Goal: Task Accomplishment & Management: Use online tool/utility

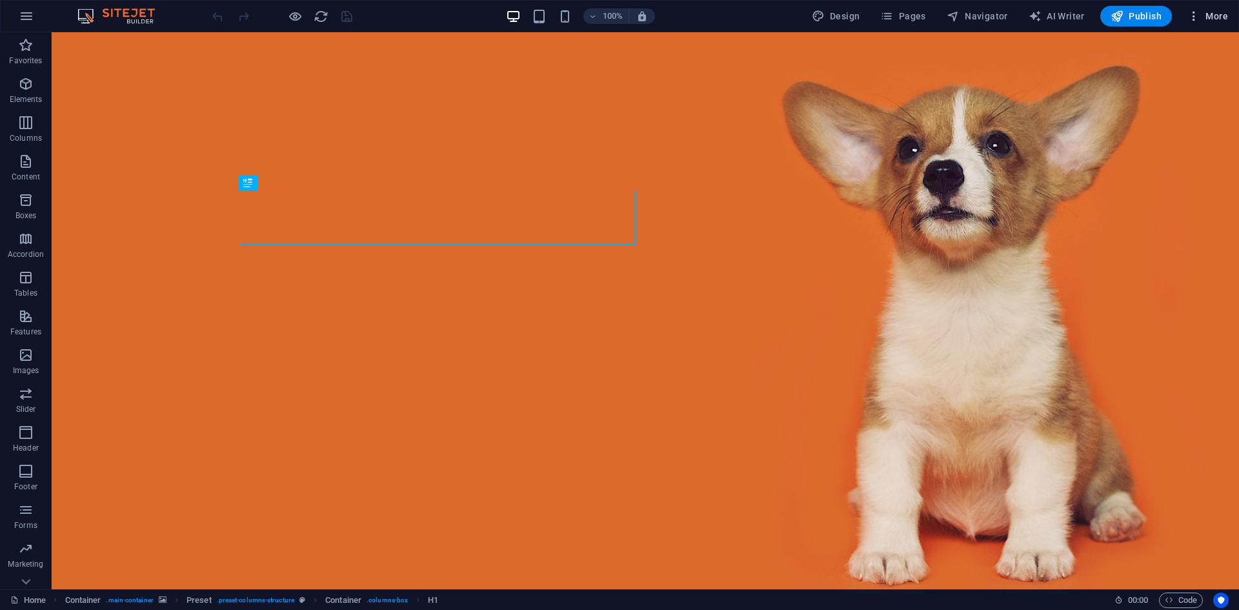
click at [1204, 15] on span "More" at bounding box center [1207, 16] width 41 height 13
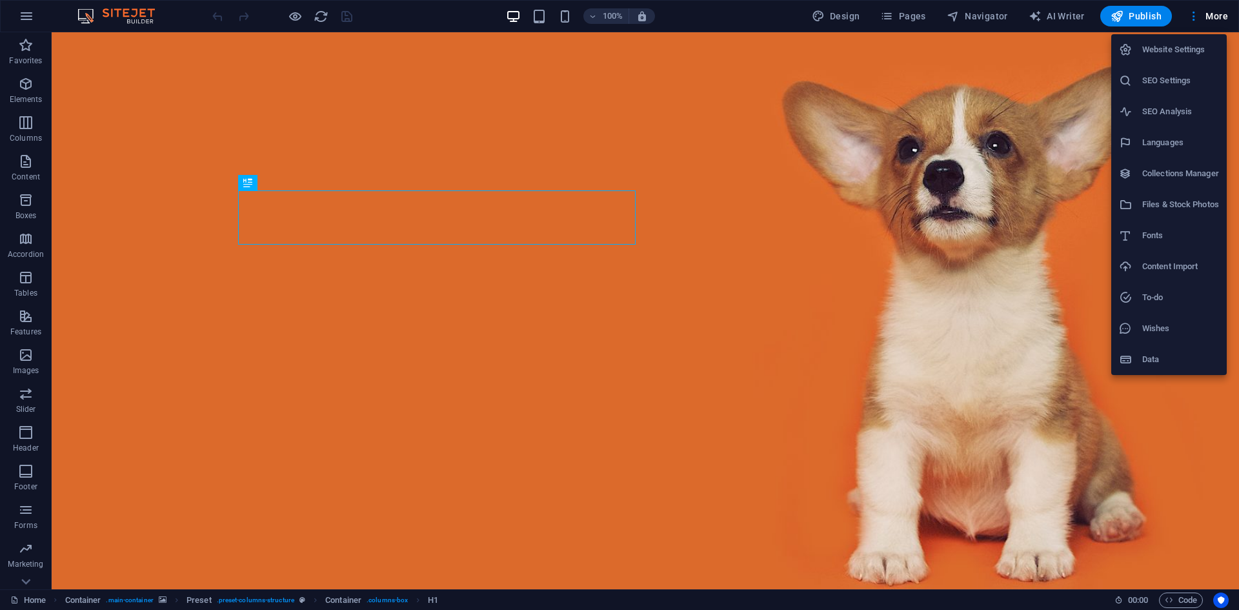
click at [94, 14] on div at bounding box center [619, 305] width 1239 height 610
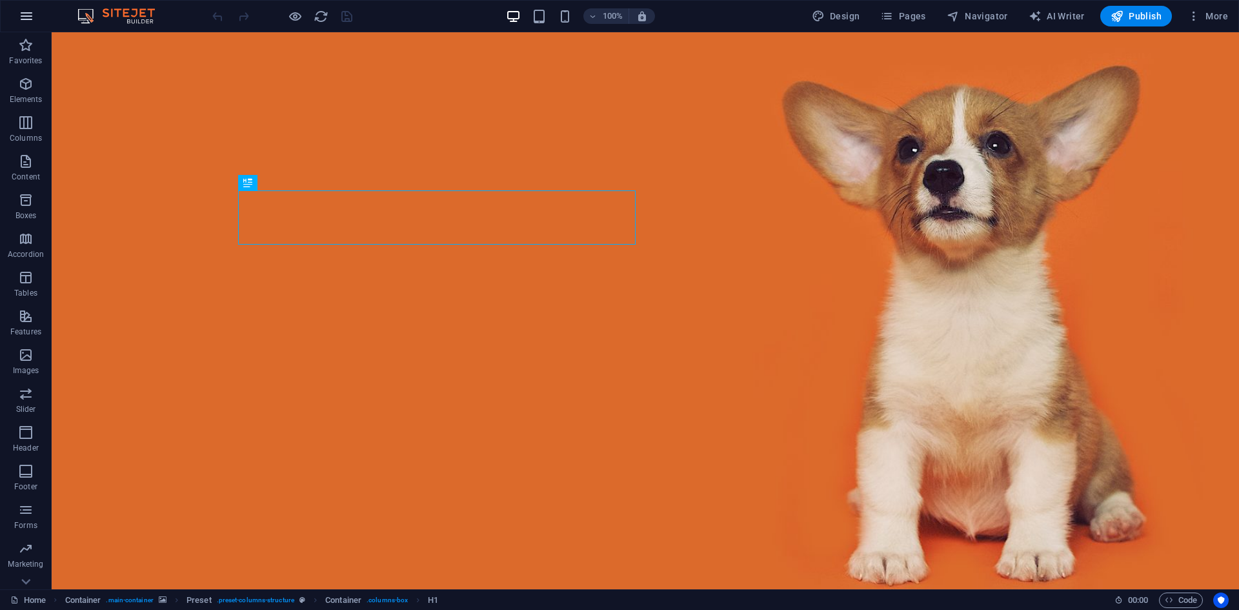
click at [17, 13] on button "button" at bounding box center [26, 16] width 31 height 31
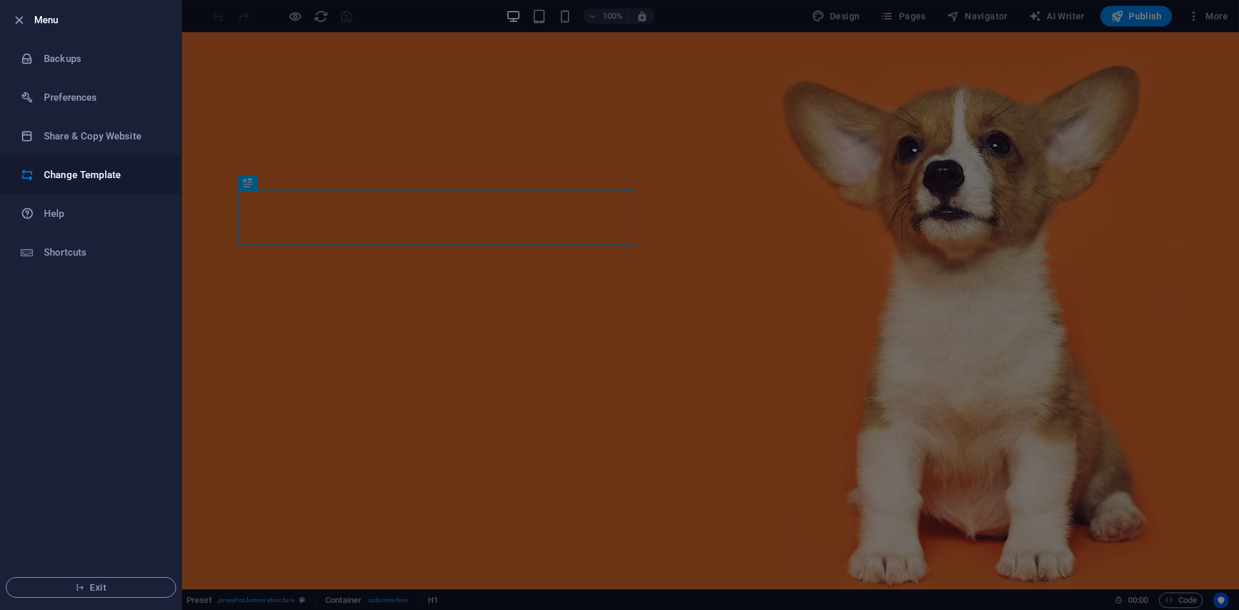
click at [110, 172] on h6 "Change Template" at bounding box center [103, 174] width 119 height 15
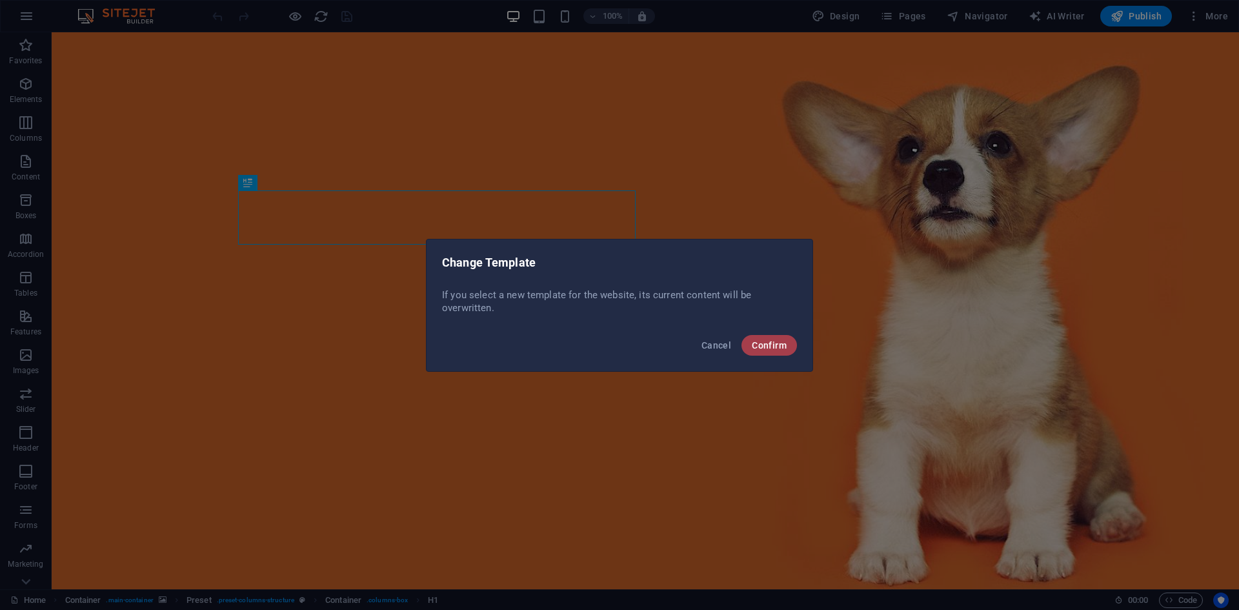
click at [771, 337] on button "Confirm" at bounding box center [769, 345] width 55 height 21
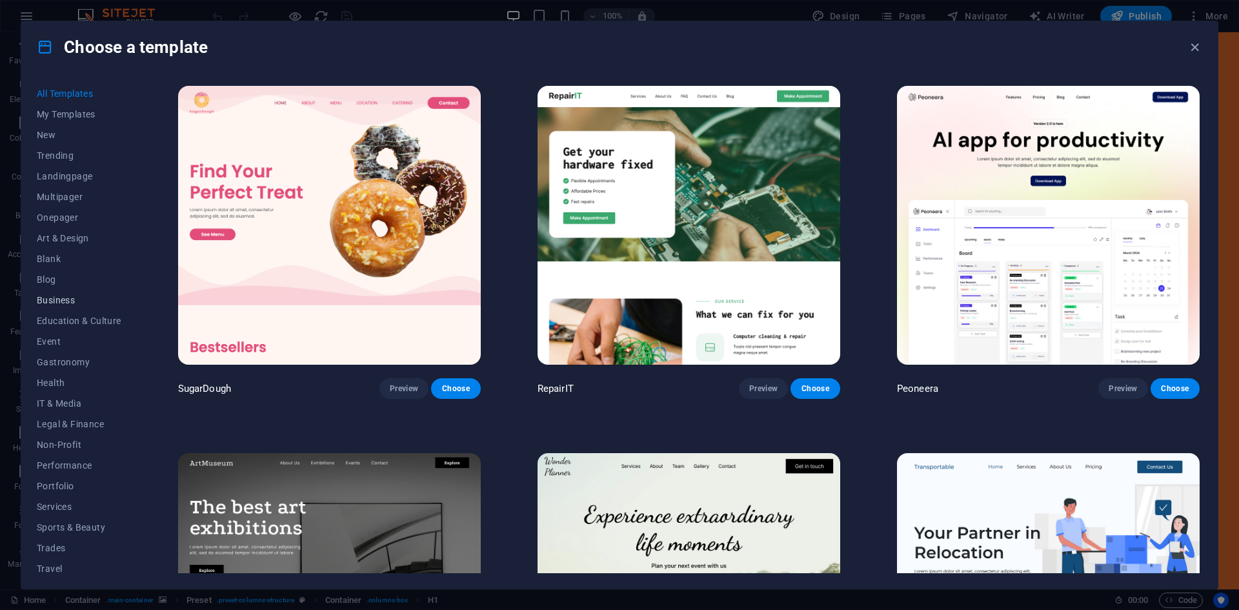
scroll to position [26, 0]
click at [53, 503] on span "Sports & Beauty" at bounding box center [79, 501] width 85 height 10
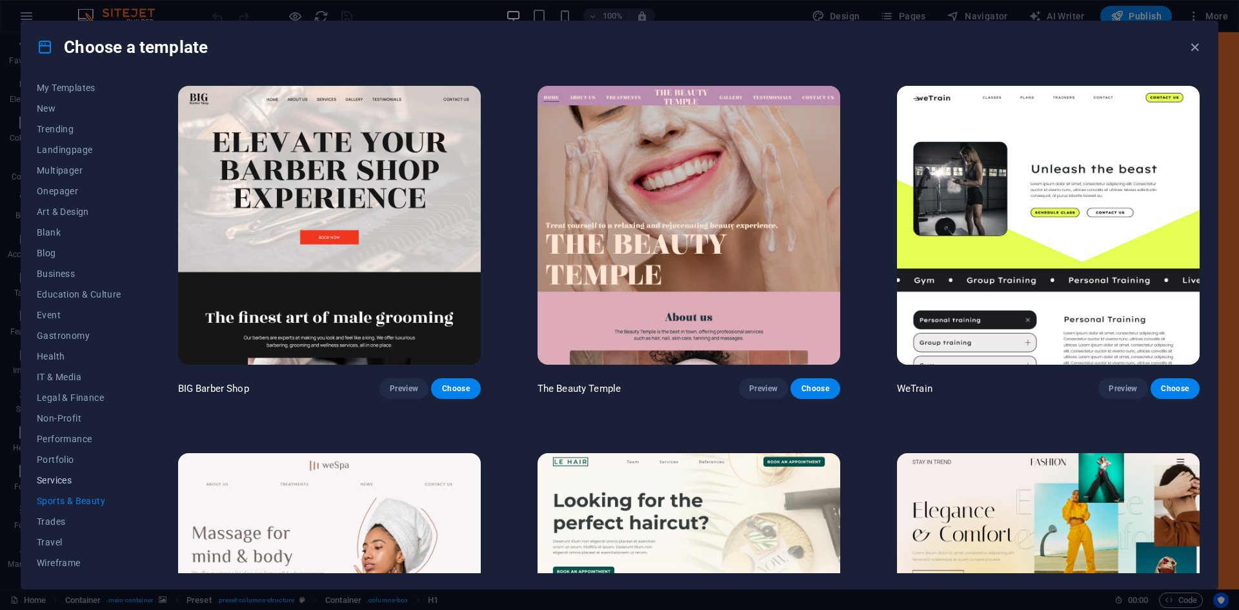
click at [55, 480] on span "Services" at bounding box center [79, 480] width 85 height 10
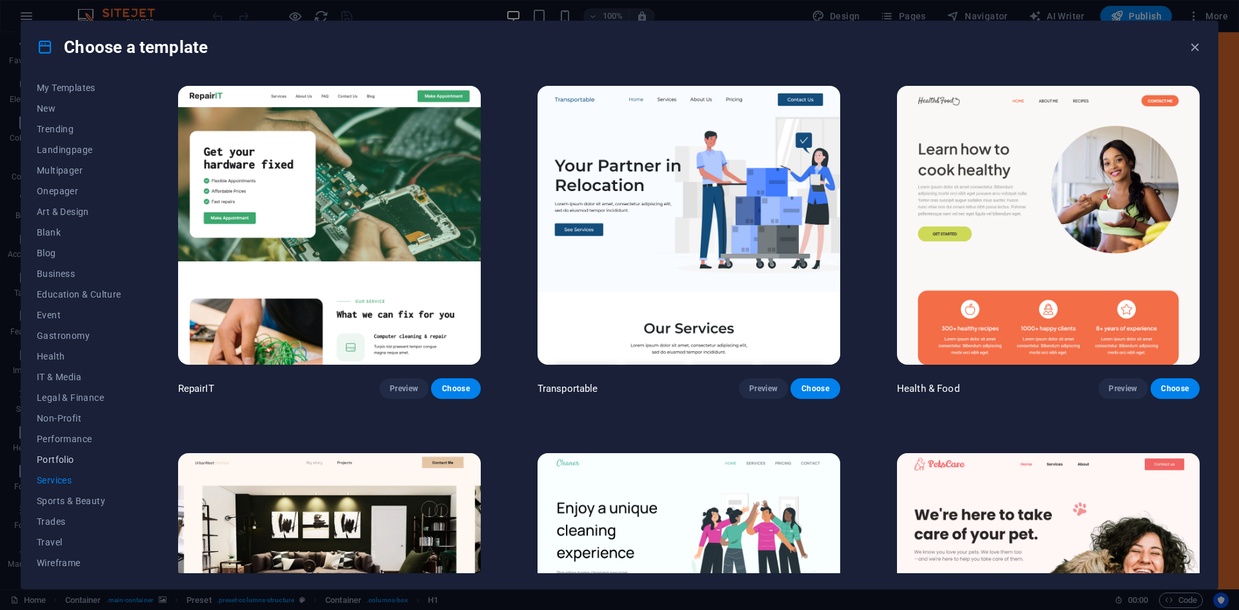
click at [54, 453] on button "Portfolio" at bounding box center [79, 459] width 85 height 21
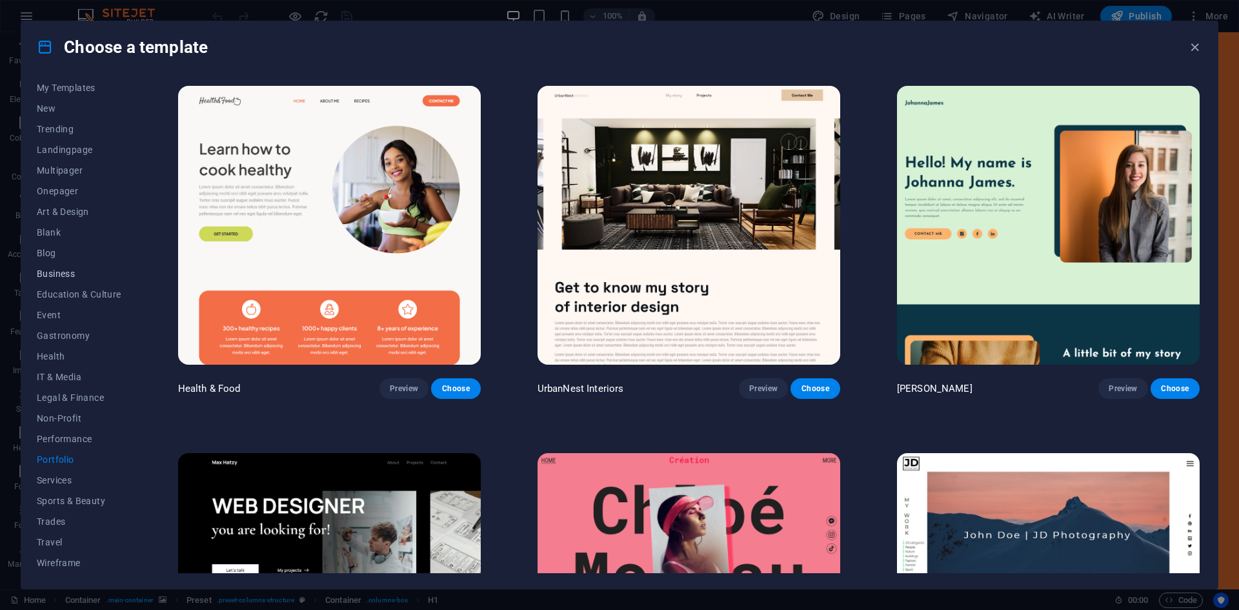
scroll to position [0, 0]
click at [45, 296] on span "Business" at bounding box center [79, 300] width 85 height 10
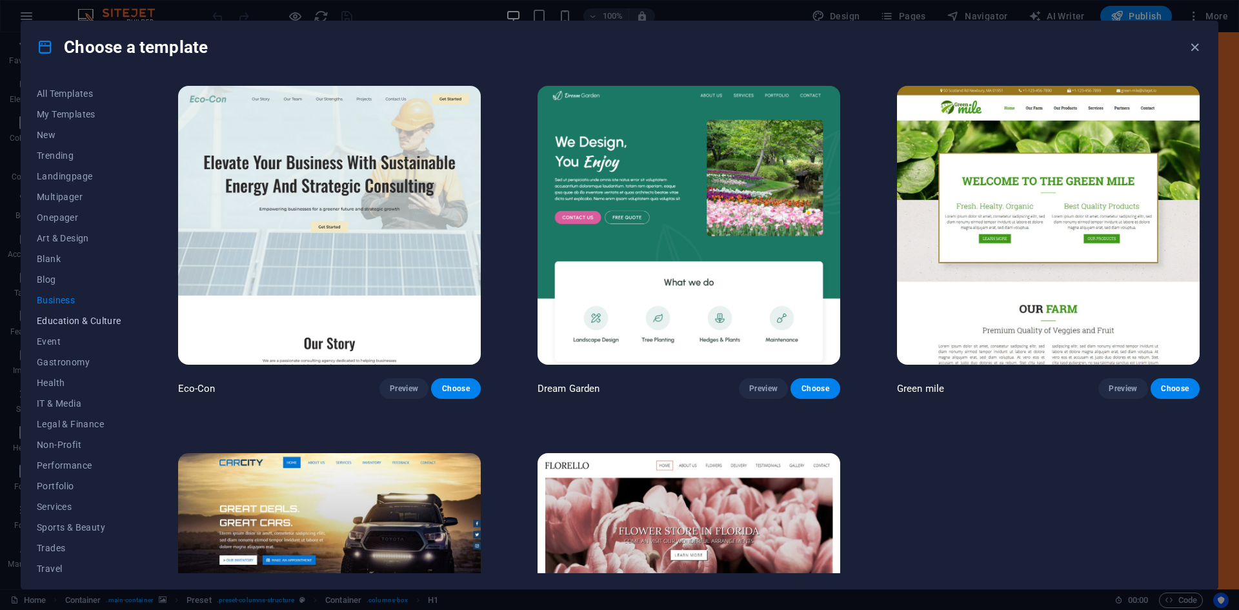
click at [54, 318] on span "Education & Culture" at bounding box center [79, 321] width 85 height 10
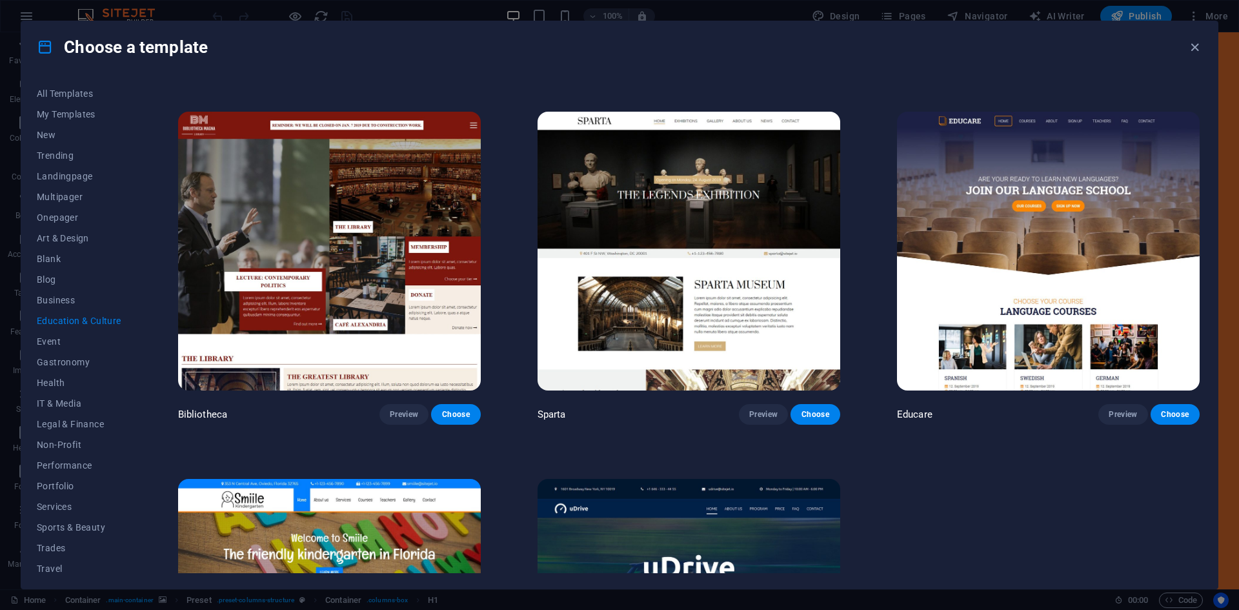
scroll to position [556, 0]
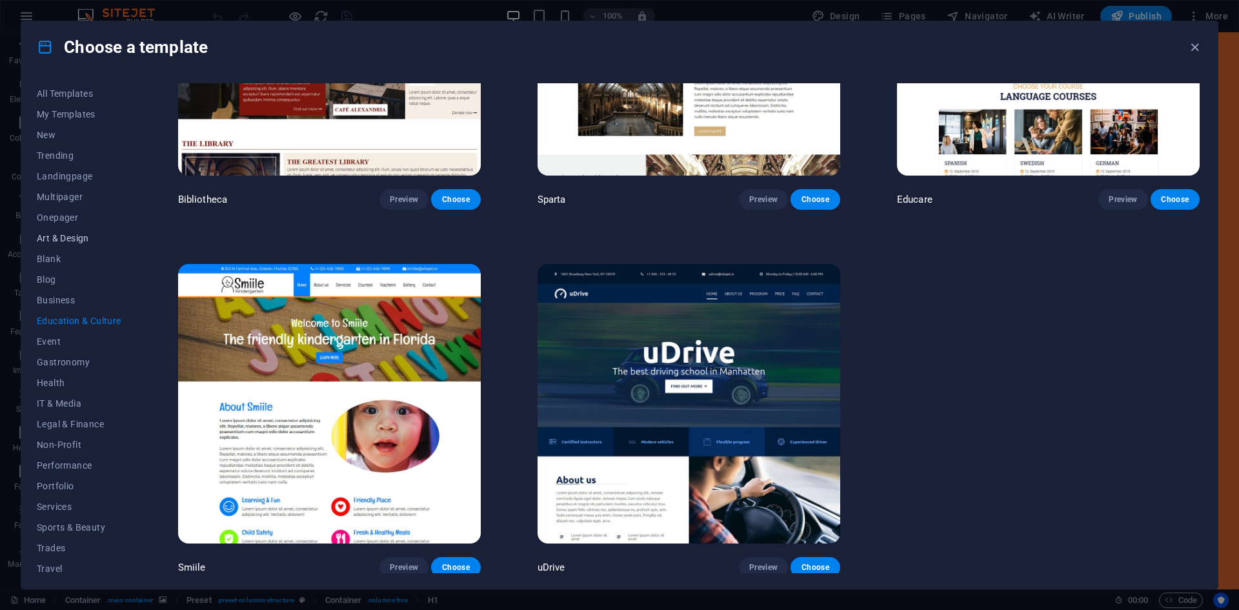
click at [72, 239] on span "Art & Design" at bounding box center [79, 238] width 85 height 10
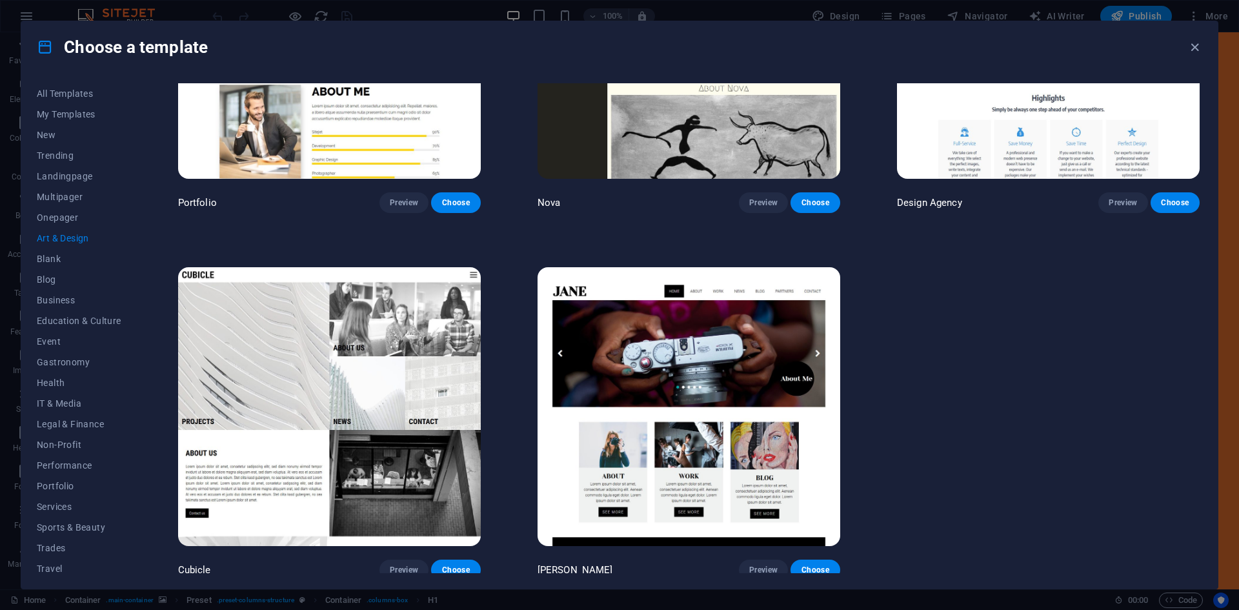
scroll to position [1073, 0]
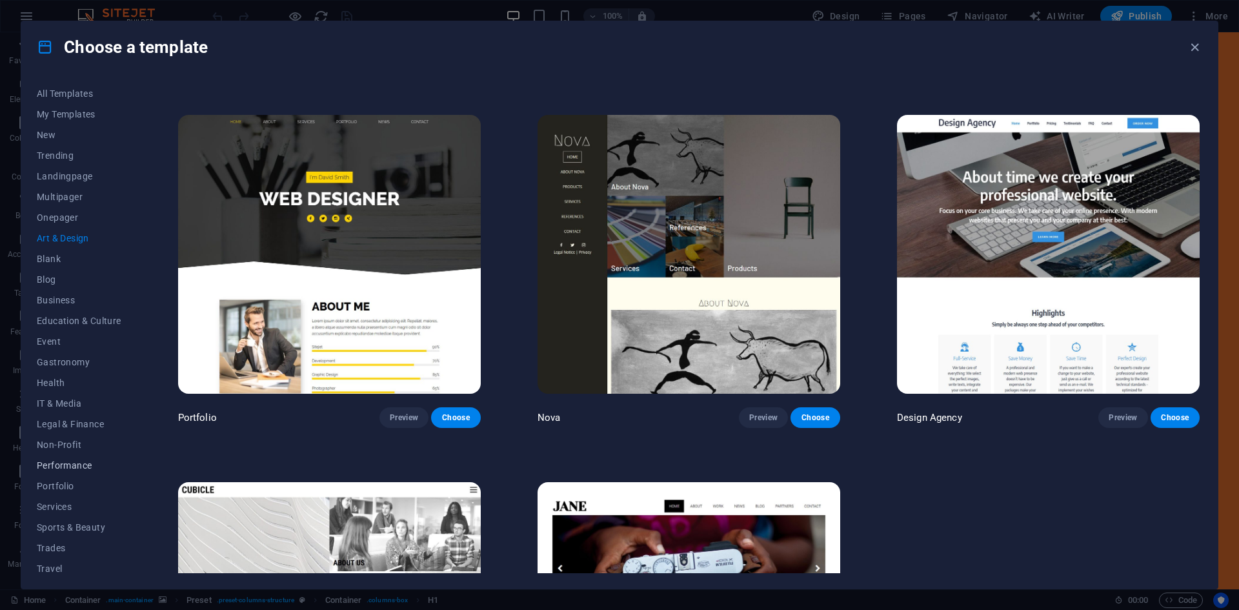
click at [71, 460] on span "Performance" at bounding box center [79, 465] width 85 height 10
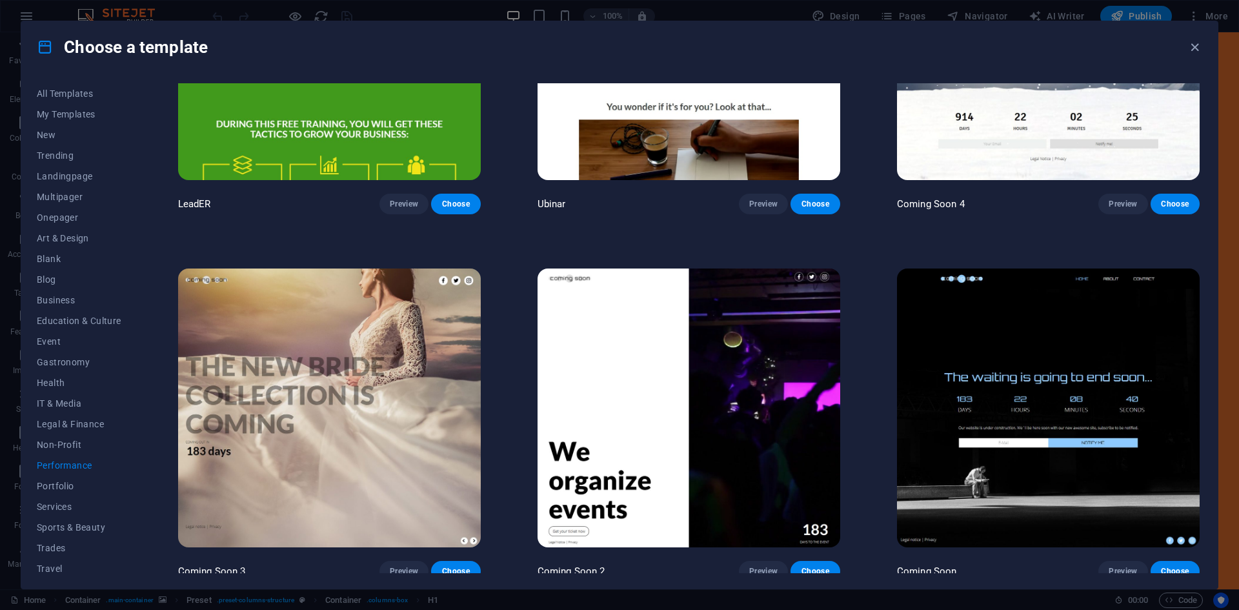
scroll to position [1353, 0]
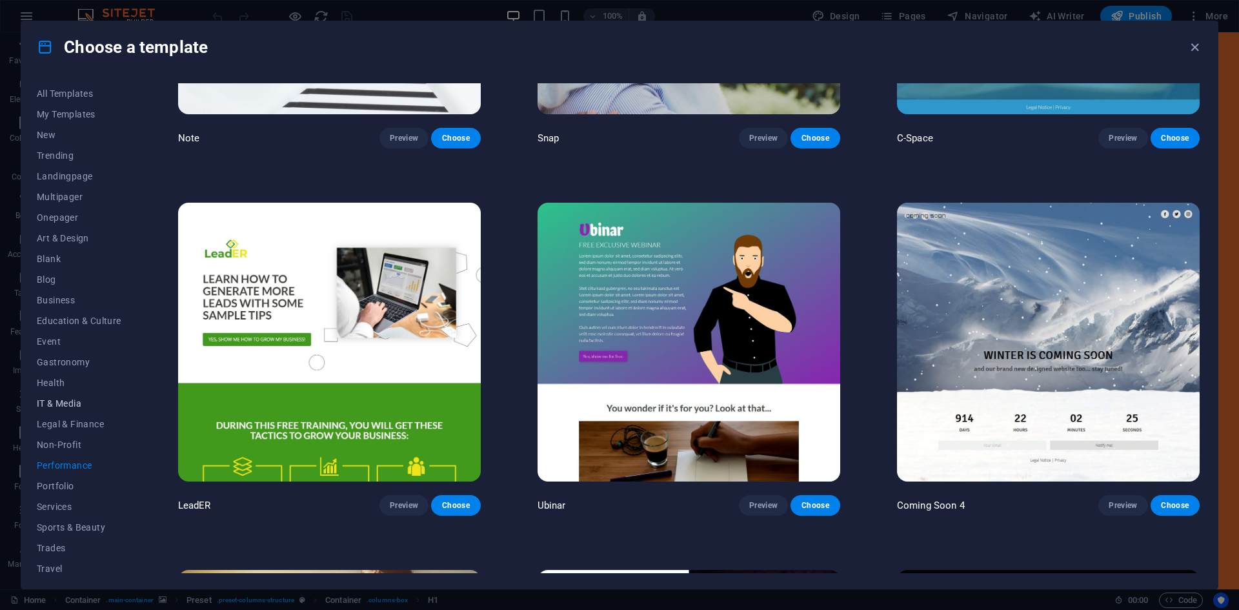
click at [52, 397] on button "IT & Media" at bounding box center [79, 403] width 85 height 21
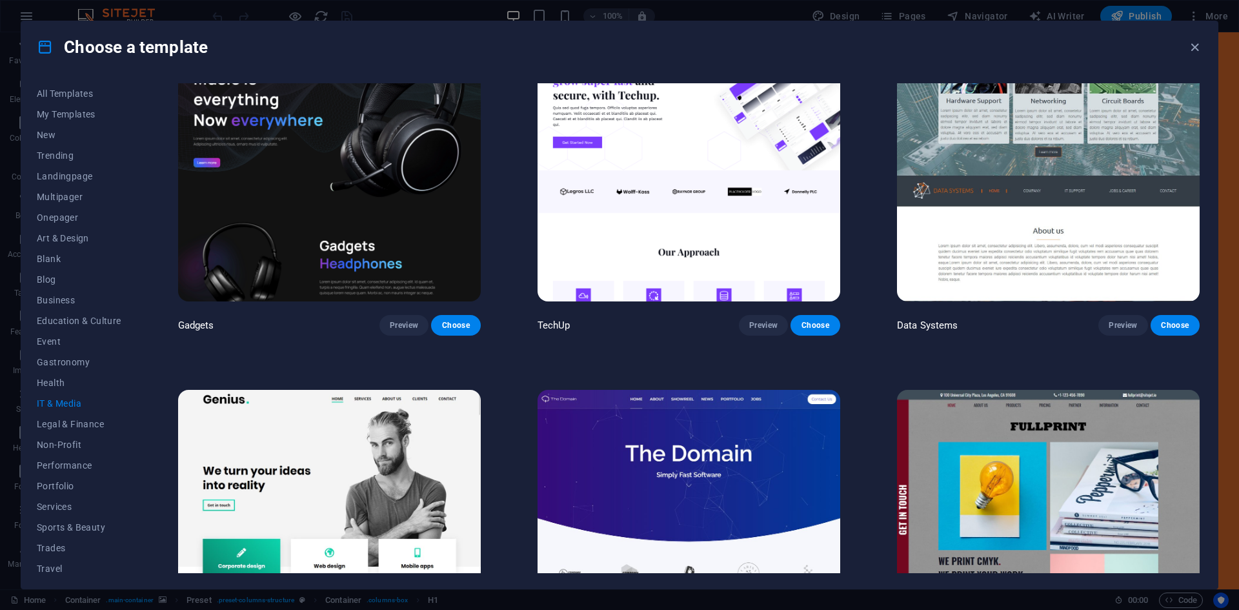
scroll to position [215, 0]
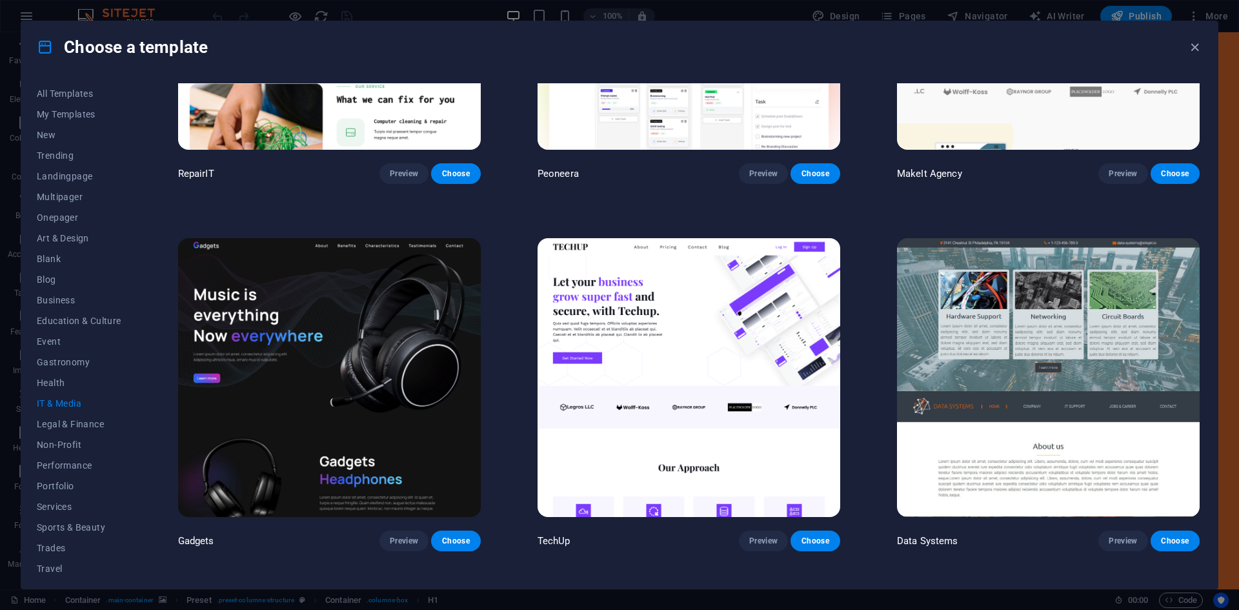
click at [307, 345] on img at bounding box center [329, 377] width 303 height 279
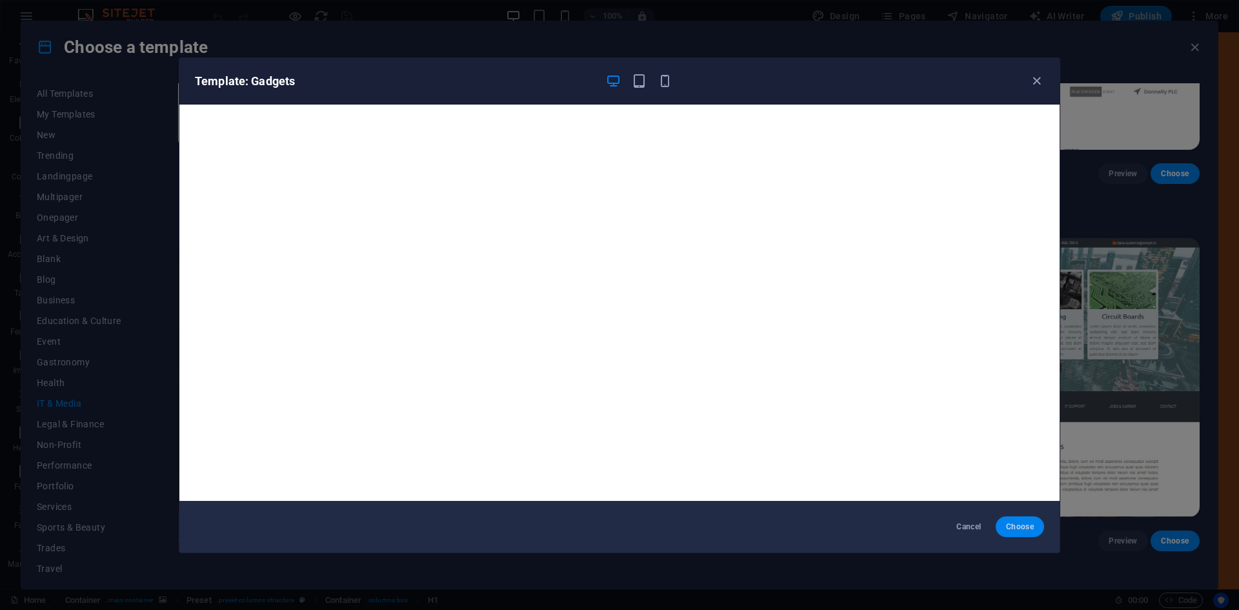
click at [1018, 535] on button "Choose" at bounding box center [1020, 526] width 48 height 21
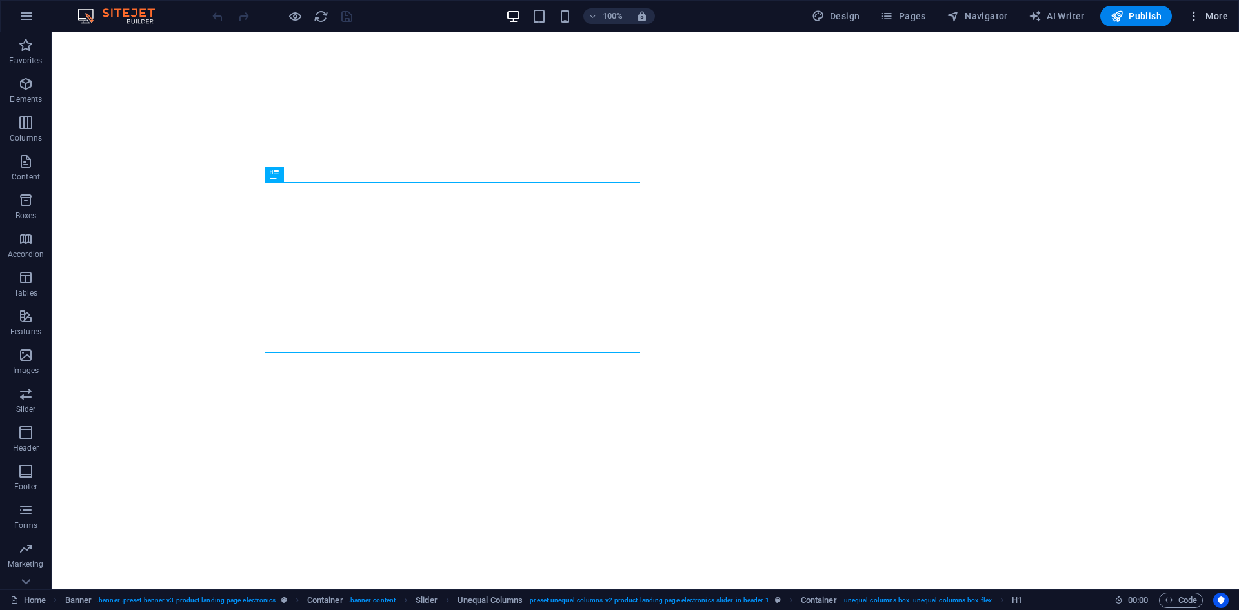
click at [1211, 11] on span "More" at bounding box center [1207, 16] width 41 height 13
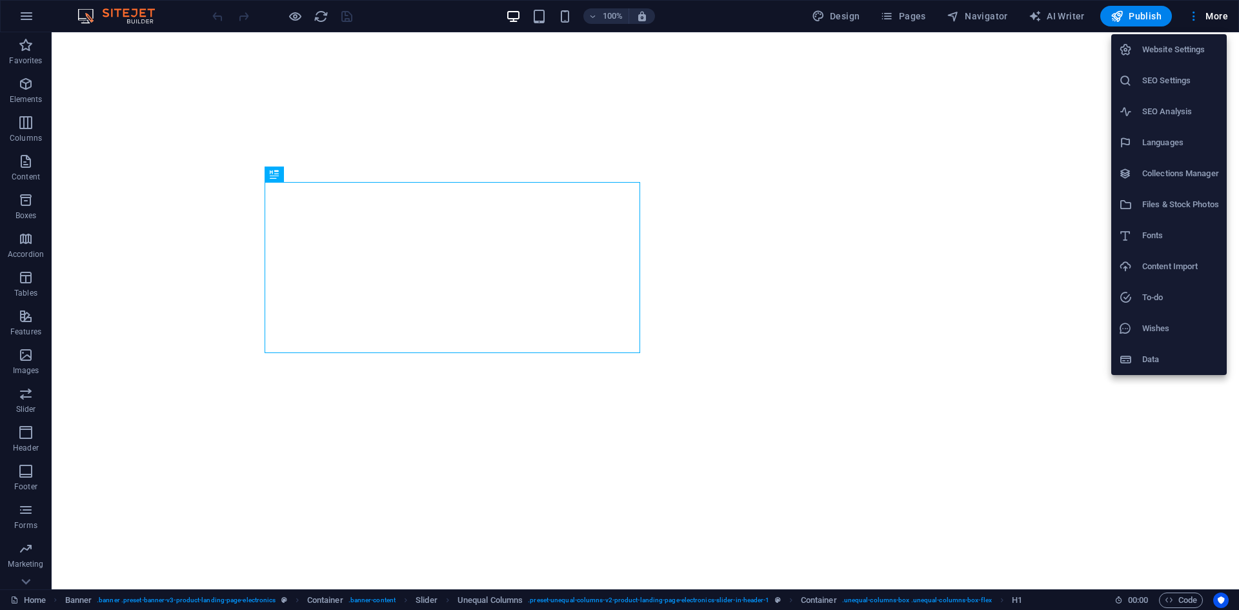
click at [1169, 47] on h6 "Website Settings" at bounding box center [1180, 49] width 77 height 15
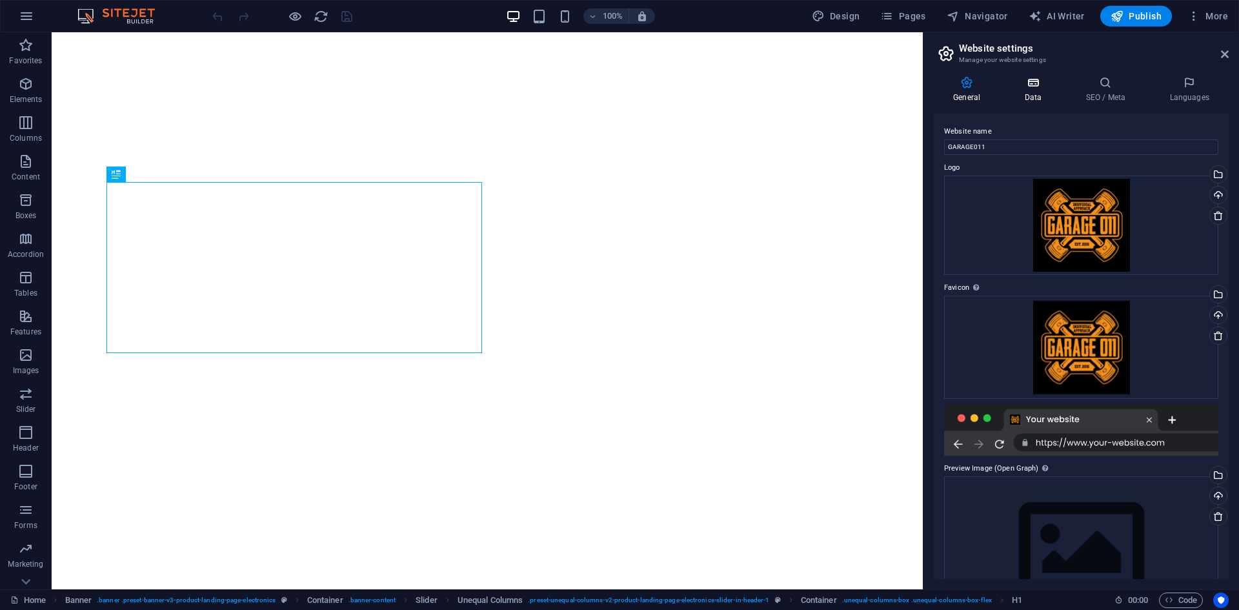
click at [1025, 83] on icon at bounding box center [1033, 82] width 56 height 13
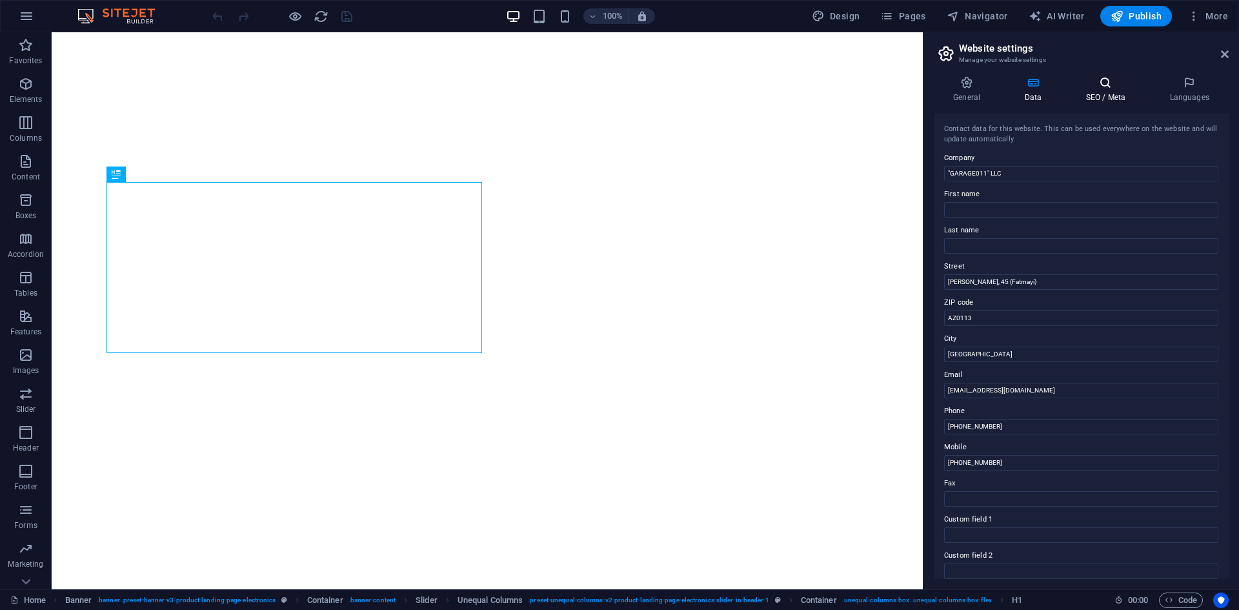
click at [1092, 86] on icon at bounding box center [1105, 82] width 79 height 13
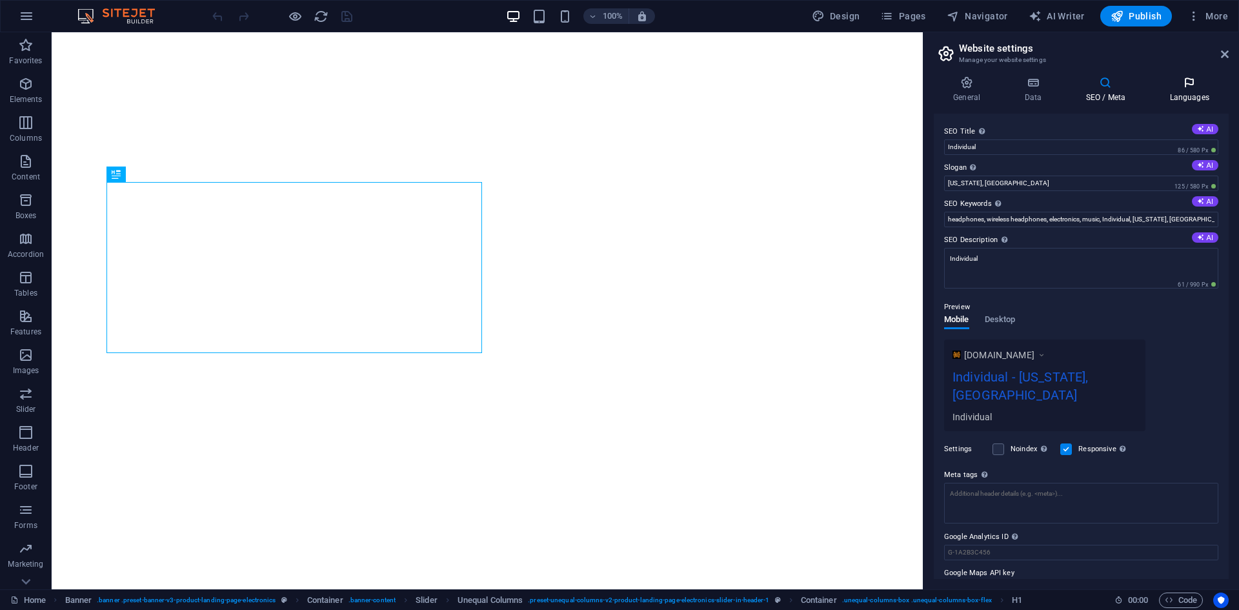
click at [1196, 84] on icon at bounding box center [1189, 82] width 79 height 13
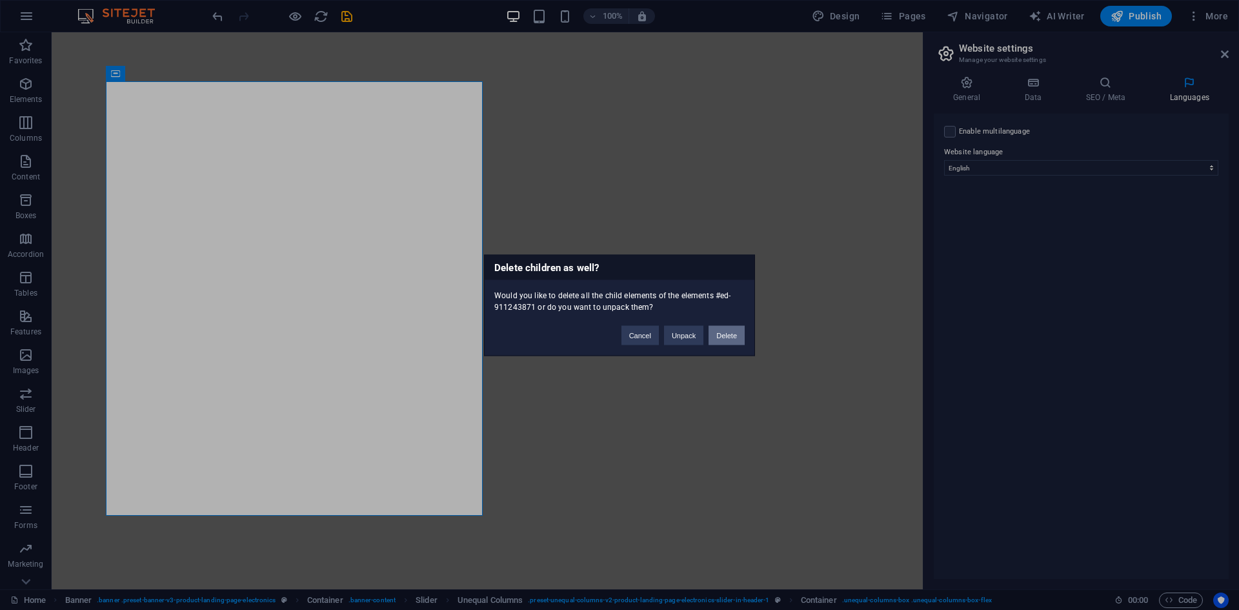
click at [714, 337] on button "Delete" at bounding box center [727, 334] width 36 height 19
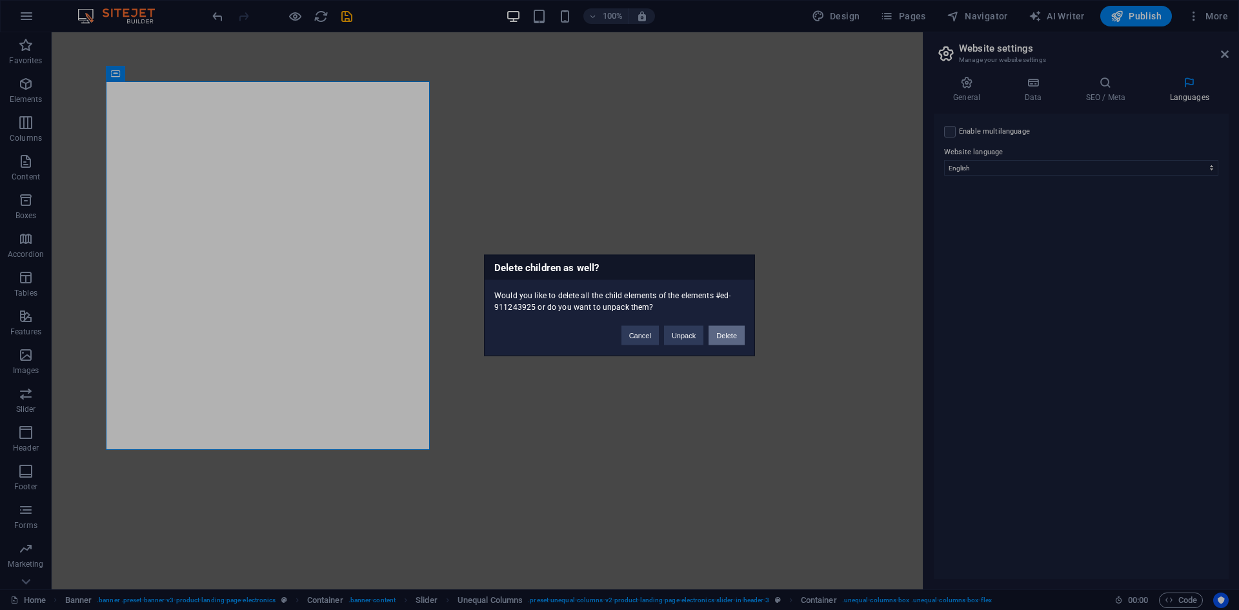
click at [712, 337] on button "Delete" at bounding box center [727, 334] width 36 height 19
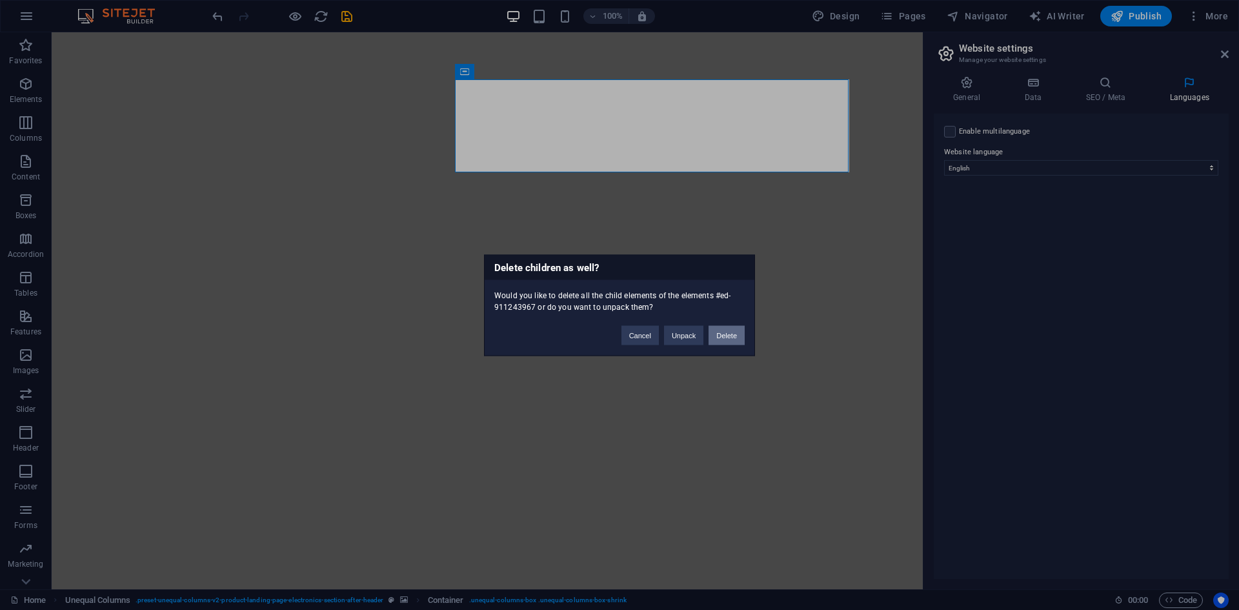
click at [718, 334] on button "Delete" at bounding box center [727, 334] width 36 height 19
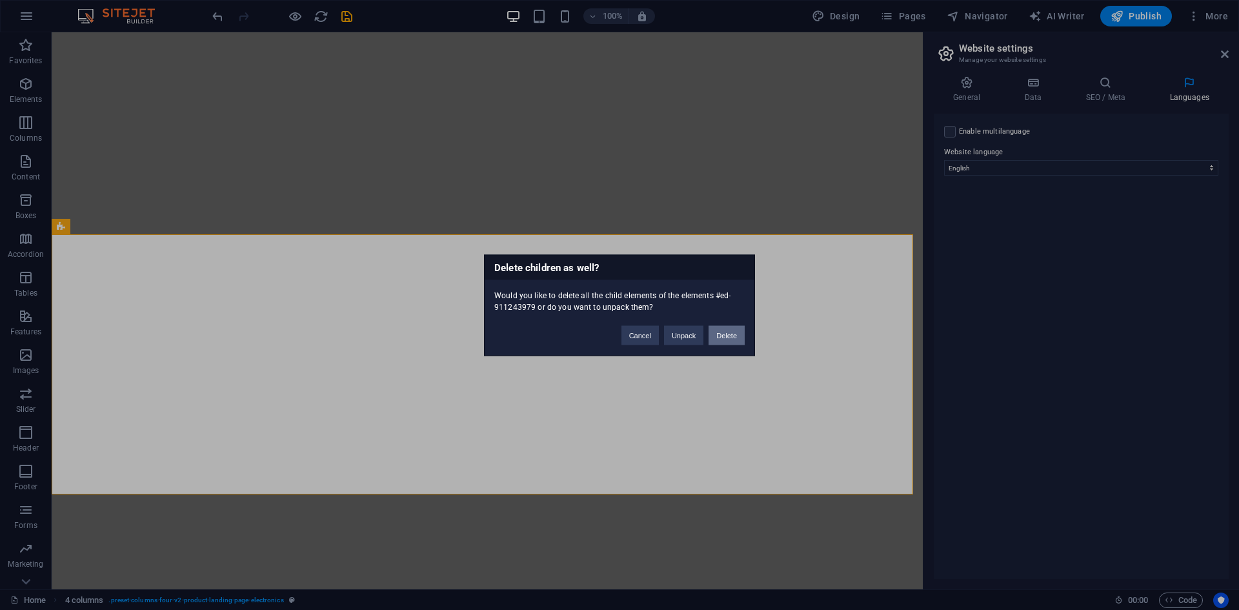
click at [723, 339] on button "Delete" at bounding box center [727, 334] width 36 height 19
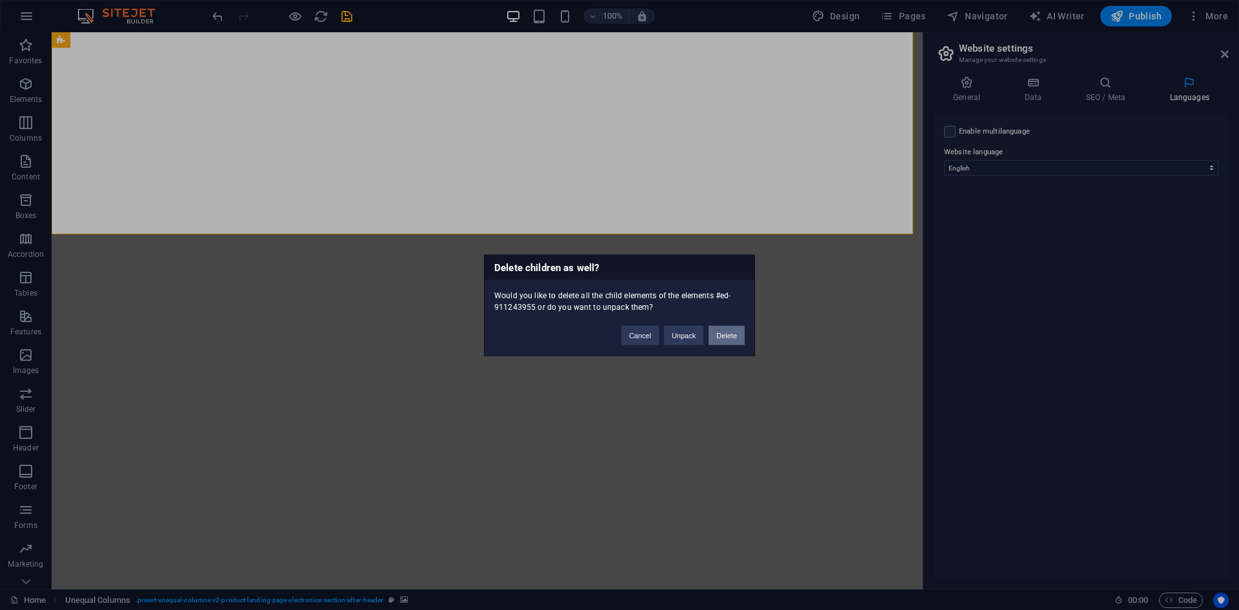
click at [738, 332] on button "Delete" at bounding box center [727, 334] width 36 height 19
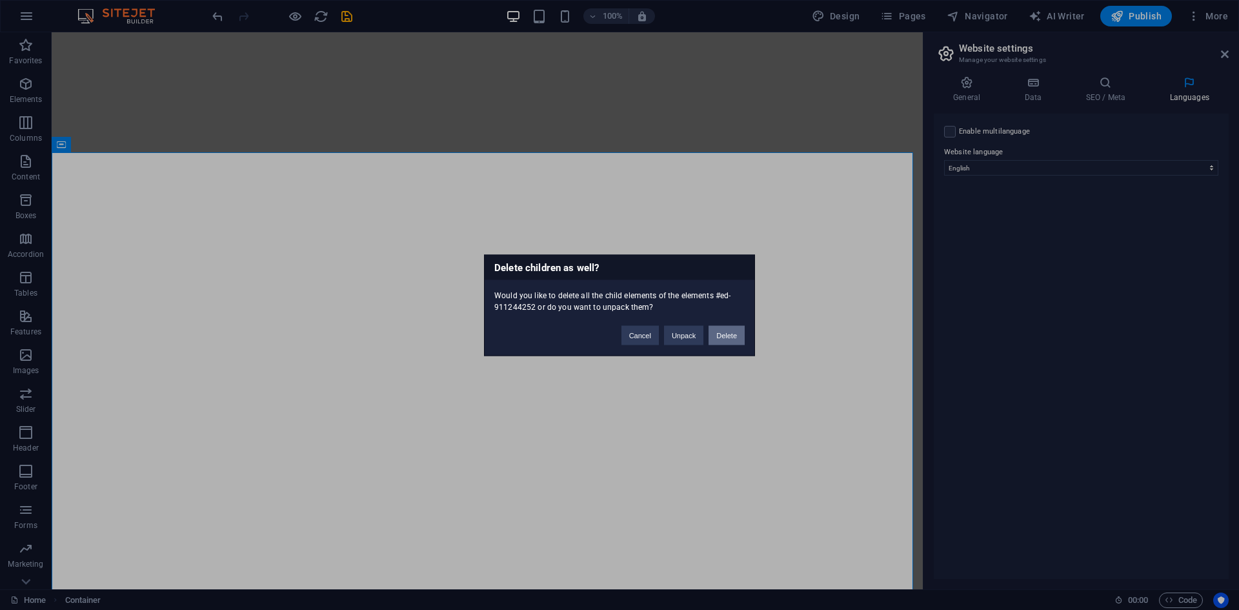
click at [731, 335] on button "Delete" at bounding box center [727, 334] width 36 height 19
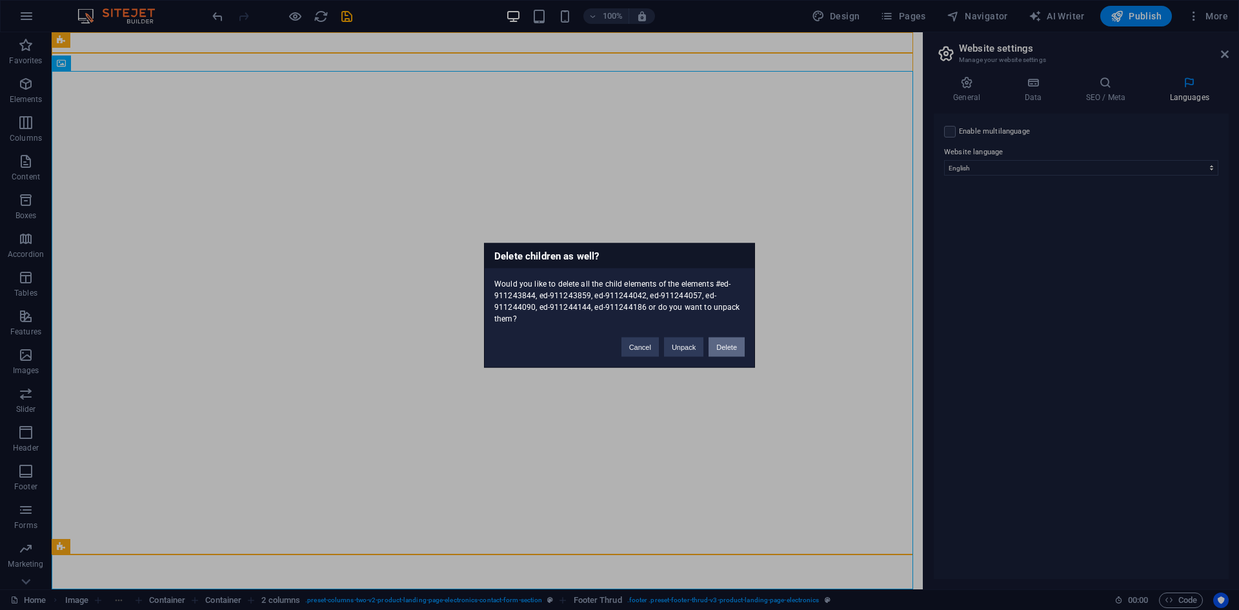
click at [729, 352] on button "Delete" at bounding box center [727, 346] width 36 height 19
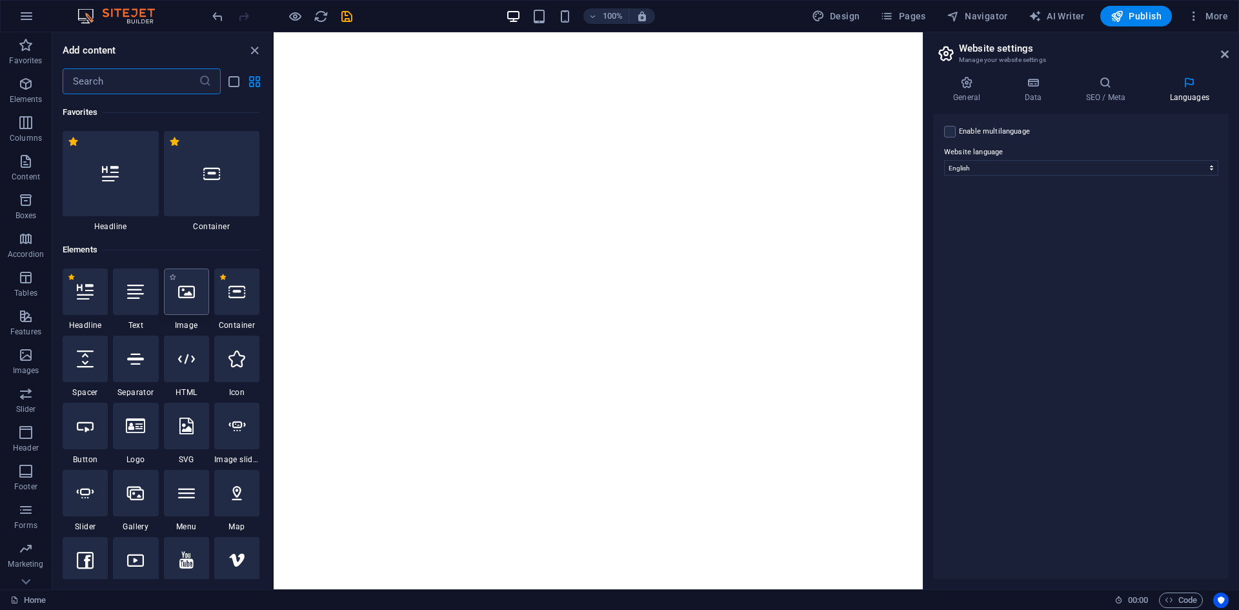
click at [200, 302] on div at bounding box center [186, 291] width 45 height 46
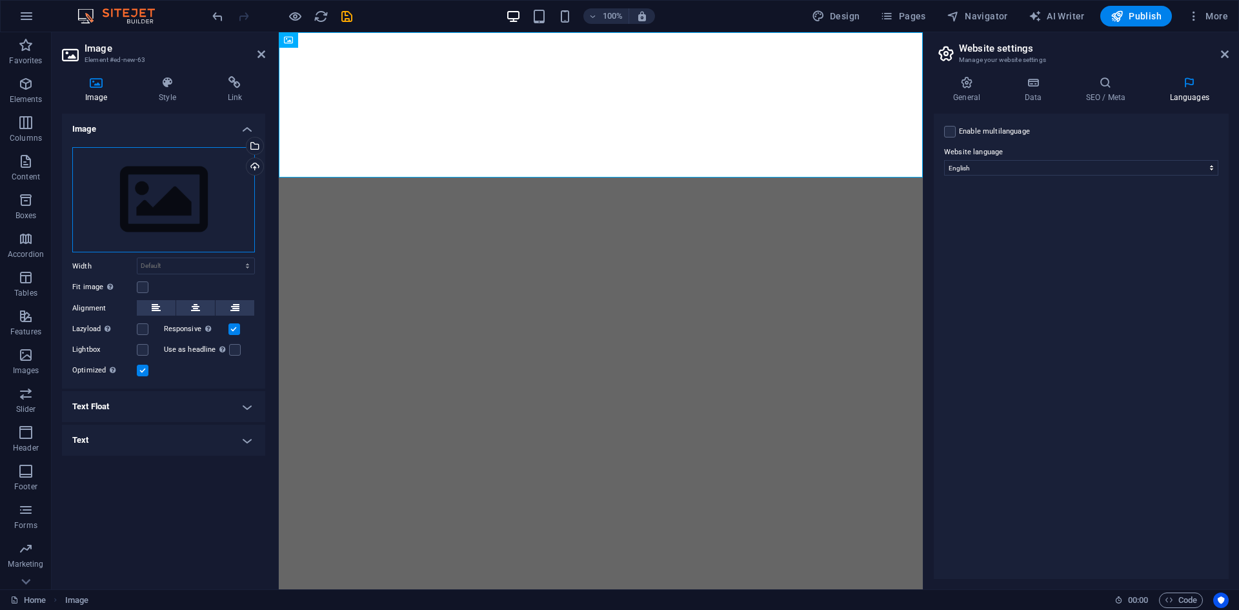
click at [116, 192] on div "Drag files here, click to choose files or select files from Files or our free s…" at bounding box center [163, 200] width 183 height 106
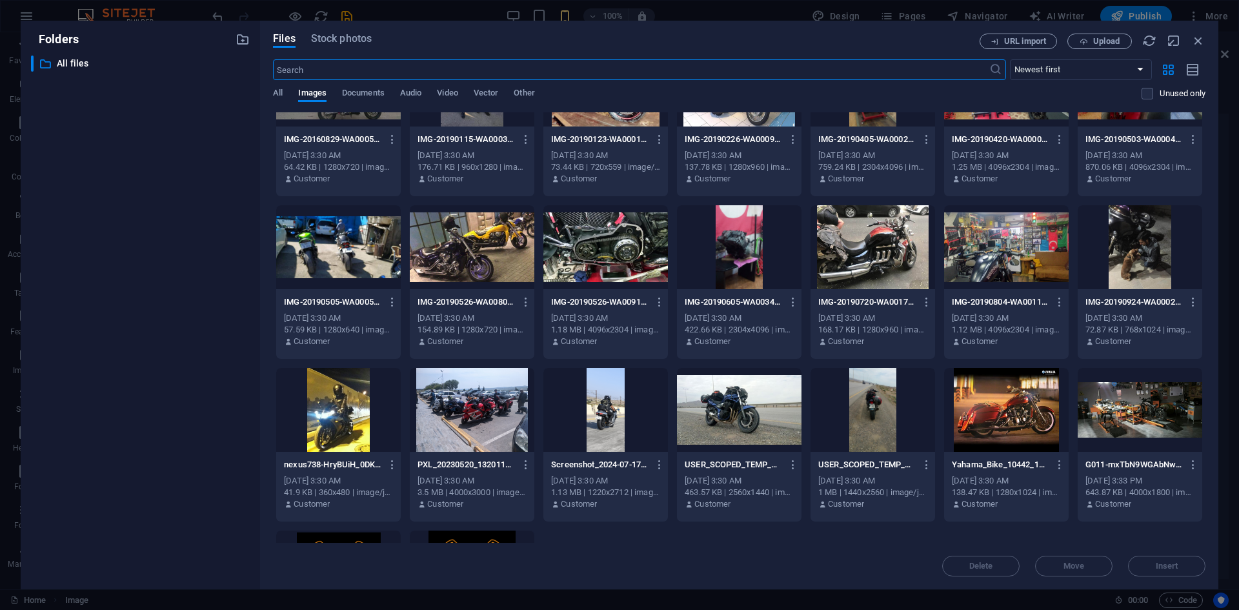
scroll to position [2151, 0]
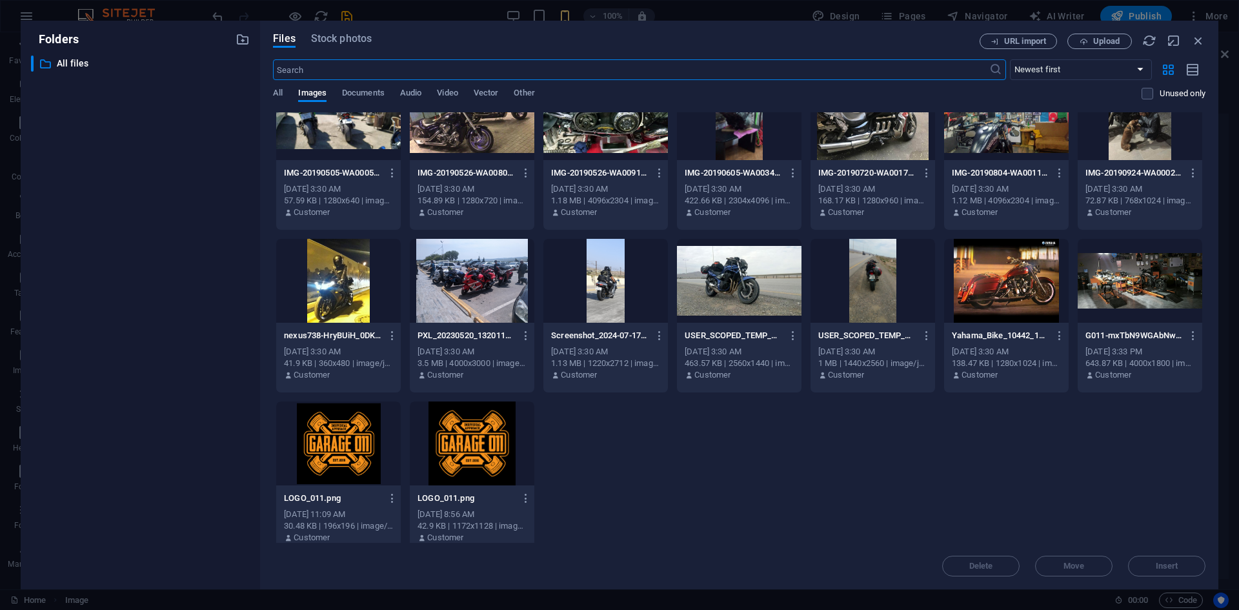
click at [1141, 281] on div at bounding box center [1140, 281] width 125 height 84
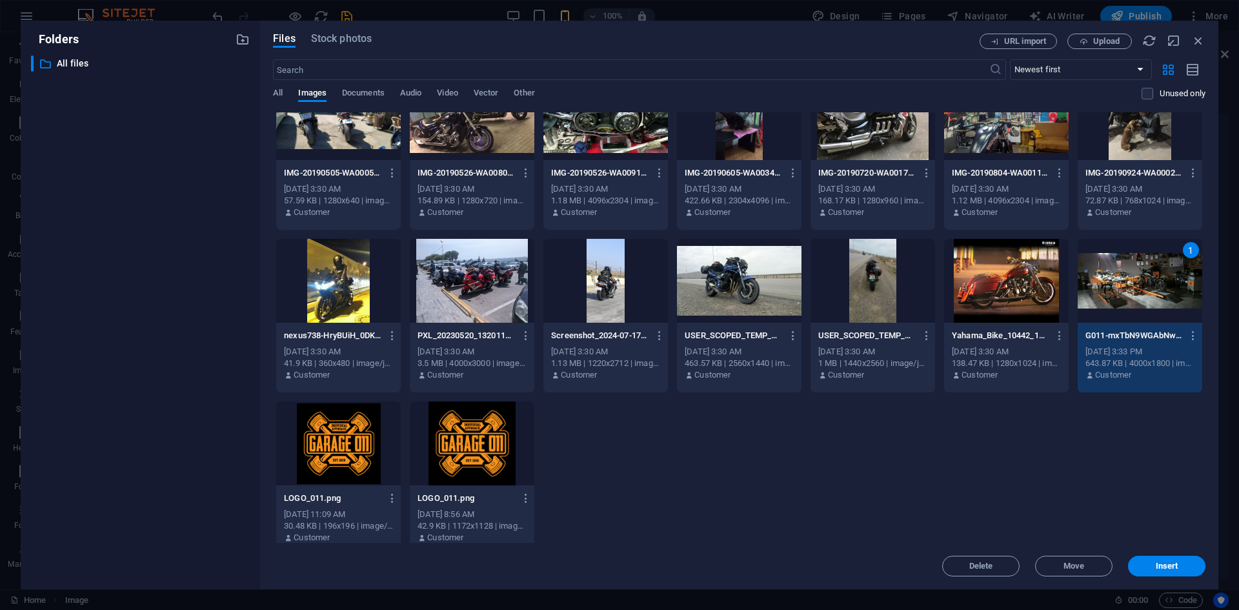
click at [1141, 281] on div "1" at bounding box center [1140, 281] width 125 height 84
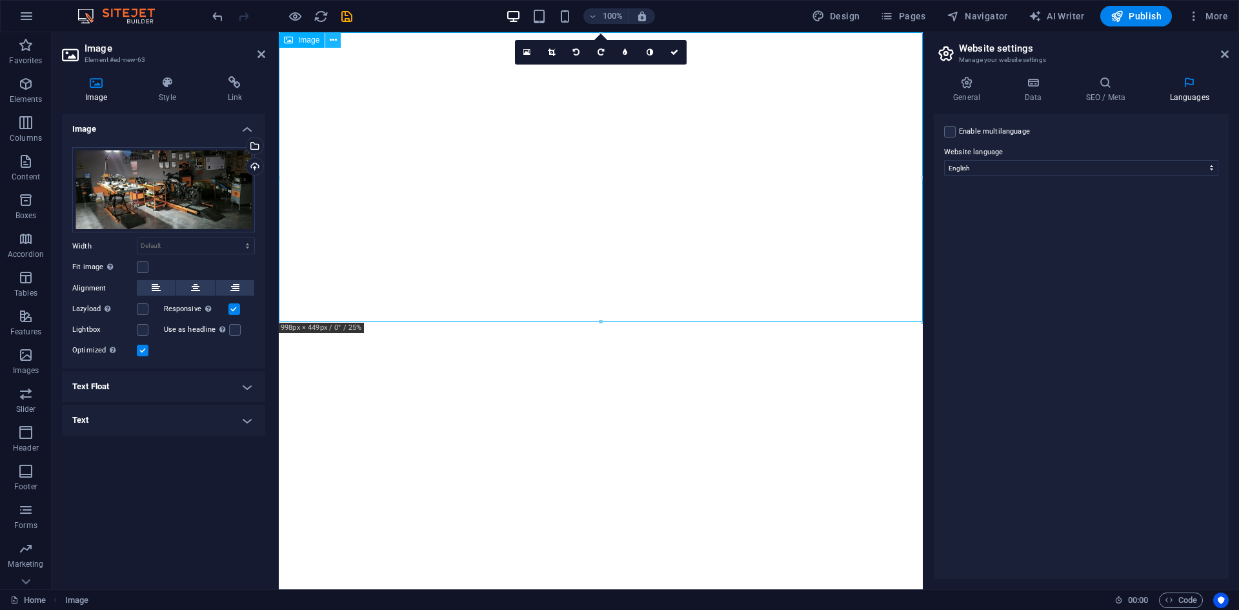
click at [330, 35] on icon at bounding box center [333, 41] width 7 height 14
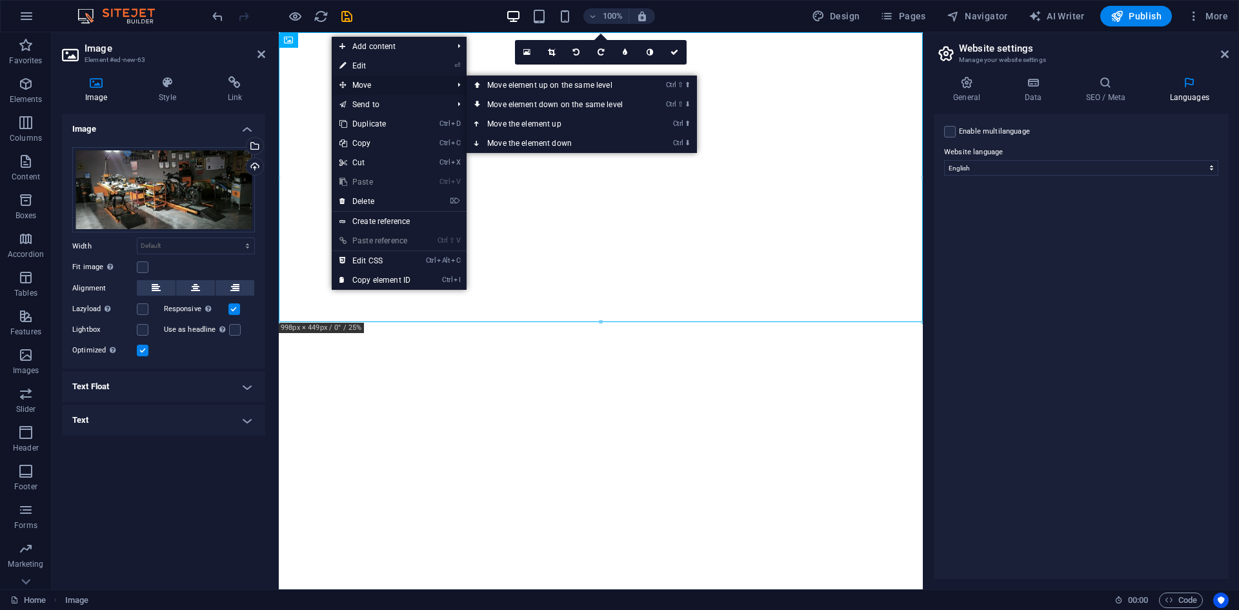
click at [409, 81] on span "Move" at bounding box center [390, 85] width 116 height 19
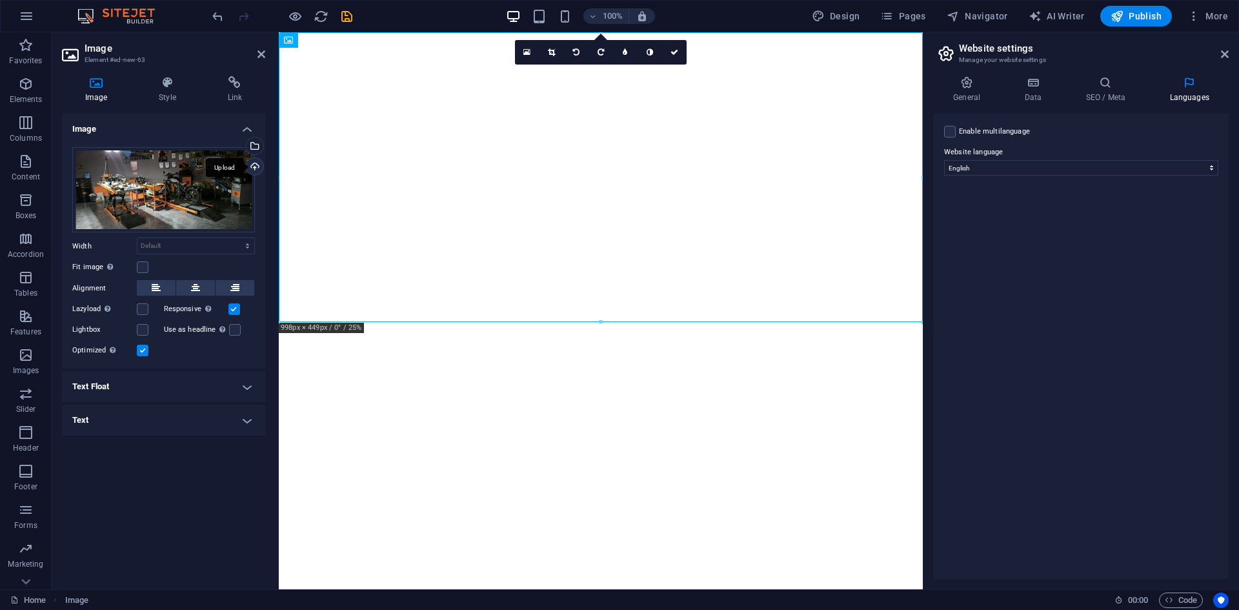
click at [257, 168] on div "Upload" at bounding box center [253, 167] width 19 height 19
click at [155, 247] on select "Default auto px rem % em vh vw" at bounding box center [195, 245] width 117 height 15
click at [137, 238] on select "Default auto px rem % em vh vw" at bounding box center [195, 245] width 117 height 15
select select "DISABLED_OPTION_VALUE"
click at [152, 278] on div "Drag files here, click to choose files or select files from Files or our free s…" at bounding box center [163, 253] width 203 height 232
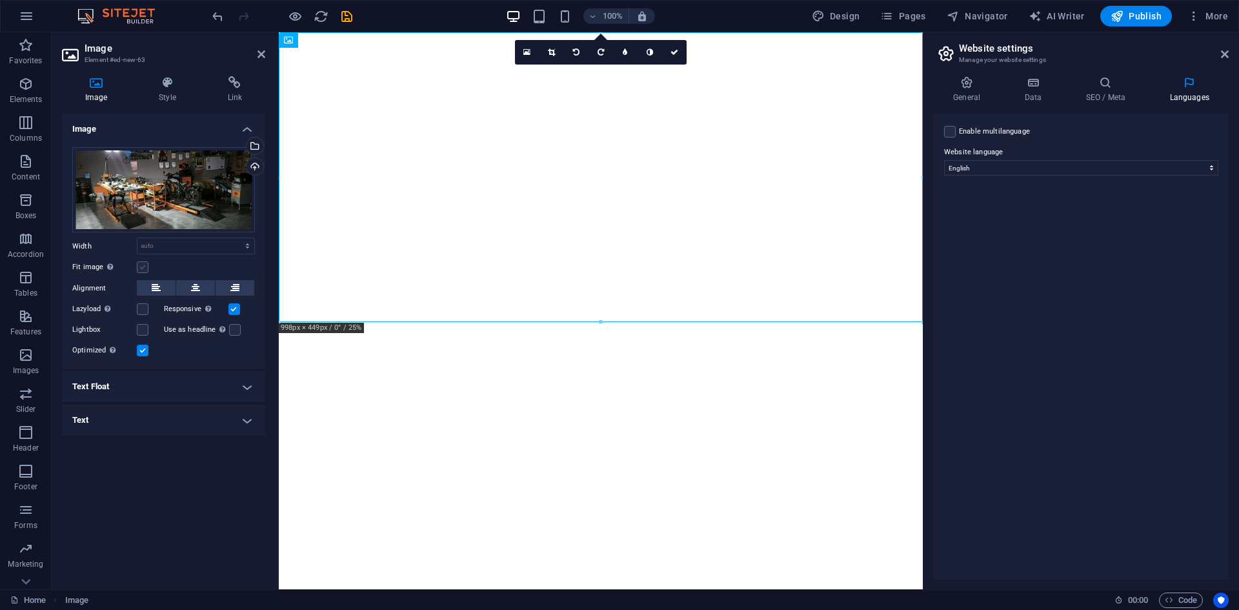
click at [141, 267] on label at bounding box center [143, 267] width 12 height 12
click at [0, 0] on input "Fit image Automatically fit image to a fixed width and height" at bounding box center [0, 0] width 0 height 0
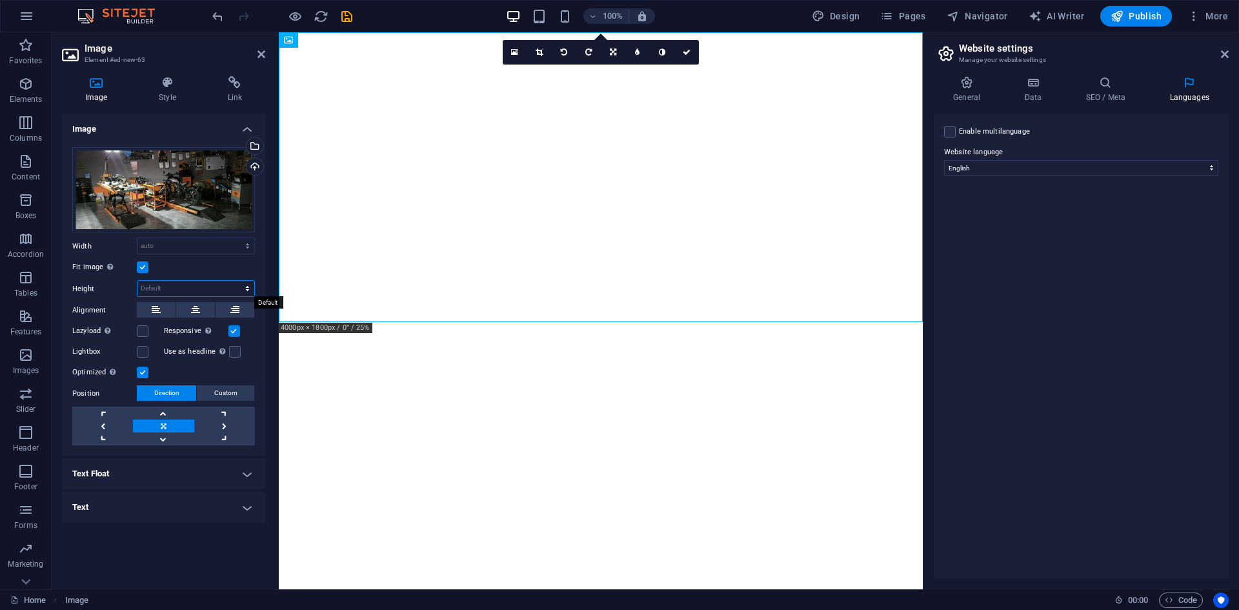
click at [179, 285] on select "Default auto px" at bounding box center [195, 288] width 117 height 15
click at [137, 281] on select "Default auto px" at bounding box center [195, 288] width 117 height 15
click at [150, 288] on select "Default auto px" at bounding box center [195, 288] width 117 height 15
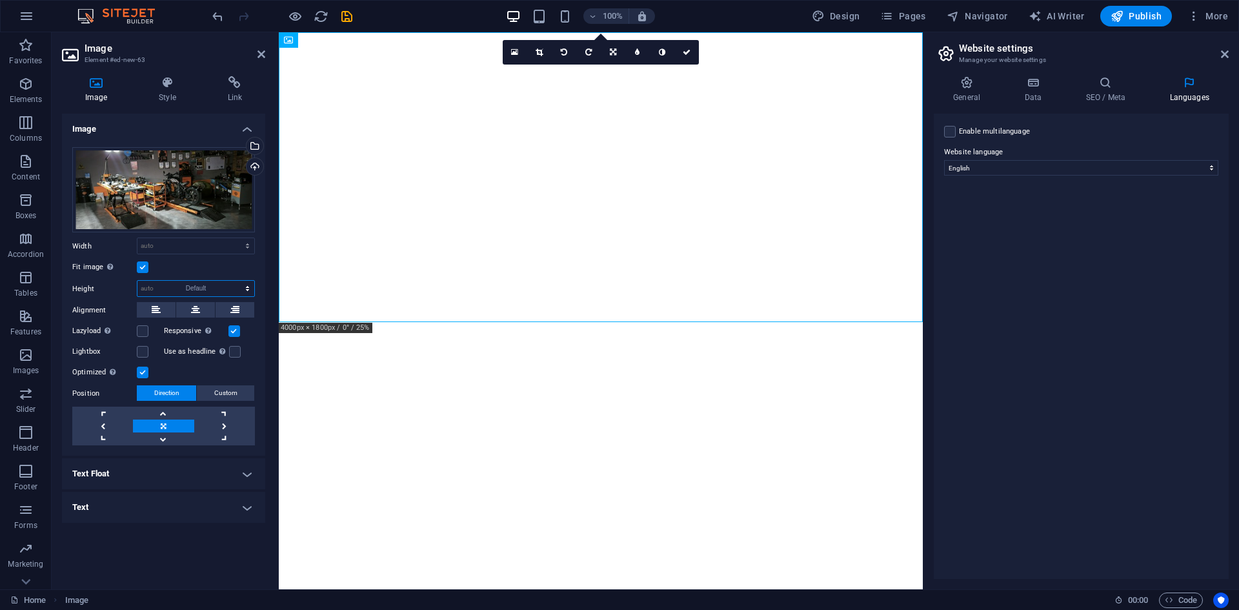
click at [137, 281] on select "Default auto px" at bounding box center [195, 288] width 117 height 15
select select "DISABLED_OPTION_VALUE"
click at [176, 246] on select "Default auto px rem % em vh vw" at bounding box center [195, 245] width 117 height 15
click at [137, 238] on select "Default auto px rem % em vh vw" at bounding box center [195, 245] width 117 height 15
select select "DISABLED_OPTION_VALUE"
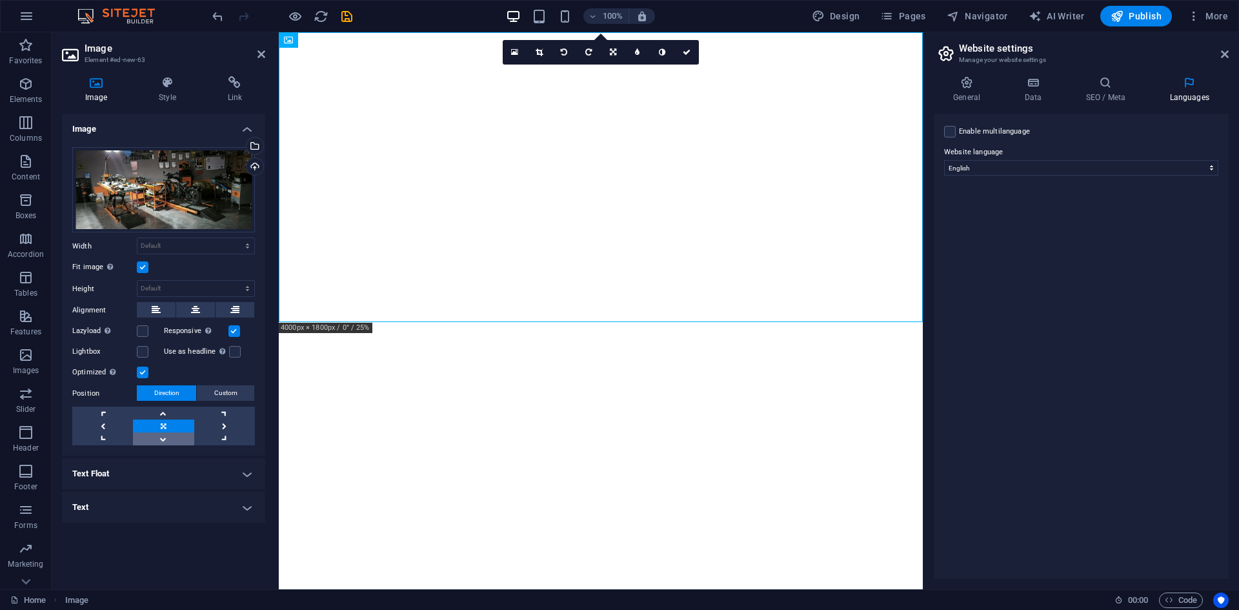
click at [159, 439] on link at bounding box center [163, 438] width 61 height 13
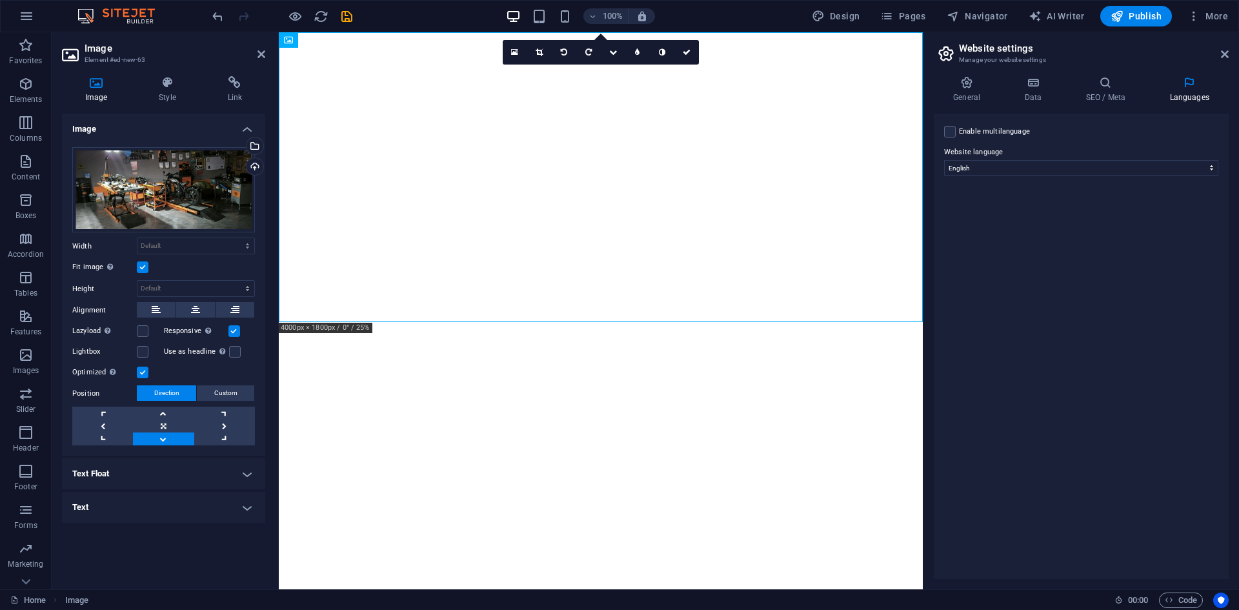
click at [159, 439] on link at bounding box center [163, 438] width 61 height 13
click at [225, 424] on link at bounding box center [224, 425] width 61 height 13
click at [225, 443] on link at bounding box center [224, 438] width 61 height 13
click at [223, 443] on link at bounding box center [224, 438] width 61 height 13
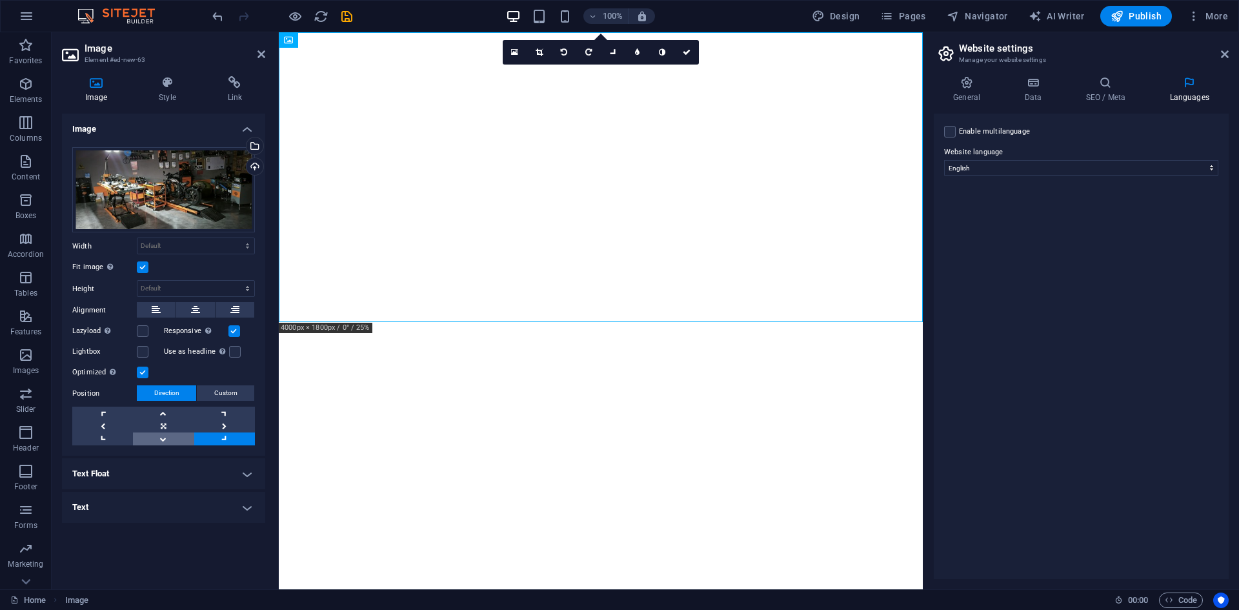
click at [169, 437] on link at bounding box center [163, 438] width 61 height 13
click at [161, 426] on link at bounding box center [163, 425] width 61 height 13
click at [154, 466] on h4 "Text Float" at bounding box center [163, 473] width 203 height 31
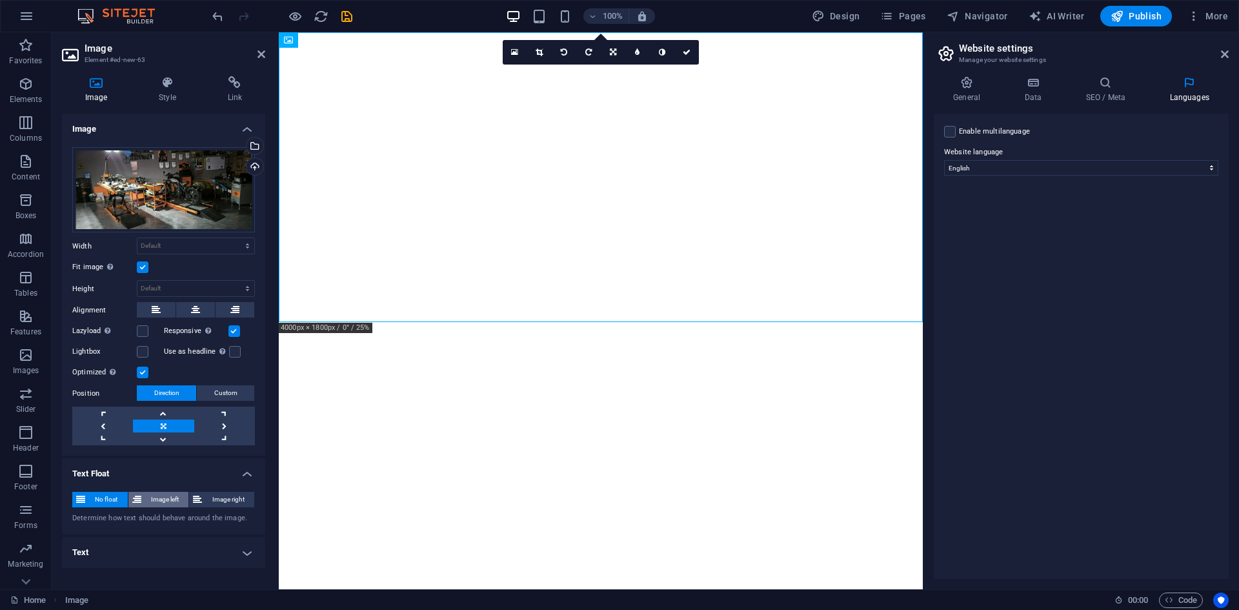
click at [161, 499] on span "Image left" at bounding box center [165, 499] width 40 height 15
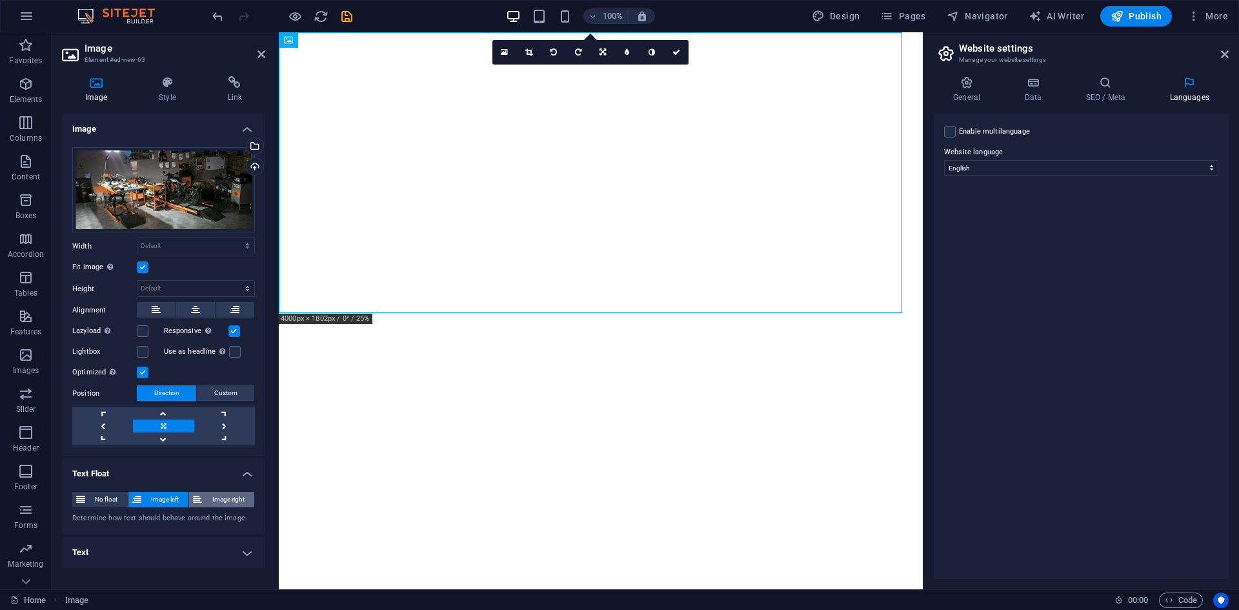
click at [237, 498] on span "Image right" at bounding box center [228, 499] width 45 height 15
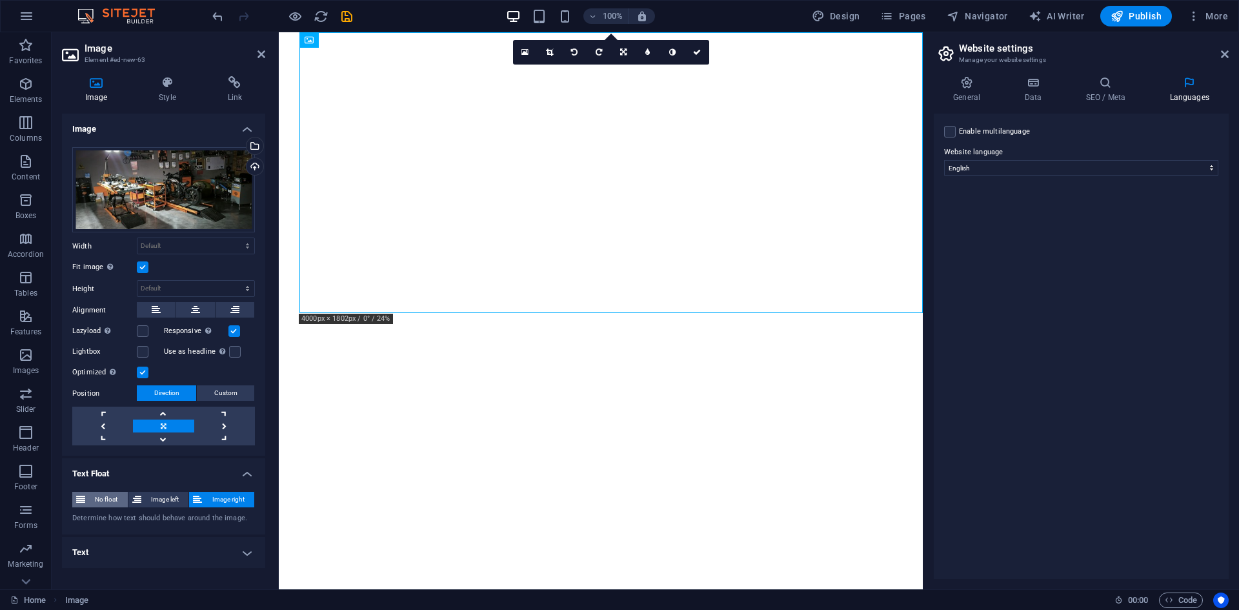
click at [110, 495] on span "No float" at bounding box center [106, 499] width 35 height 15
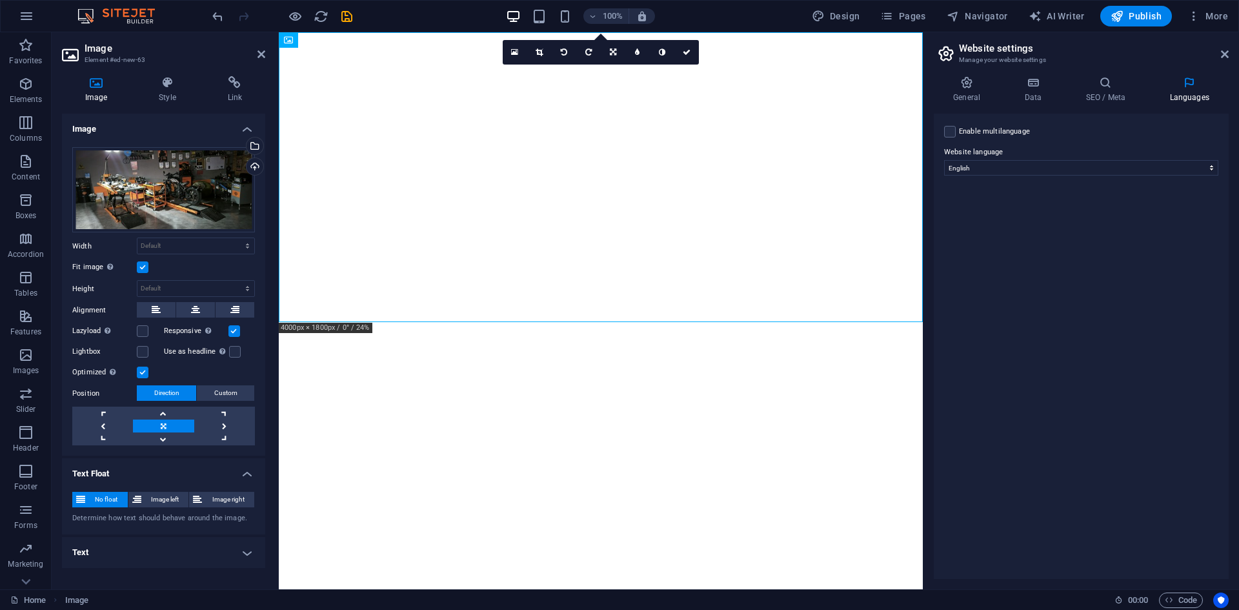
click at [124, 560] on h4 "Text" at bounding box center [163, 552] width 203 height 31
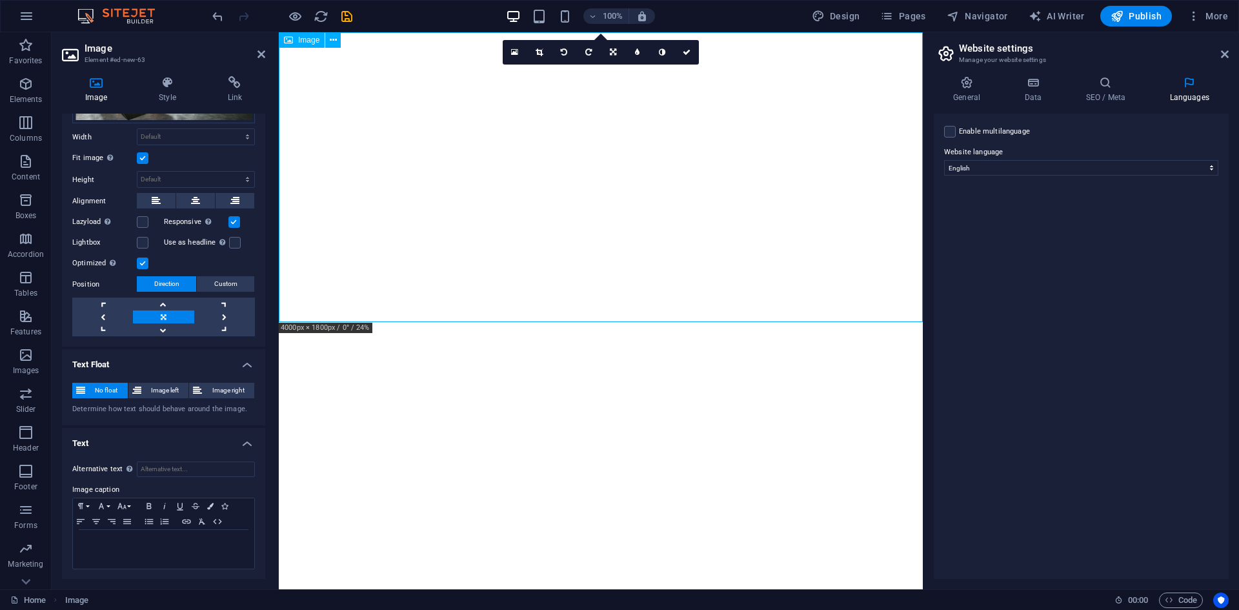
click at [296, 40] on div "Image" at bounding box center [302, 39] width 46 height 15
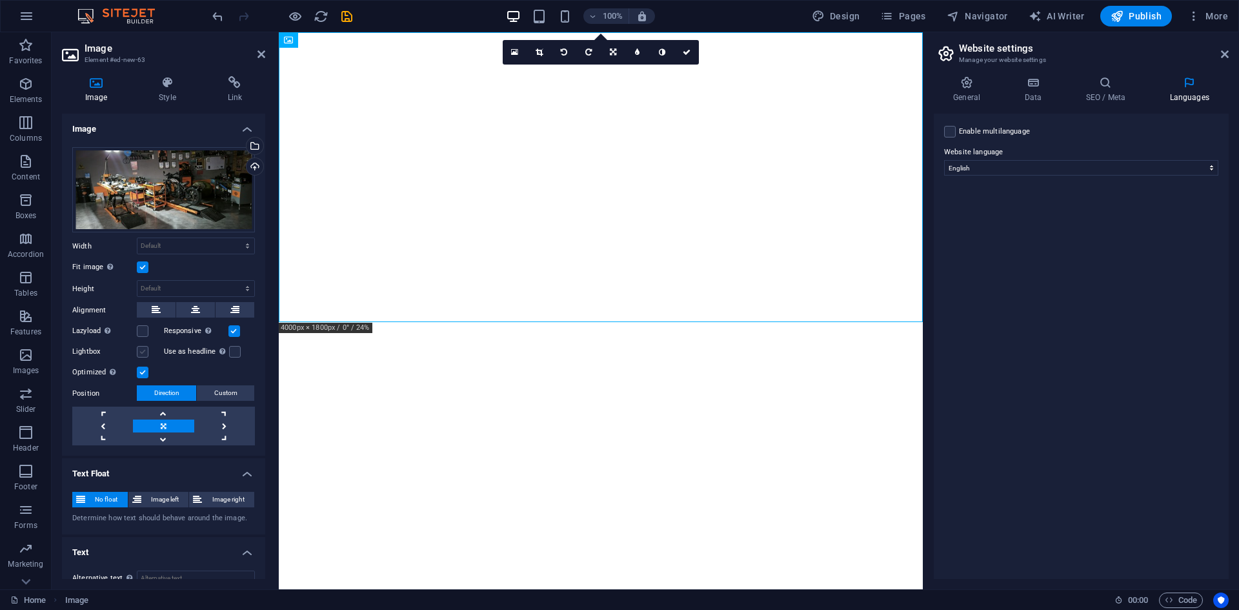
click at [143, 349] on label at bounding box center [143, 352] width 12 height 12
click at [0, 0] on input "Lightbox" at bounding box center [0, 0] width 0 height 0
click at [141, 352] on label at bounding box center [143, 352] width 12 height 12
click at [0, 0] on input "Lightbox" at bounding box center [0, 0] width 0 height 0
click at [213, 172] on div "Drag files here, click to choose files or select files from Files or our free s…" at bounding box center [163, 190] width 183 height 86
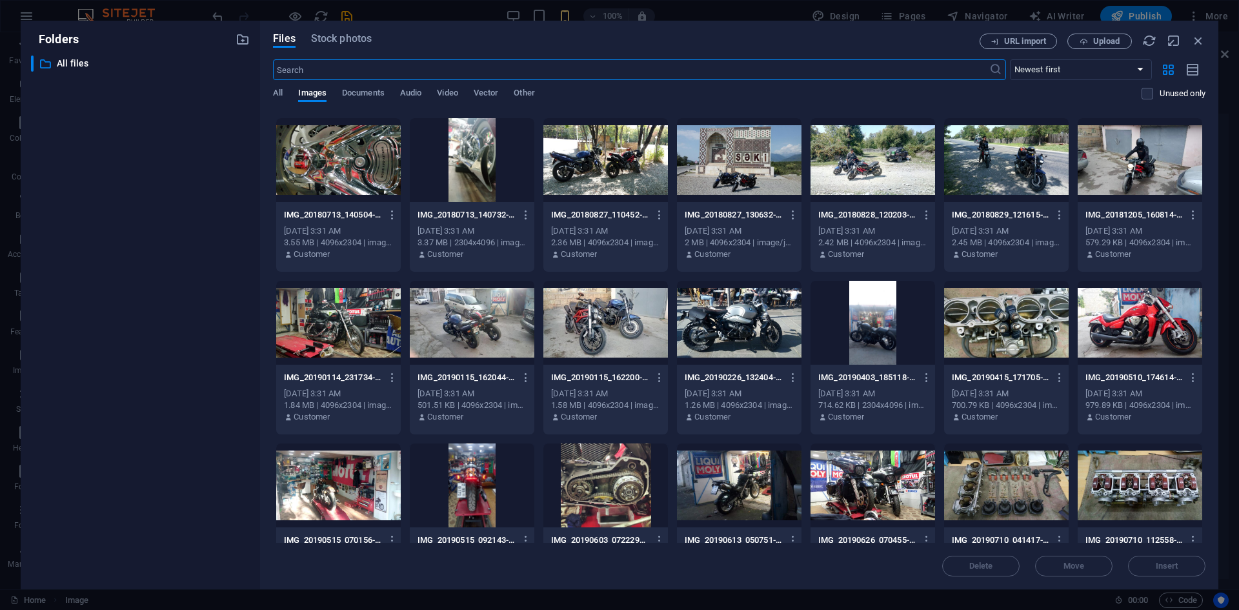
scroll to position [947, 0]
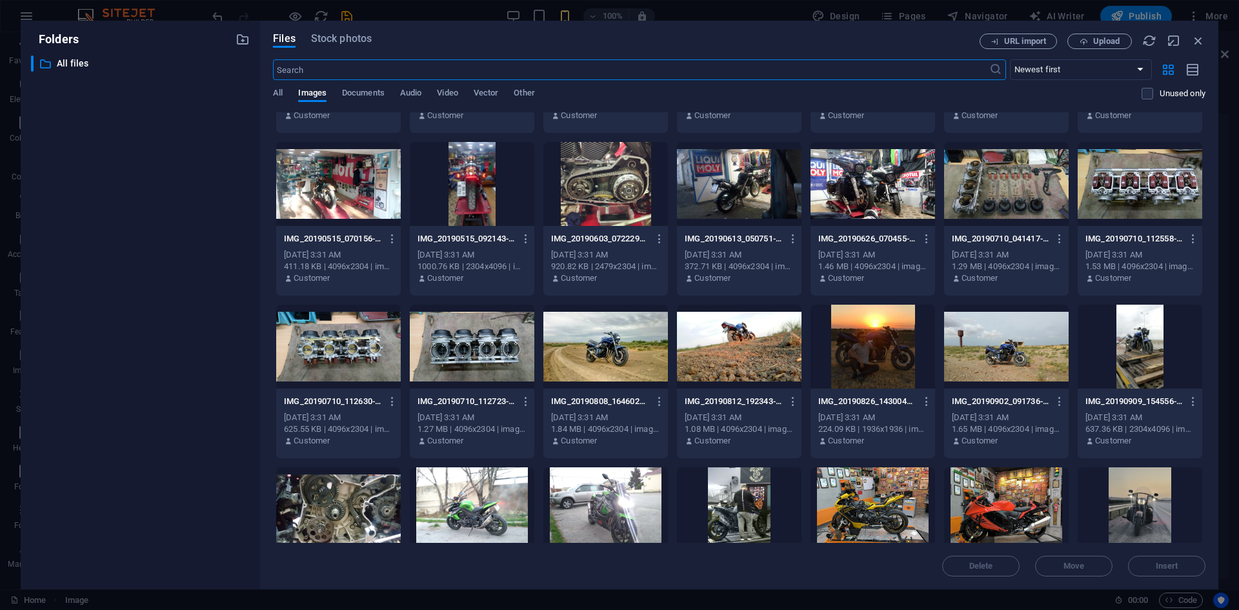
click at [631, 356] on div at bounding box center [605, 347] width 125 height 84
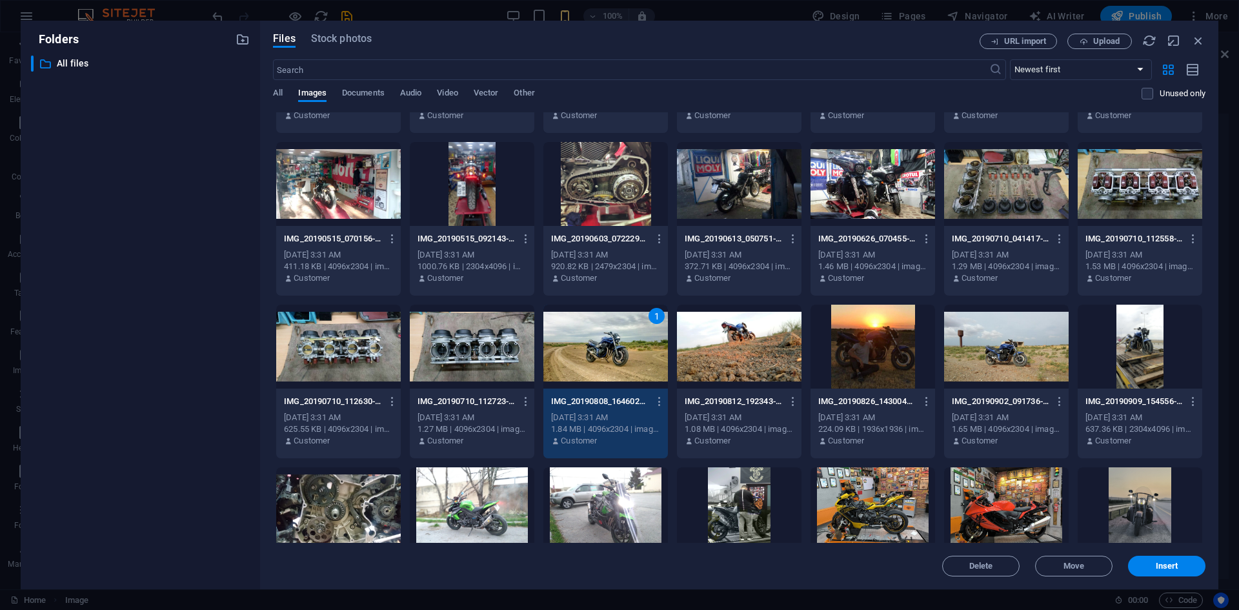
click at [631, 356] on div "1" at bounding box center [605, 347] width 125 height 84
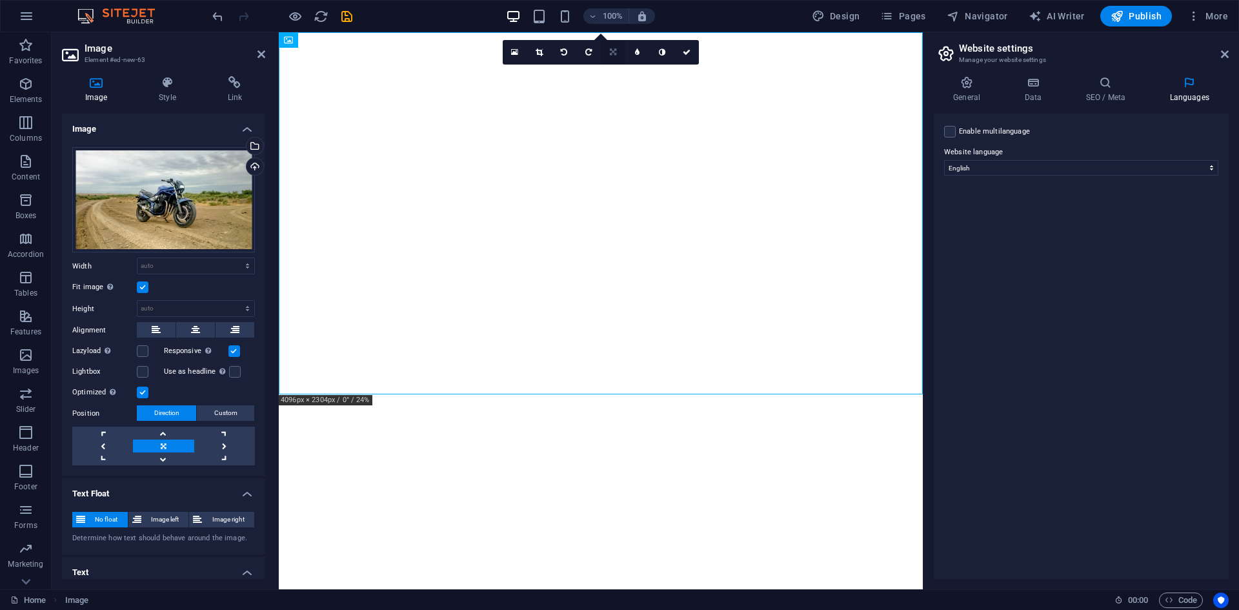
click at [610, 50] on icon at bounding box center [613, 52] width 6 height 8
click at [612, 69] on icon at bounding box center [613, 72] width 6 height 8
click at [611, 50] on icon at bounding box center [613, 52] width 6 height 8
click at [614, 52] on icon at bounding box center [613, 52] width 6 height 8
click at [616, 97] on icon at bounding box center [613, 97] width 8 height 8
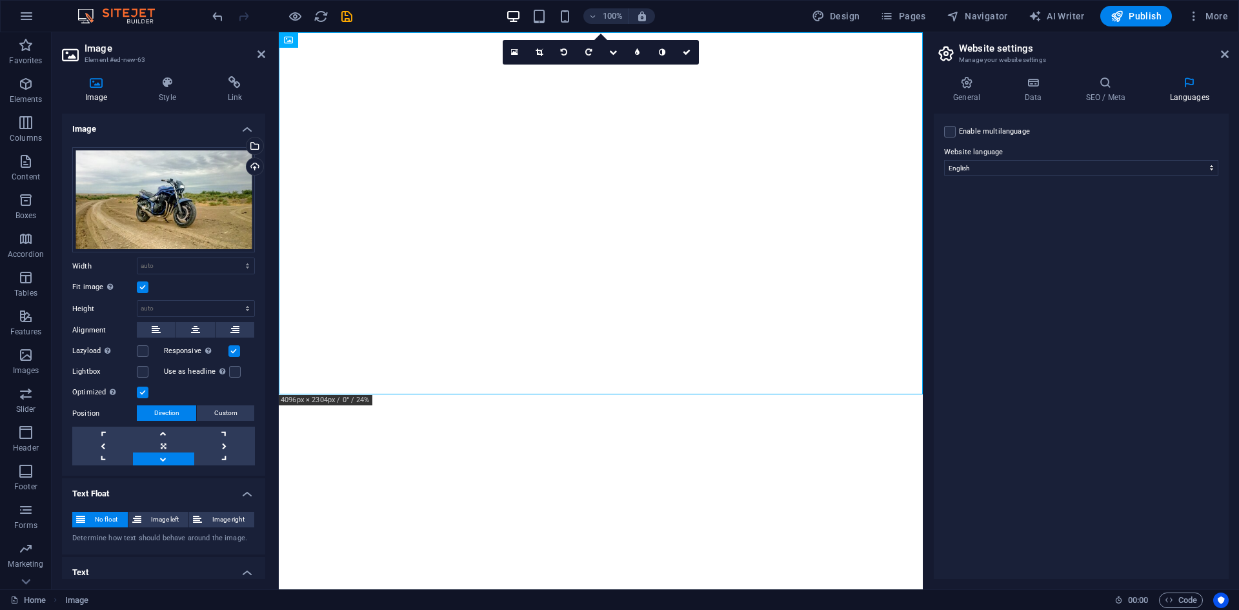
click at [140, 287] on label at bounding box center [143, 287] width 12 height 12
click at [0, 0] on input "Fit image Automatically fit image to a fixed width and height" at bounding box center [0, 0] width 0 height 0
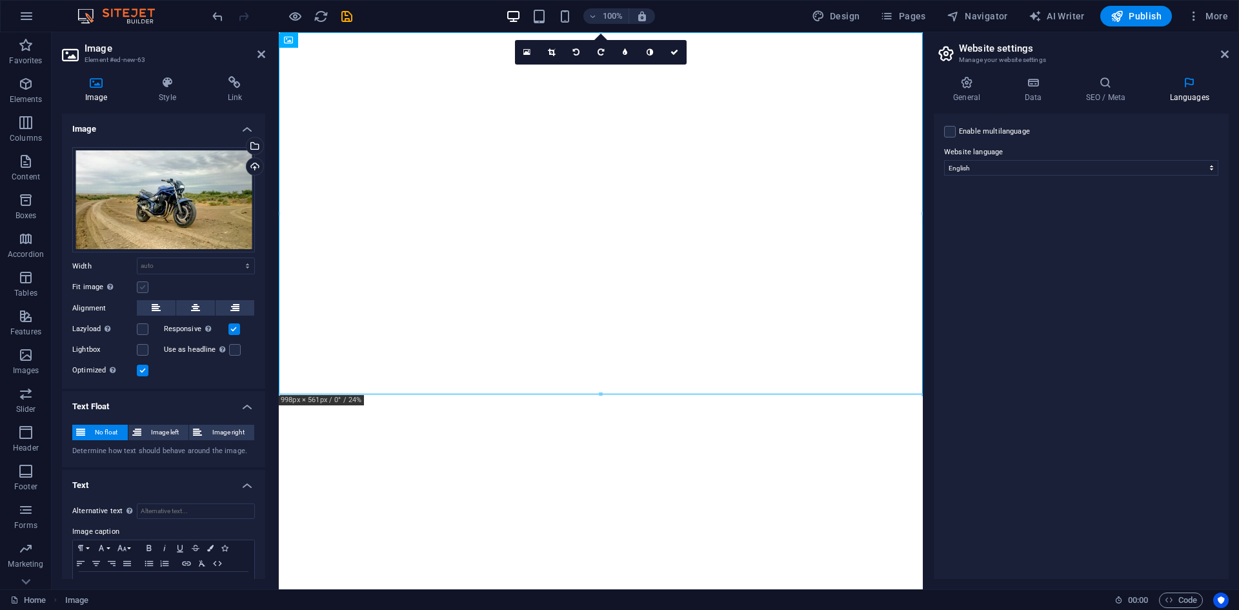
click at [145, 281] on label at bounding box center [143, 287] width 12 height 12
click at [0, 0] on input "Fit image Automatically fit image to a fixed width and height" at bounding box center [0, 0] width 0 height 0
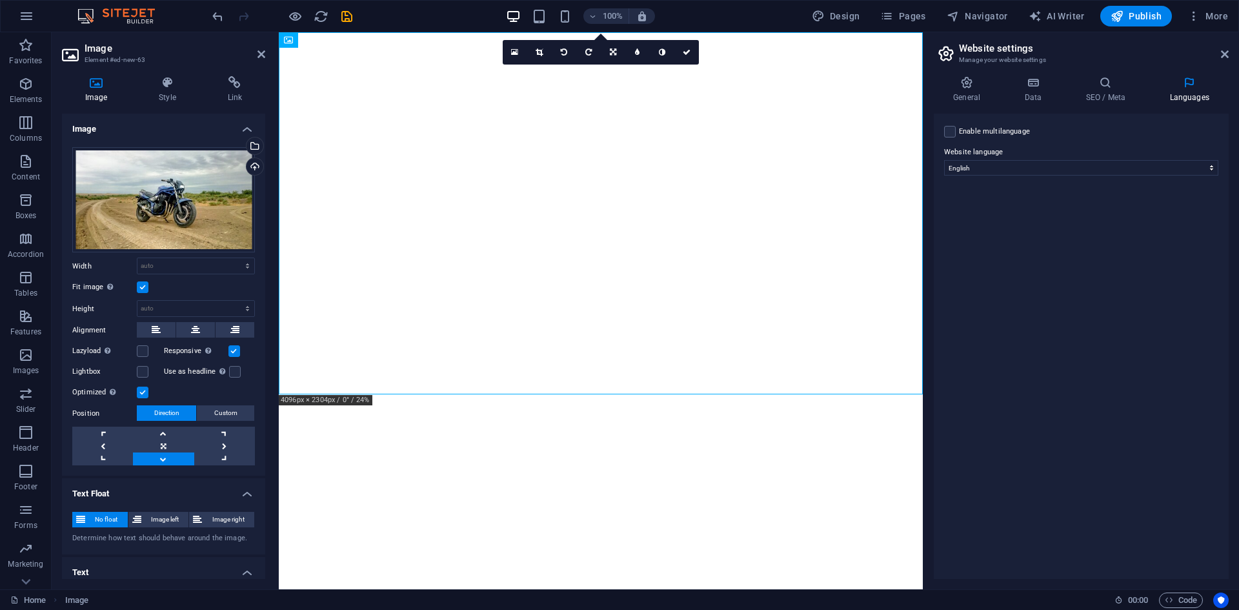
click at [141, 285] on label at bounding box center [143, 287] width 12 height 12
click at [0, 0] on input "Fit image Automatically fit image to a fixed width and height" at bounding box center [0, 0] width 0 height 0
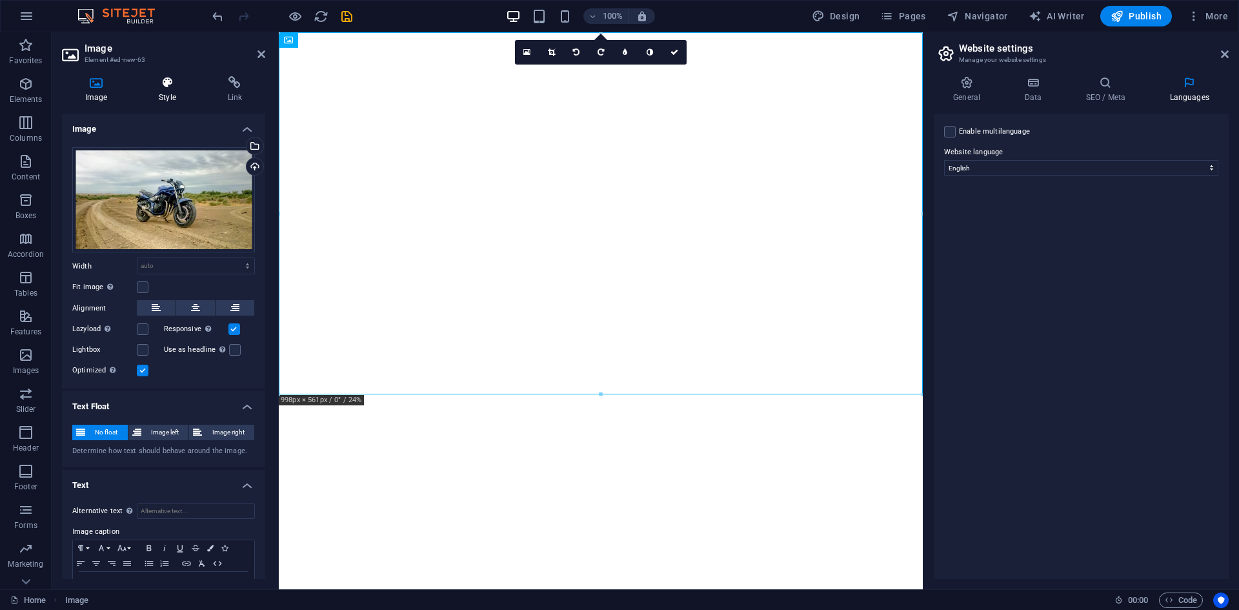
click at [165, 97] on h4 "Style" at bounding box center [170, 89] width 68 height 27
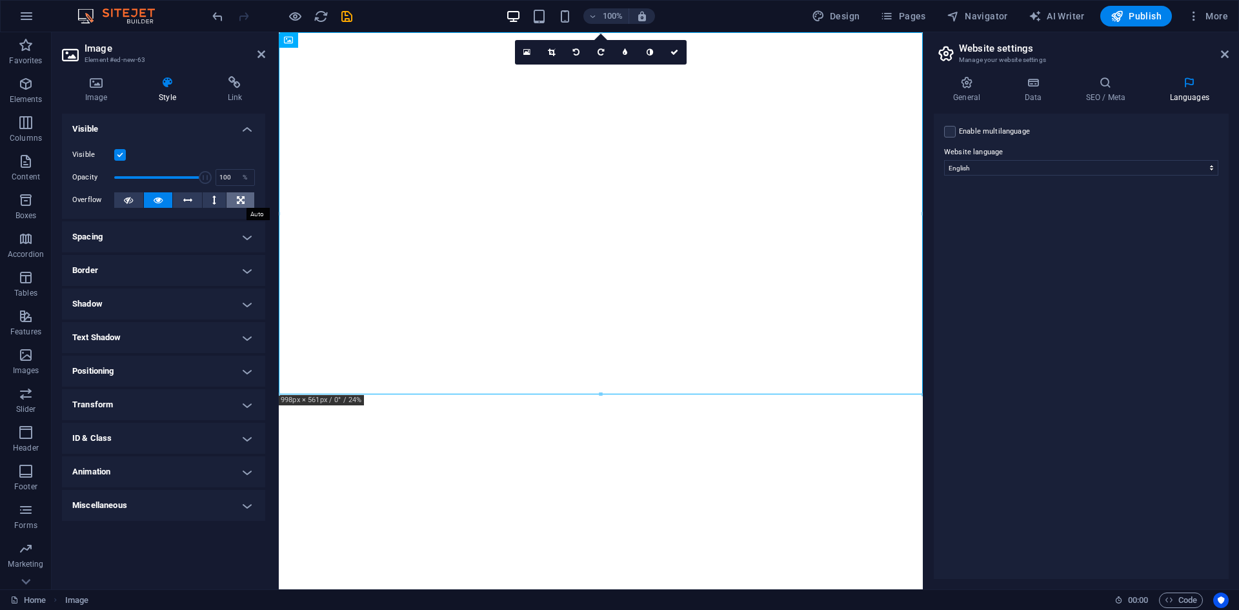
click at [237, 201] on icon at bounding box center [241, 199] width 8 height 15
click at [207, 236] on h4 "Spacing" at bounding box center [163, 236] width 203 height 31
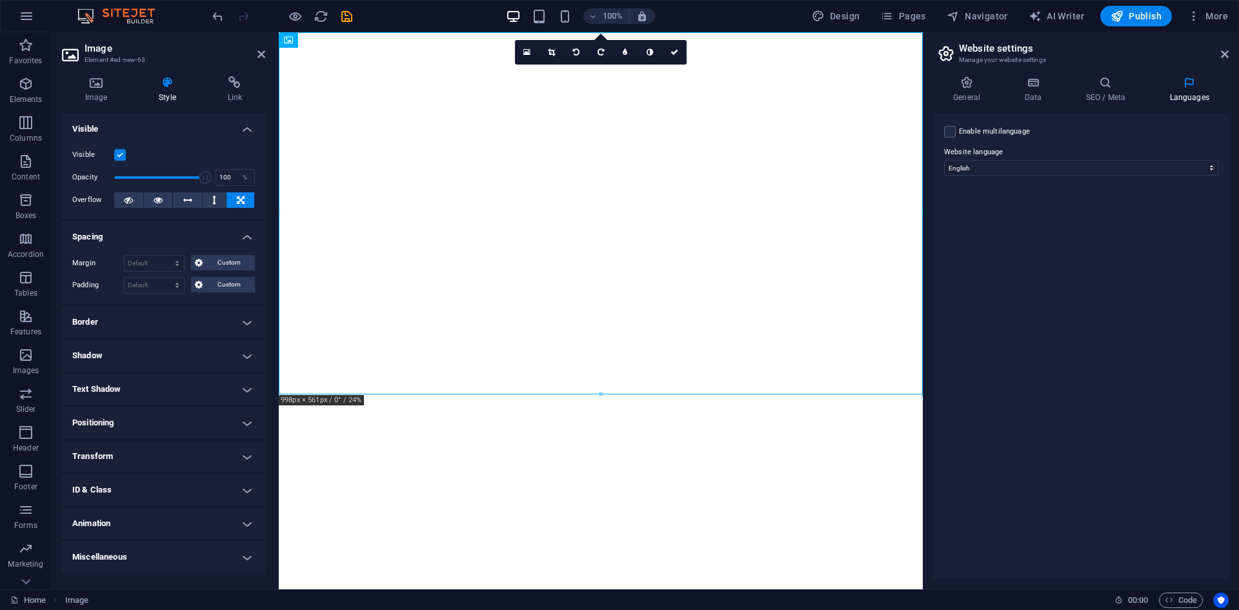
click at [133, 319] on h4 "Border" at bounding box center [163, 322] width 203 height 31
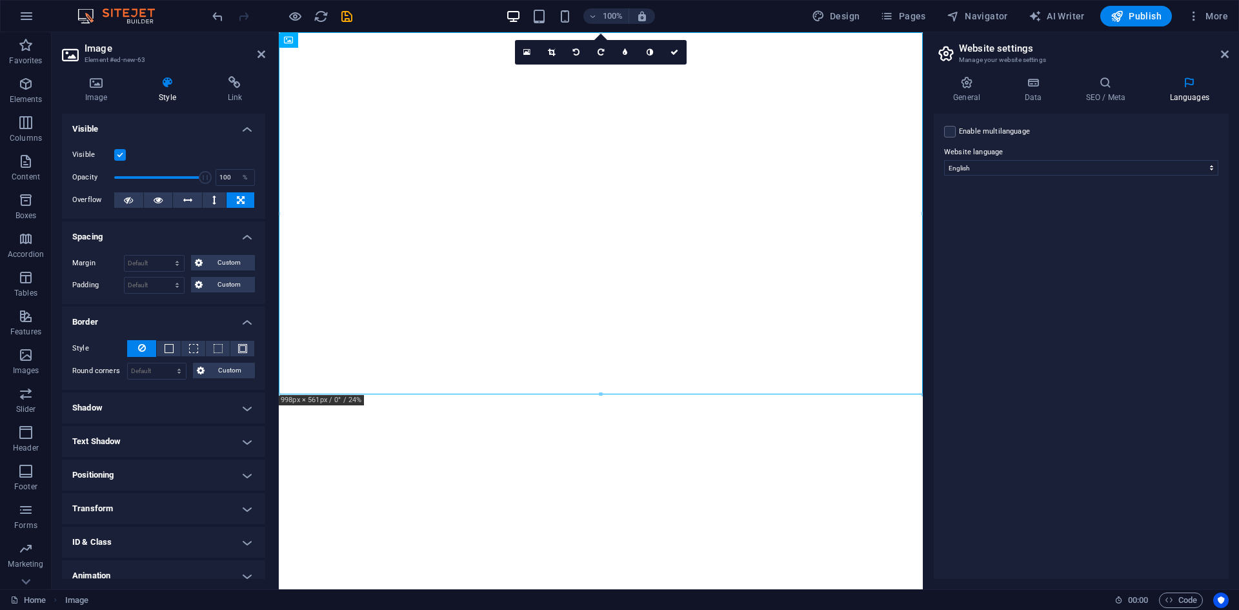
click at [141, 408] on h4 "Shadow" at bounding box center [163, 407] width 203 height 31
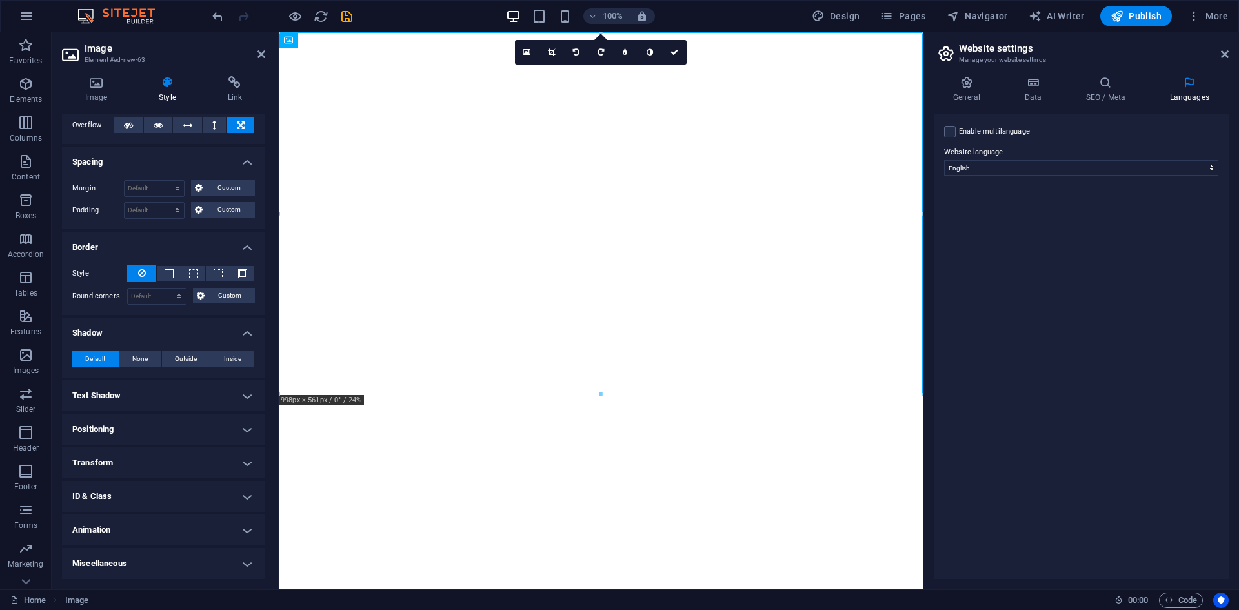
click at [117, 470] on h4 "Transform" at bounding box center [163, 462] width 203 height 31
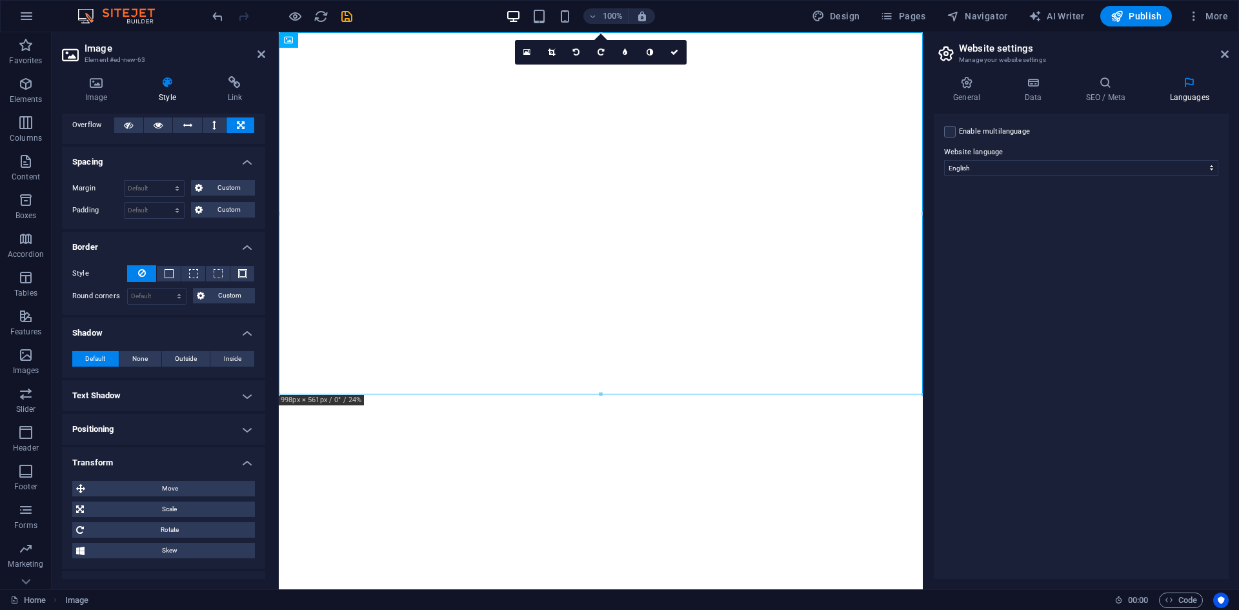
scroll to position [118, 0]
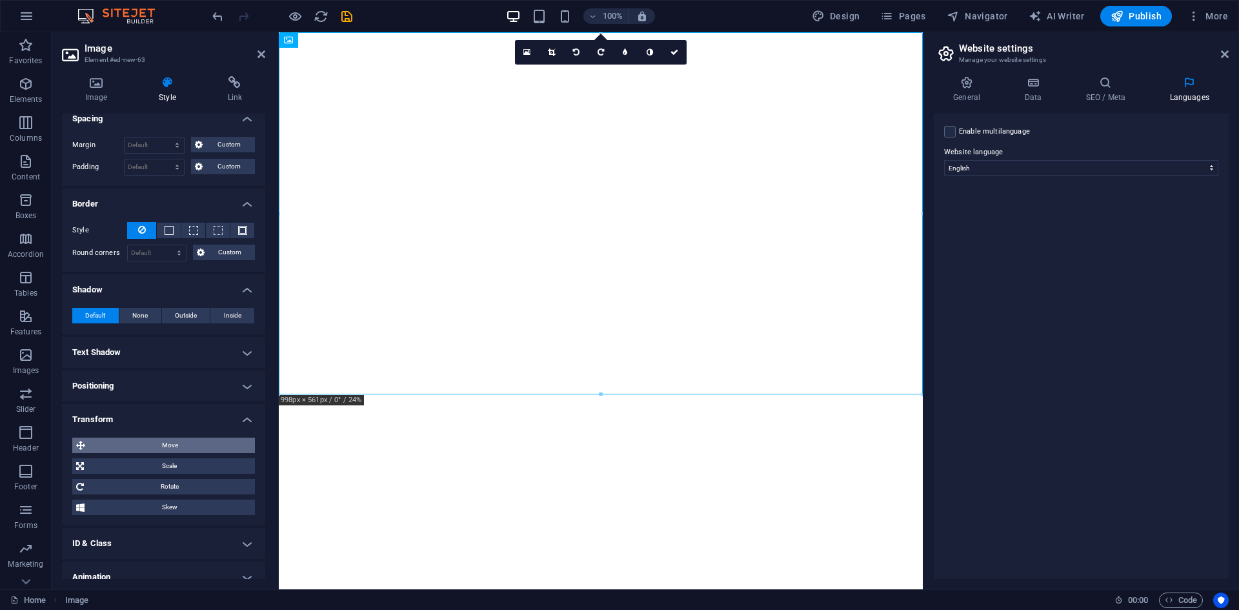
click at [159, 442] on span "Move" at bounding box center [170, 445] width 162 height 15
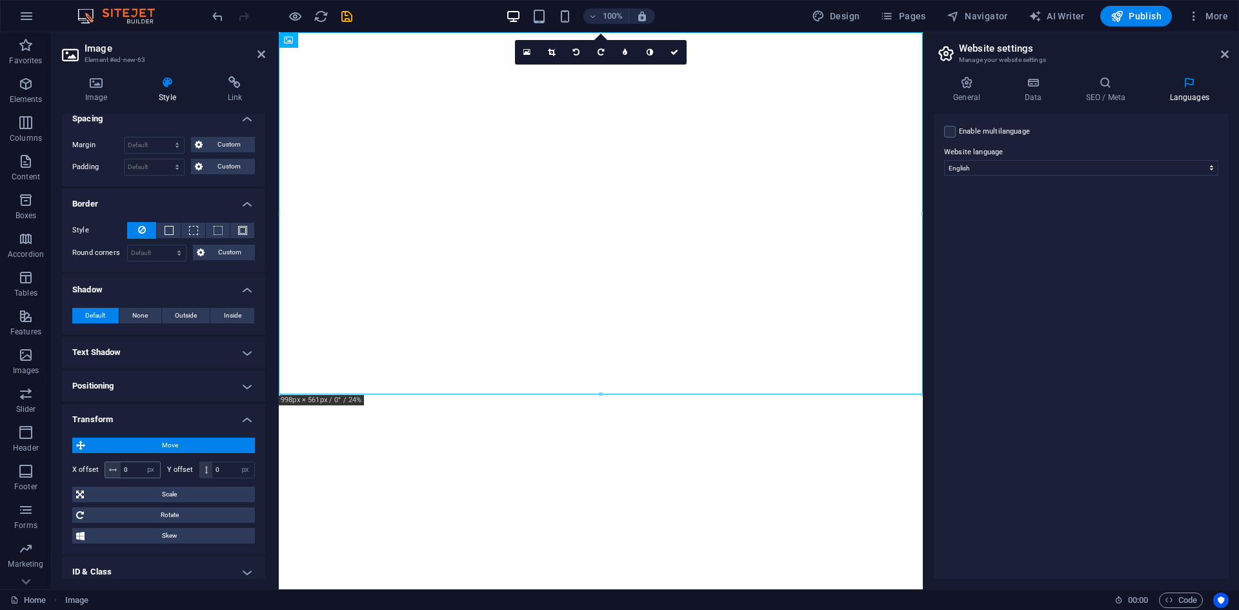
click at [110, 470] on icon at bounding box center [113, 470] width 8 height 8
click at [216, 470] on input "0" at bounding box center [233, 469] width 42 height 15
drag, startPoint x: 227, startPoint y: 469, endPoint x: 197, endPoint y: 472, distance: 29.9
click at [197, 472] on div "Y offset 0 px rem % em vh vw" at bounding box center [211, 469] width 88 height 17
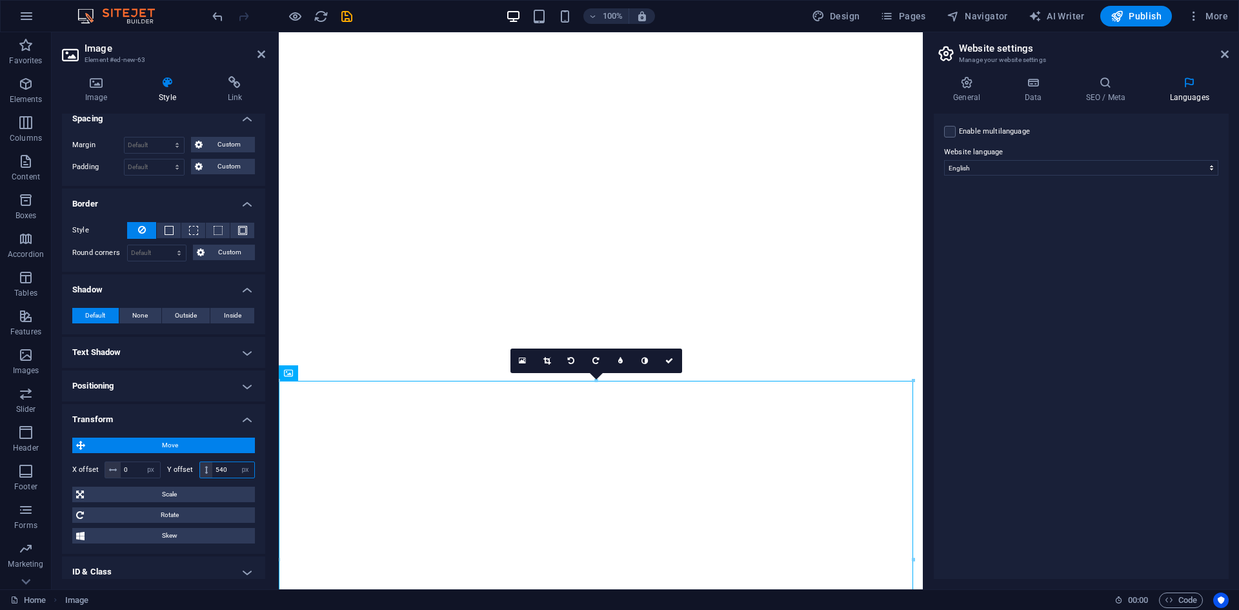
drag, startPoint x: 231, startPoint y: 467, endPoint x: 159, endPoint y: 476, distance: 72.3
click at [159, 476] on div "X offset 0 px rem % em vh vw Y offset 540 px rem % em vh vw" at bounding box center [163, 469] width 183 height 17
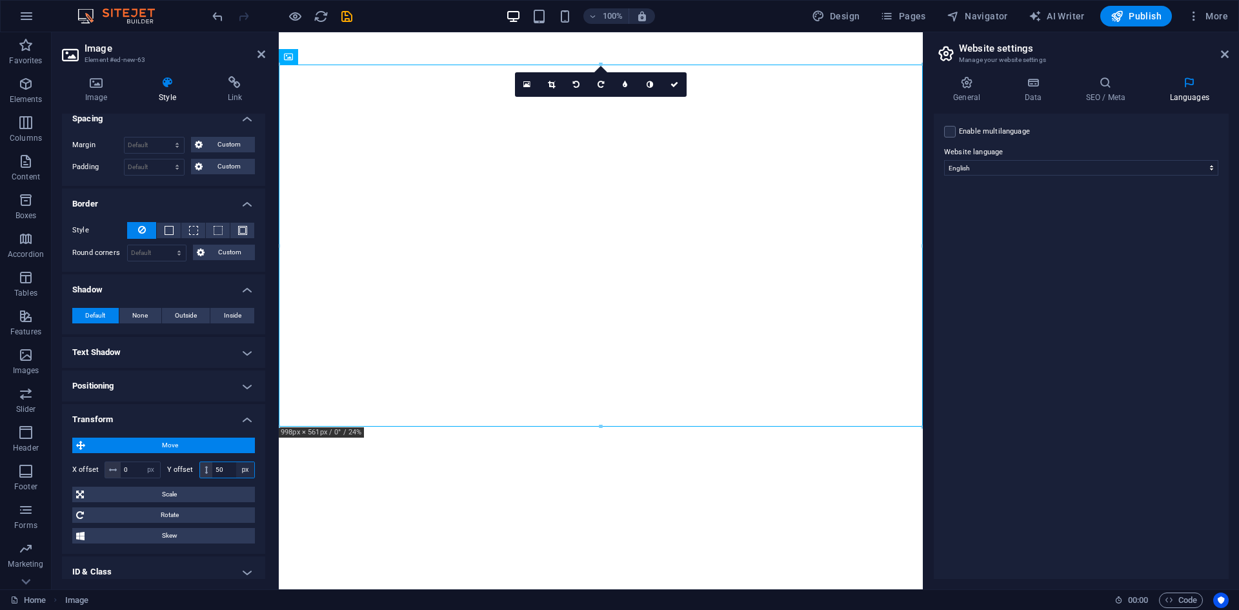
type input "50"
drag, startPoint x: 235, startPoint y: 469, endPoint x: 187, endPoint y: 475, distance: 48.1
click at [187, 475] on div "Y offset 50 px rem % em vh vw" at bounding box center [211, 469] width 88 height 17
select select "%"
click at [236, 462] on select "px rem % em vh vw" at bounding box center [245, 469] width 18 height 15
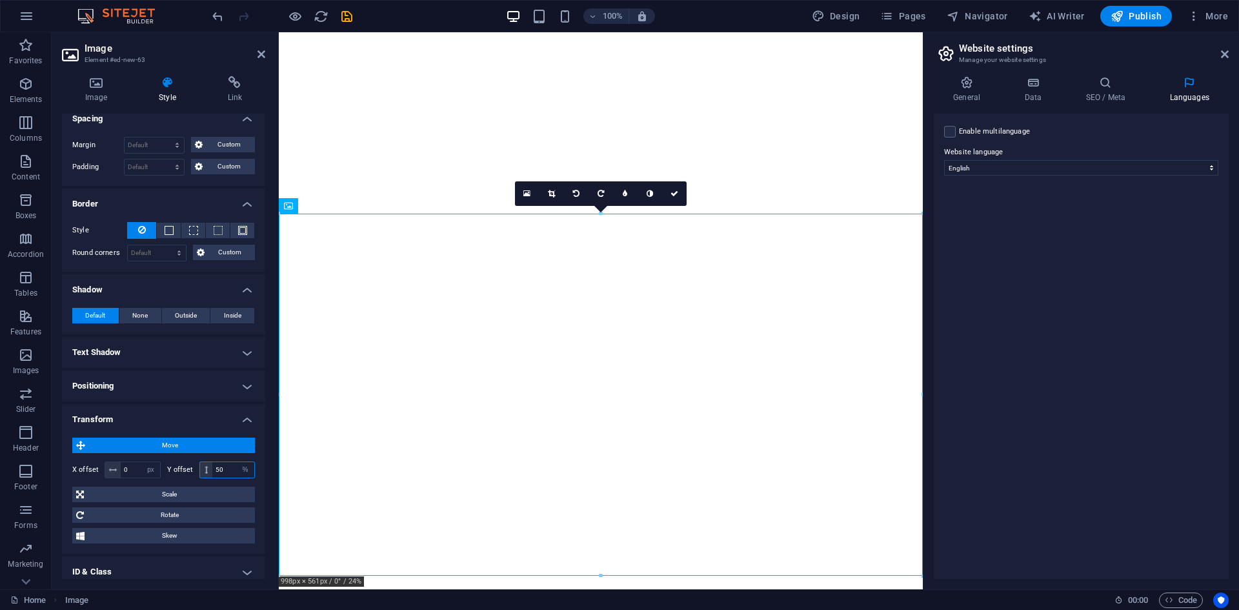
drag, startPoint x: 228, startPoint y: 471, endPoint x: 103, endPoint y: 465, distance: 125.4
click at [103, 465] on div "X offset 0 px rem % em vh vw Y offset 50 px rem % em vh vw" at bounding box center [163, 469] width 183 height 17
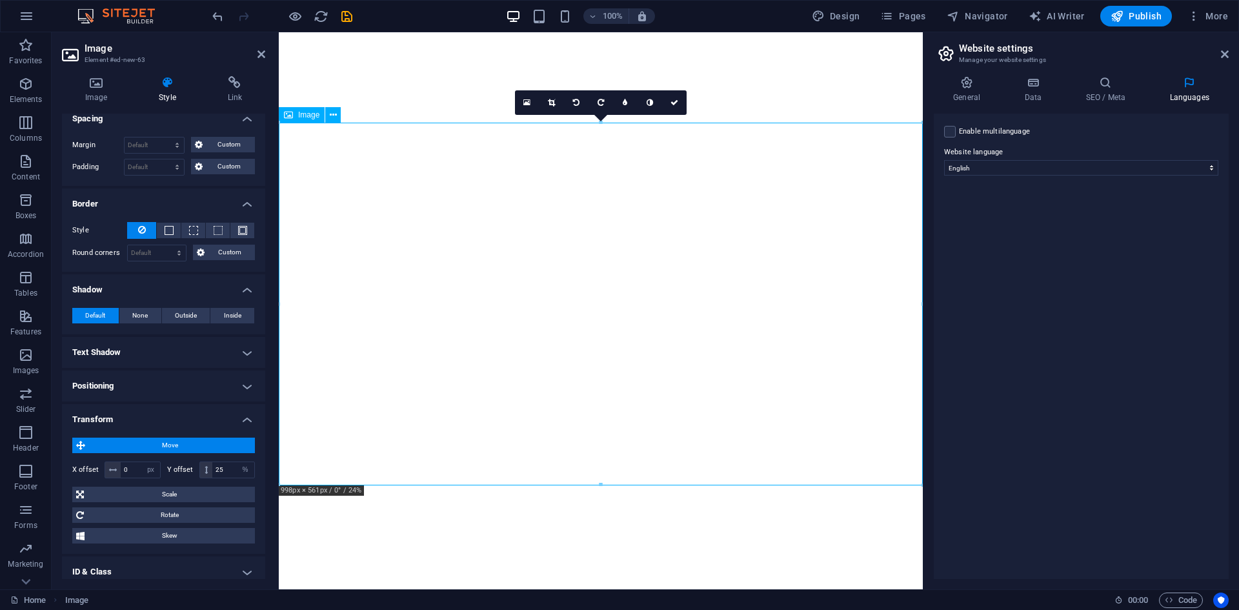
click at [296, 114] on div "Image" at bounding box center [302, 114] width 46 height 15
click at [77, 87] on icon at bounding box center [96, 82] width 68 height 13
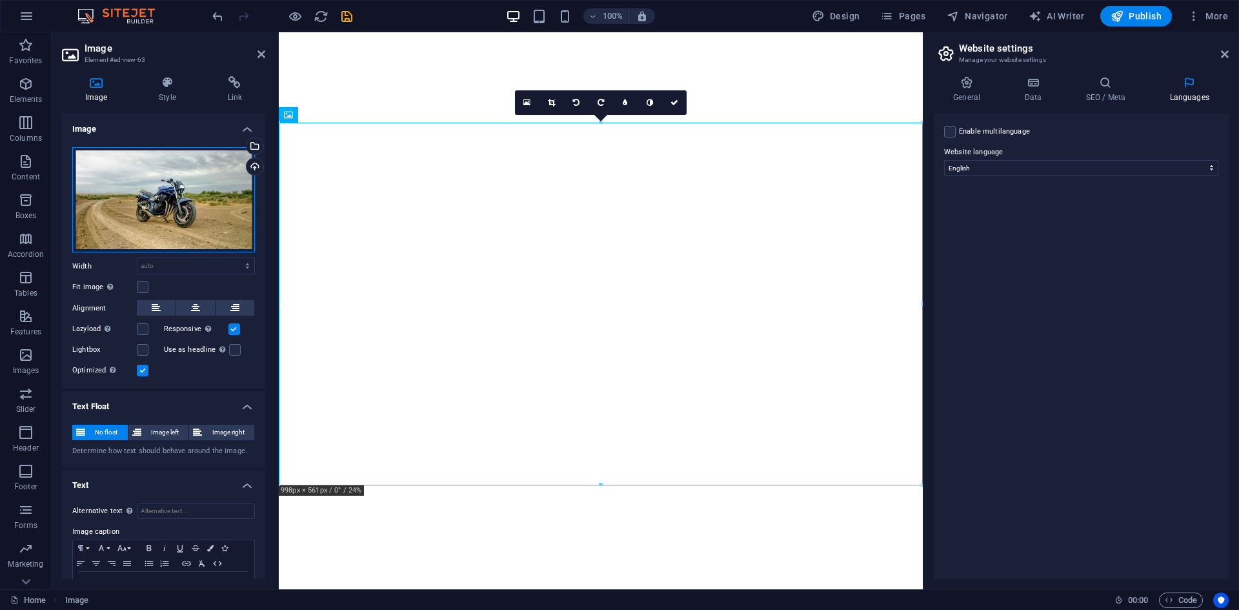
click at [166, 176] on div "Drag files here, click to choose files or select files from Files or our free s…" at bounding box center [163, 200] width 183 height 106
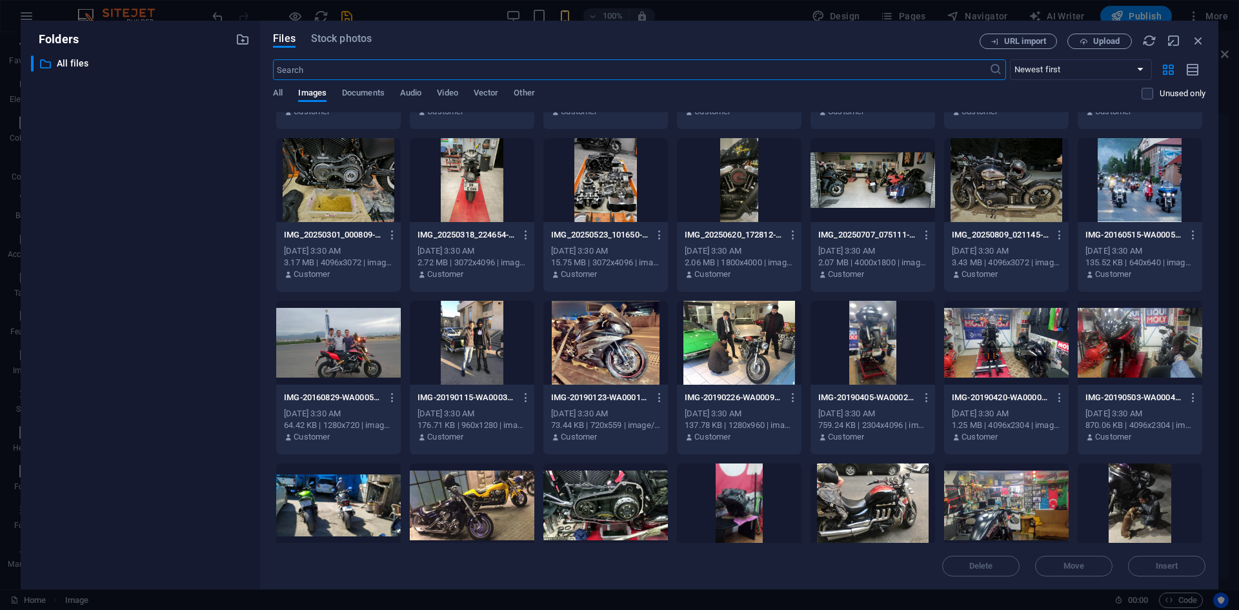
scroll to position [2108, 0]
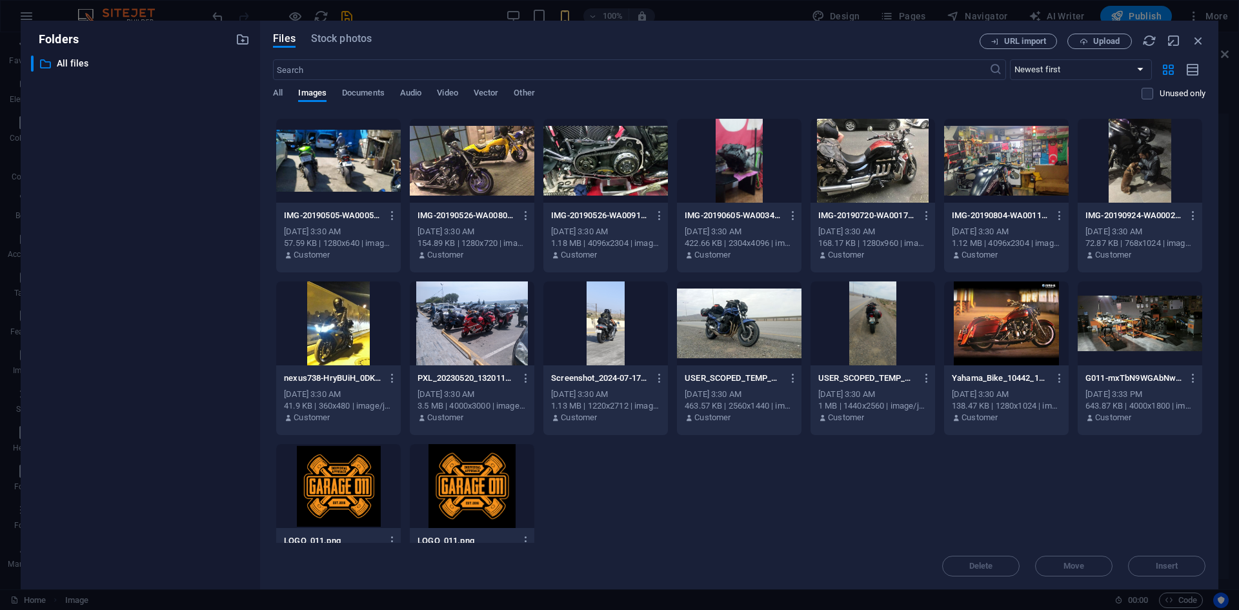
click at [1158, 332] on div at bounding box center [1140, 323] width 125 height 84
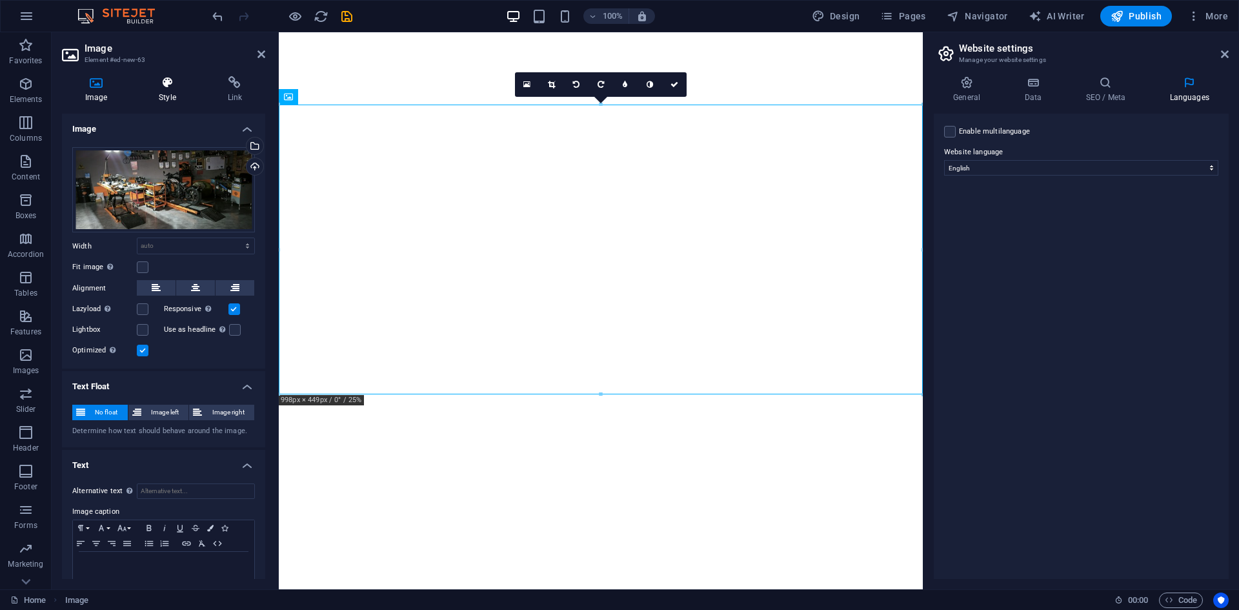
click at [147, 97] on h4 "Style" at bounding box center [170, 89] width 68 height 27
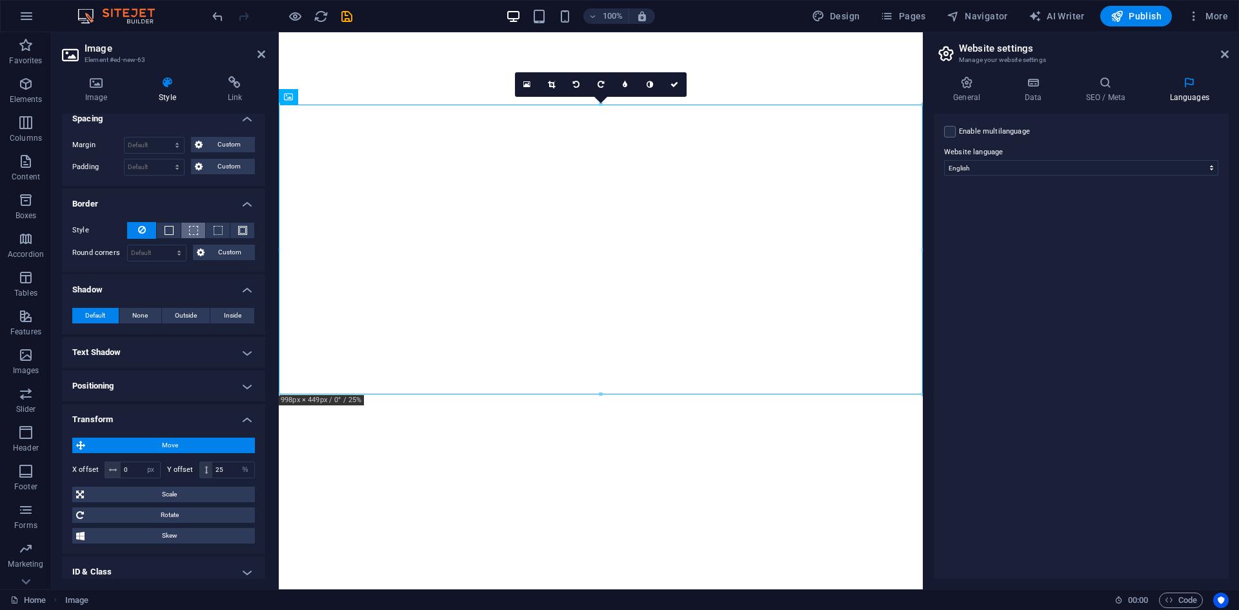
click at [189, 228] on span at bounding box center [193, 230] width 9 height 9
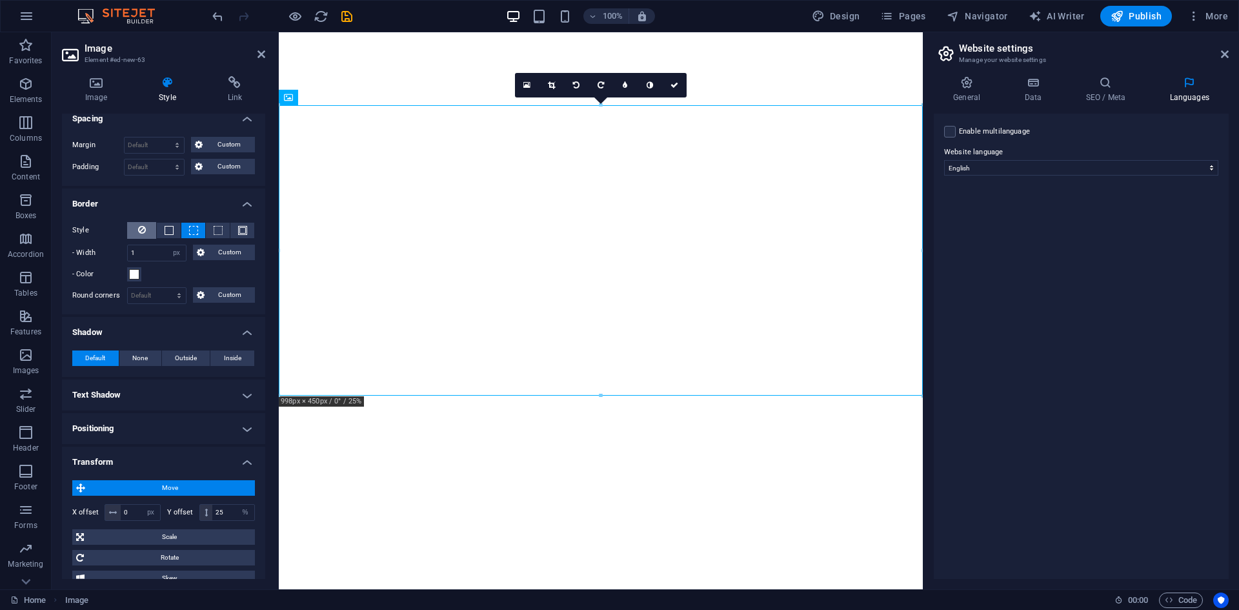
click at [148, 228] on button at bounding box center [141, 230] width 29 height 17
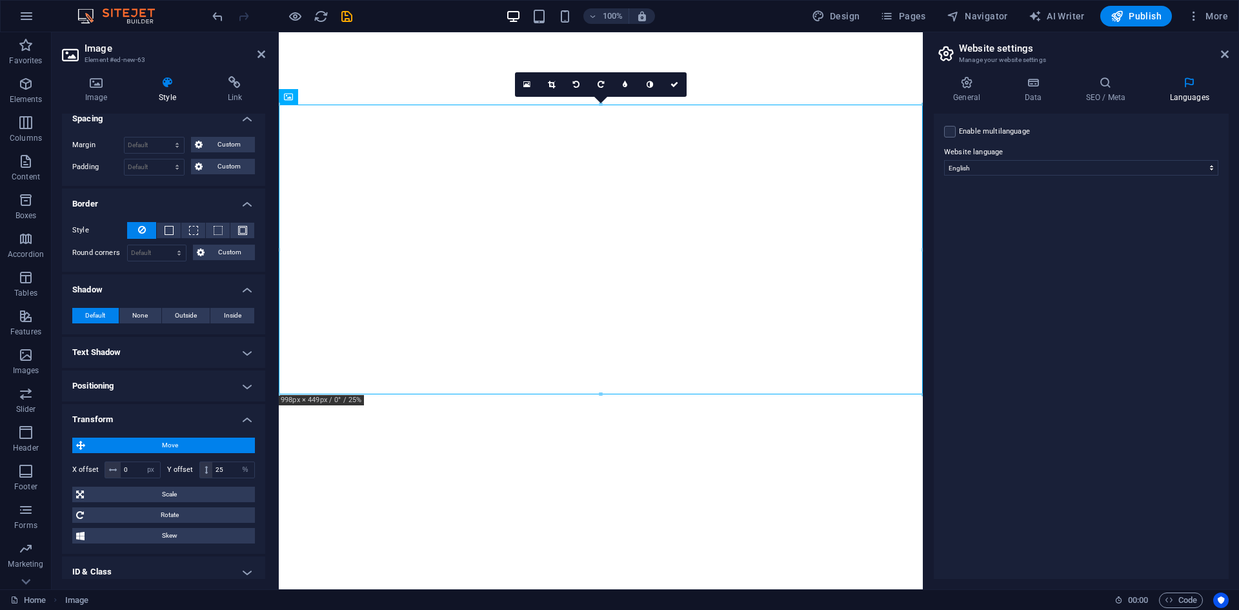
scroll to position [161, 0]
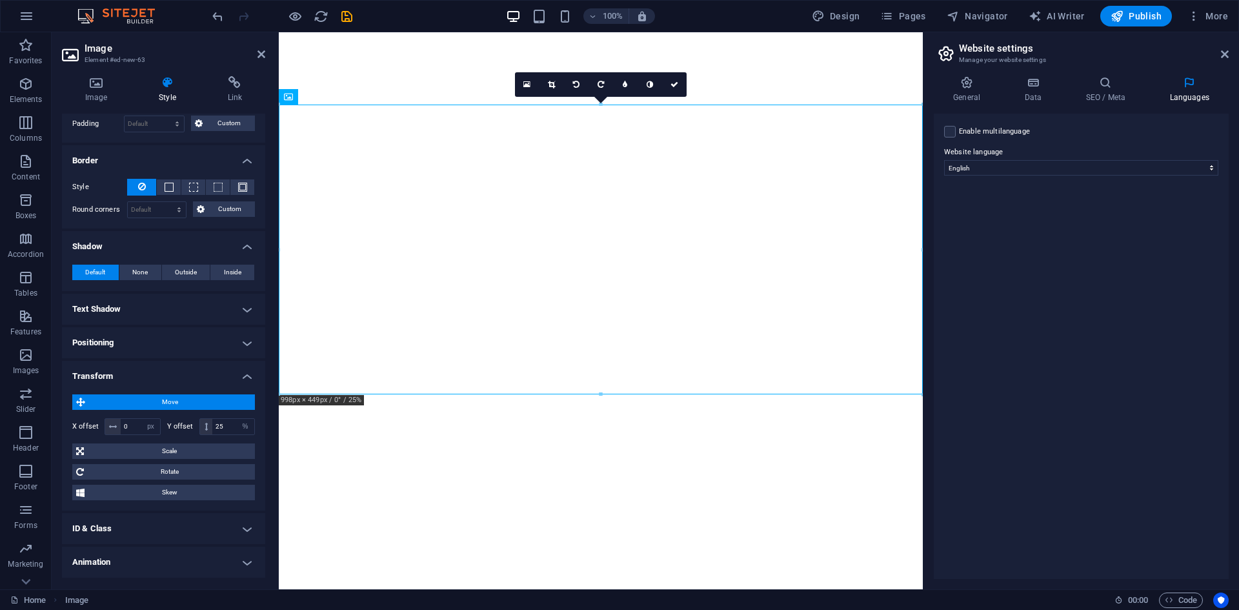
click at [201, 399] on span "Move" at bounding box center [170, 401] width 162 height 15
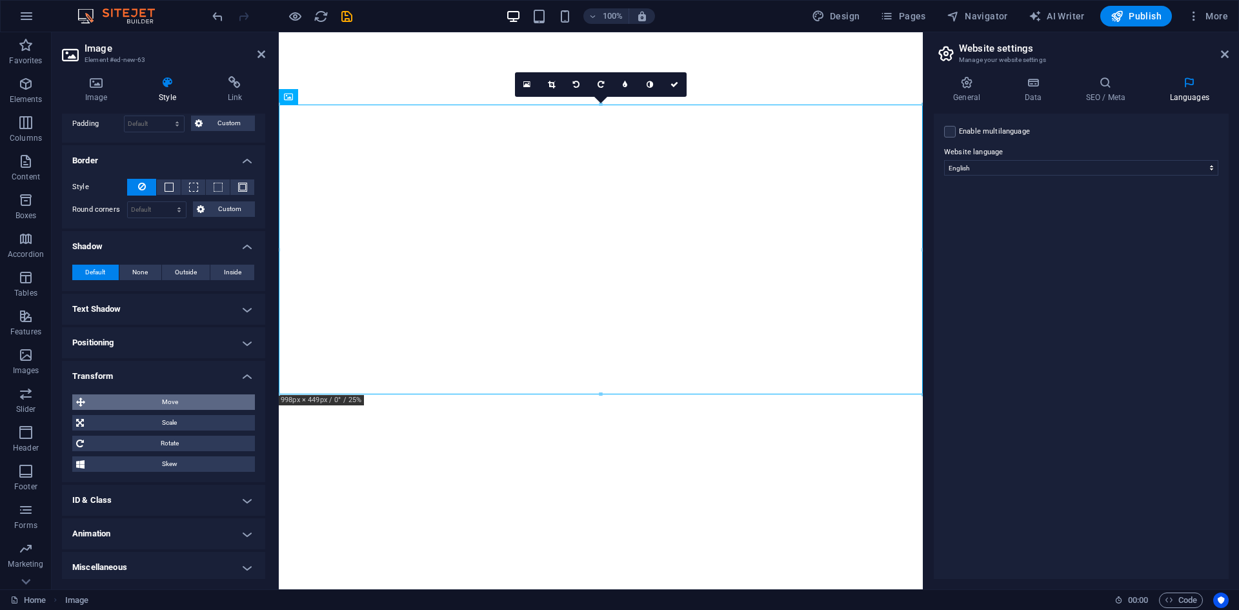
click at [201, 399] on span "Move" at bounding box center [170, 401] width 162 height 15
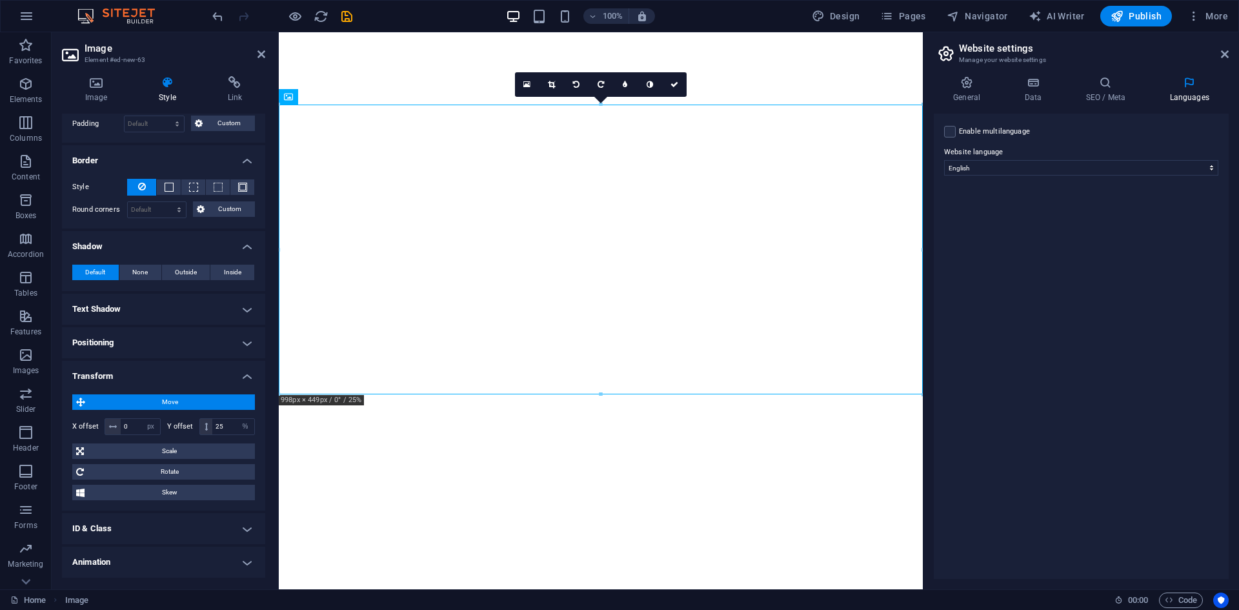
scroll to position [194, 0]
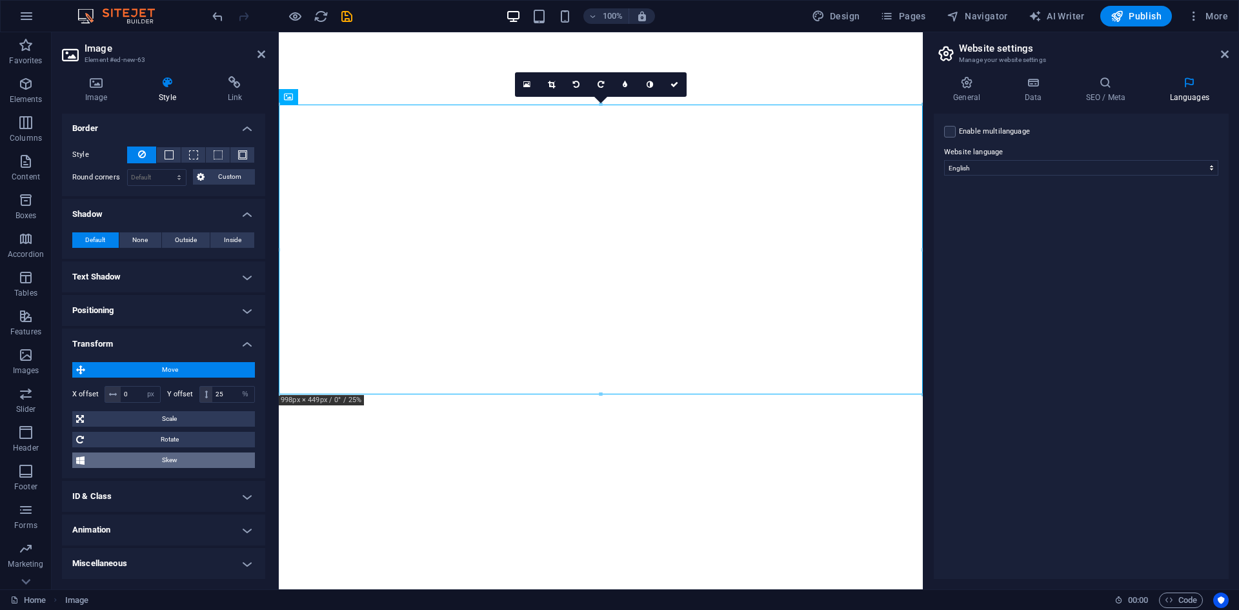
click at [152, 459] on span "Skew" at bounding box center [169, 459] width 163 height 15
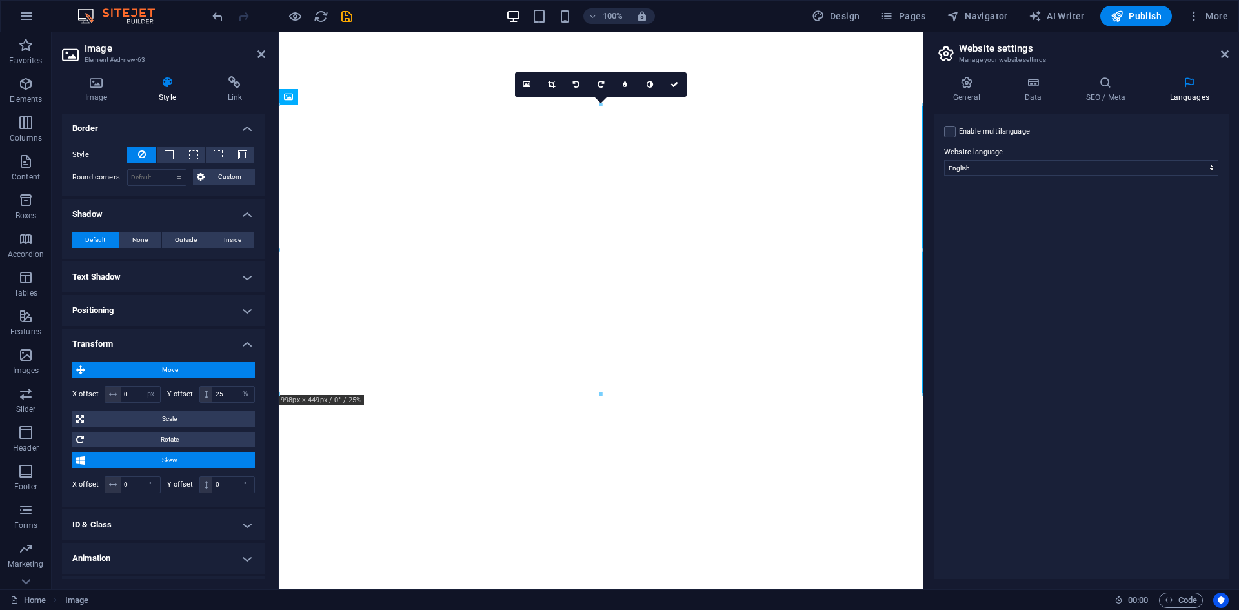
click at [152, 459] on span "Skew" at bounding box center [169, 459] width 163 height 15
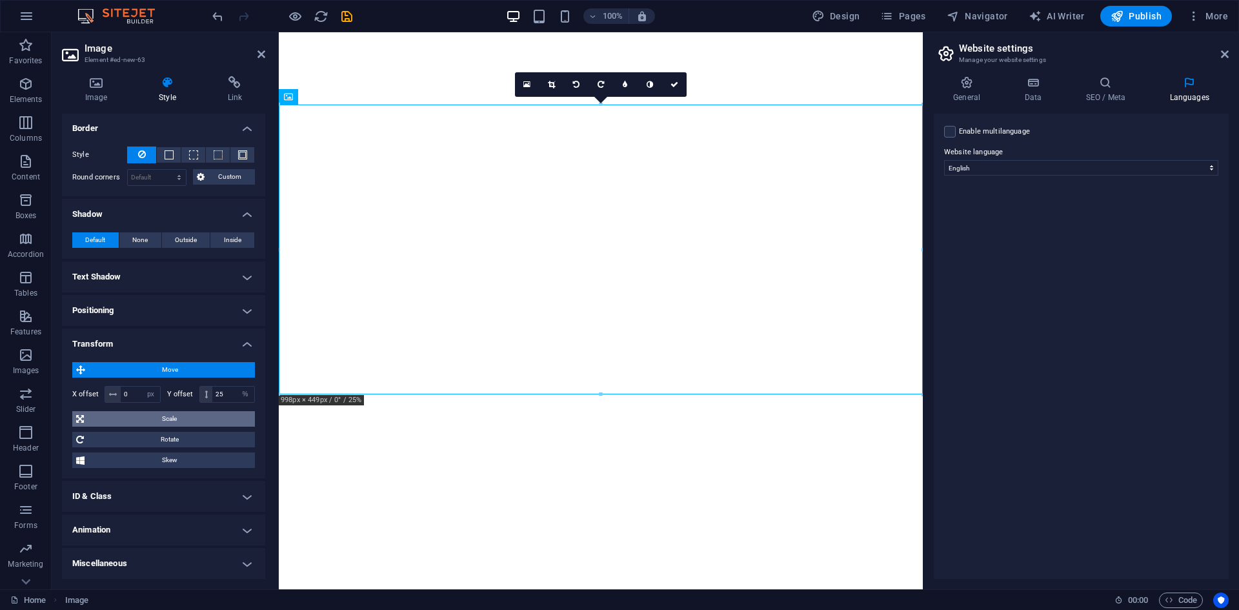
click at [152, 418] on span "Scale" at bounding box center [169, 418] width 163 height 15
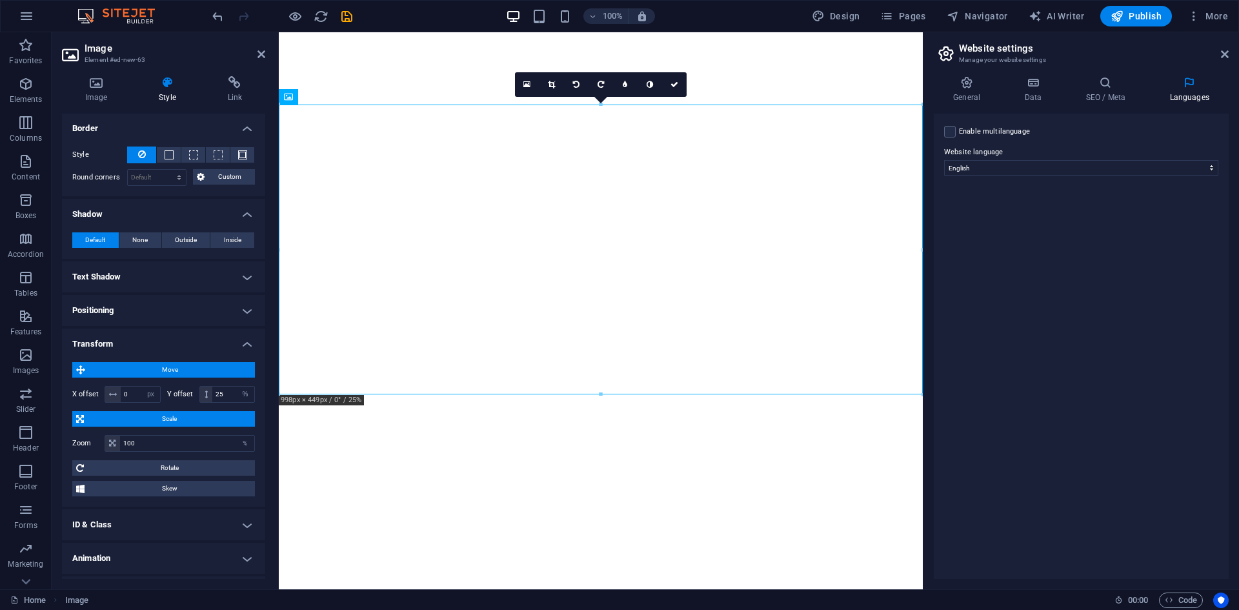
click at [152, 418] on span "Scale" at bounding box center [169, 418] width 163 height 15
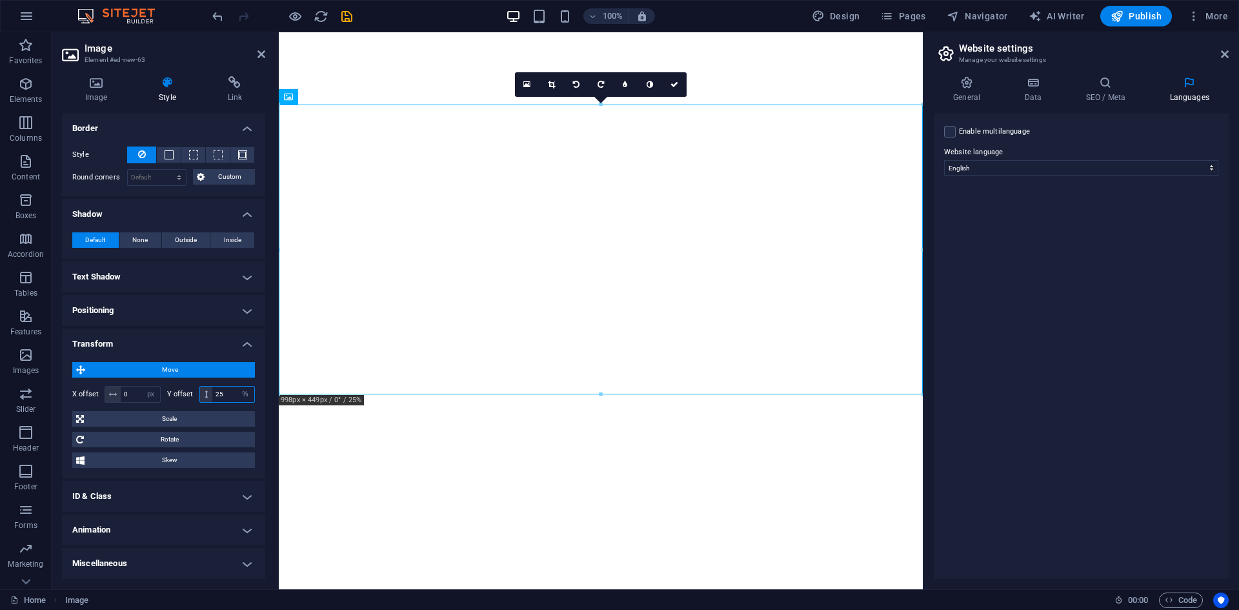
click at [223, 394] on input "25" at bounding box center [233, 394] width 42 height 15
drag, startPoint x: 230, startPoint y: 389, endPoint x: 181, endPoint y: 398, distance: 50.5
click at [182, 398] on div "Y offset 25 px rem % em vh vw" at bounding box center [211, 394] width 88 height 17
type input "50"
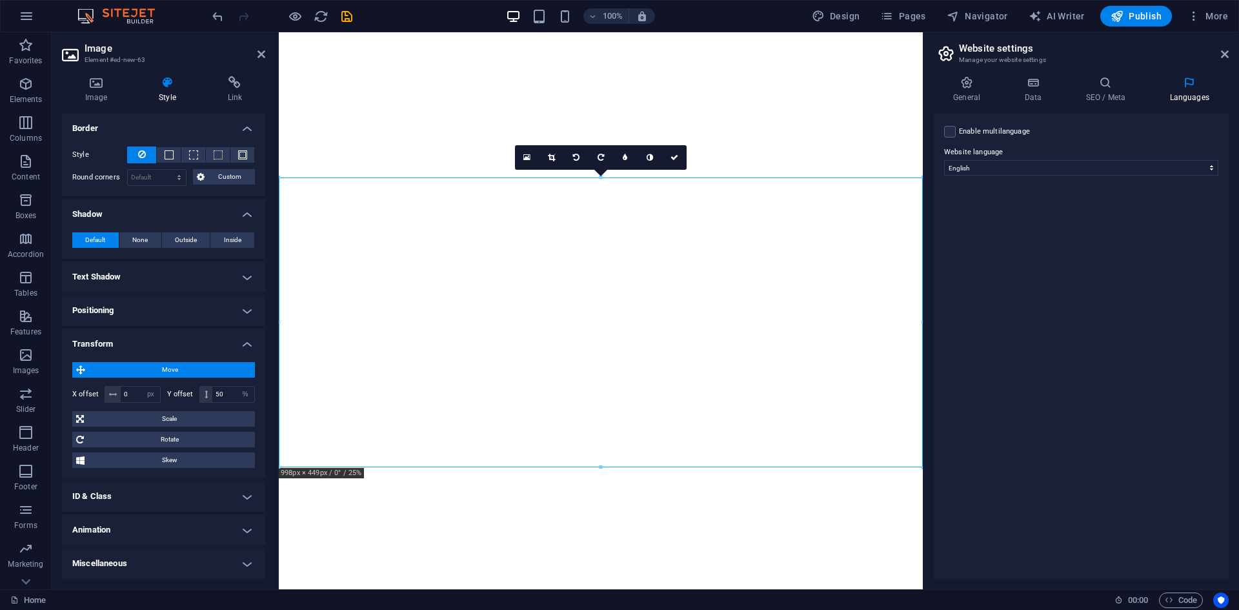
click at [109, 492] on h4 "ID & Class" at bounding box center [163, 496] width 203 height 31
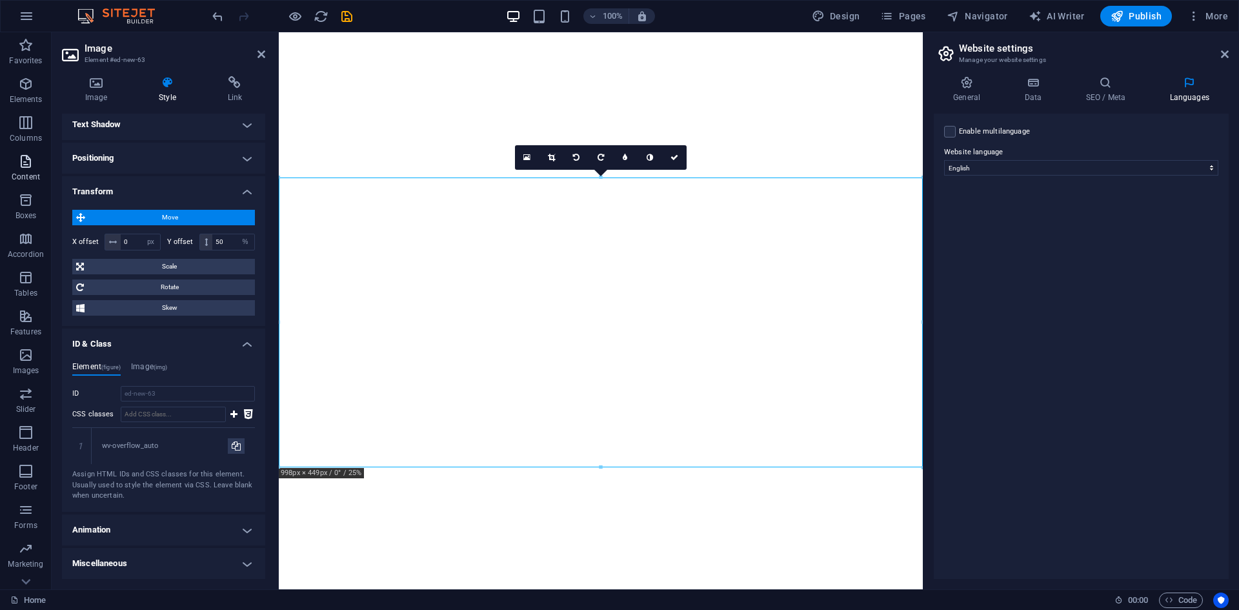
click at [19, 166] on icon "button" at bounding box center [25, 161] width 15 height 15
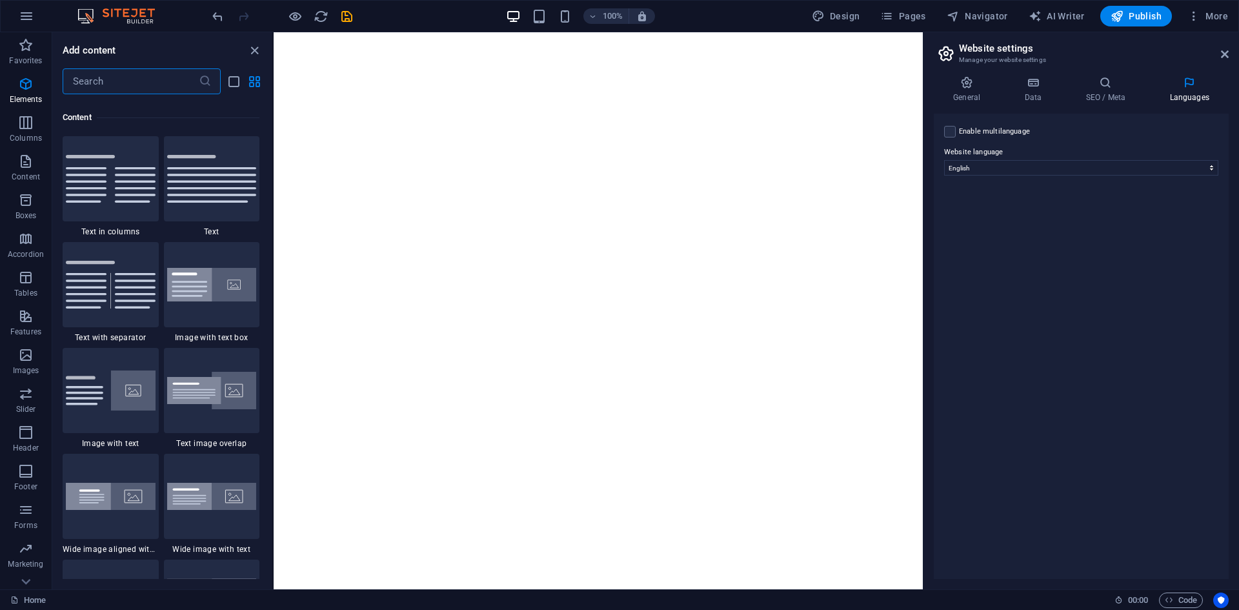
scroll to position [2258, 0]
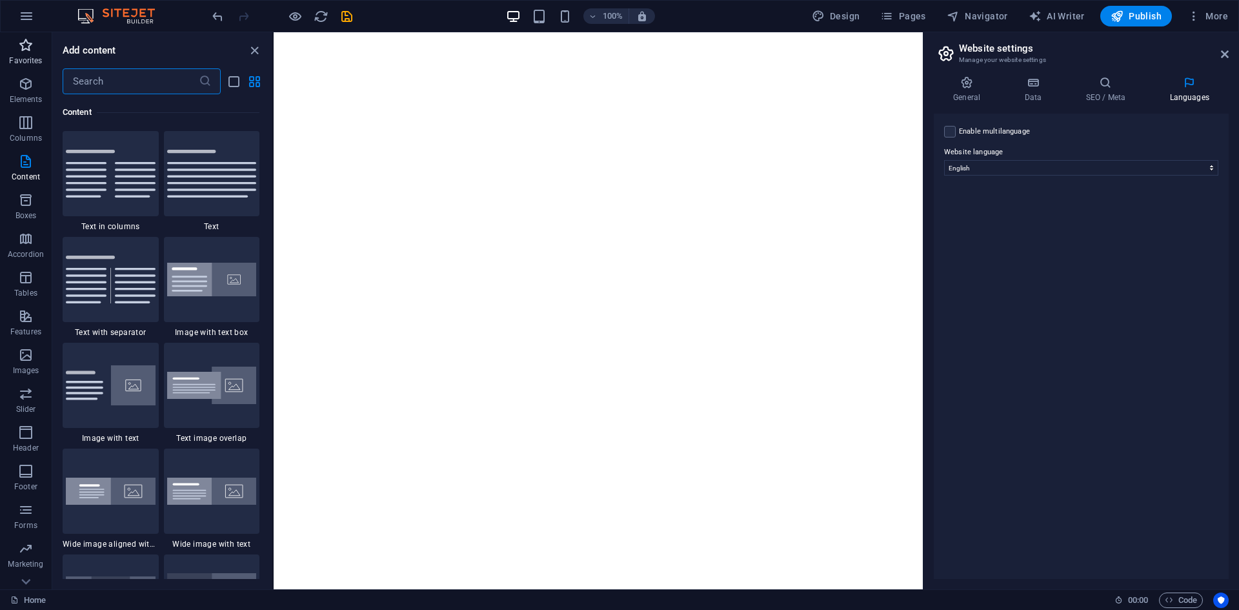
click at [26, 48] on icon "button" at bounding box center [25, 44] width 15 height 15
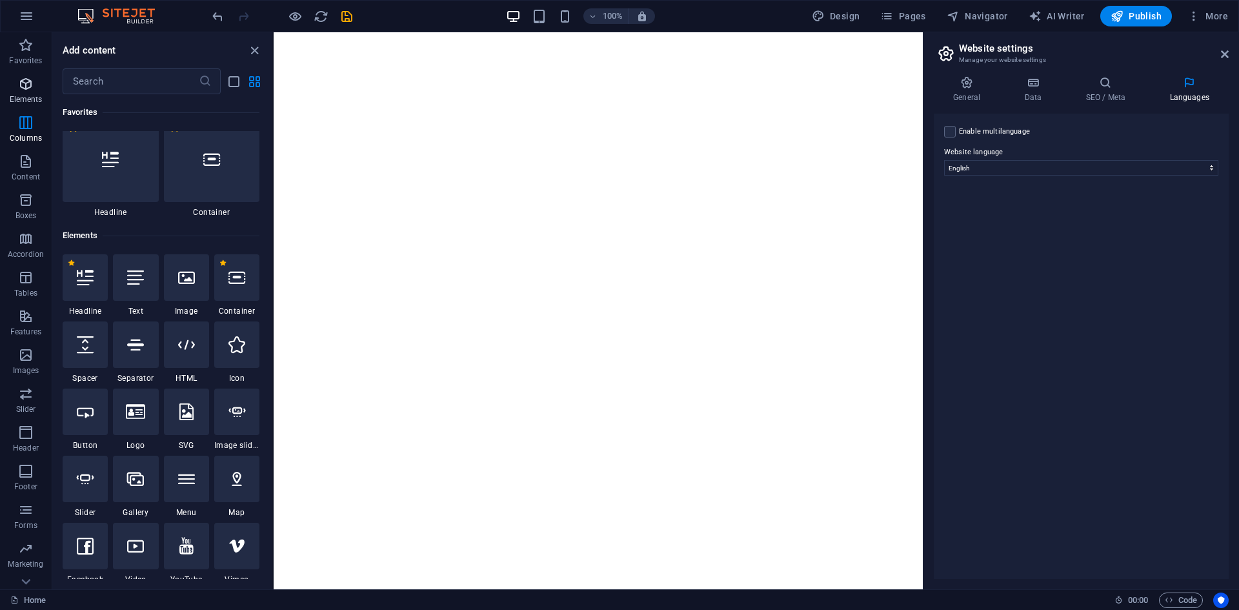
scroll to position [0, 0]
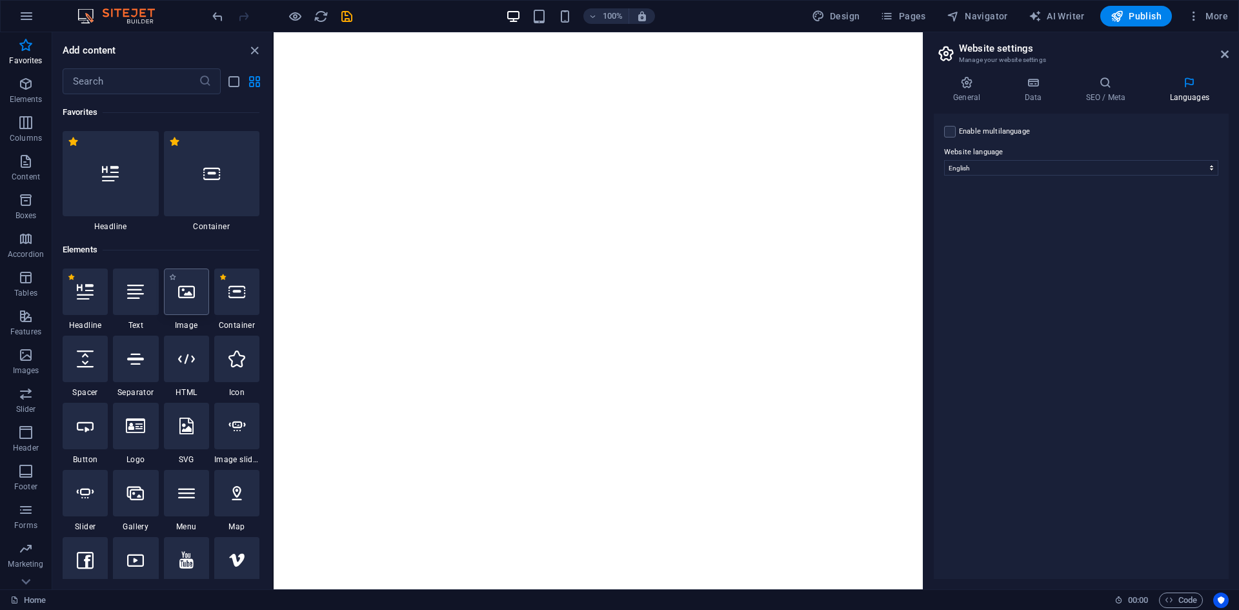
click at [185, 294] on icon at bounding box center [186, 291] width 17 height 17
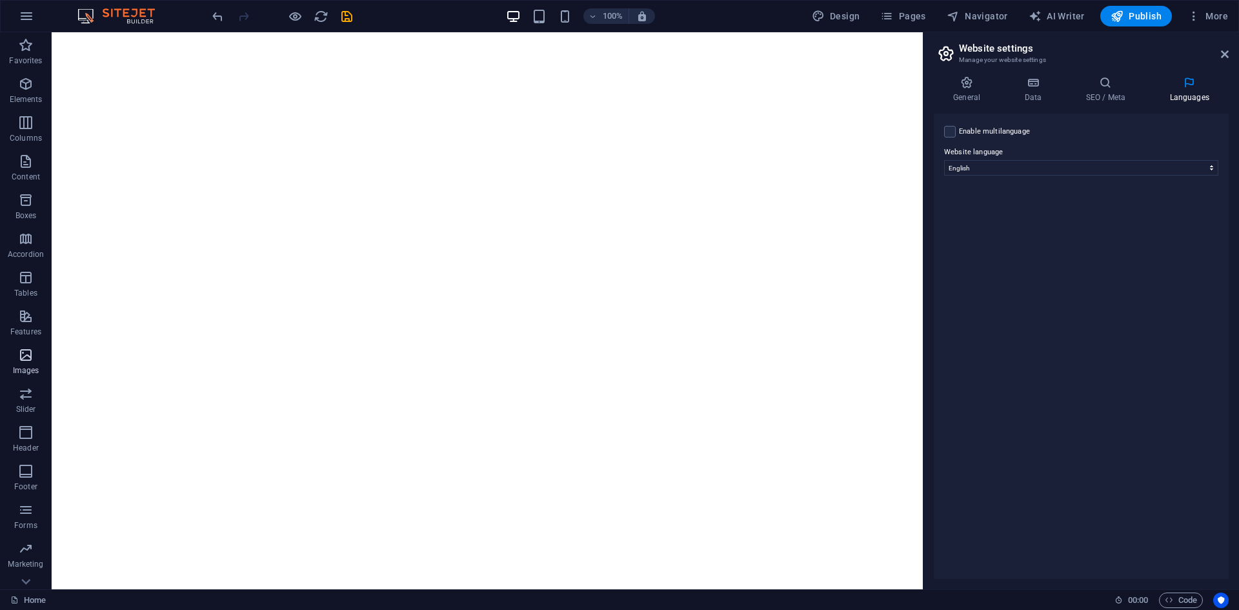
click at [28, 357] on icon "button" at bounding box center [25, 354] width 15 height 15
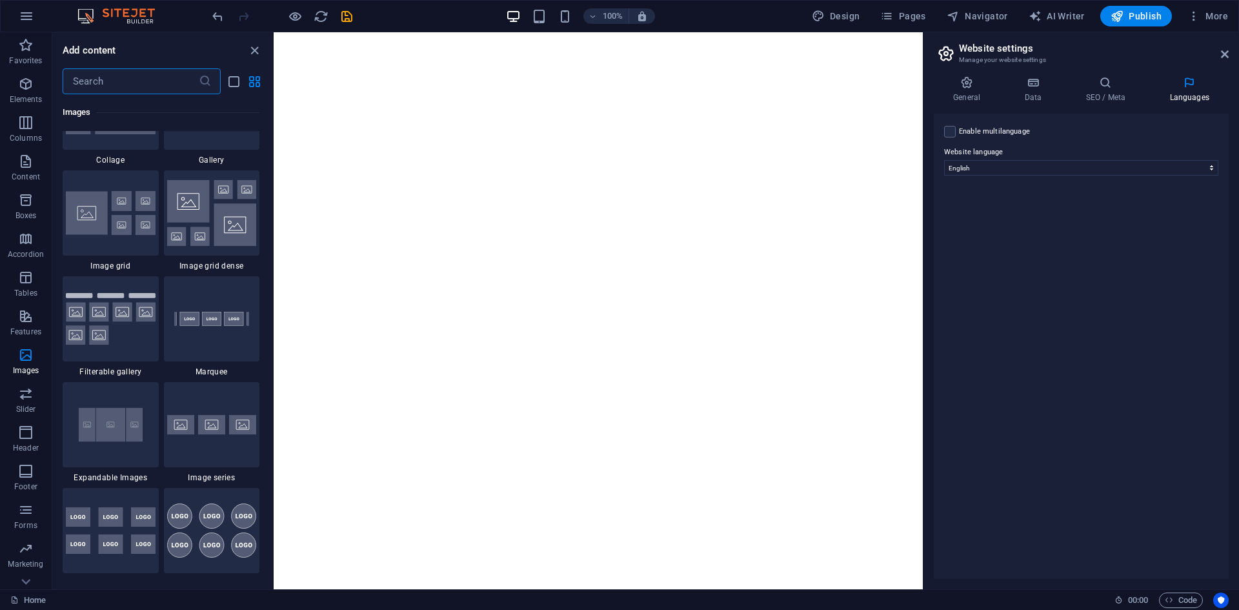
scroll to position [6372, 0]
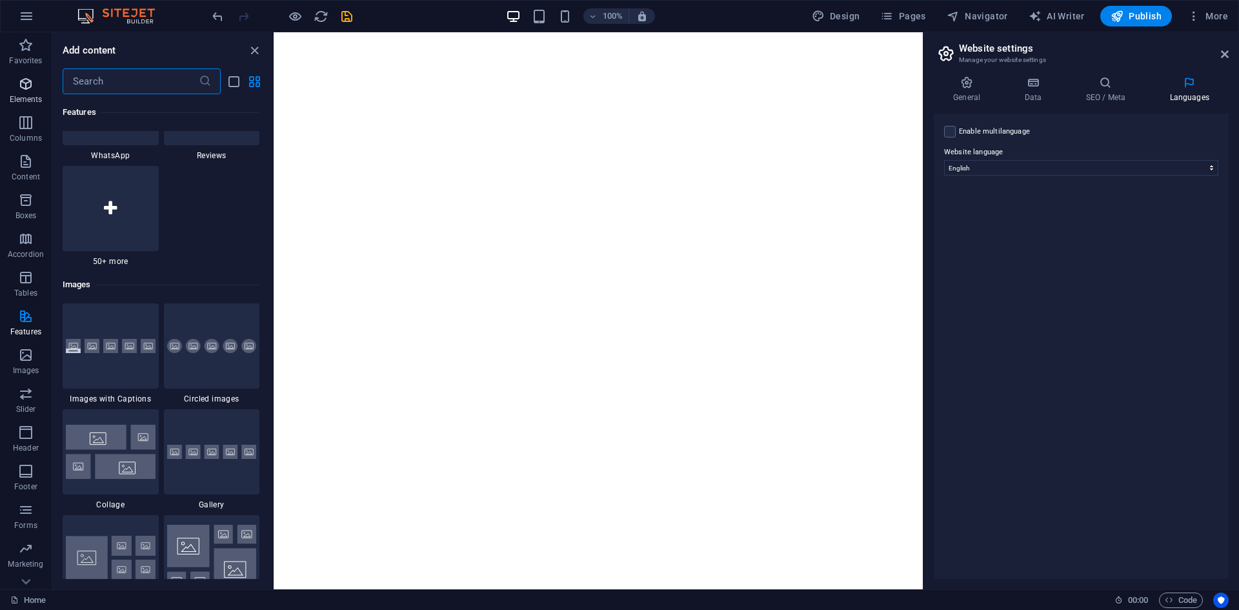
click at [38, 93] on span "Elements" at bounding box center [26, 91] width 52 height 31
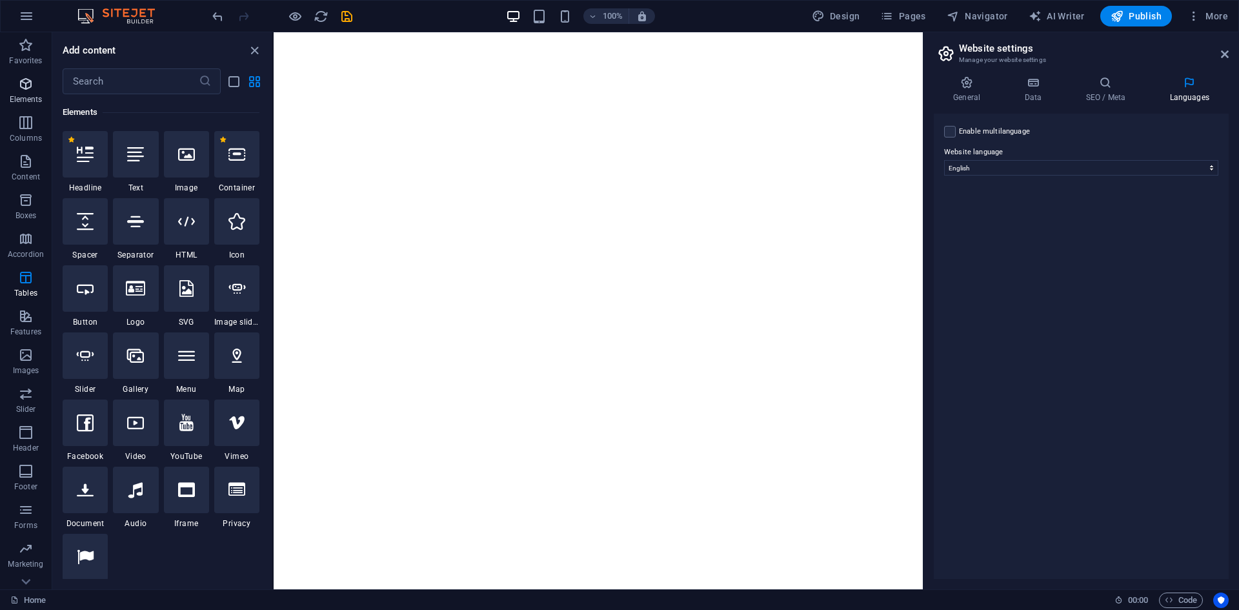
scroll to position [137, 0]
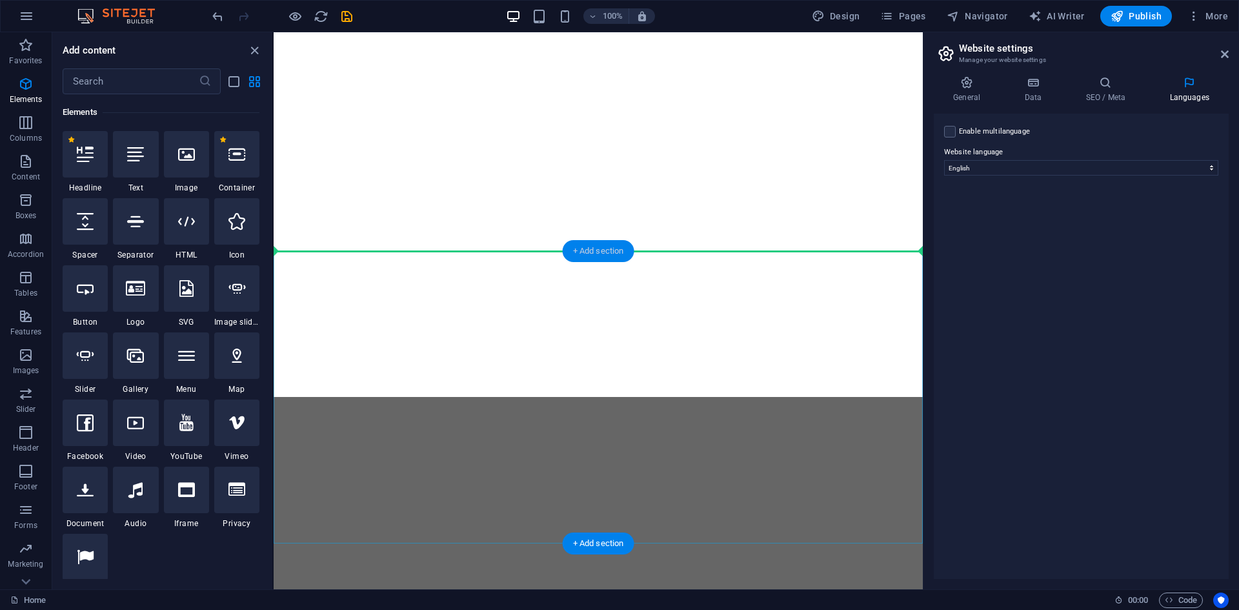
click at [602, 248] on div "+ Add section" at bounding box center [599, 251] width 72 height 22
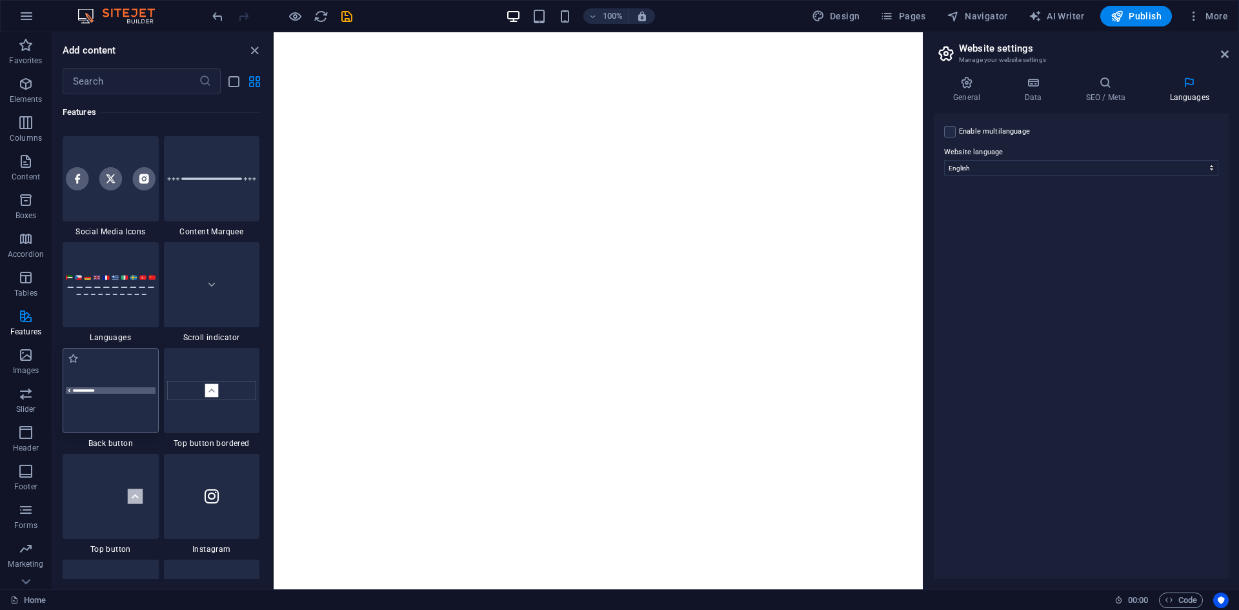
scroll to position [6001, 0]
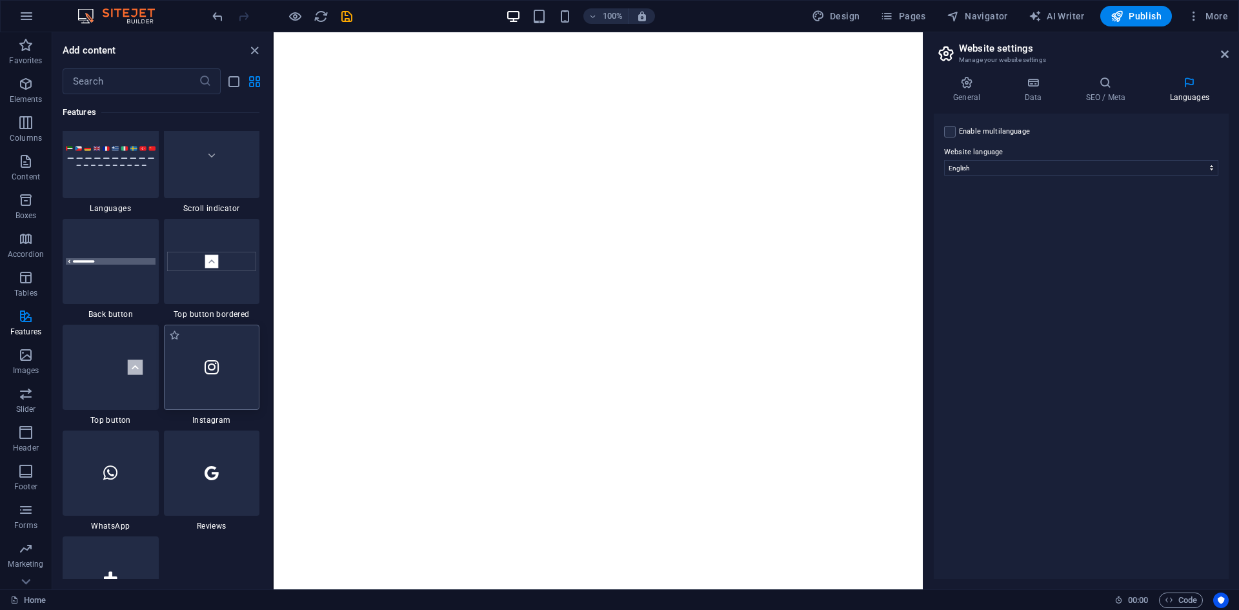
click at [205, 381] on div at bounding box center [212, 367] width 96 height 85
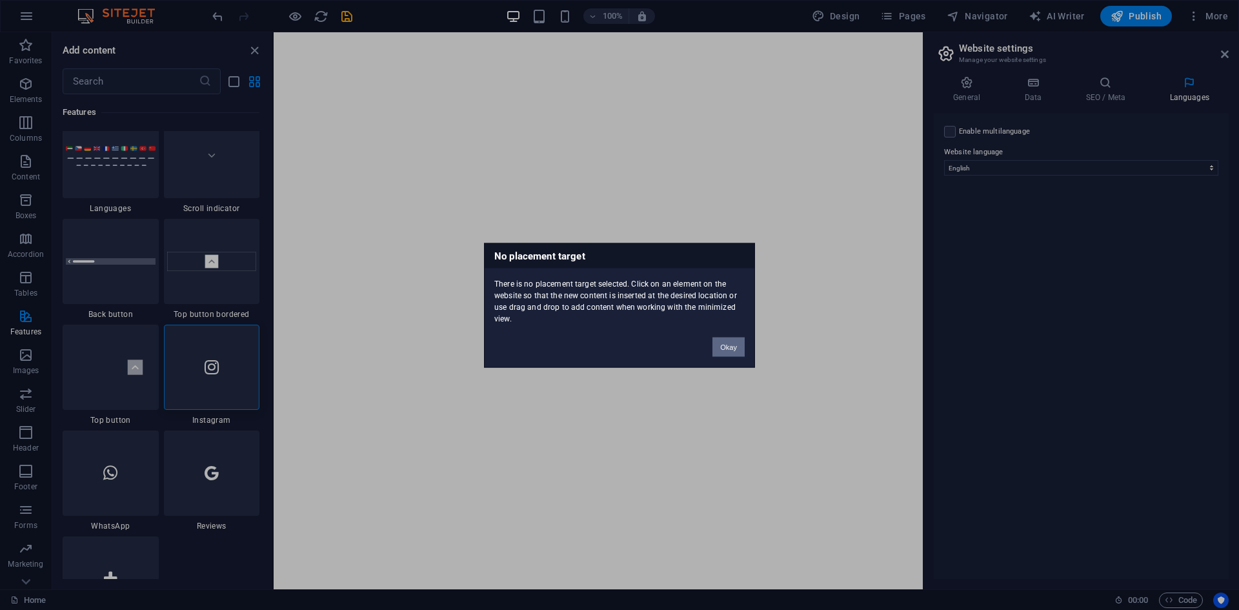
click at [725, 341] on button "Okay" at bounding box center [728, 346] width 32 height 19
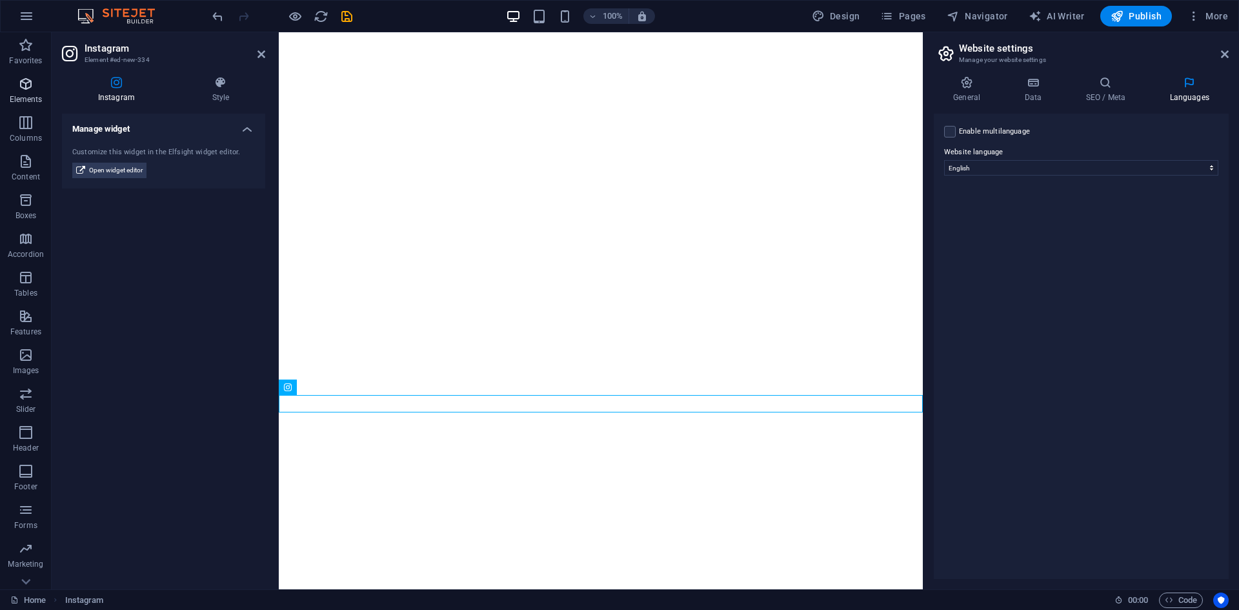
click at [21, 83] on icon "button" at bounding box center [25, 83] width 15 height 15
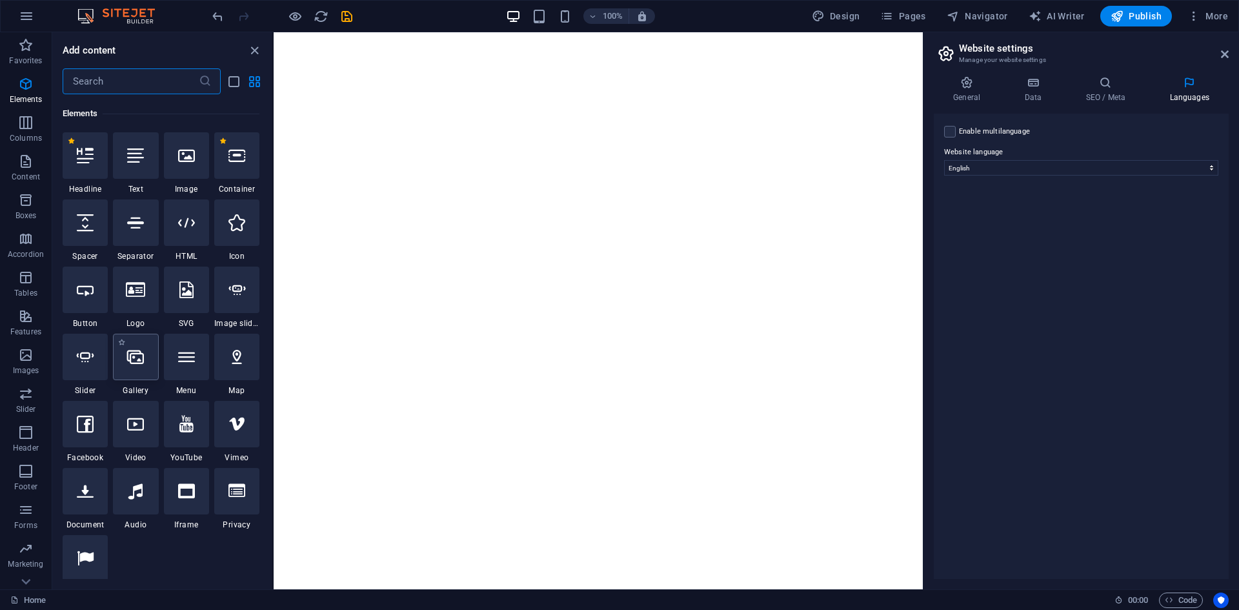
scroll to position [137, 0]
click at [143, 430] on icon at bounding box center [135, 422] width 17 height 17
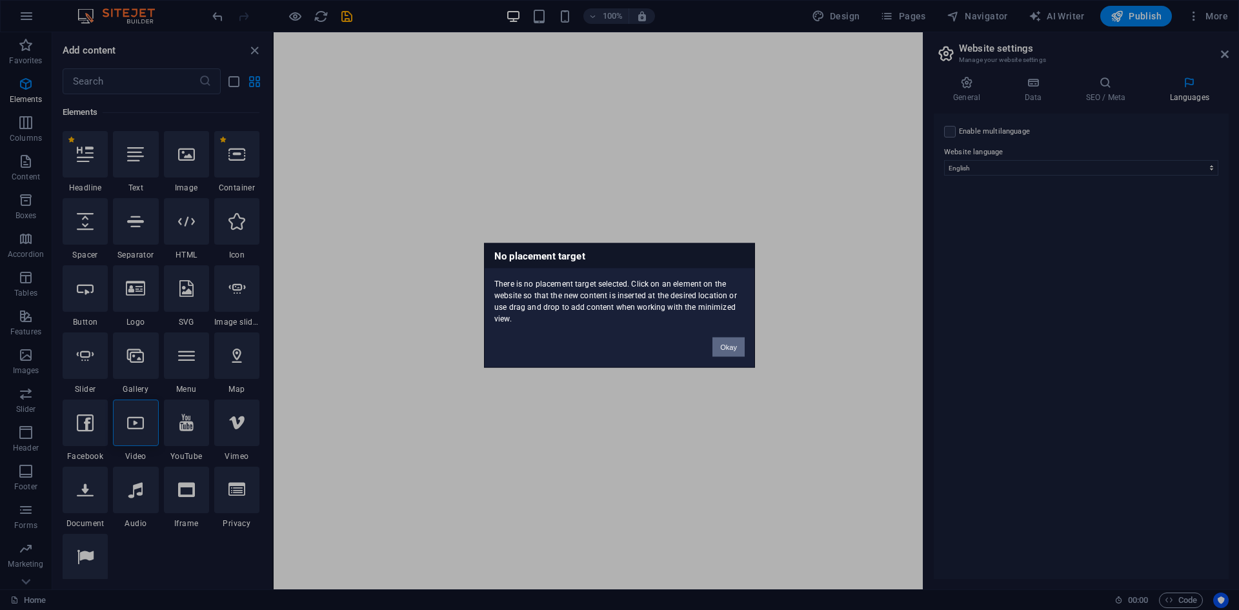
click at [727, 345] on button "Okay" at bounding box center [728, 346] width 32 height 19
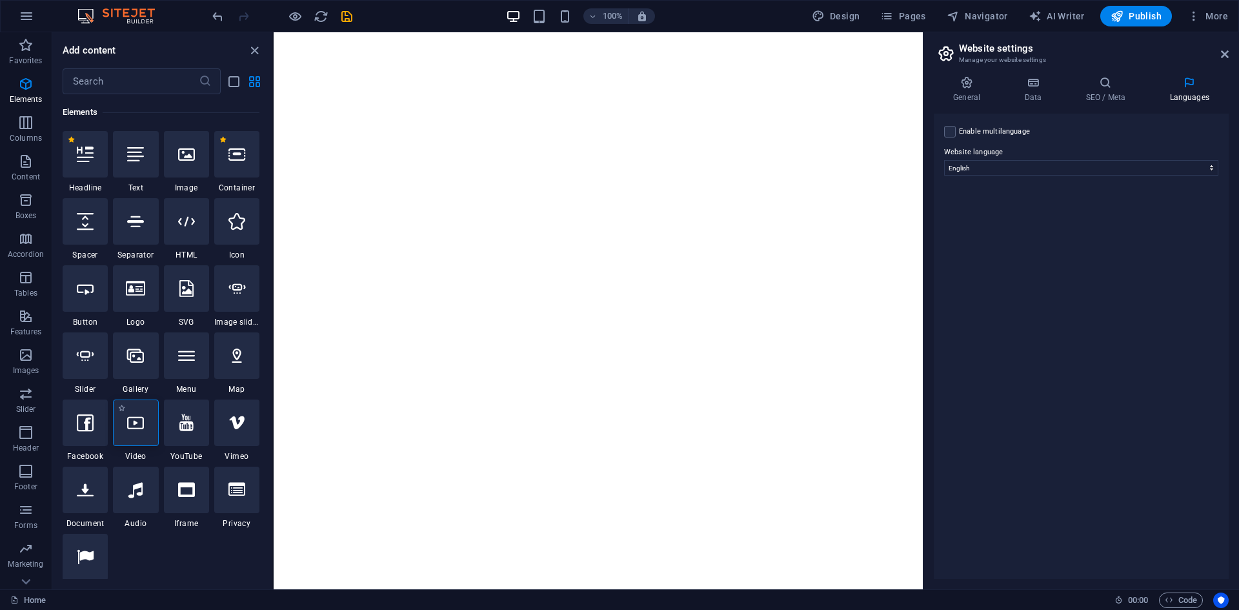
click at [135, 419] on icon at bounding box center [135, 422] width 17 height 17
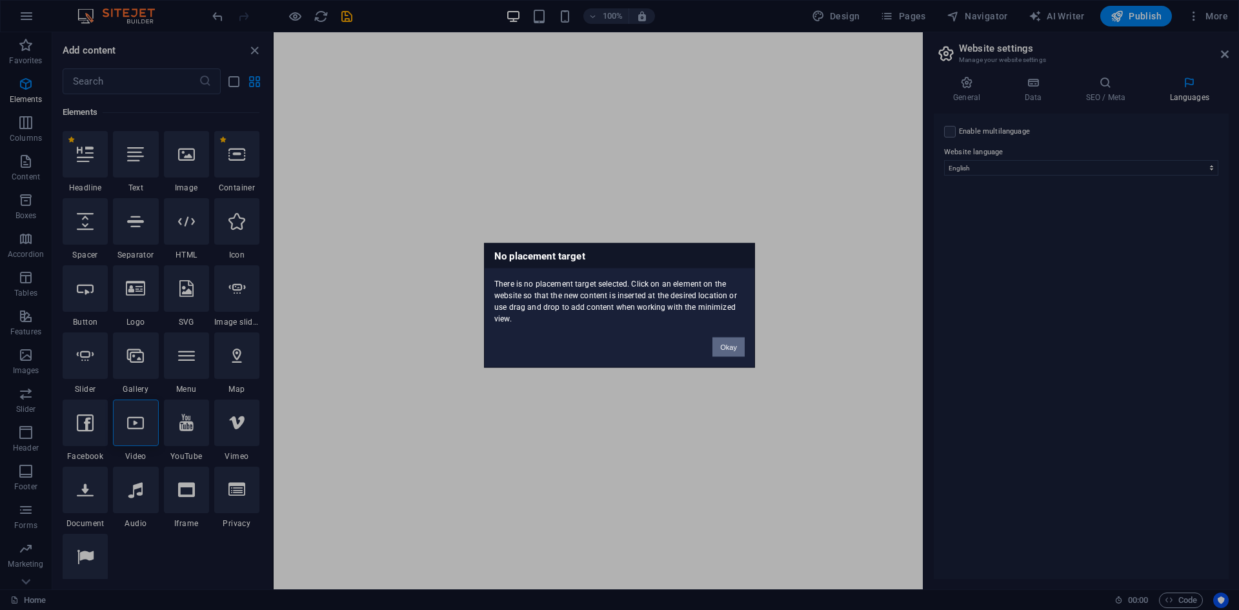
click at [727, 345] on button "Okay" at bounding box center [728, 346] width 32 height 19
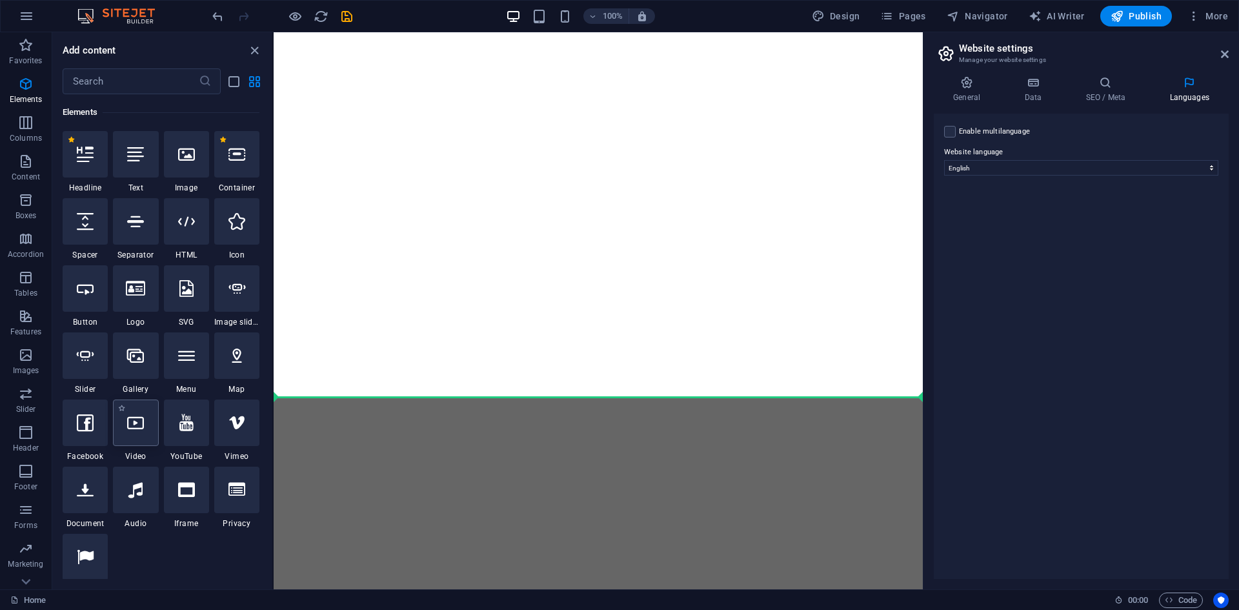
select select "%"
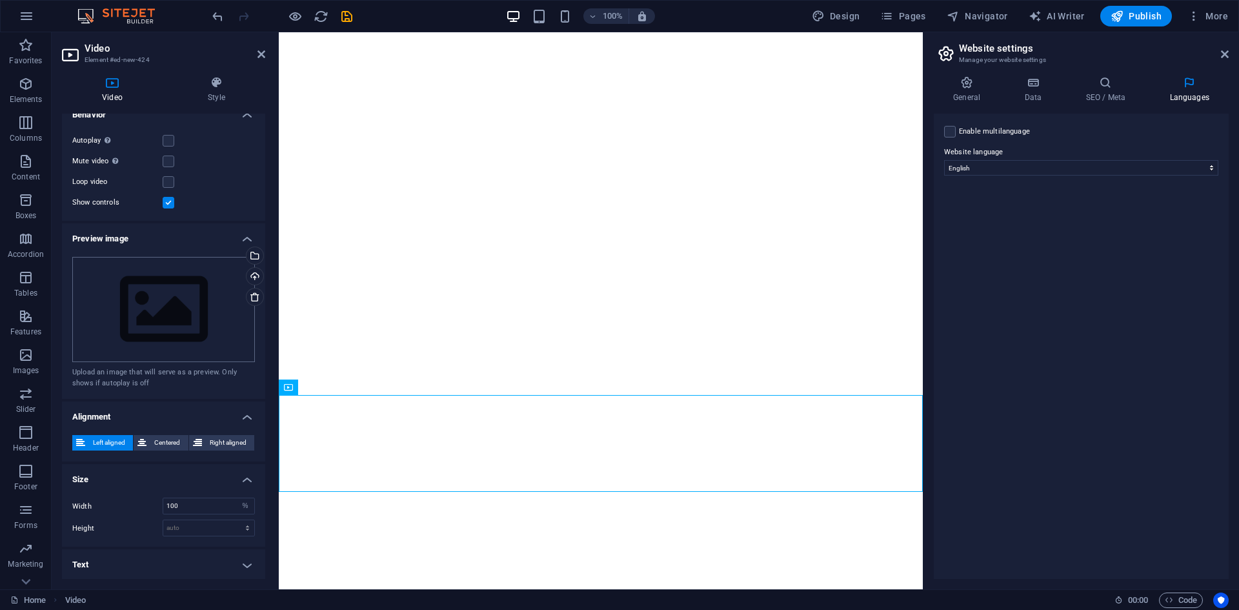
scroll to position [0, 0]
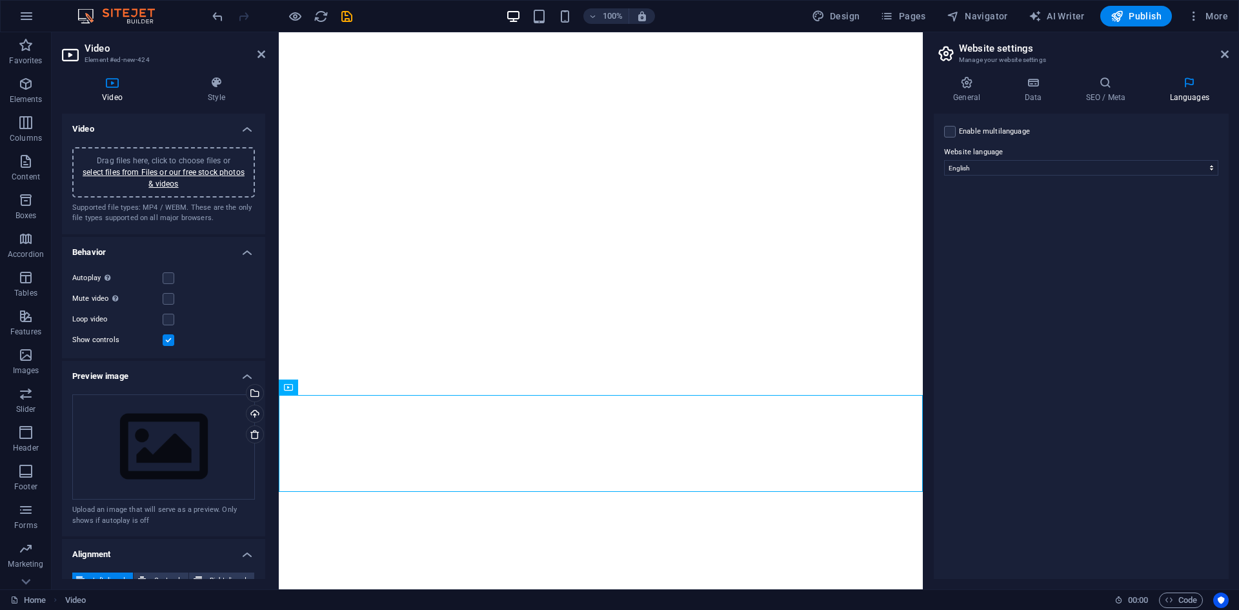
click at [273, 47] on aside "Video Element #ed-new-424 Video Style Video Drag files here, click to choose fi…" at bounding box center [165, 310] width 227 height 557
click at [268, 49] on aside "Video Element #ed-new-424 Video Style Video Drag files here, click to choose fi…" at bounding box center [165, 310] width 227 height 557
click at [259, 51] on icon at bounding box center [261, 54] width 8 height 10
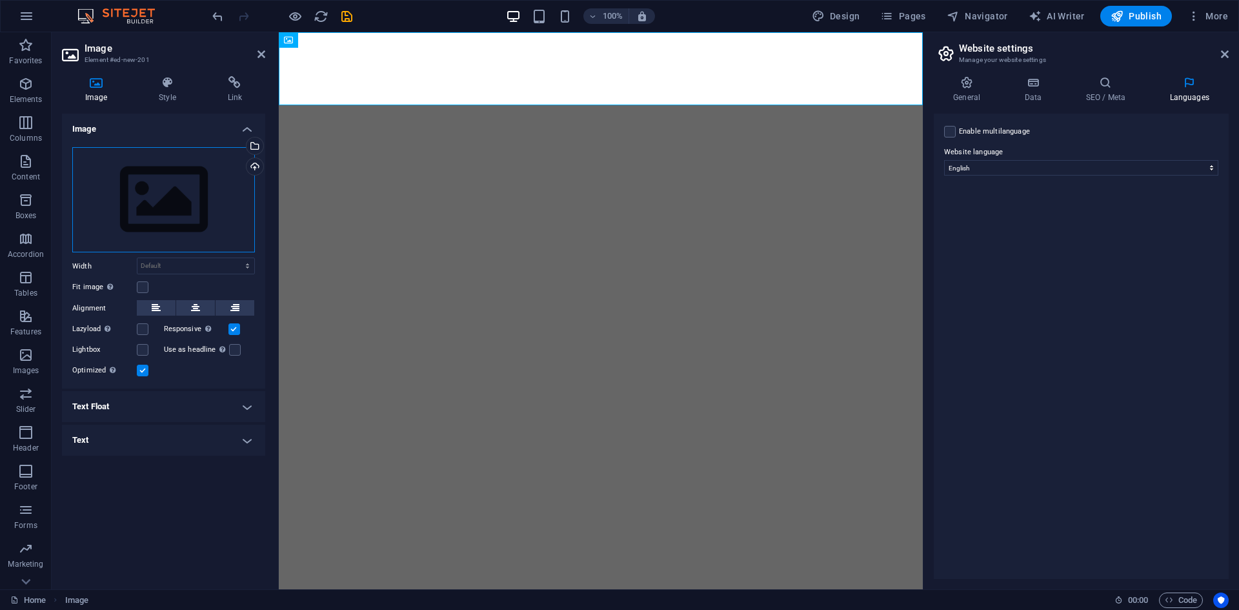
click at [156, 196] on div "Drag files here, click to choose files or select files from Files or our free s…" at bounding box center [163, 200] width 183 height 106
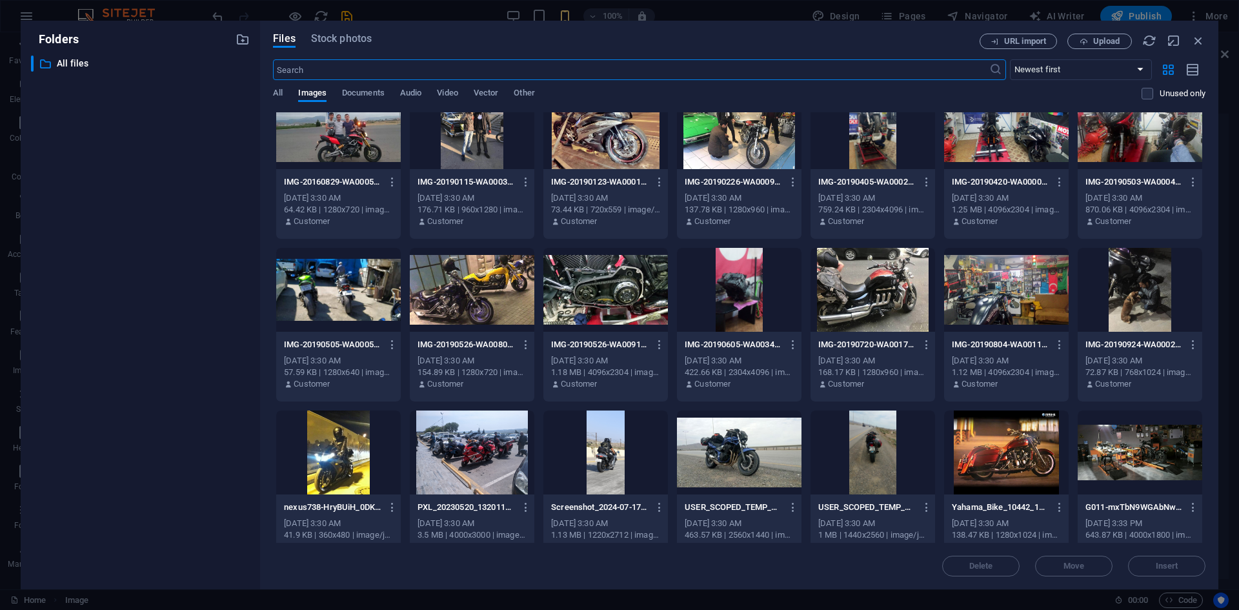
scroll to position [2164, 0]
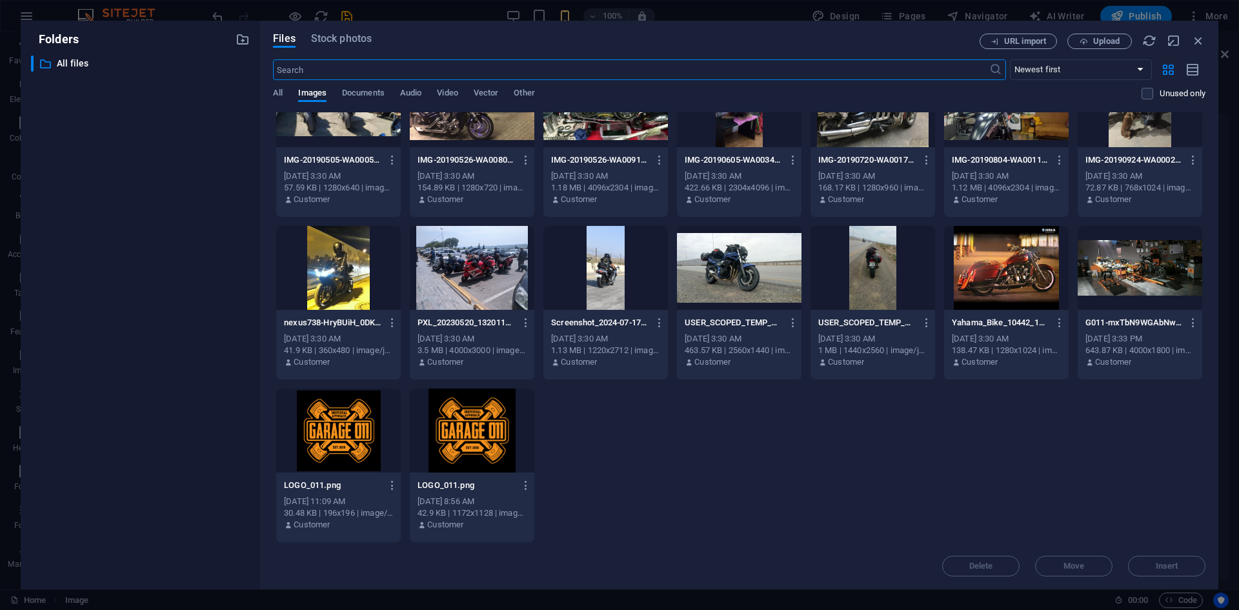
click at [363, 436] on div at bounding box center [338, 430] width 125 height 84
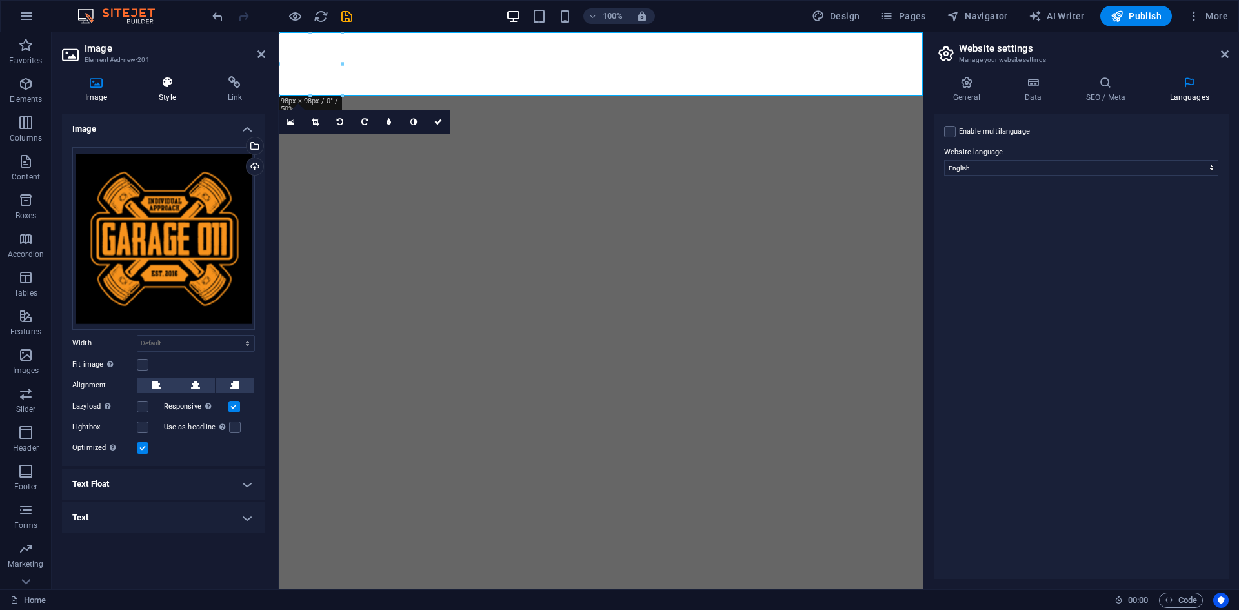
click at [176, 98] on h4 "Style" at bounding box center [170, 89] width 68 height 27
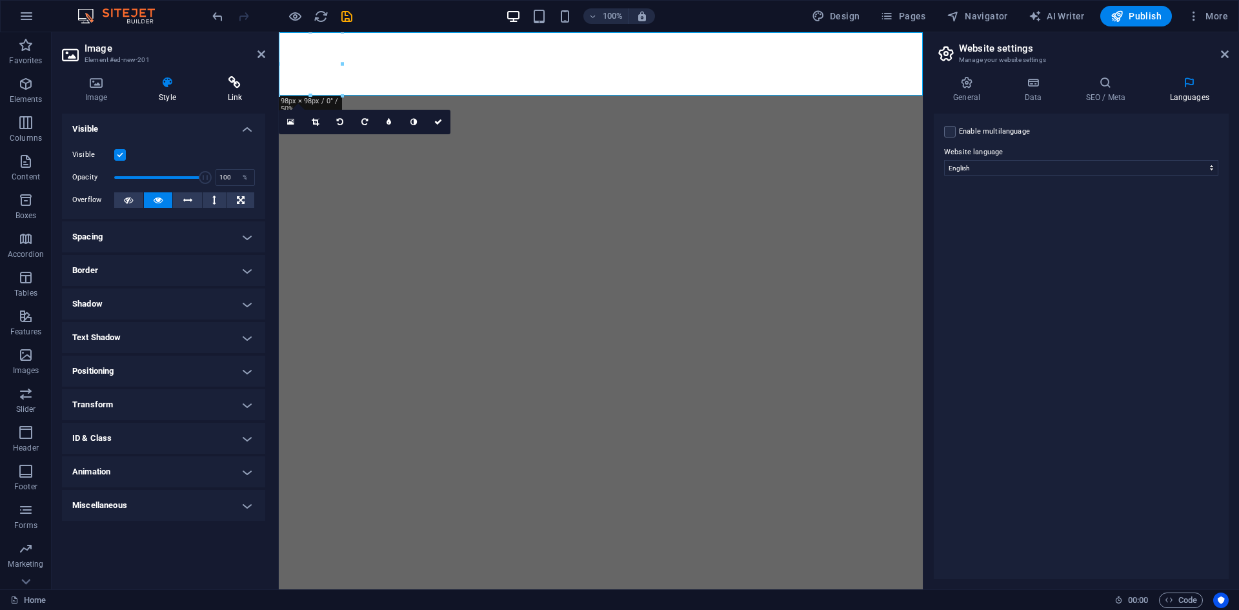
click at [220, 77] on icon at bounding box center [235, 82] width 61 height 13
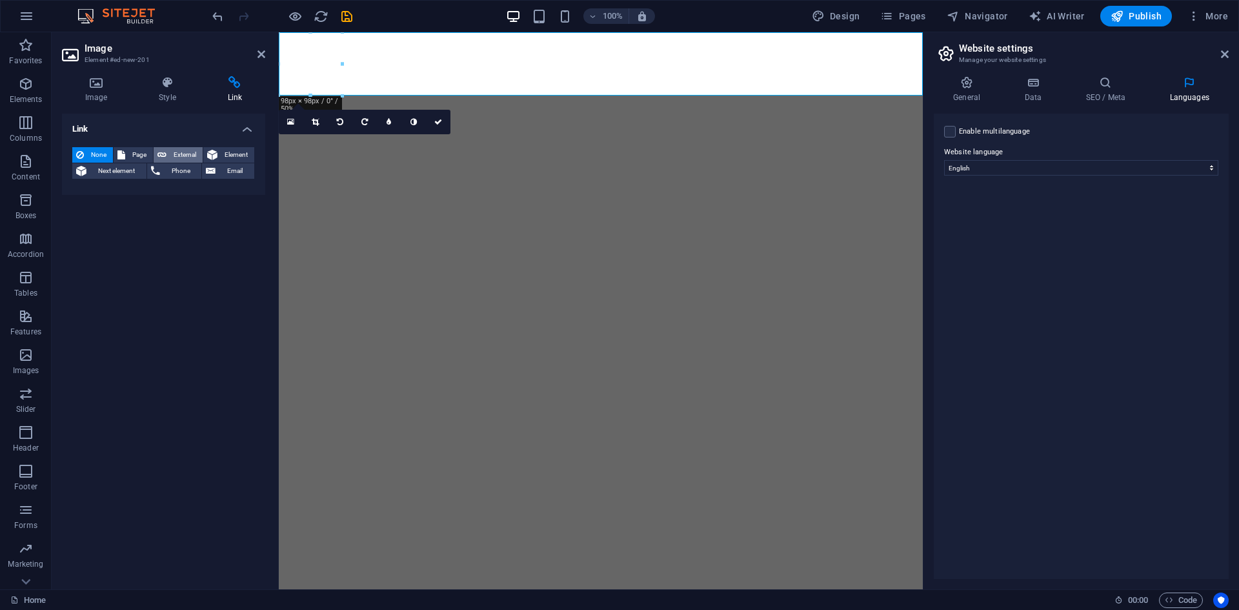
click at [163, 159] on icon at bounding box center [161, 154] width 9 height 15
select select "blank"
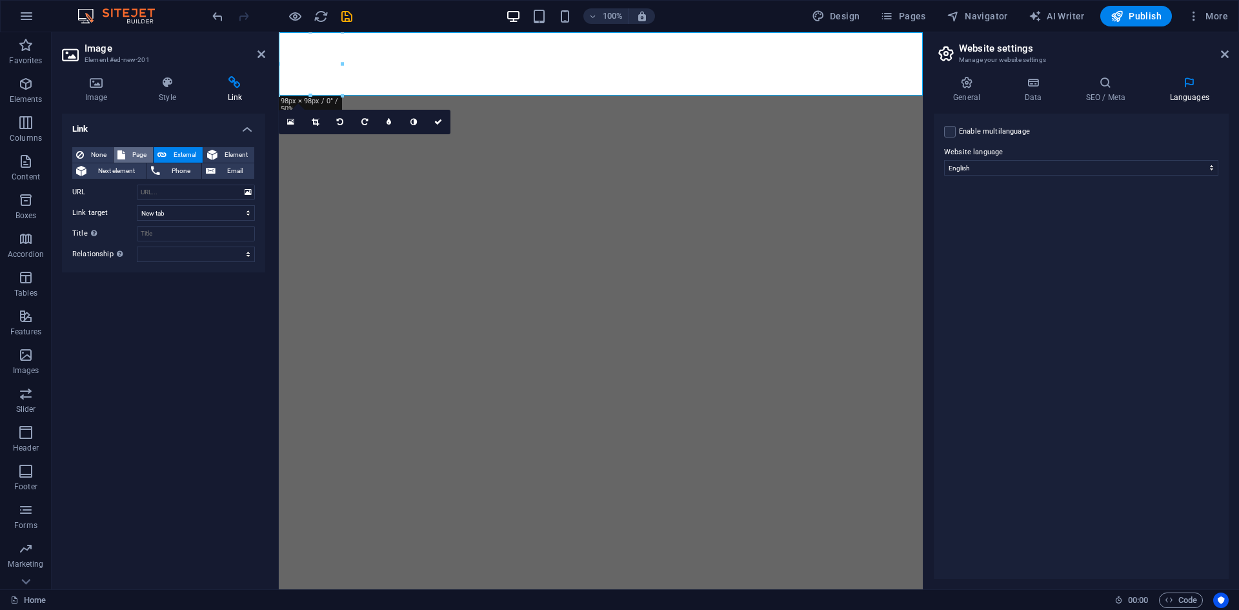
click at [128, 156] on button "Page" at bounding box center [133, 154] width 39 height 15
select select
click at [160, 191] on select "Home Subpage Legal Notice Privacy" at bounding box center [196, 192] width 118 height 15
select select "0"
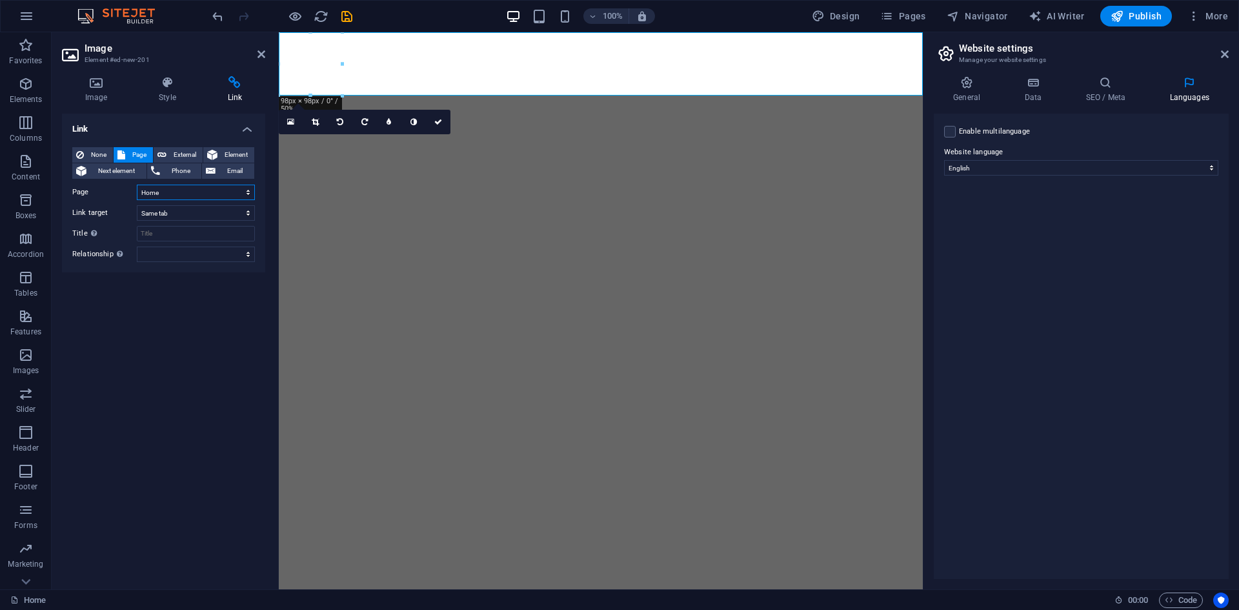
click at [137, 185] on select "Home Subpage Legal Notice Privacy" at bounding box center [196, 192] width 118 height 15
click at [178, 210] on select "New tab Same tab Overlay" at bounding box center [196, 212] width 118 height 15
click at [165, 237] on input "Title Additional link description, should not be the same as the link text. The…" at bounding box center [196, 233] width 118 height 15
click at [170, 157] on span "External" at bounding box center [184, 154] width 28 height 15
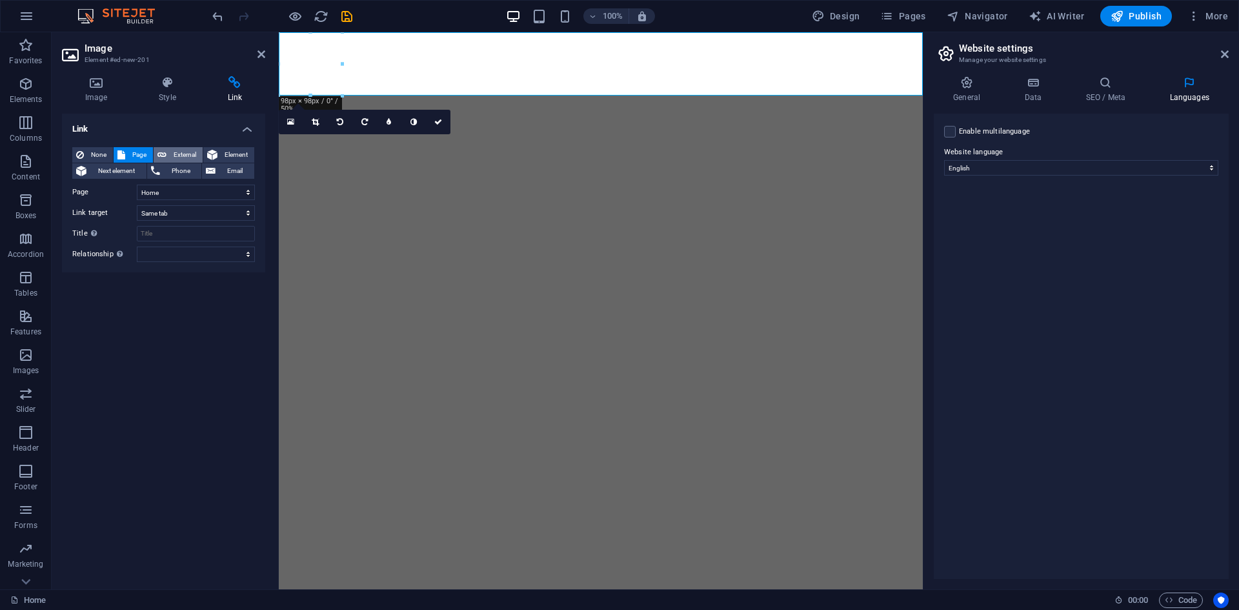
select select "blank"
click at [344, 15] on icon "save" at bounding box center [346, 16] width 15 height 15
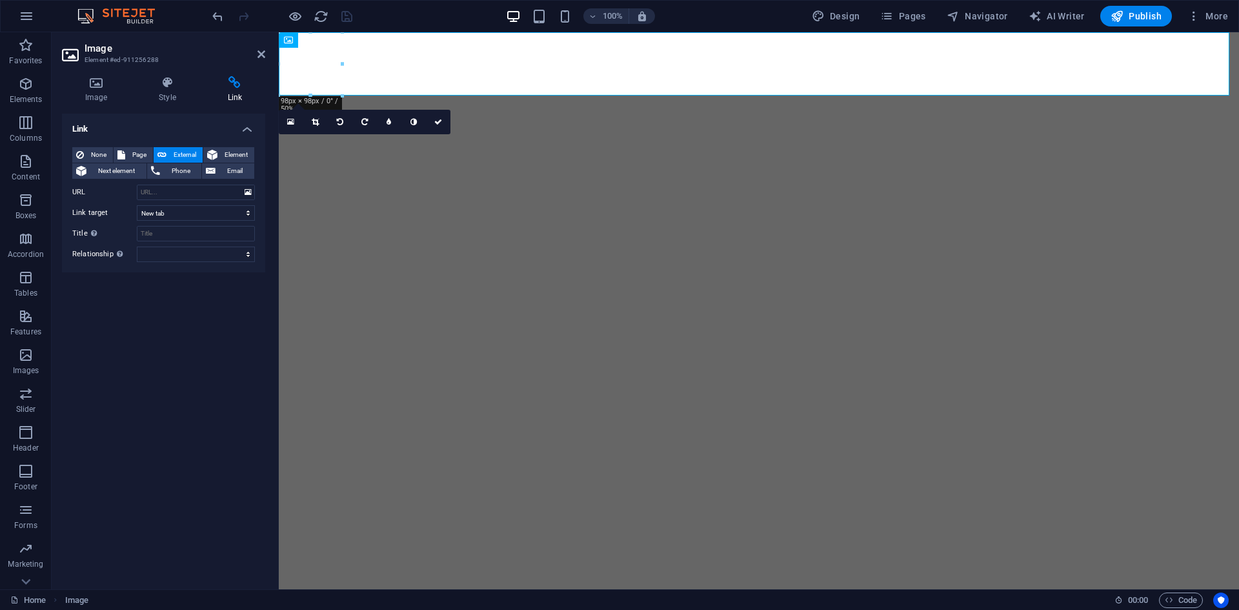
click at [159, 105] on div "Image Style Link Image Drag files here, click to choose files or select files f…" at bounding box center [163, 327] width 203 height 503
click at [163, 97] on h4 "Style" at bounding box center [170, 89] width 68 height 27
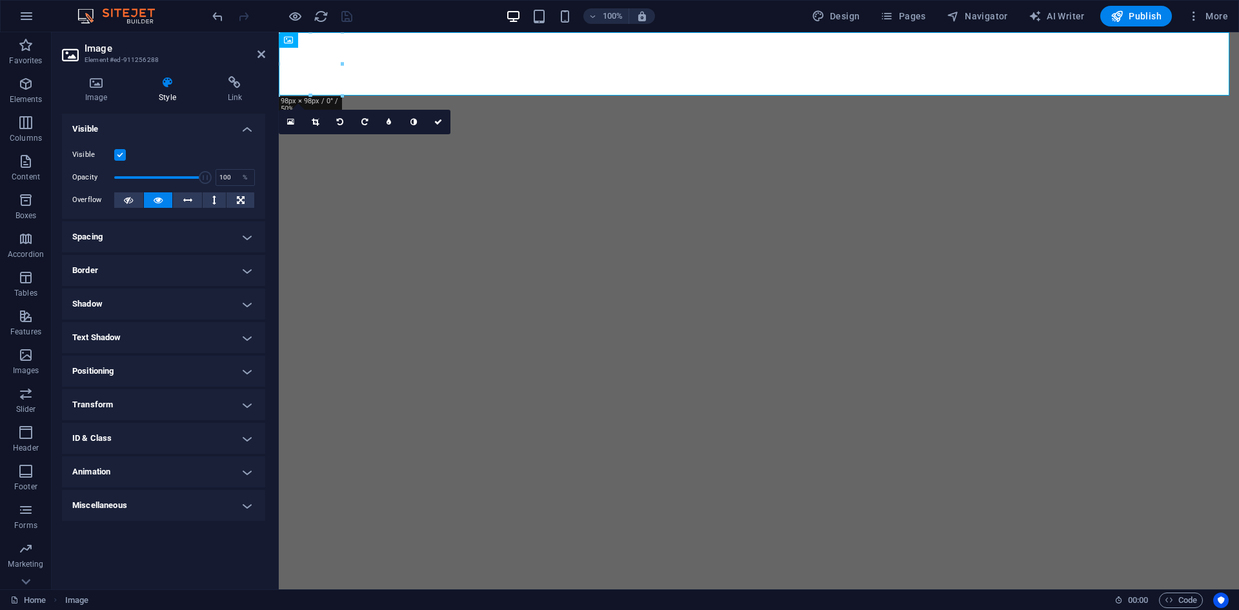
click at [123, 405] on h4 "Transform" at bounding box center [163, 404] width 203 height 31
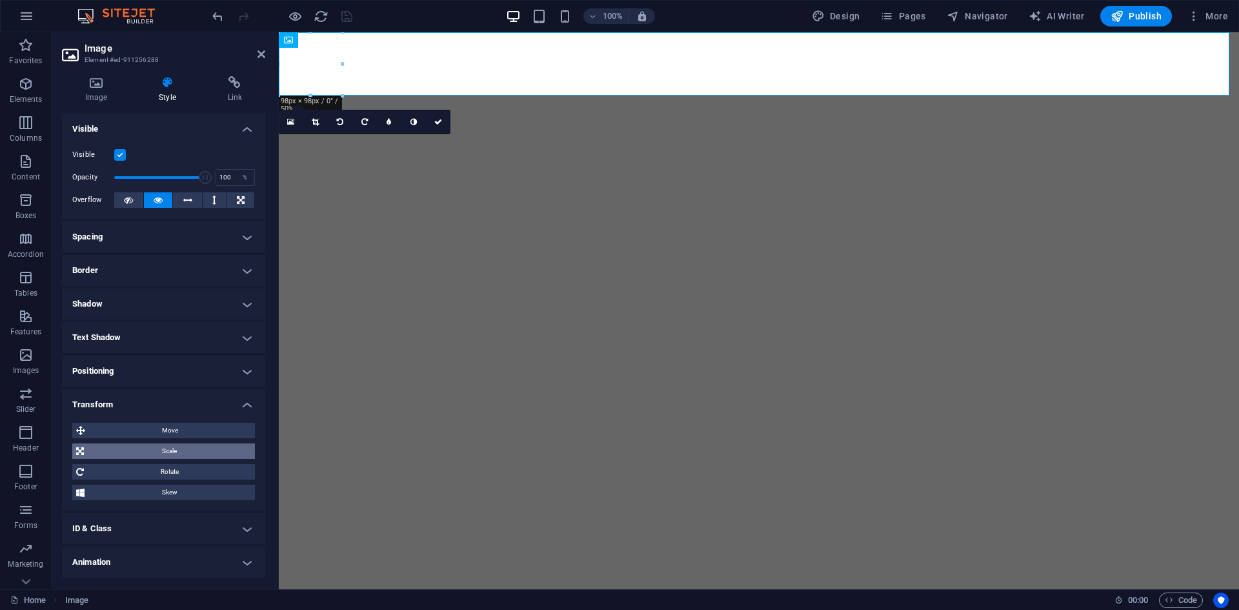
click at [189, 445] on span "Scale" at bounding box center [169, 450] width 163 height 15
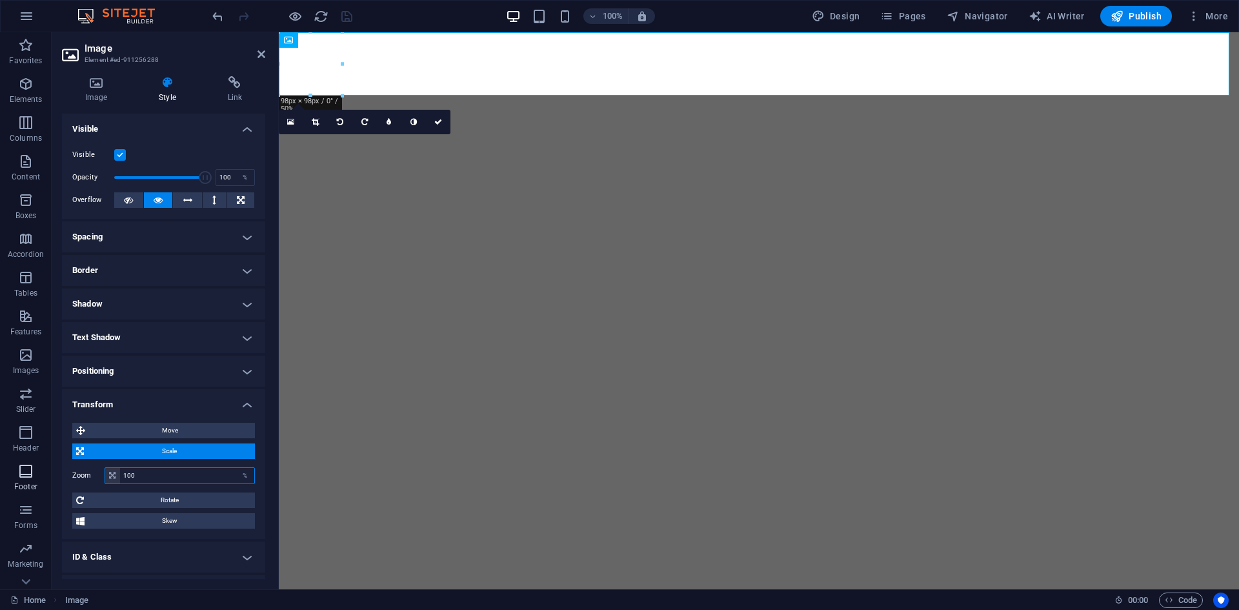
drag, startPoint x: 183, startPoint y: 481, endPoint x: 0, endPoint y: 483, distance: 183.3
click at [0, 483] on section "Favorites Elements Columns Content Boxes Accordion Tables Features Images Slide…" at bounding box center [619, 310] width 1239 height 557
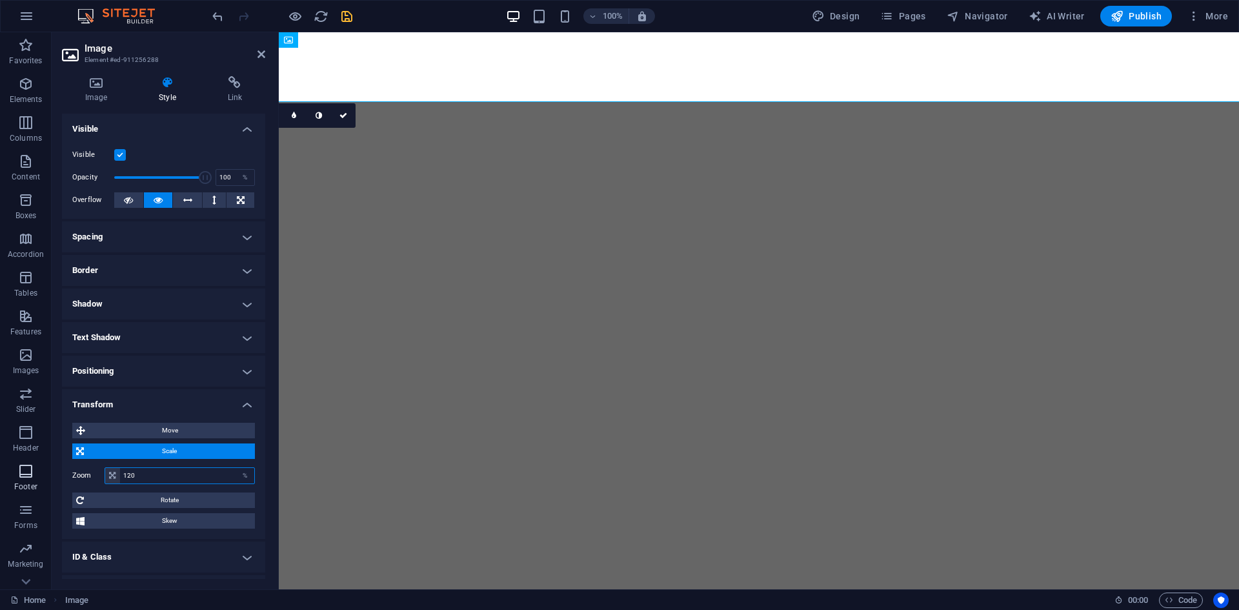
drag, startPoint x: 196, startPoint y: 474, endPoint x: 14, endPoint y: 464, distance: 181.6
click at [14, 464] on section "Favorites Elements Columns Content Boxes Accordion Tables Features Images Slide…" at bounding box center [619, 310] width 1239 height 557
type input "130"
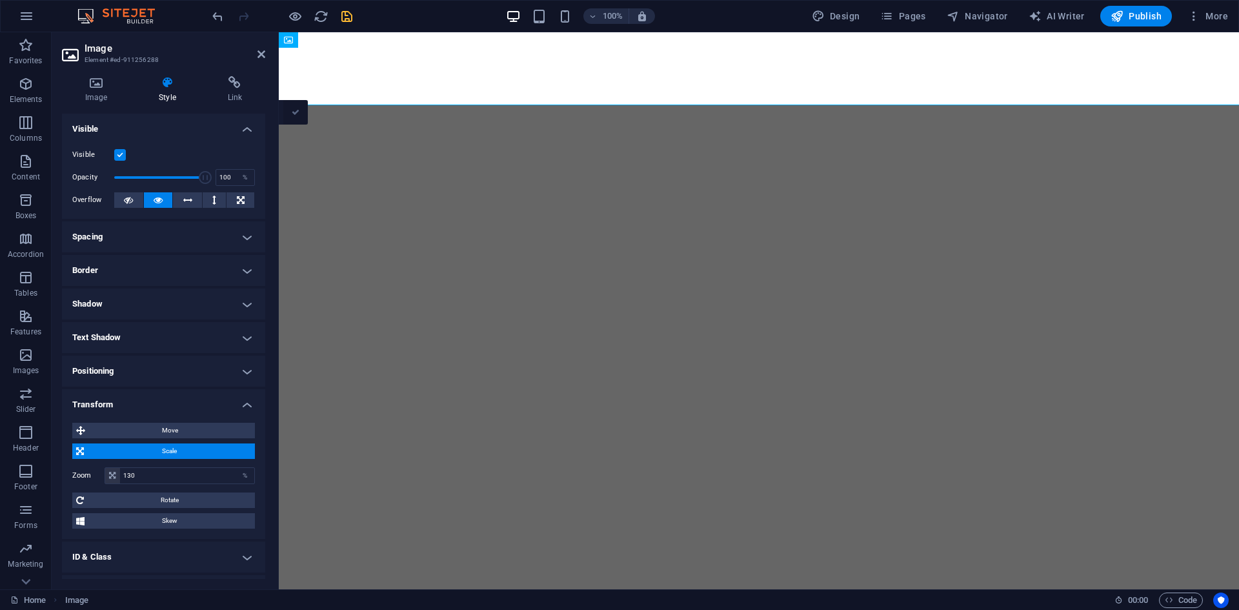
click at [296, 116] on icon at bounding box center [296, 112] width 8 height 8
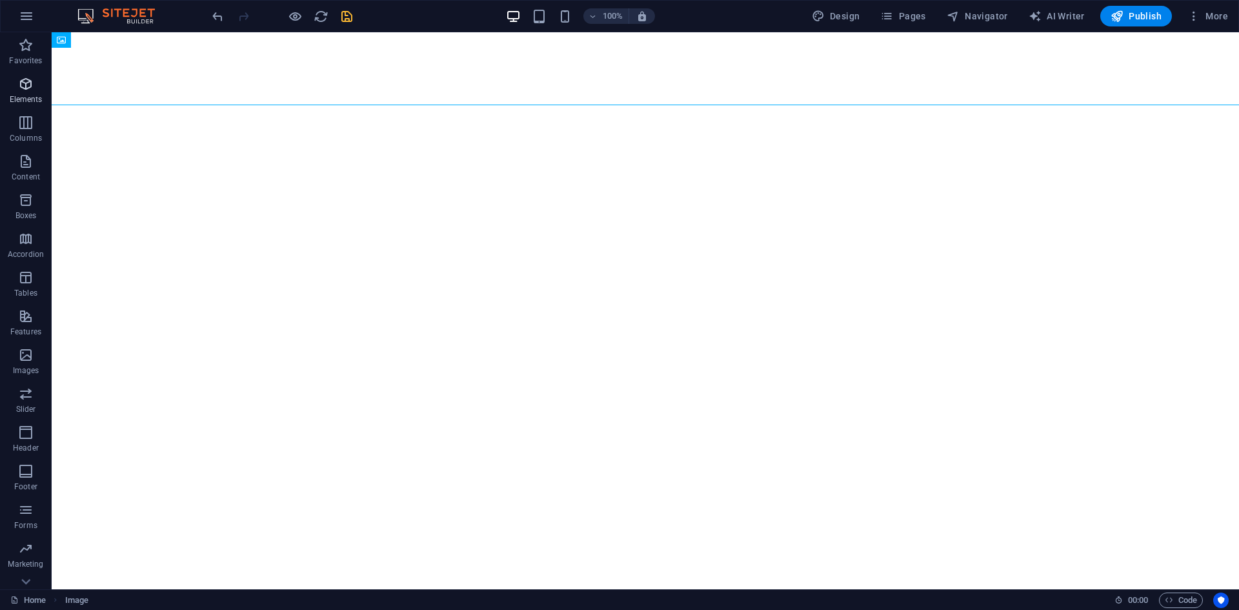
click at [19, 88] on icon "button" at bounding box center [25, 83] width 15 height 15
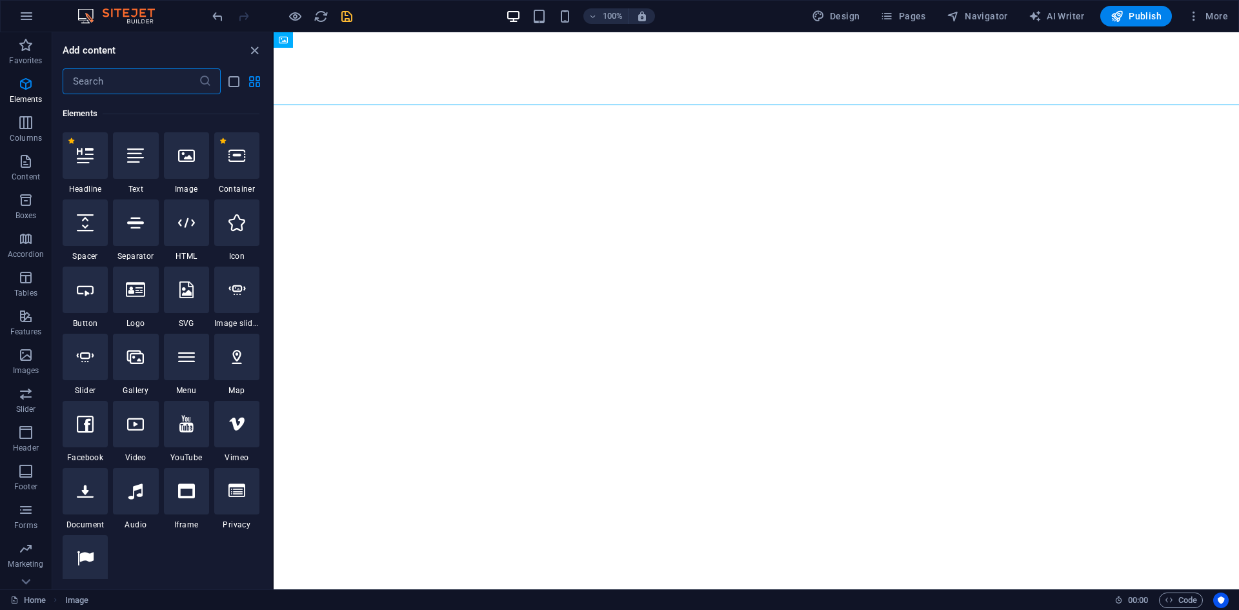
scroll to position [137, 0]
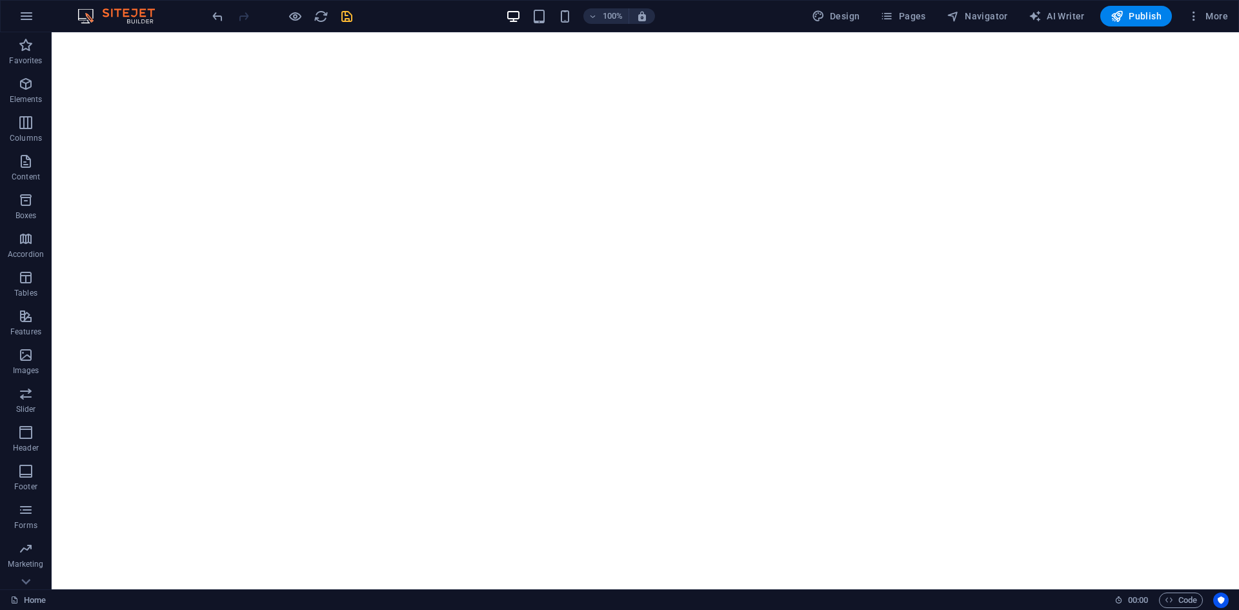
click at [680, 25] on div "100% Design Pages Navigator AI Writer Publish More" at bounding box center [722, 16] width 1024 height 21
click at [831, 13] on span "Design" at bounding box center [836, 16] width 48 height 13
select select "px"
select select "400"
select select "px"
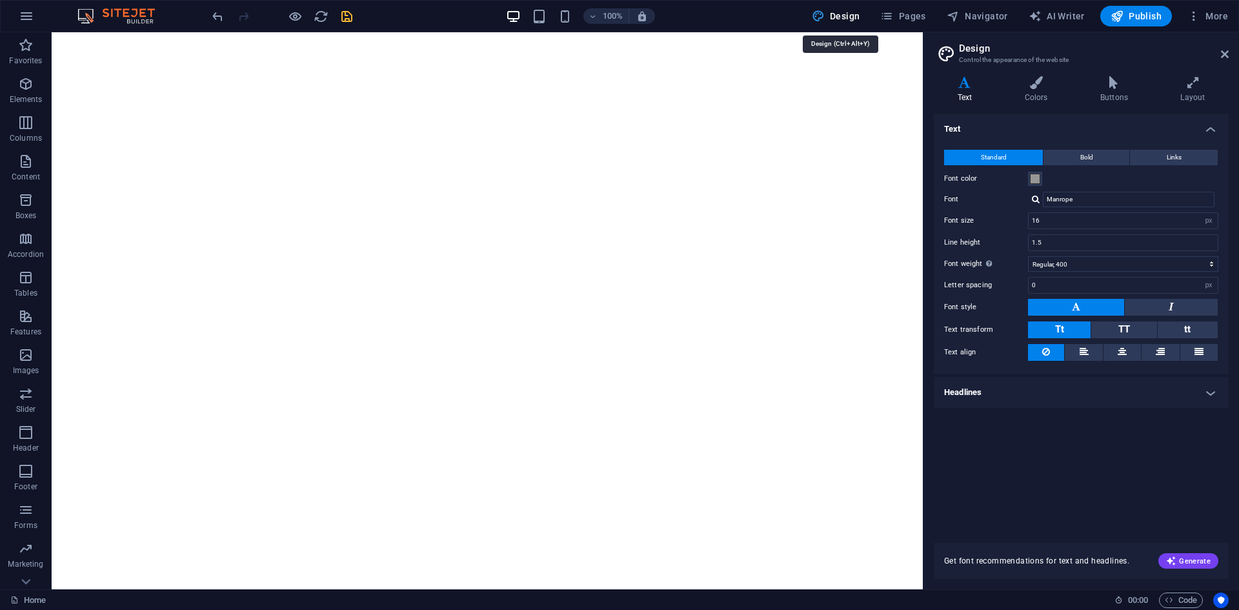
click at [831, 13] on span "Design" at bounding box center [836, 16] width 48 height 13
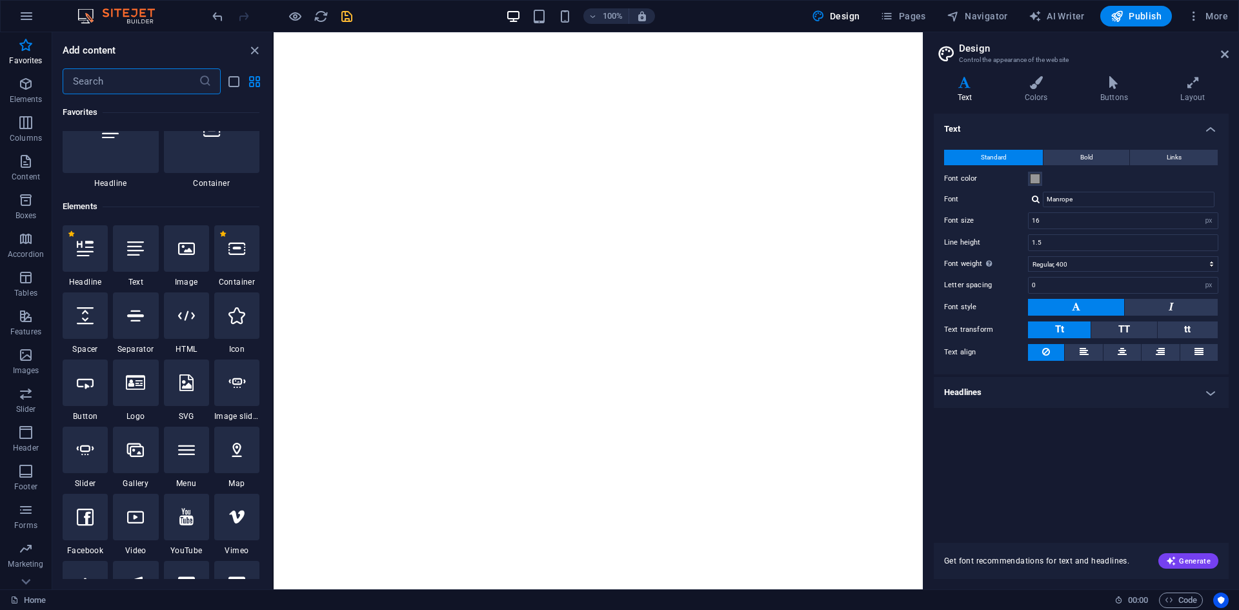
scroll to position [0, 0]
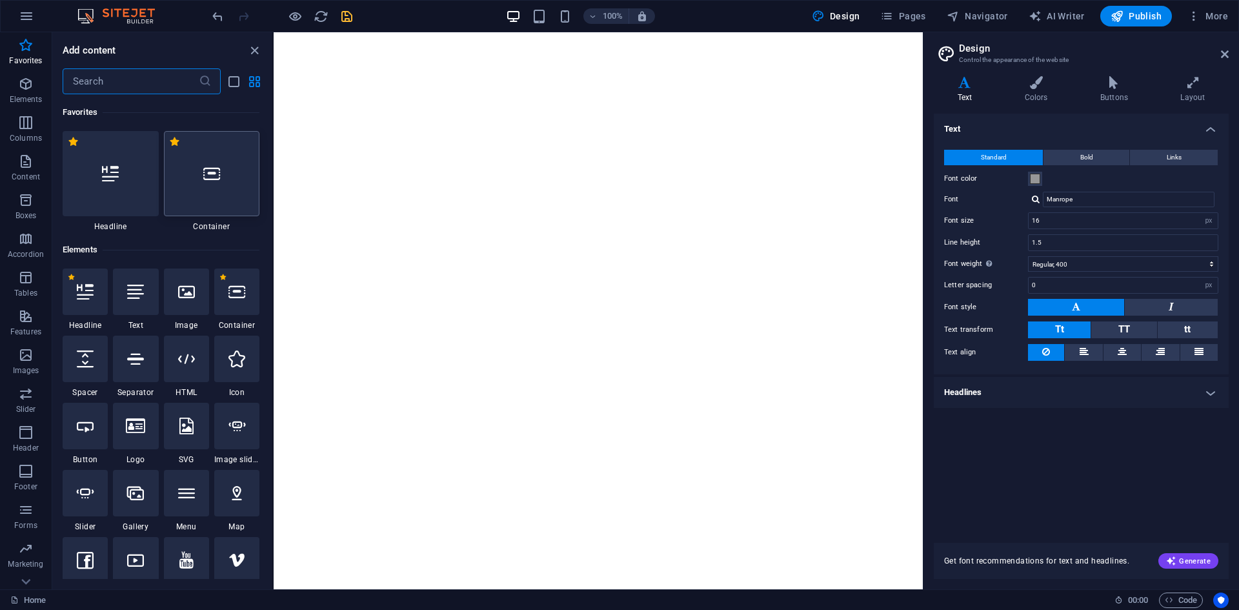
click at [207, 169] on icon at bounding box center [211, 173] width 17 height 17
click at [274, 169] on div "Drag here to replace the existing content. Press “Ctrl” if you want to create a…" at bounding box center [598, 310] width 649 height 557
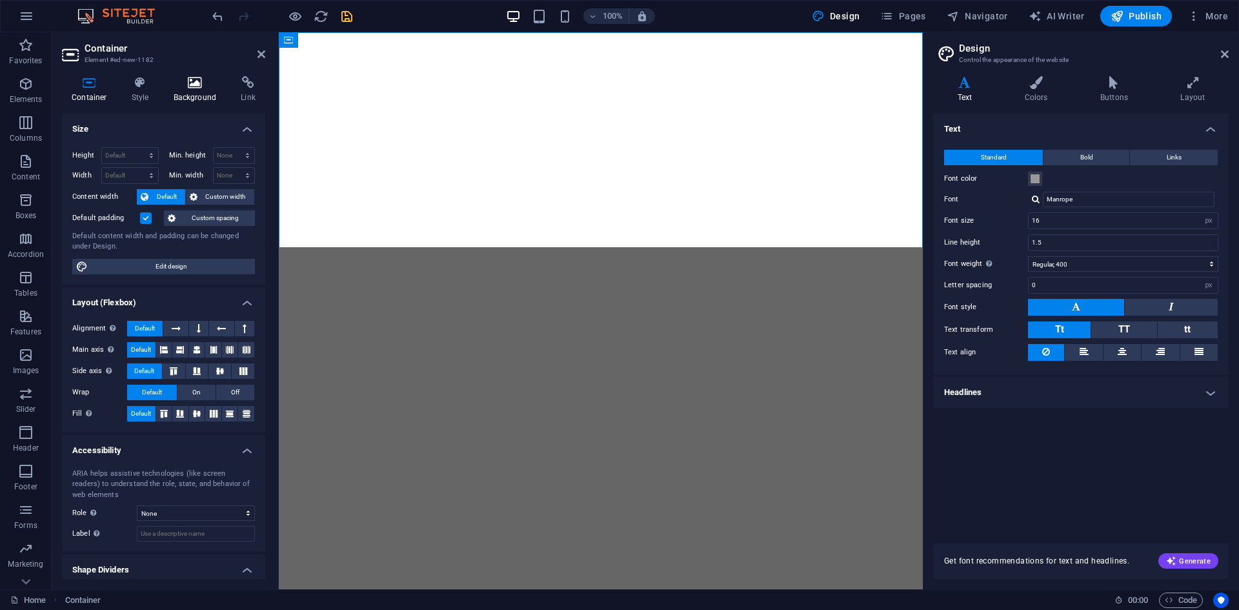
click at [183, 89] on h4 "Background" at bounding box center [198, 89] width 68 height 27
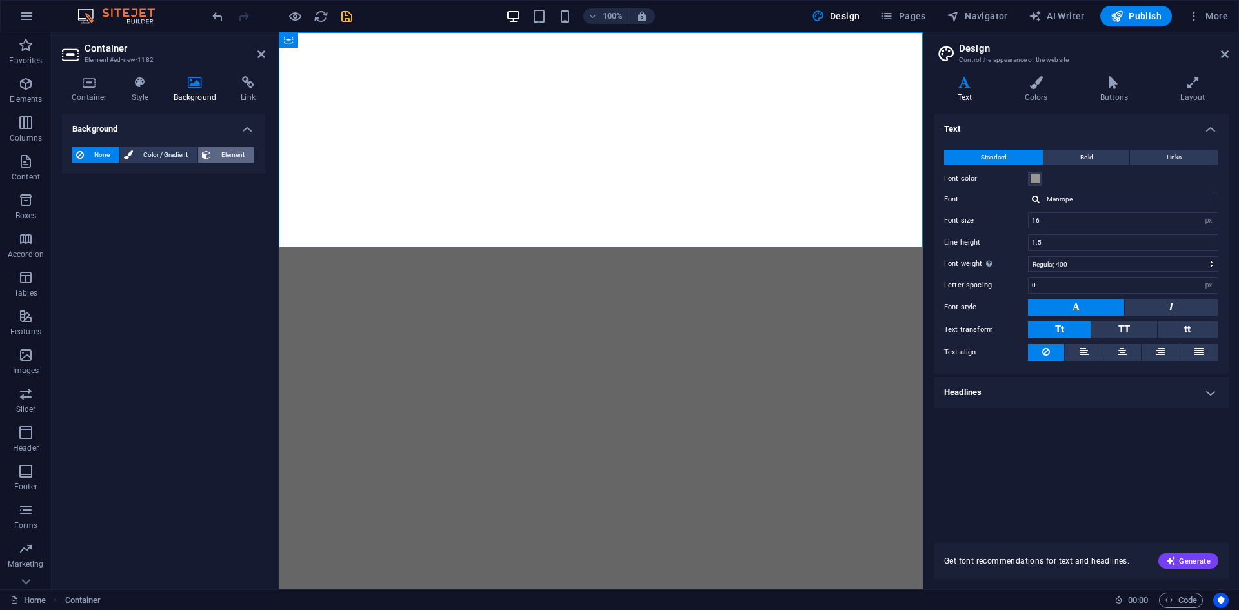
click at [228, 150] on span "Element" at bounding box center [232, 154] width 35 height 15
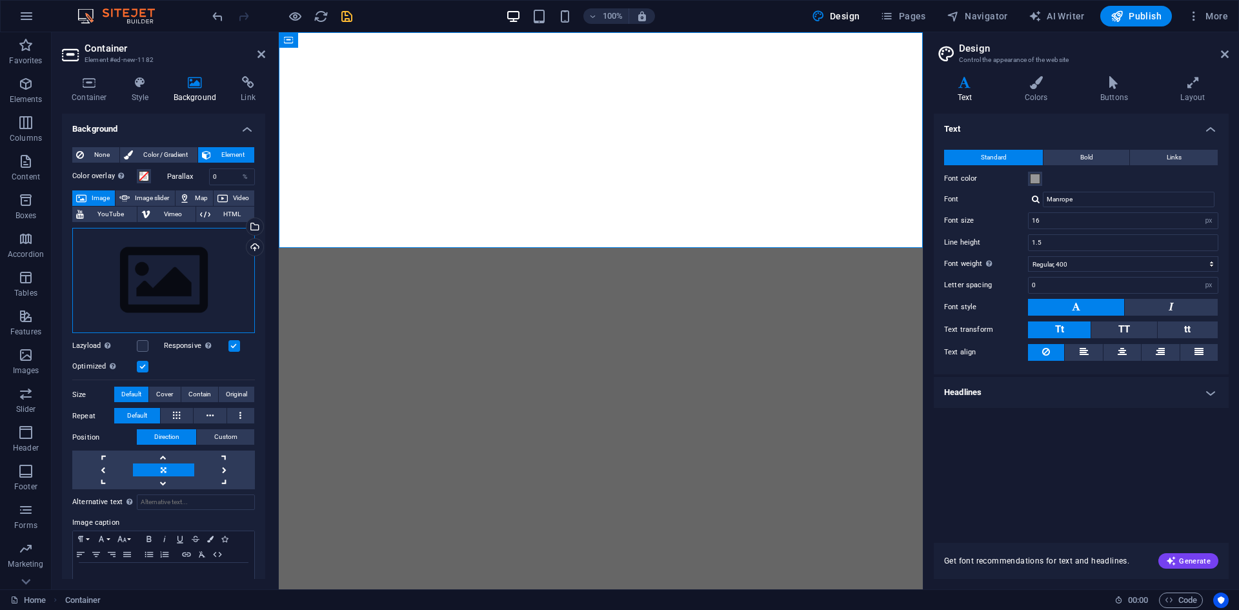
click at [203, 283] on div "Drag files here, click to choose files or select files from Files or our free s…" at bounding box center [163, 281] width 183 height 106
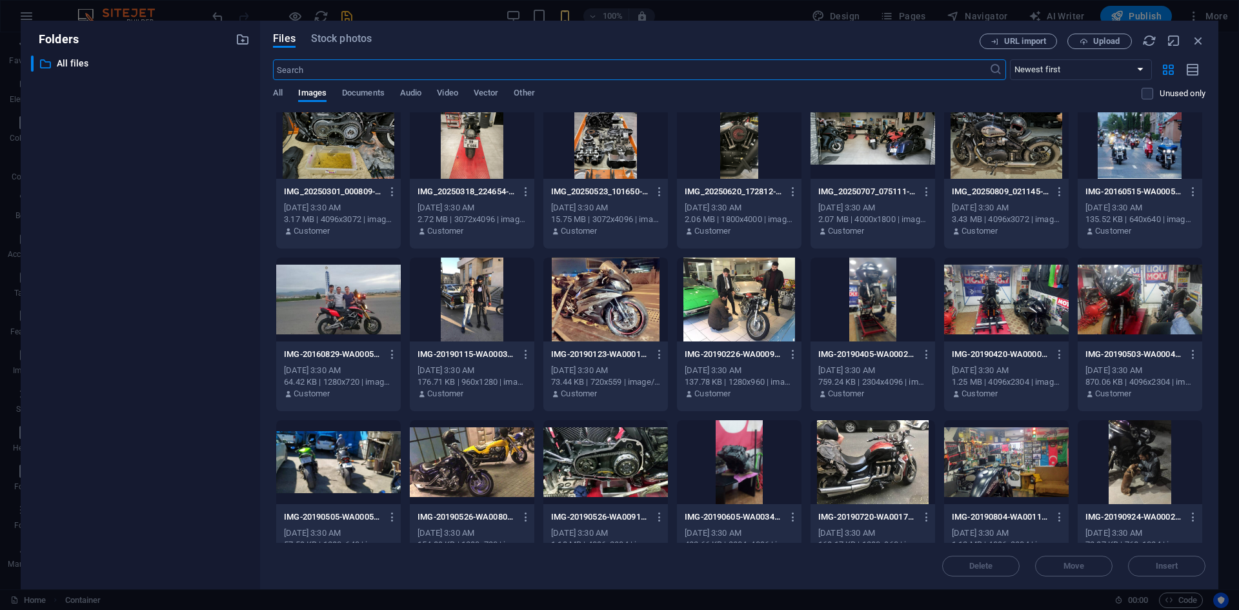
scroll to position [2151, 0]
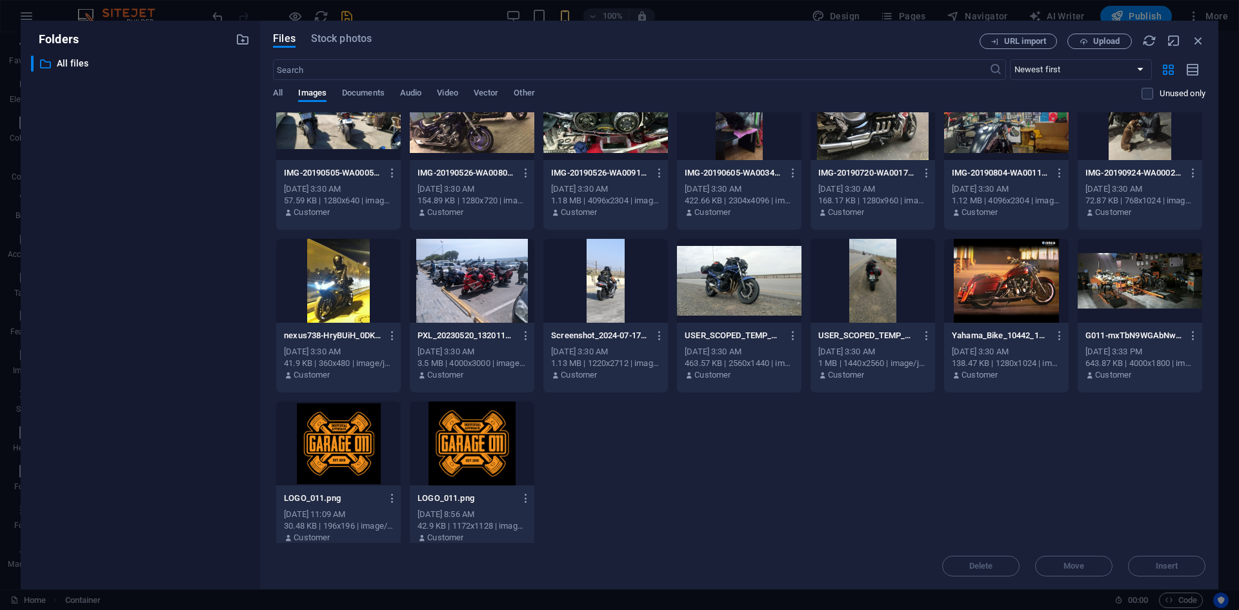
click at [1142, 281] on div at bounding box center [1140, 281] width 125 height 84
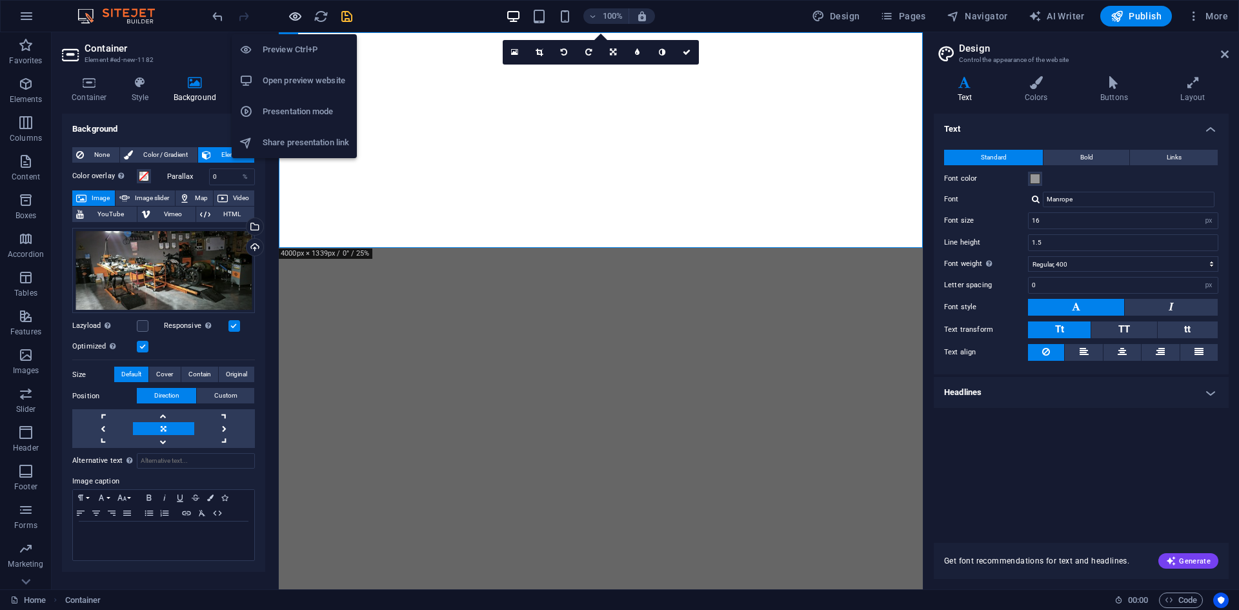
click at [301, 15] on icon "button" at bounding box center [295, 16] width 15 height 15
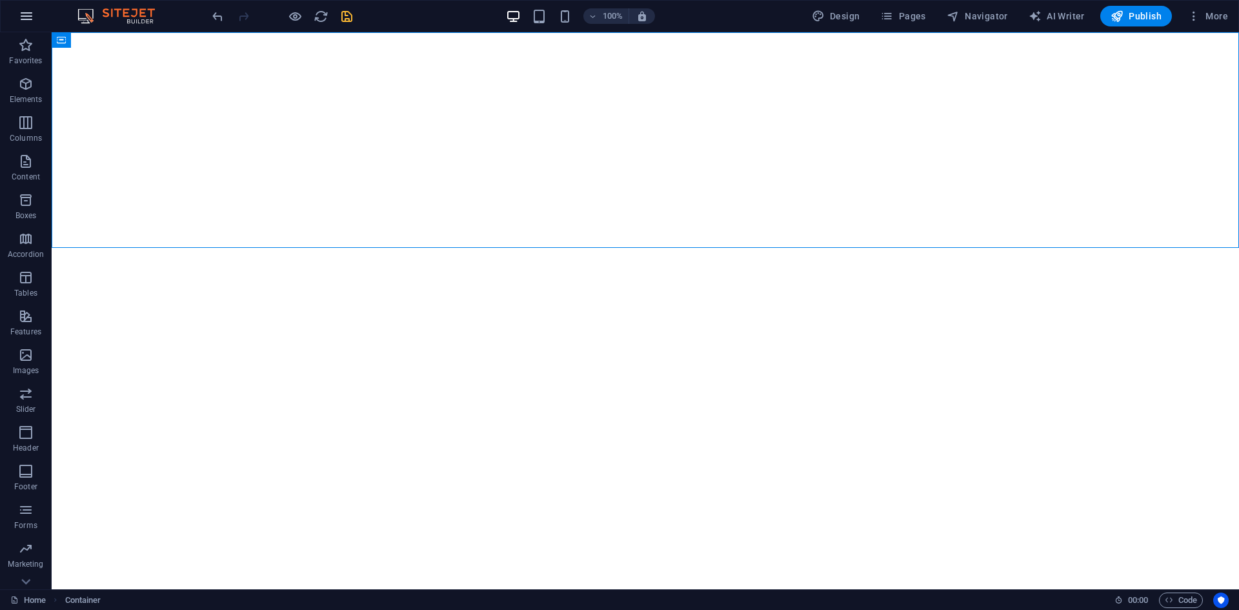
click at [30, 12] on icon "button" at bounding box center [26, 15] width 15 height 15
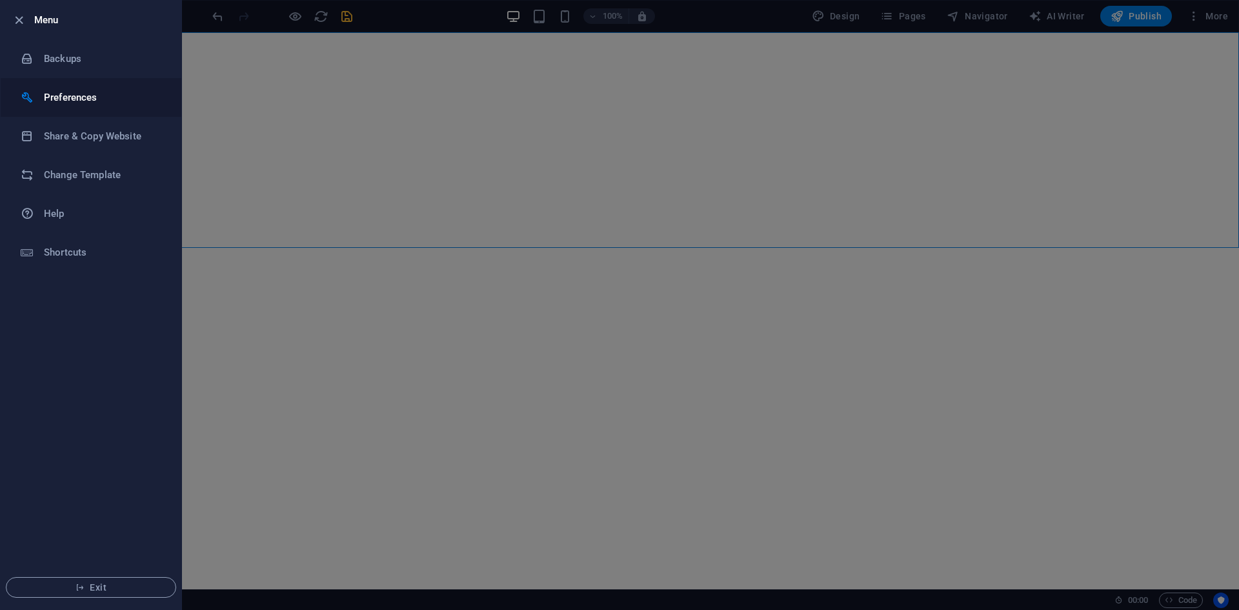
click at [89, 101] on h6 "Preferences" at bounding box center [103, 97] width 119 height 15
select select "dark"
select select "all"
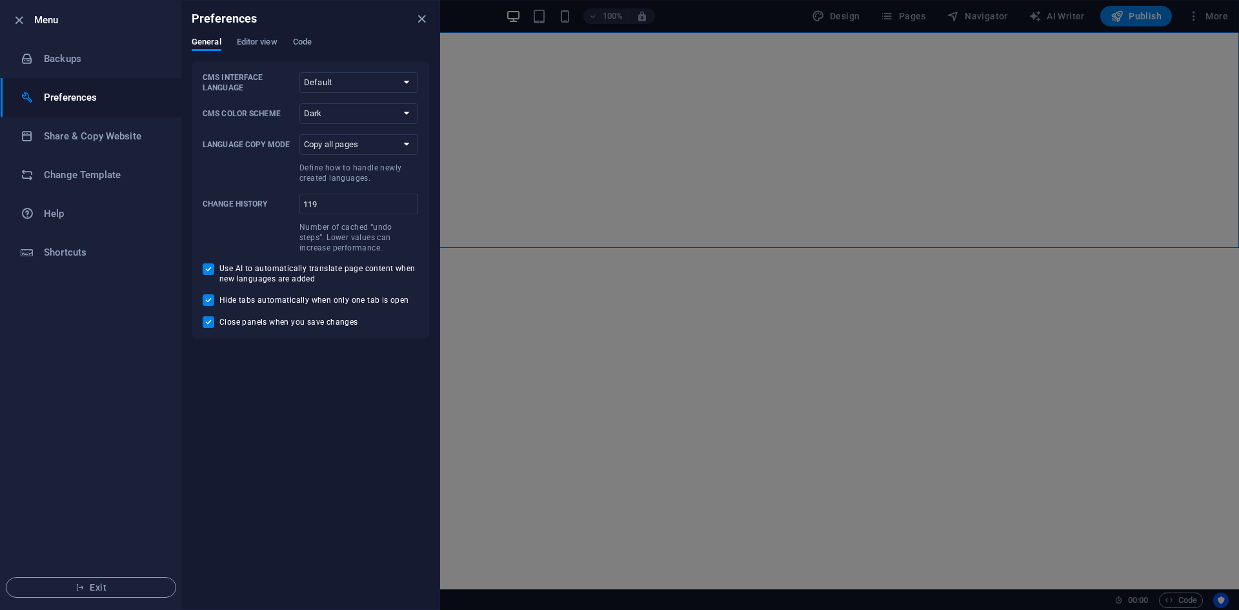
click at [70, 110] on li "Preferences" at bounding box center [91, 97] width 181 height 39
click at [15, 22] on icon "button" at bounding box center [19, 20] width 15 height 15
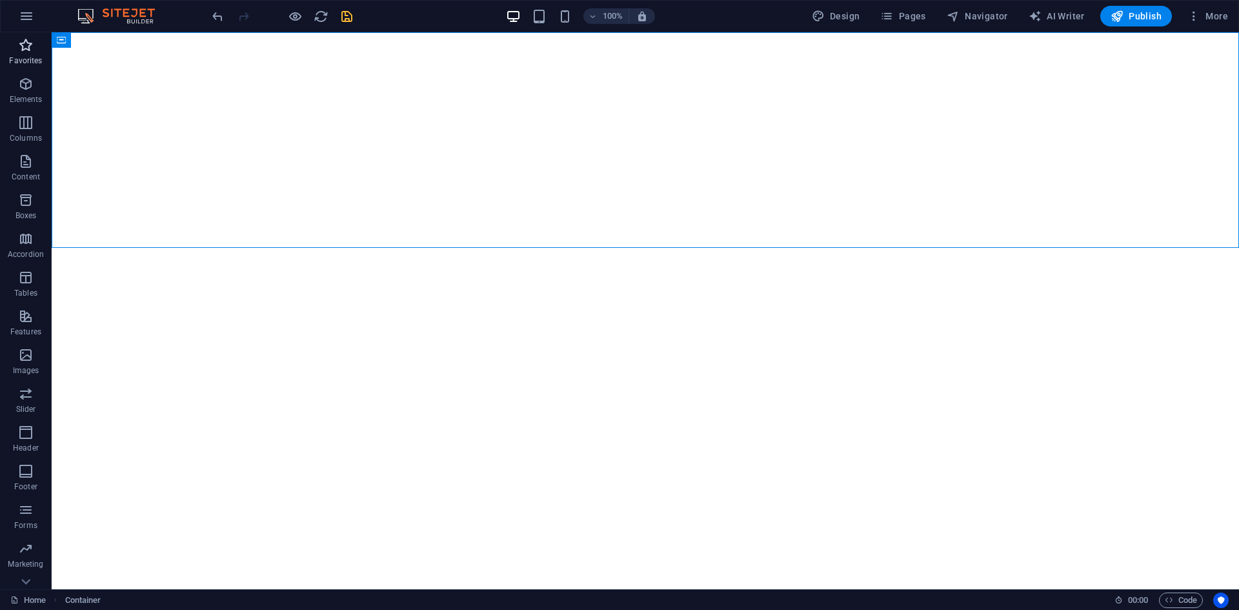
click at [22, 52] on icon "button" at bounding box center [25, 44] width 15 height 15
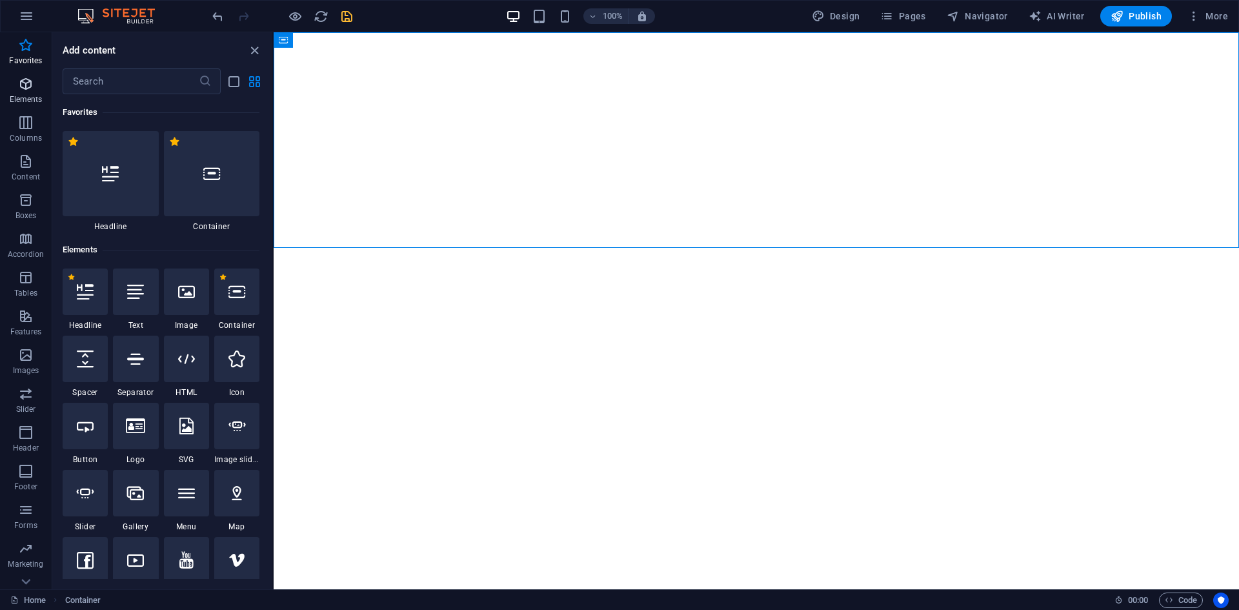
click at [19, 89] on icon "button" at bounding box center [25, 83] width 15 height 15
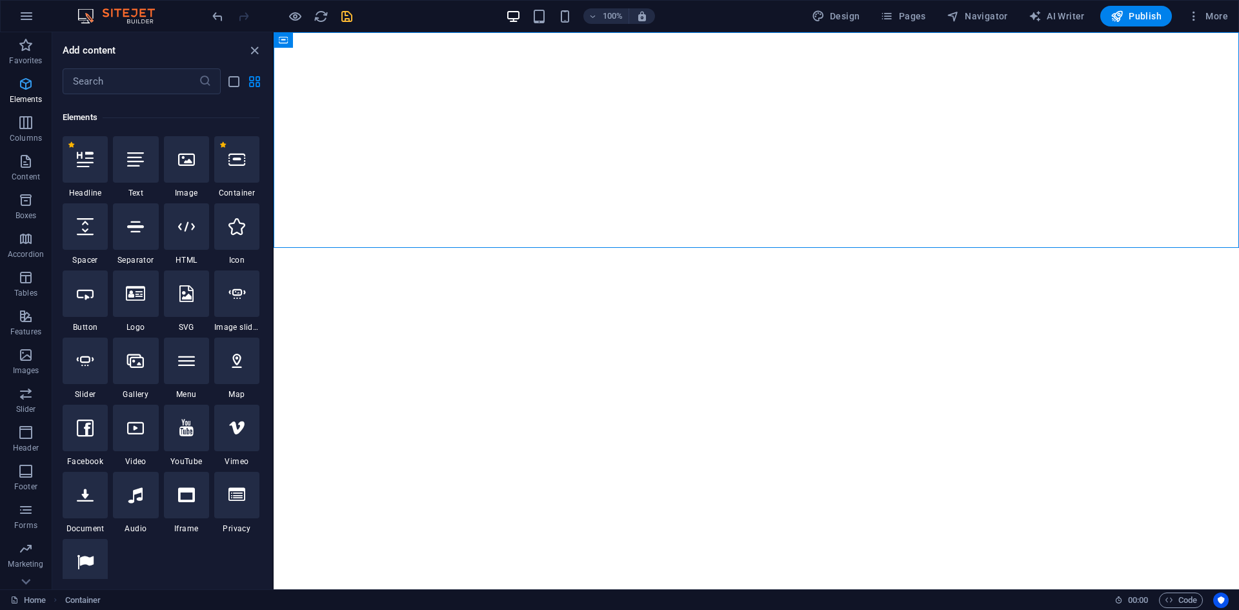
scroll to position [137, 0]
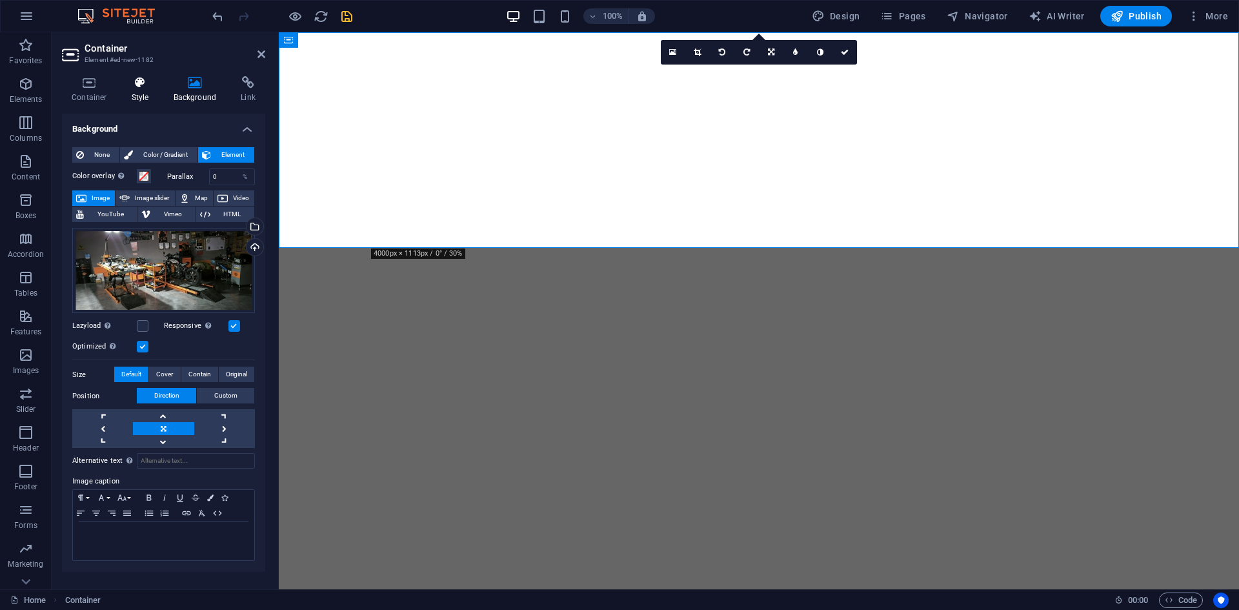
click at [131, 97] on h4 "Style" at bounding box center [143, 89] width 42 height 27
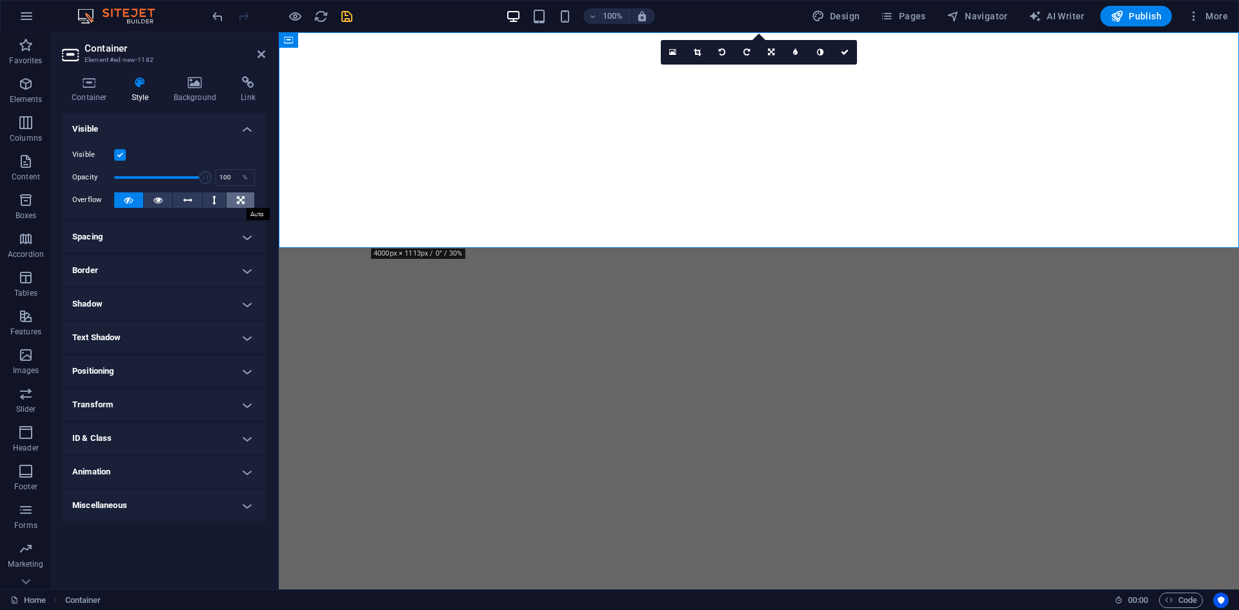
click at [237, 196] on icon at bounding box center [241, 199] width 8 height 15
click at [214, 200] on icon at bounding box center [214, 199] width 4 height 15
click at [245, 199] on button at bounding box center [241, 199] width 28 height 15
click at [241, 238] on h4 "Spacing" at bounding box center [163, 236] width 203 height 31
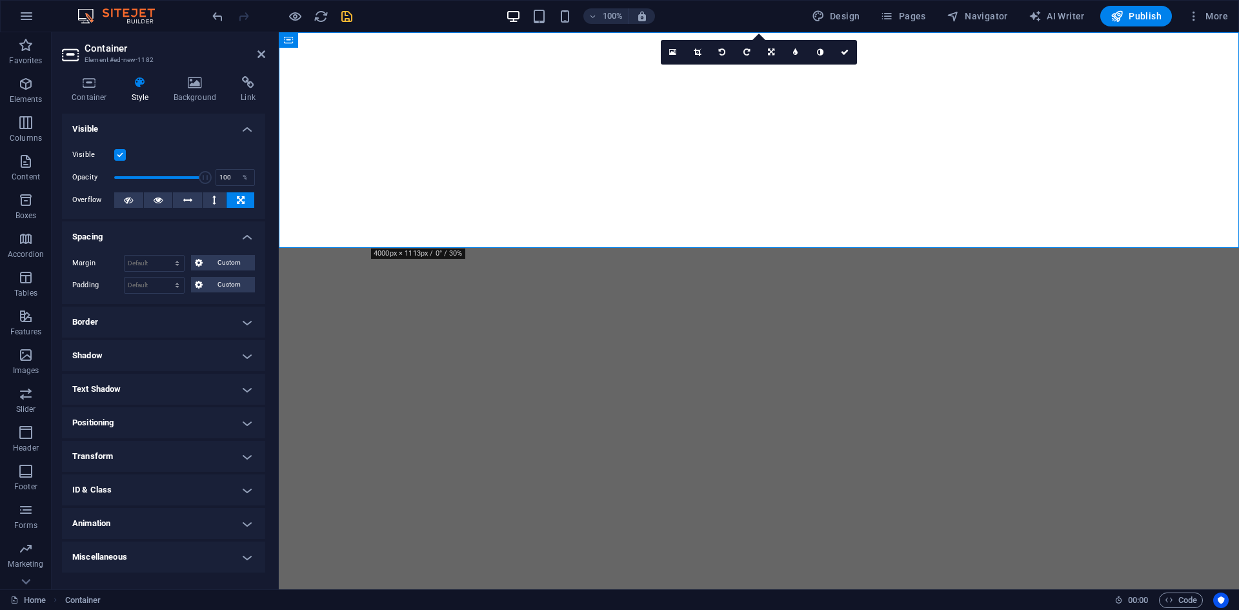
click at [141, 423] on h4 "Positioning" at bounding box center [163, 422] width 203 height 31
click at [240, 445] on span "Sticky" at bounding box center [240, 448] width 17 height 15
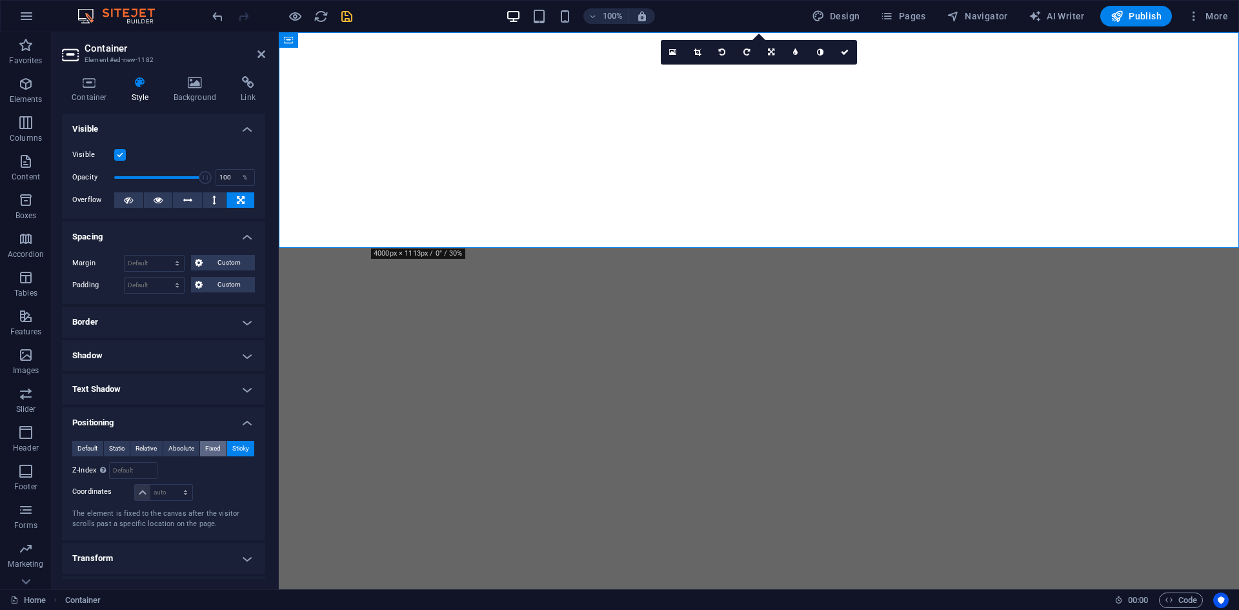
click at [208, 450] on span "Fixed" at bounding box center [212, 448] width 15 height 15
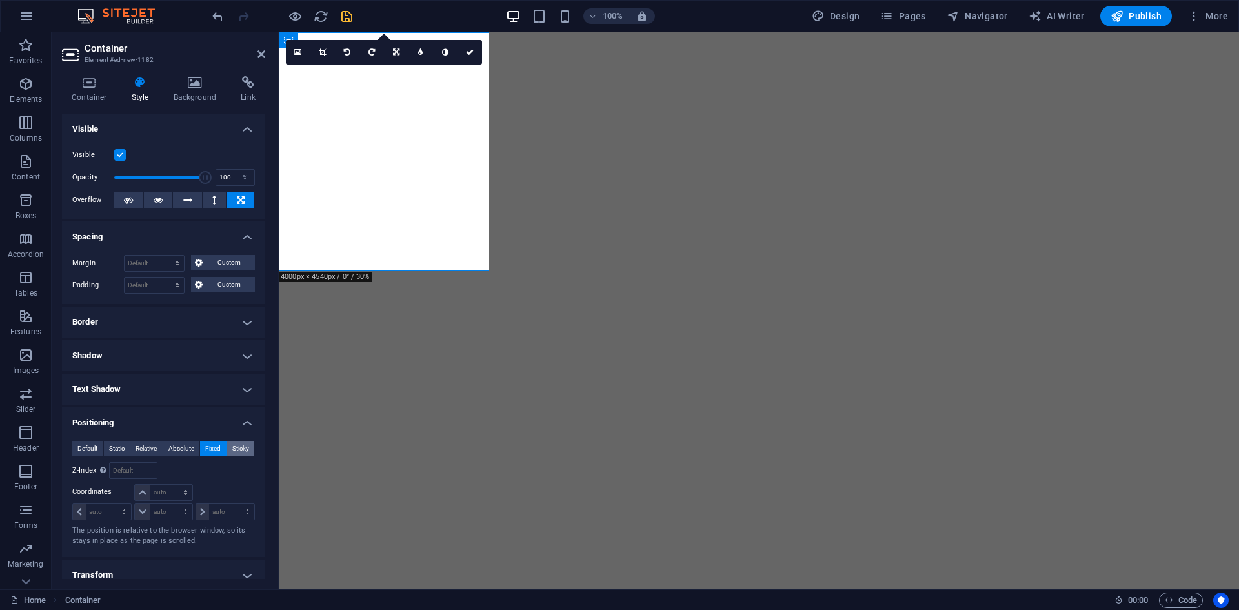
click at [241, 446] on span "Sticky" at bounding box center [240, 448] width 17 height 15
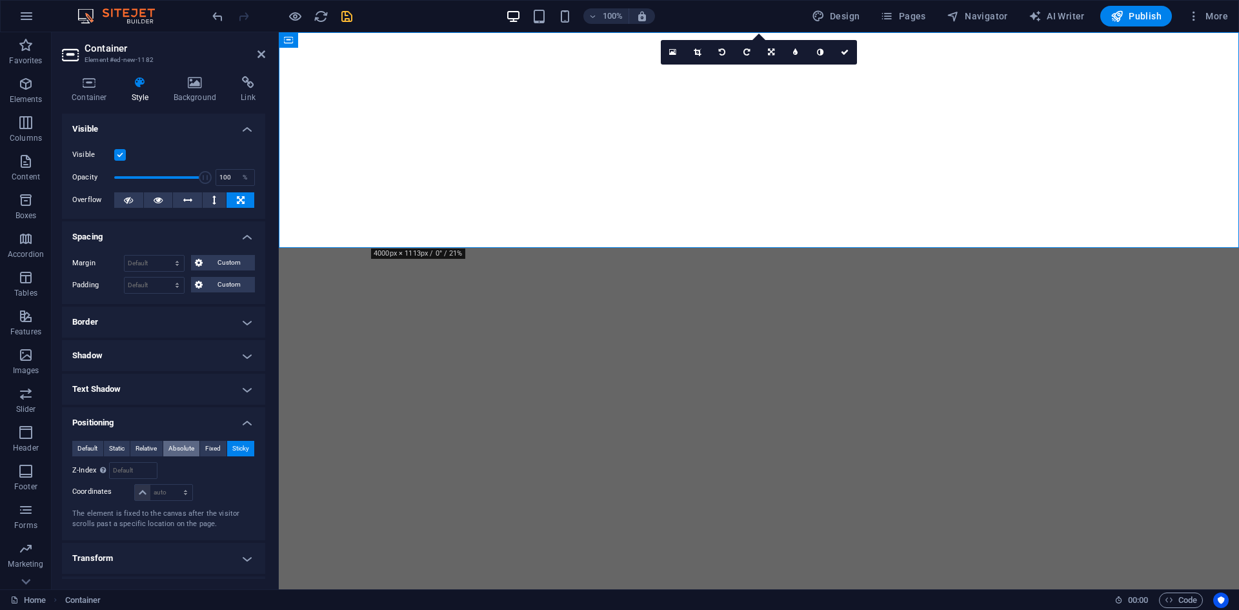
click at [186, 447] on span "Absolute" at bounding box center [181, 448] width 26 height 15
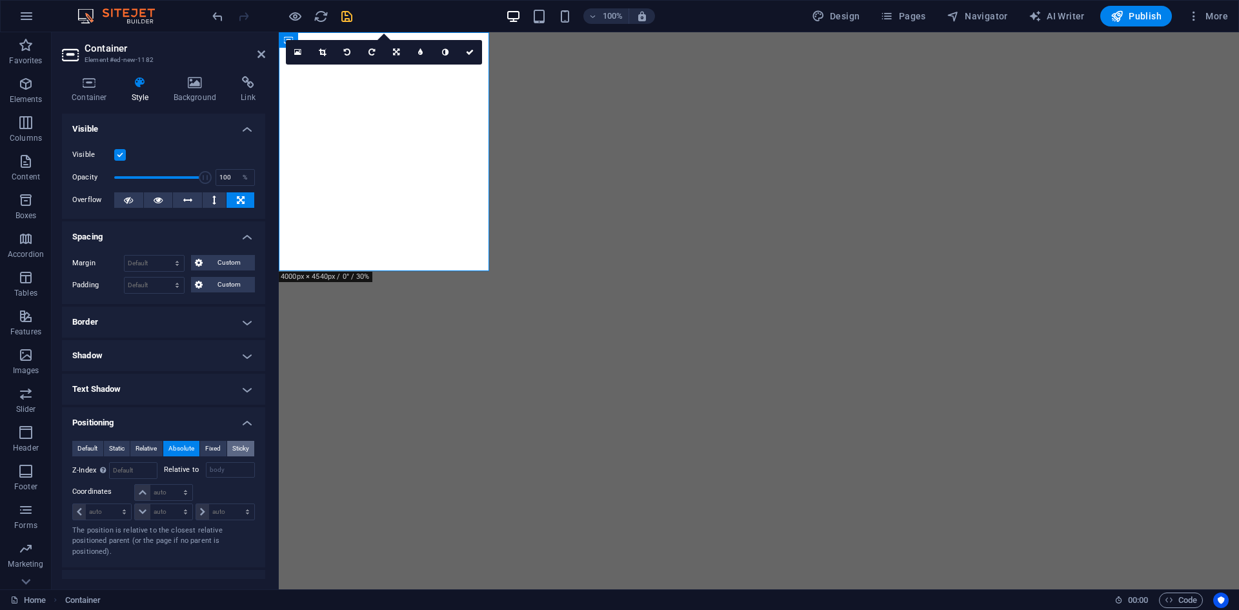
click at [235, 447] on span "Sticky" at bounding box center [240, 448] width 17 height 15
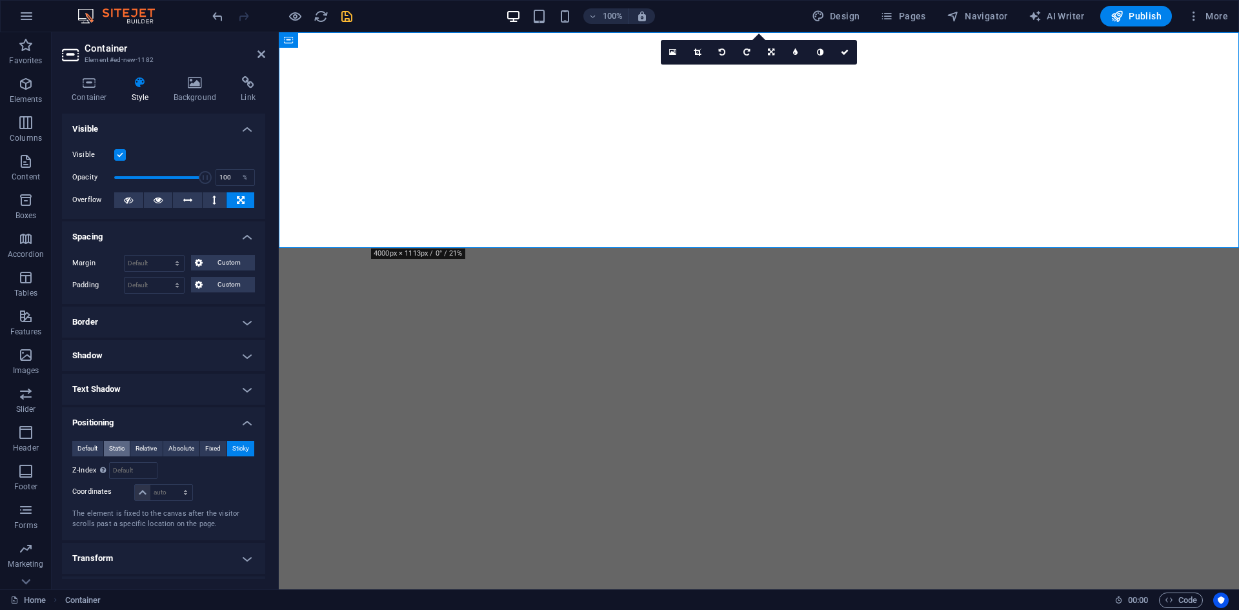
click at [116, 450] on span "Static" at bounding box center [116, 448] width 15 height 15
click at [81, 451] on span "Default" at bounding box center [87, 448] width 20 height 15
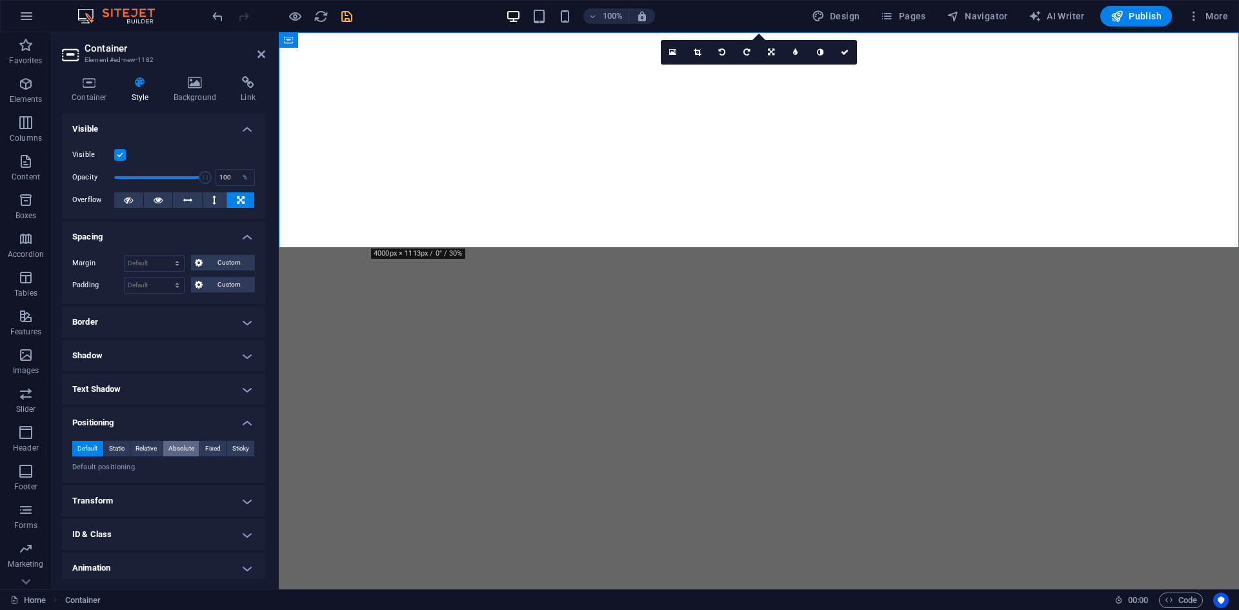
scroll to position [38, 0]
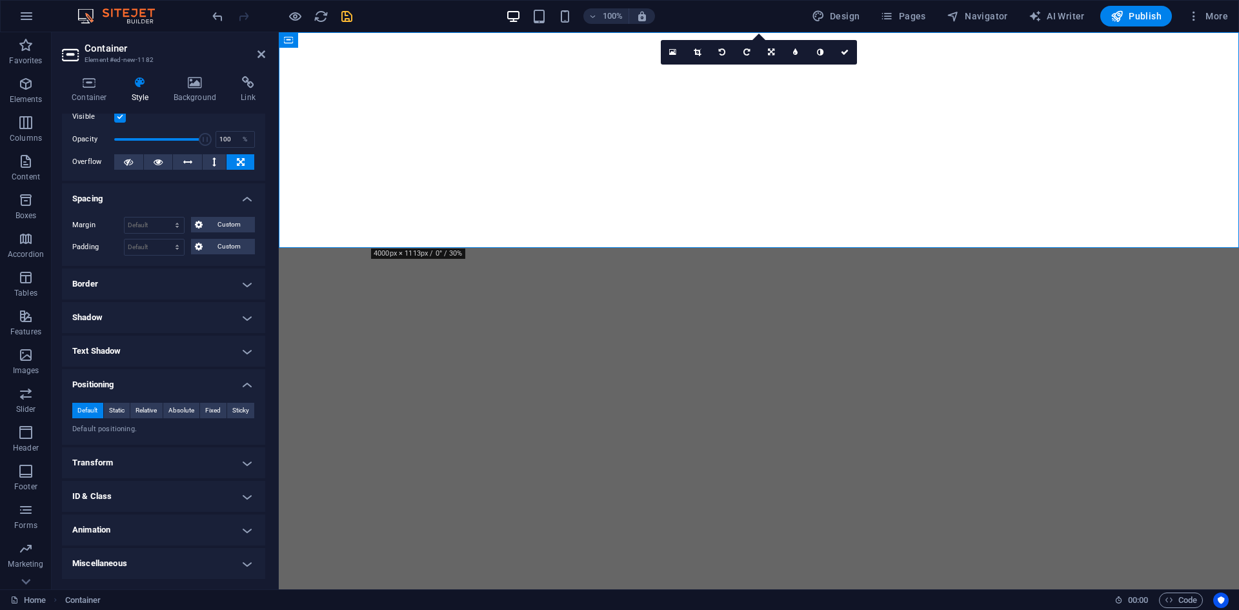
click at [118, 387] on h4 "Positioning" at bounding box center [163, 380] width 203 height 23
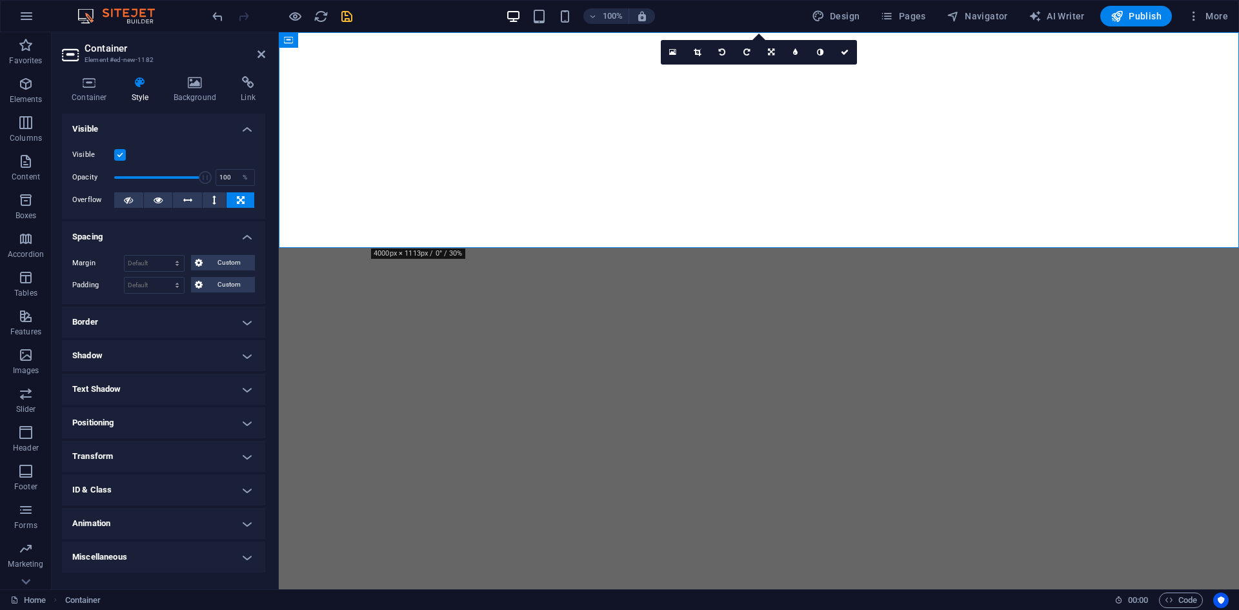
click at [144, 383] on h4 "Text Shadow" at bounding box center [163, 389] width 203 height 31
click at [144, 383] on h4 "Text Shadow" at bounding box center [163, 385] width 203 height 23
click at [123, 201] on button at bounding box center [128, 199] width 29 height 15
click at [129, 199] on icon at bounding box center [128, 199] width 9 height 15
click at [157, 197] on icon at bounding box center [158, 199] width 9 height 15
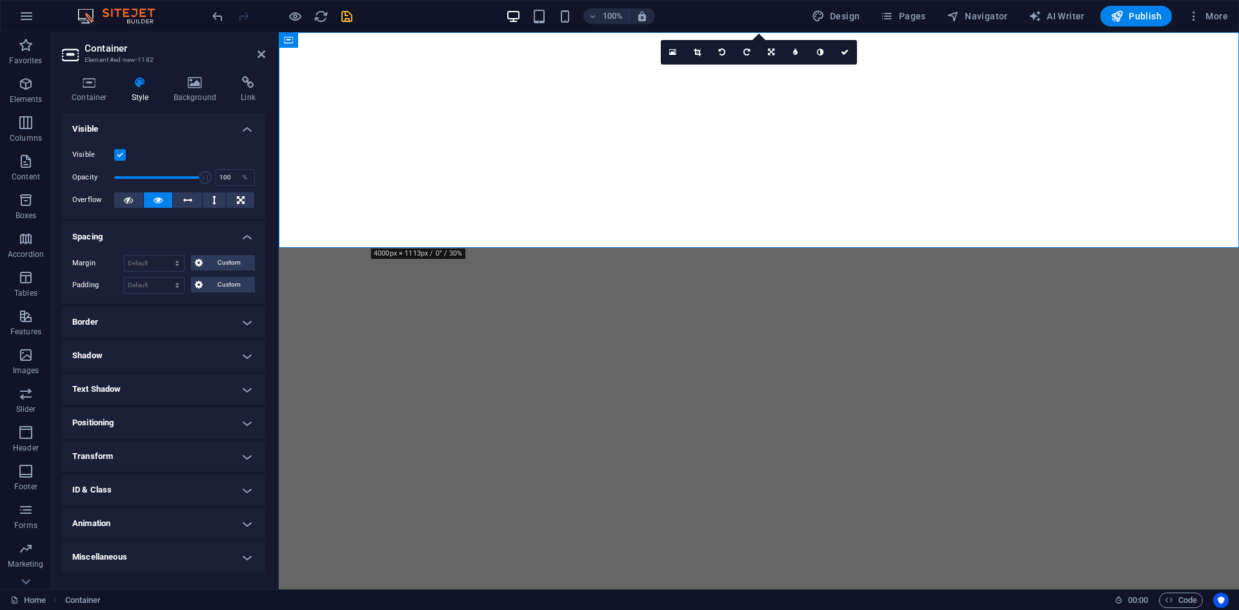
click at [168, 319] on h4 "Border" at bounding box center [163, 322] width 203 height 31
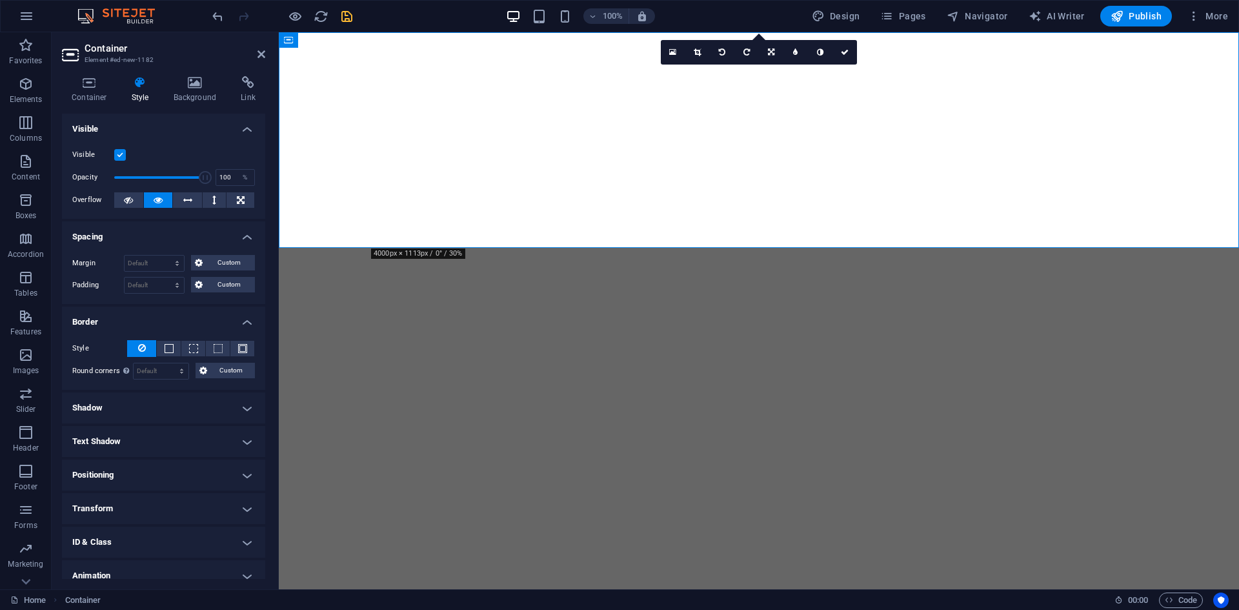
click at [178, 398] on h4 "Shadow" at bounding box center [163, 407] width 203 height 31
click at [97, 476] on h4 "Text Shadow" at bounding box center [163, 470] width 203 height 31
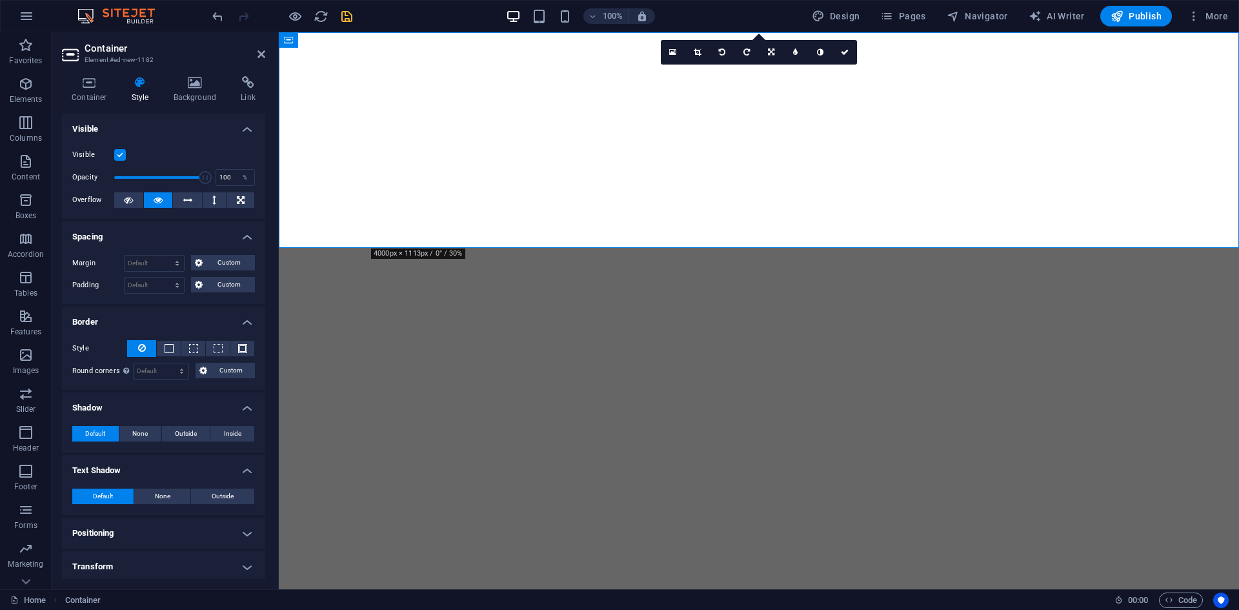
scroll to position [104, 0]
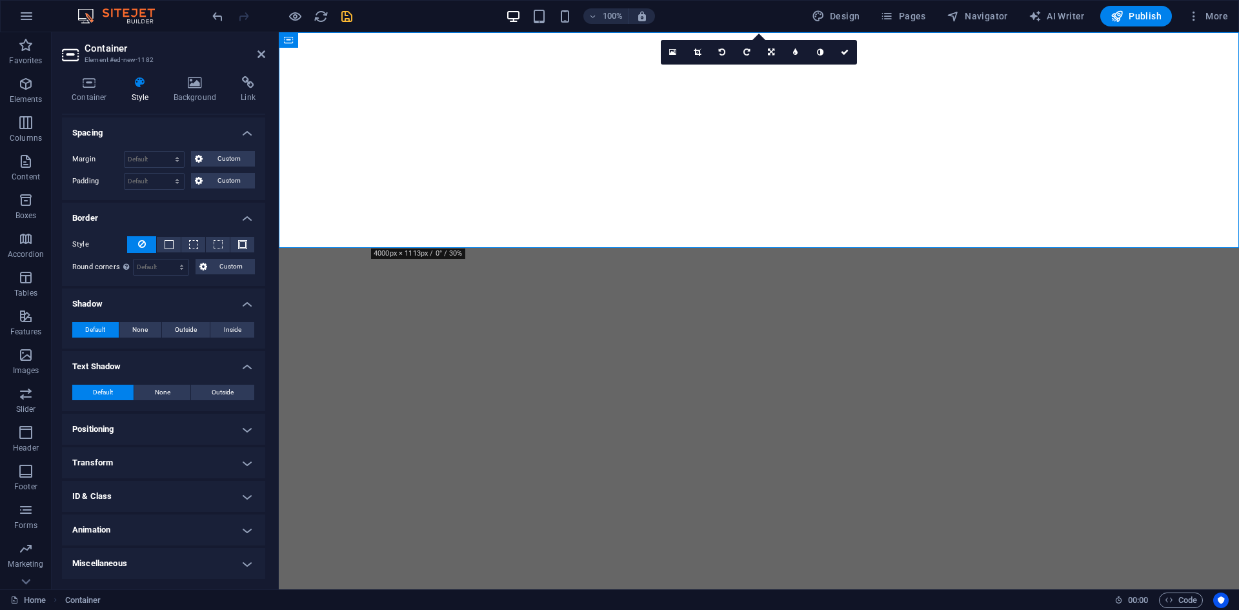
click at [132, 423] on h4 "Positioning" at bounding box center [163, 429] width 203 height 31
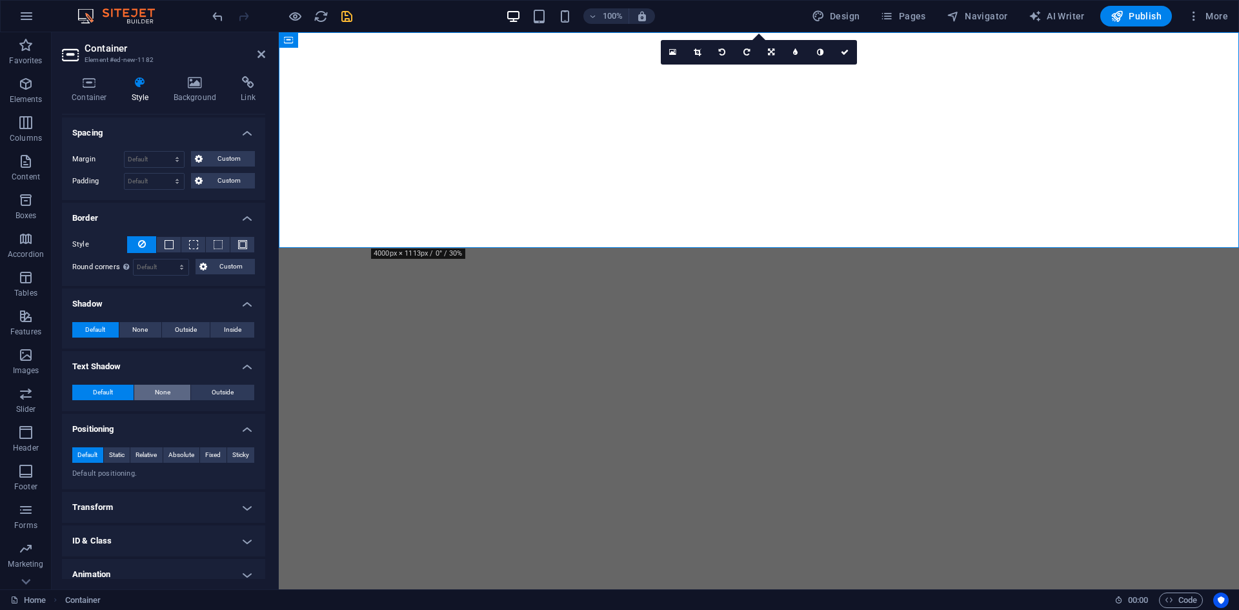
scroll to position [147, 0]
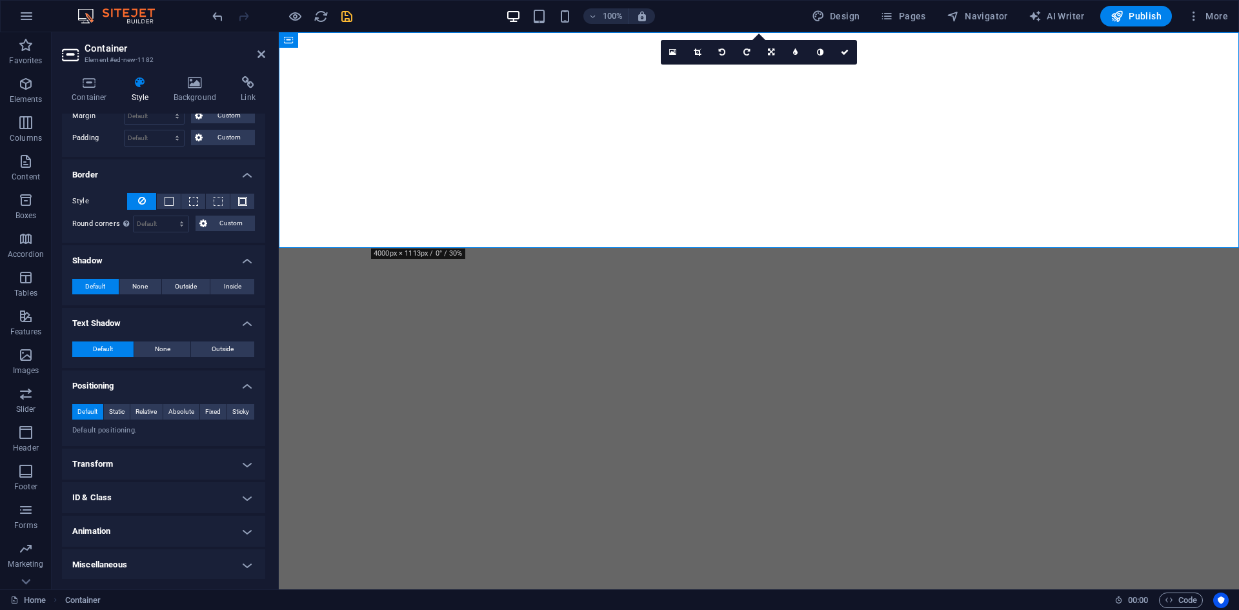
click at [104, 461] on h4 "Transform" at bounding box center [163, 464] width 203 height 31
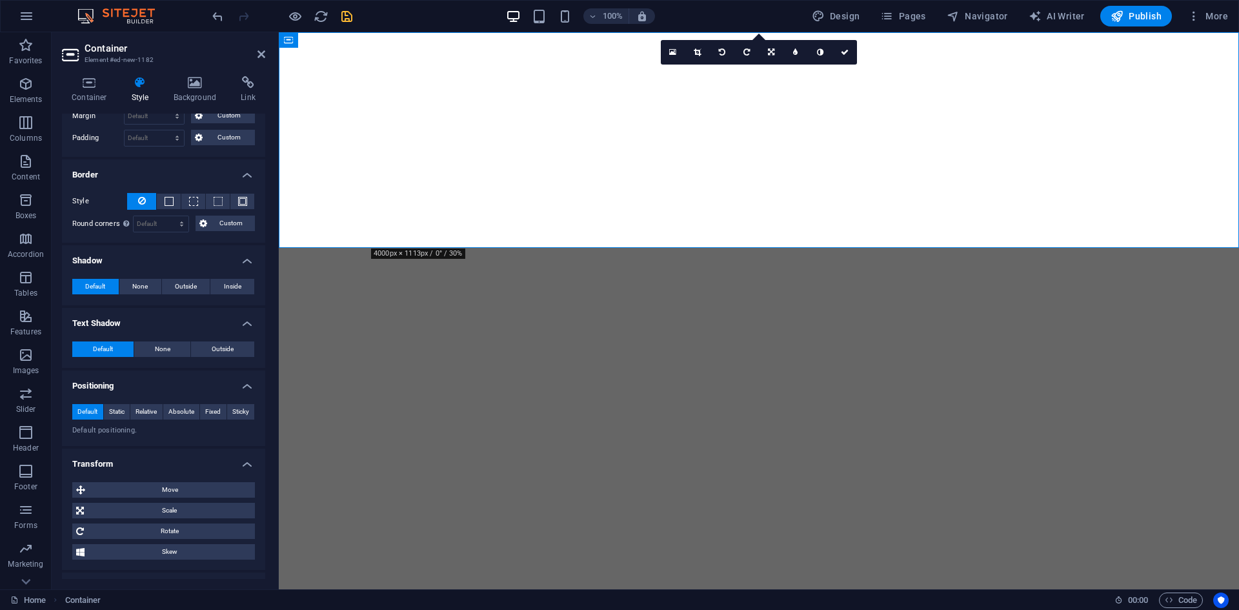
scroll to position [233, 0]
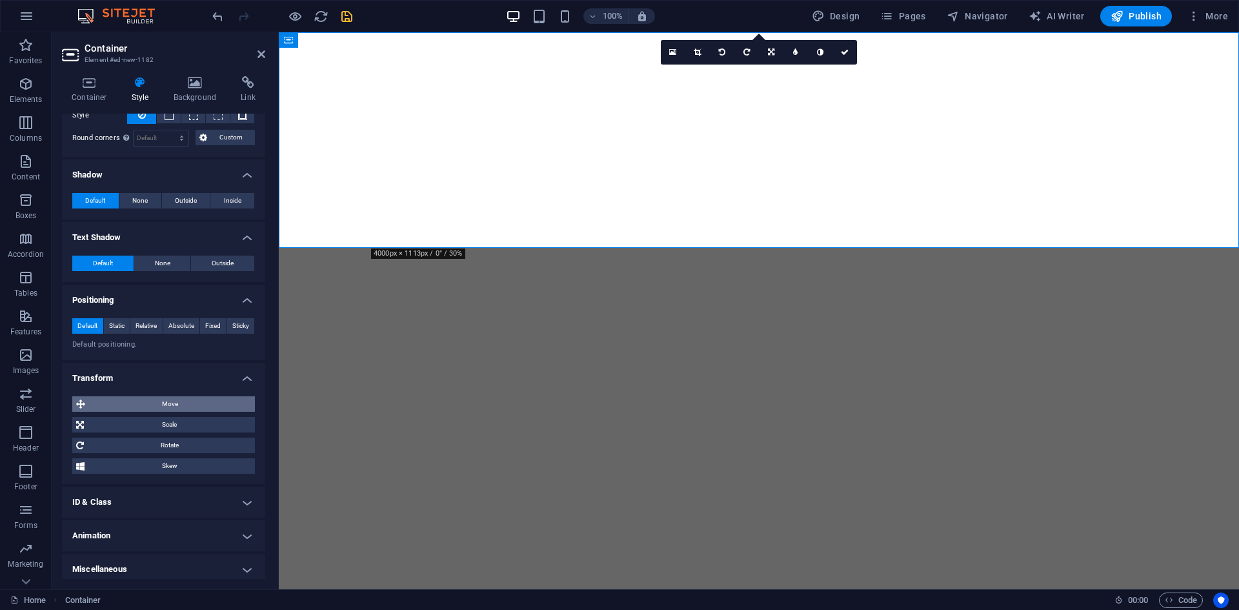
click at [185, 401] on span "Move" at bounding box center [170, 403] width 162 height 15
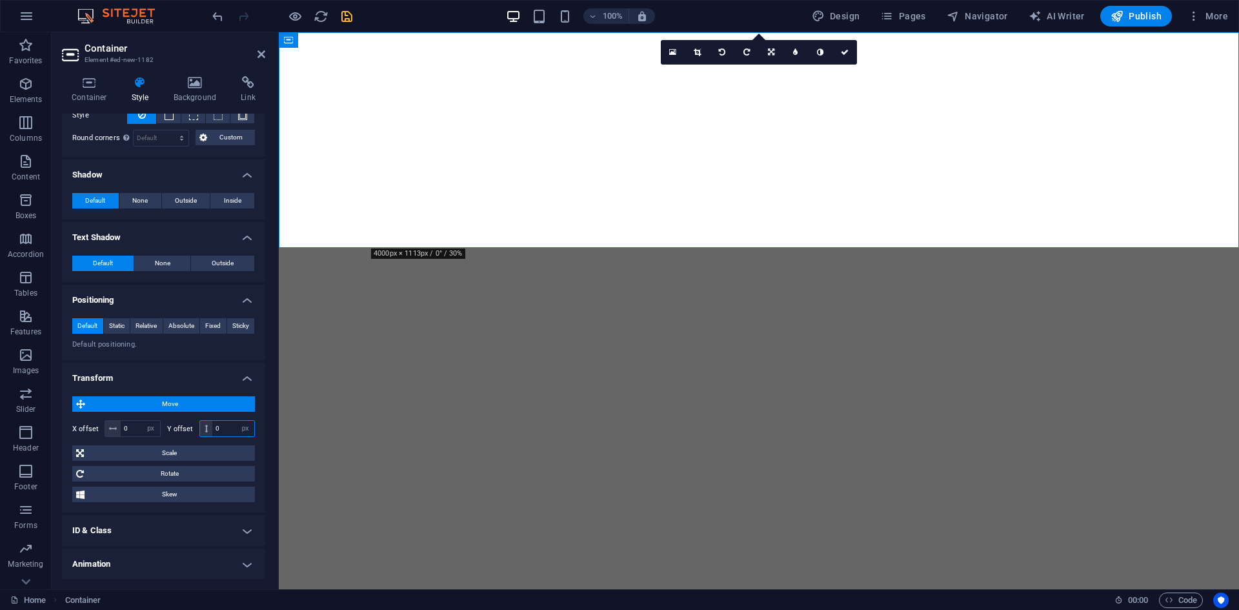
drag, startPoint x: 226, startPoint y: 435, endPoint x: 140, endPoint y: 438, distance: 85.9
click at [140, 438] on div "X offset 0 px rem % em vh vw Y offset 0 px rem % em vh vw" at bounding box center [163, 428] width 183 height 23
type input "50"
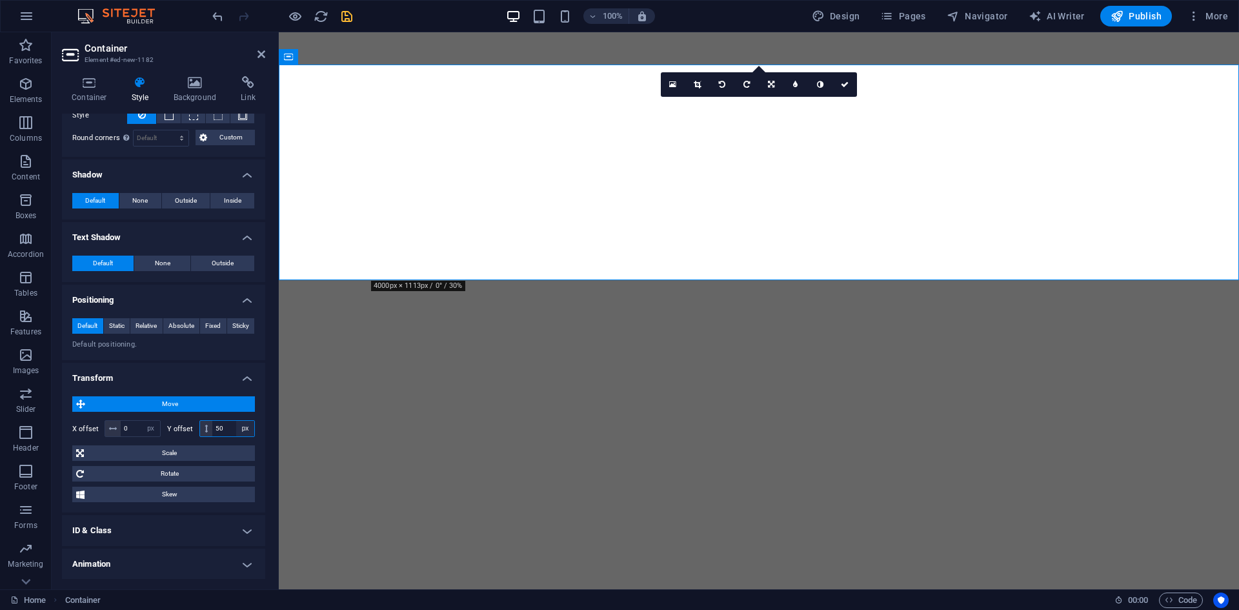
click at [249, 423] on select "px rem % em vh vw" at bounding box center [245, 428] width 18 height 15
select select "%"
click at [236, 421] on select "px rem % em vh vw" at bounding box center [245, 428] width 18 height 15
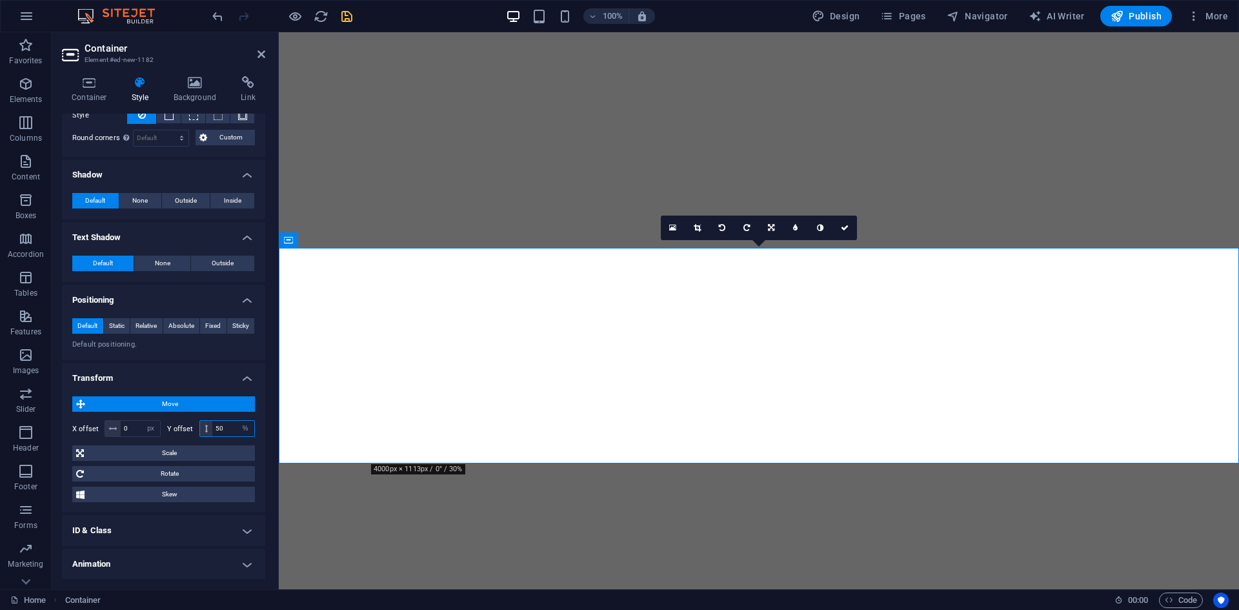
type input "50"
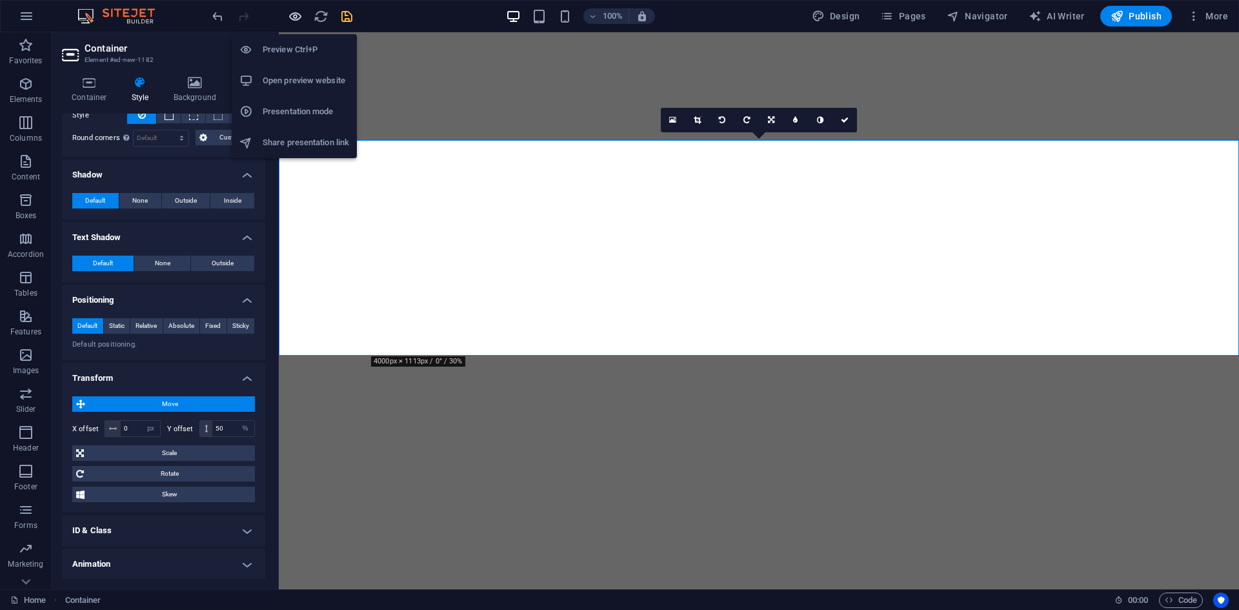
click at [288, 15] on icon "button" at bounding box center [295, 16] width 15 height 15
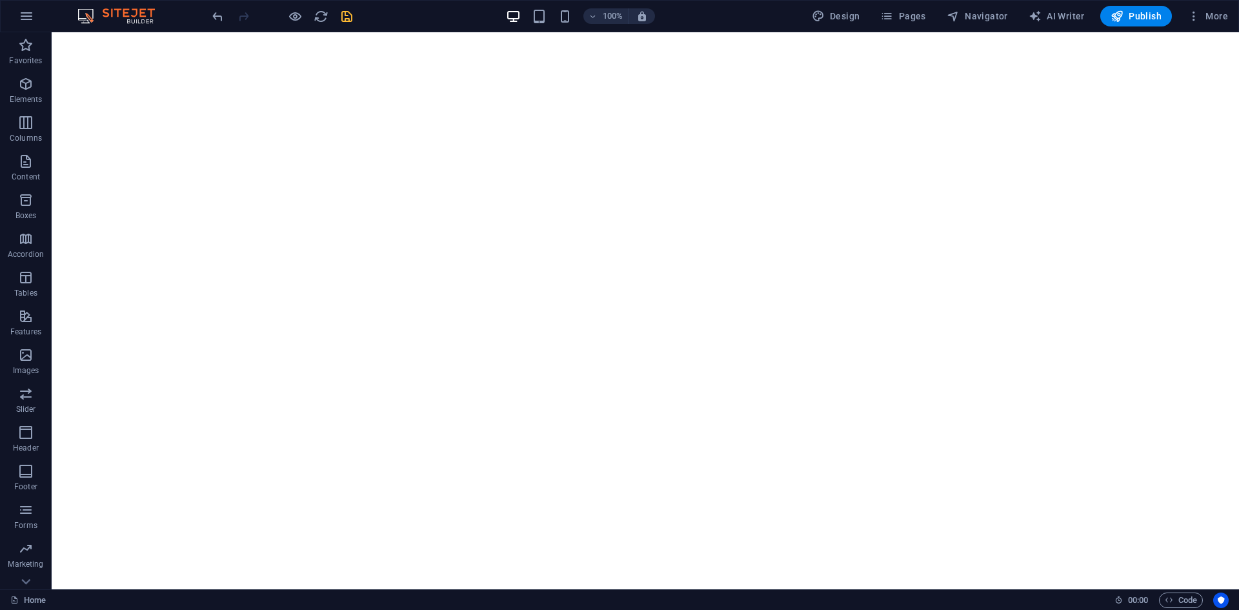
click at [866, 1] on div "100% Design Pages Navigator AI Writer Publish More" at bounding box center [620, 16] width 1238 height 31
click at [825, 20] on icon "button" at bounding box center [818, 16] width 13 height 13
select select "px"
select select "400"
select select "px"
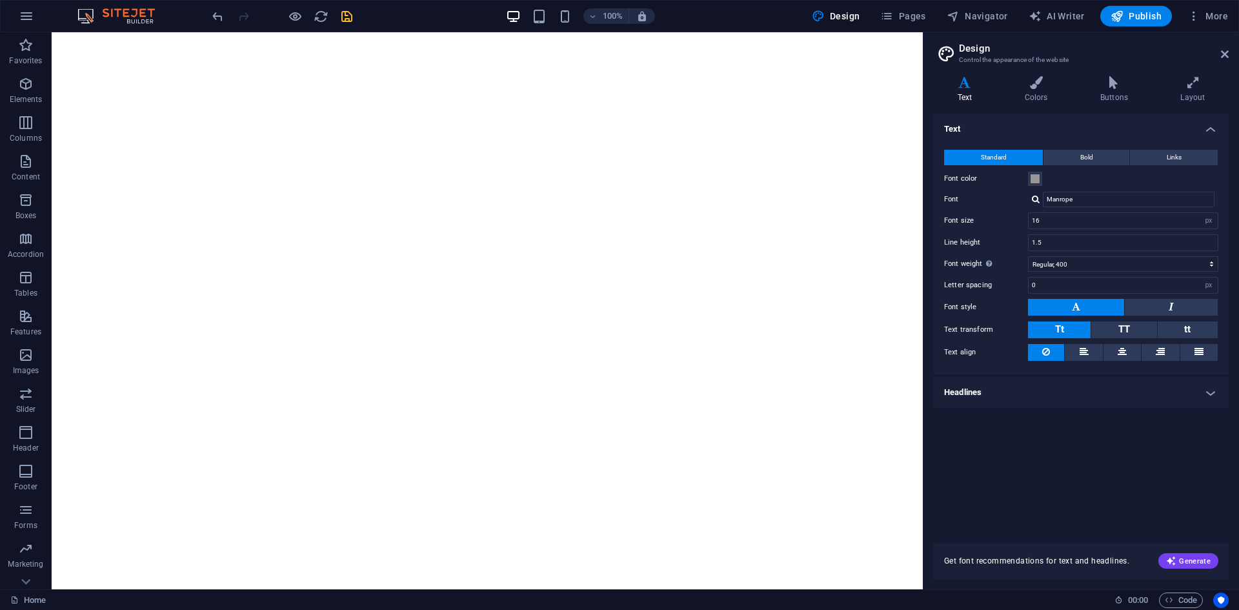
click at [1099, 390] on h4 "Headlines" at bounding box center [1081, 392] width 295 height 31
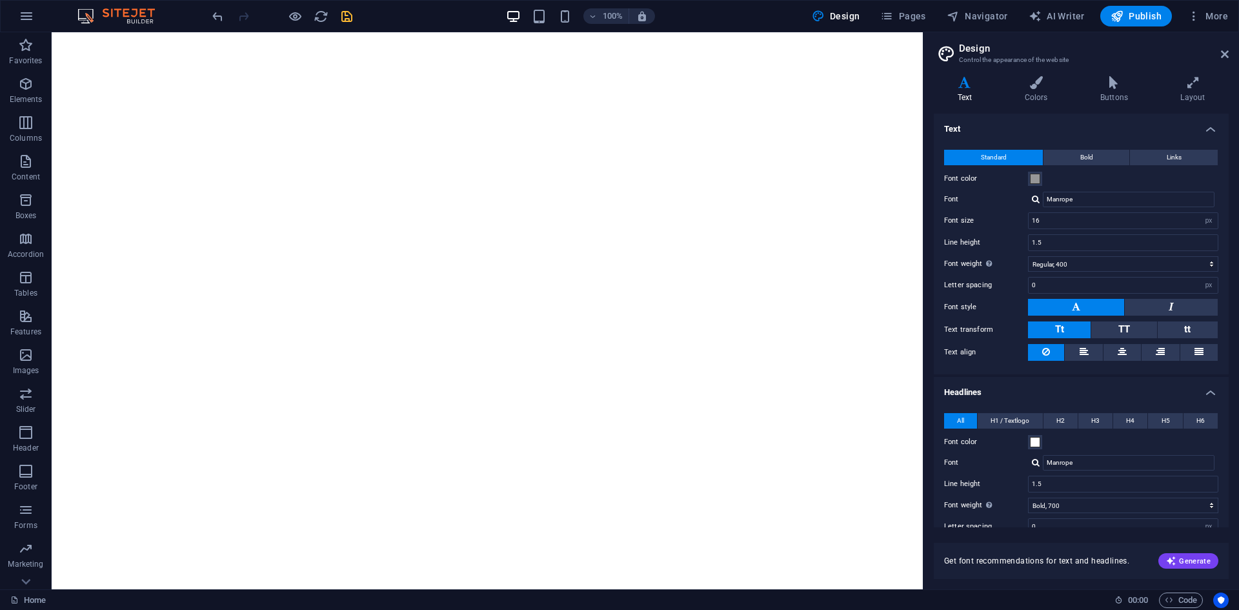
click at [1099, 390] on h4 "Headlines" at bounding box center [1081, 388] width 295 height 23
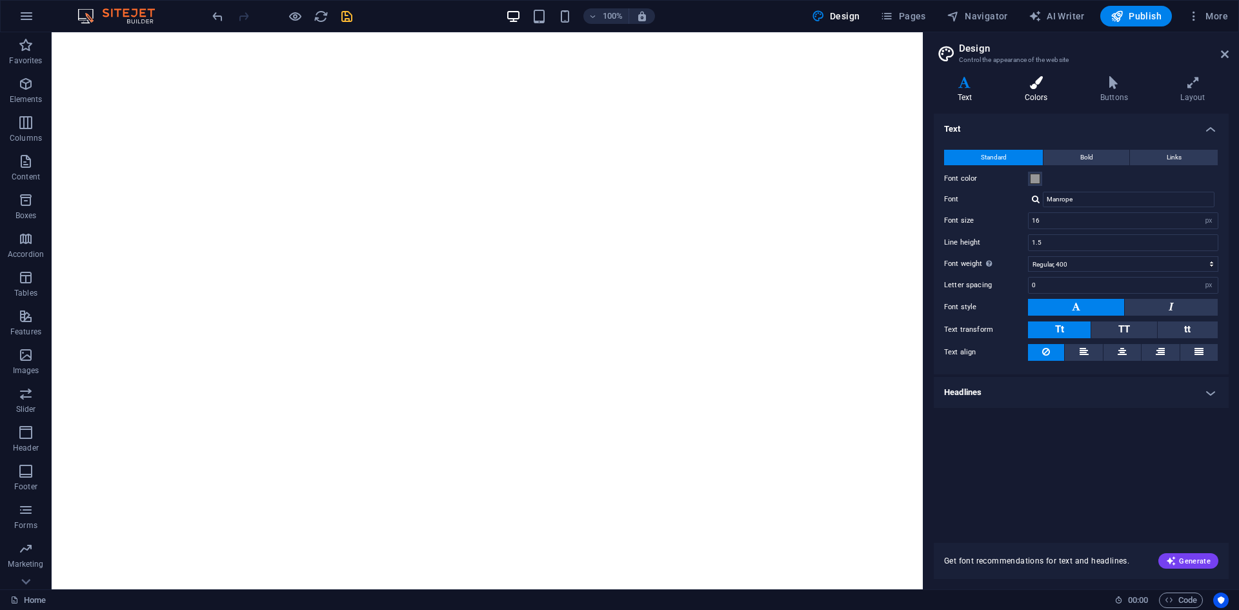
click at [1031, 79] on icon at bounding box center [1036, 82] width 70 height 13
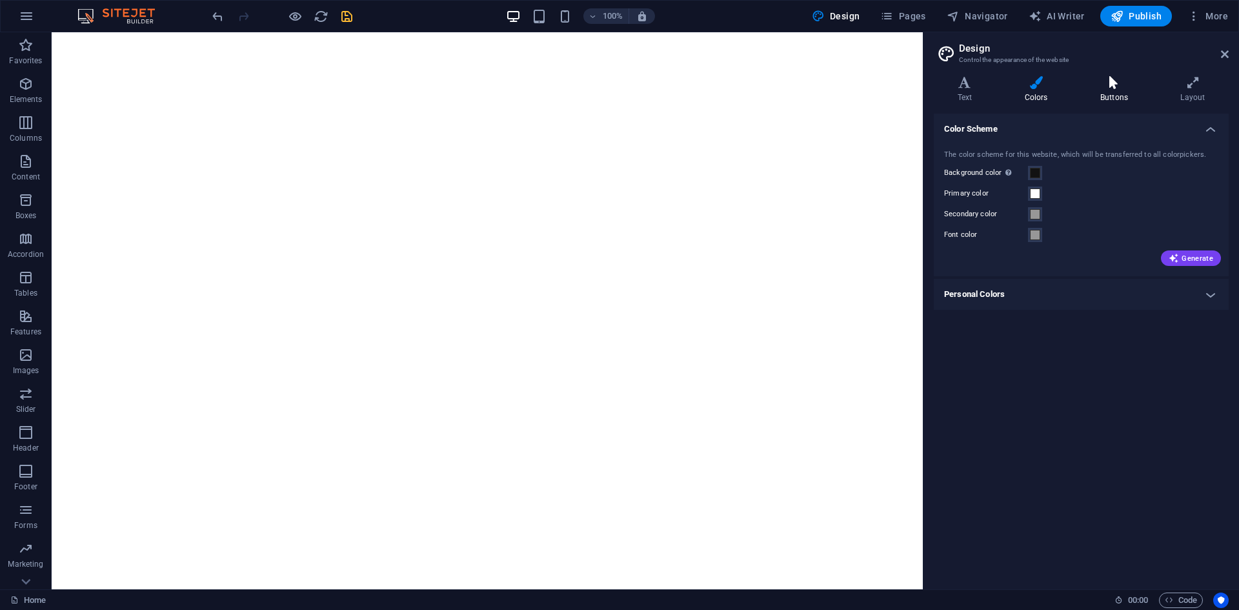
click at [1125, 81] on icon at bounding box center [1113, 82] width 75 height 13
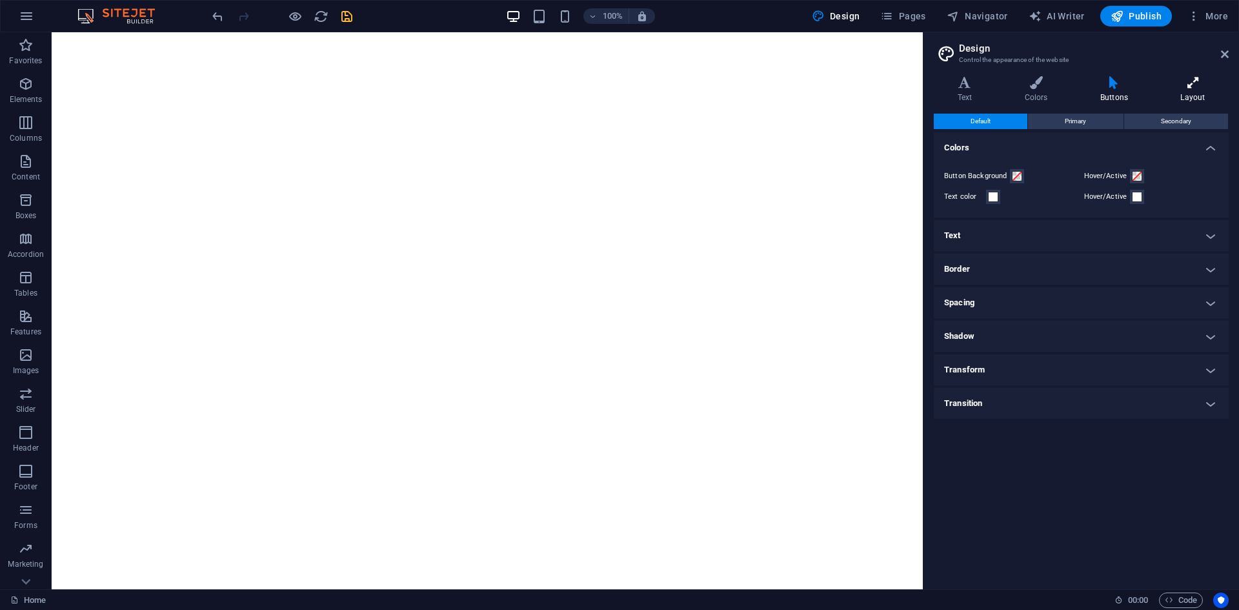
click at [1187, 86] on icon at bounding box center [1193, 82] width 72 height 13
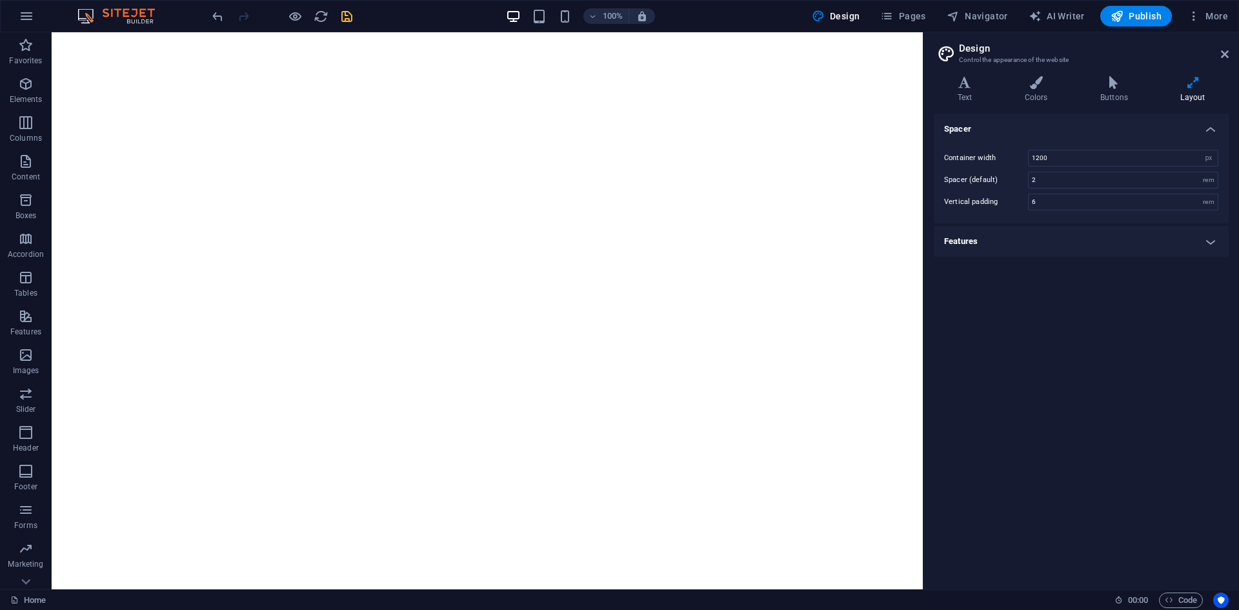
click at [1004, 248] on h4 "Features" at bounding box center [1081, 241] width 295 height 31
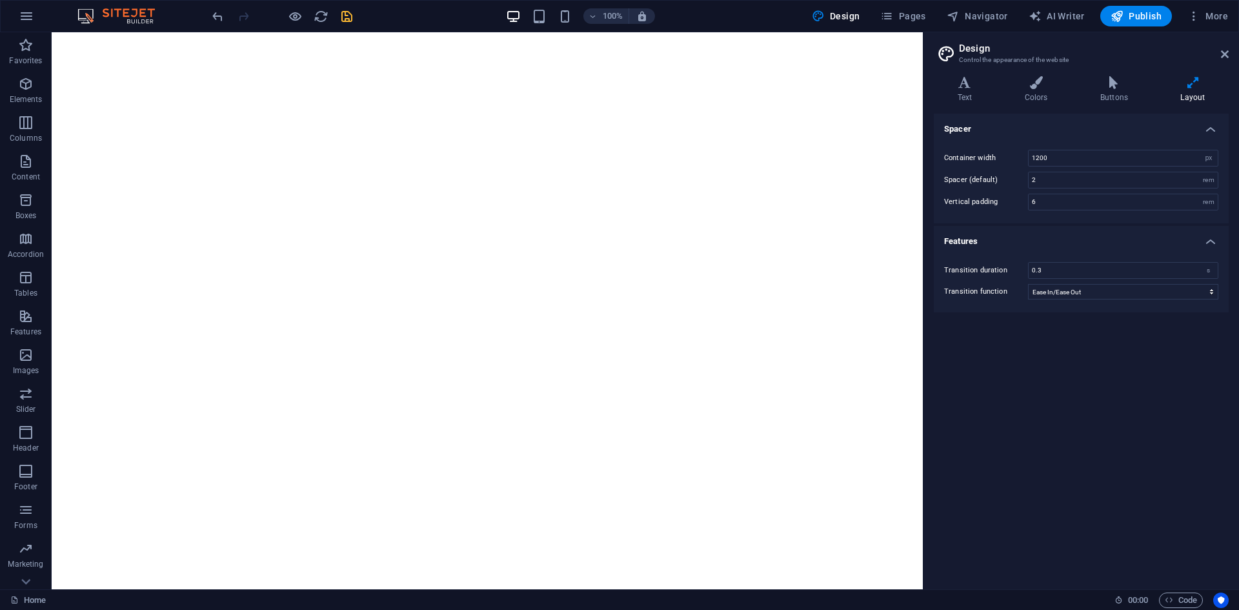
click at [1233, 56] on aside "Design Control the appearance of the website Variants Text Colors Buttons Layou…" at bounding box center [1081, 310] width 316 height 557
click at [1225, 57] on icon at bounding box center [1225, 54] width 8 height 10
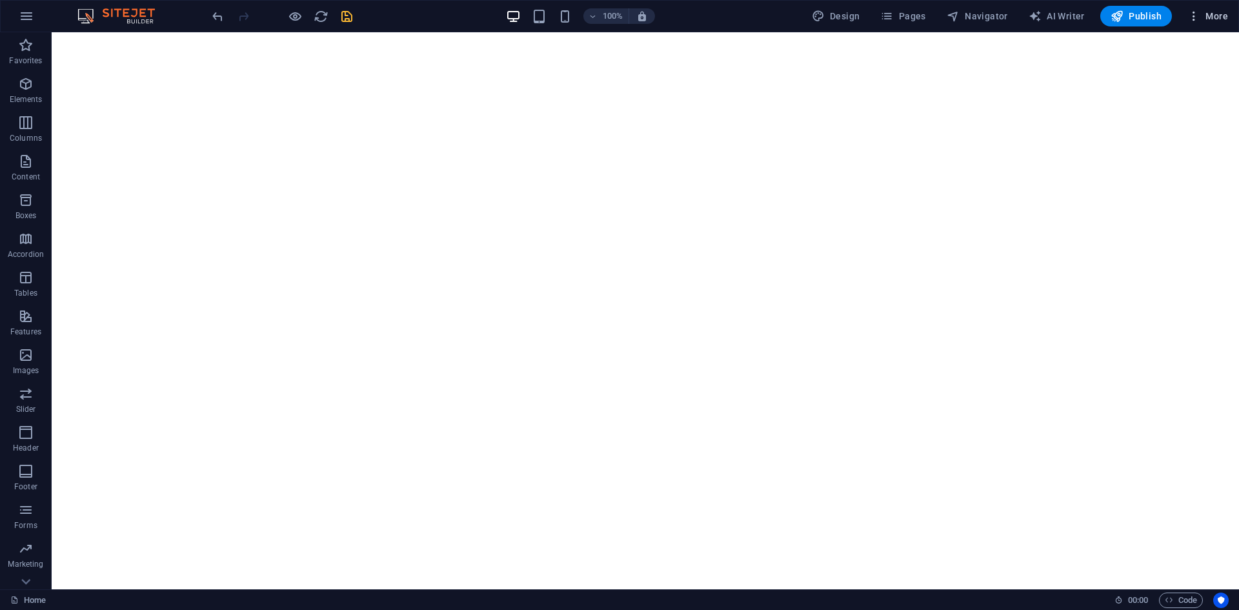
click at [1217, 22] on span "More" at bounding box center [1207, 16] width 41 height 13
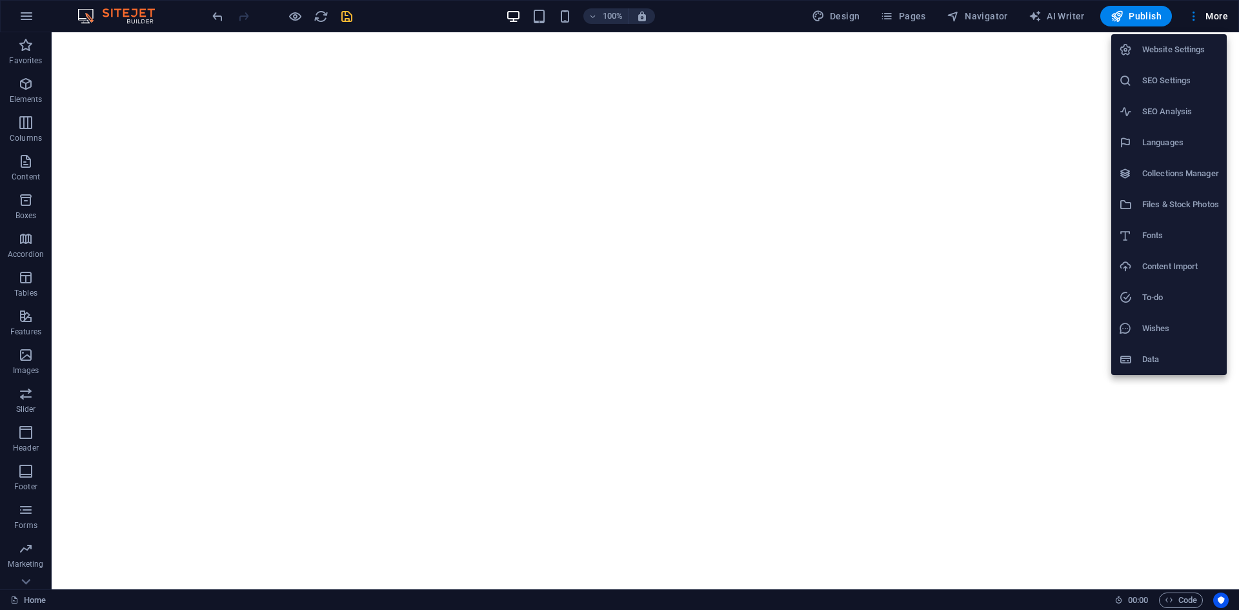
click at [1181, 50] on h6 "Website Settings" at bounding box center [1180, 49] width 77 height 15
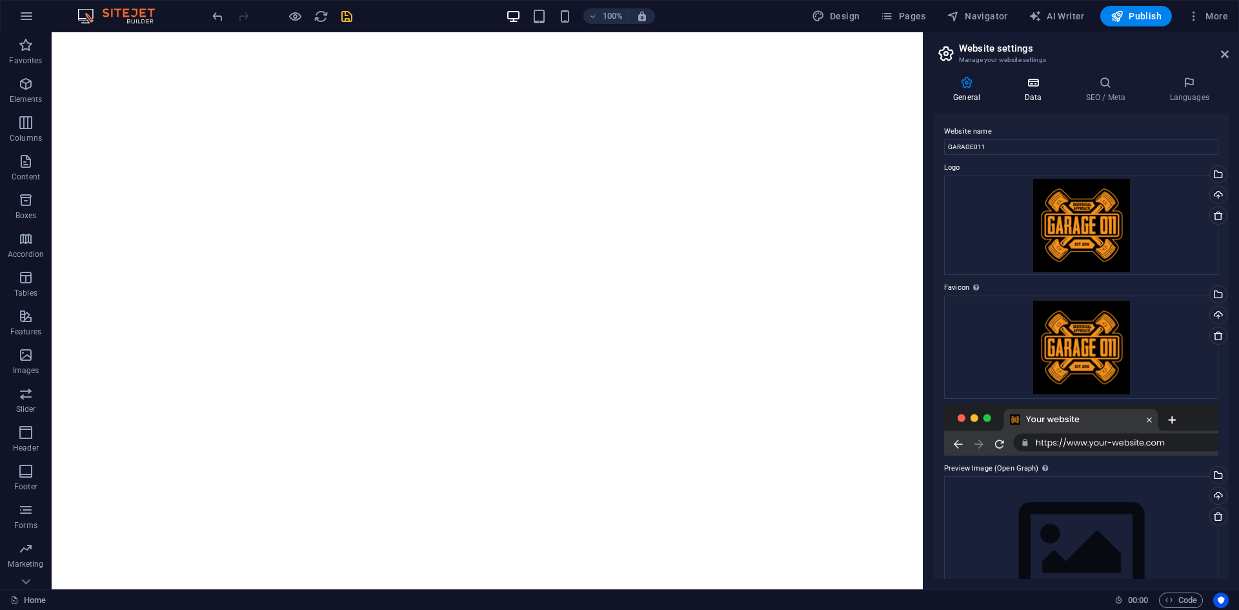
click at [1030, 89] on h4 "Data" at bounding box center [1035, 89] width 61 height 27
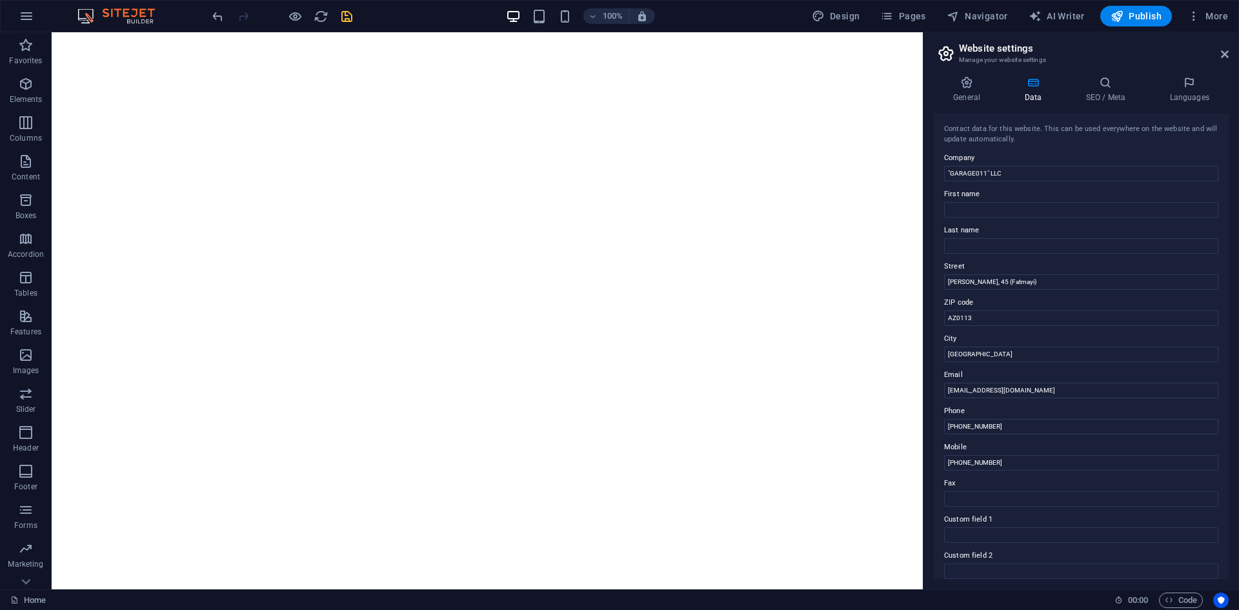
scroll to position [155, 0]
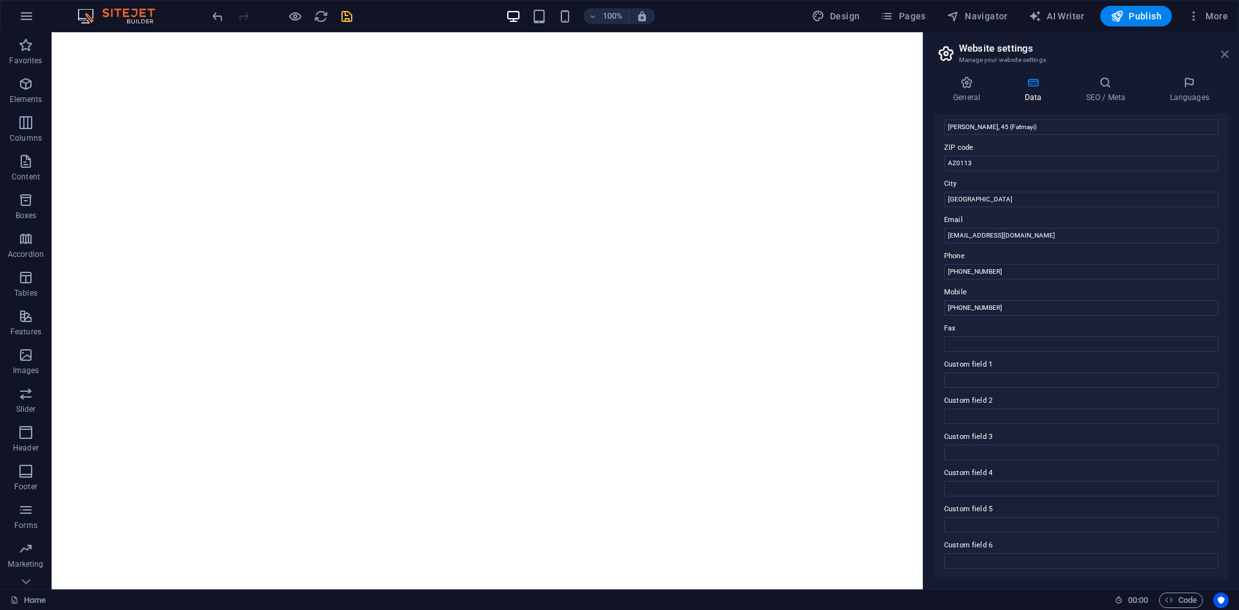
click at [1228, 58] on icon at bounding box center [1225, 54] width 8 height 10
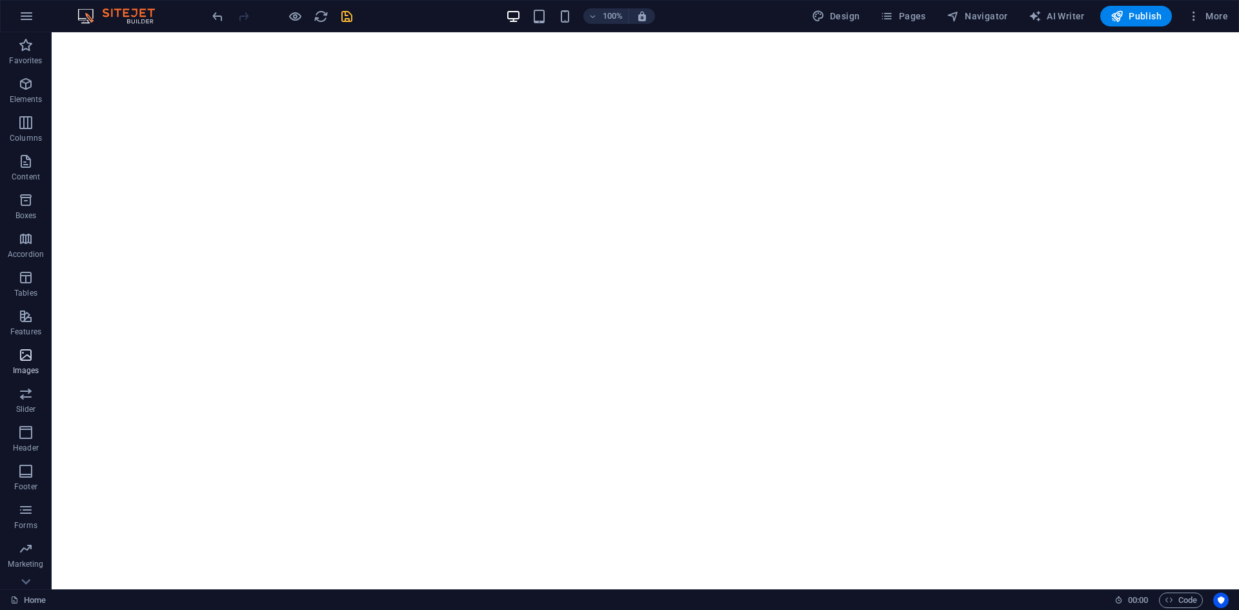
scroll to position [24, 0]
click at [32, 334] on icon "button" at bounding box center [25, 330] width 15 height 15
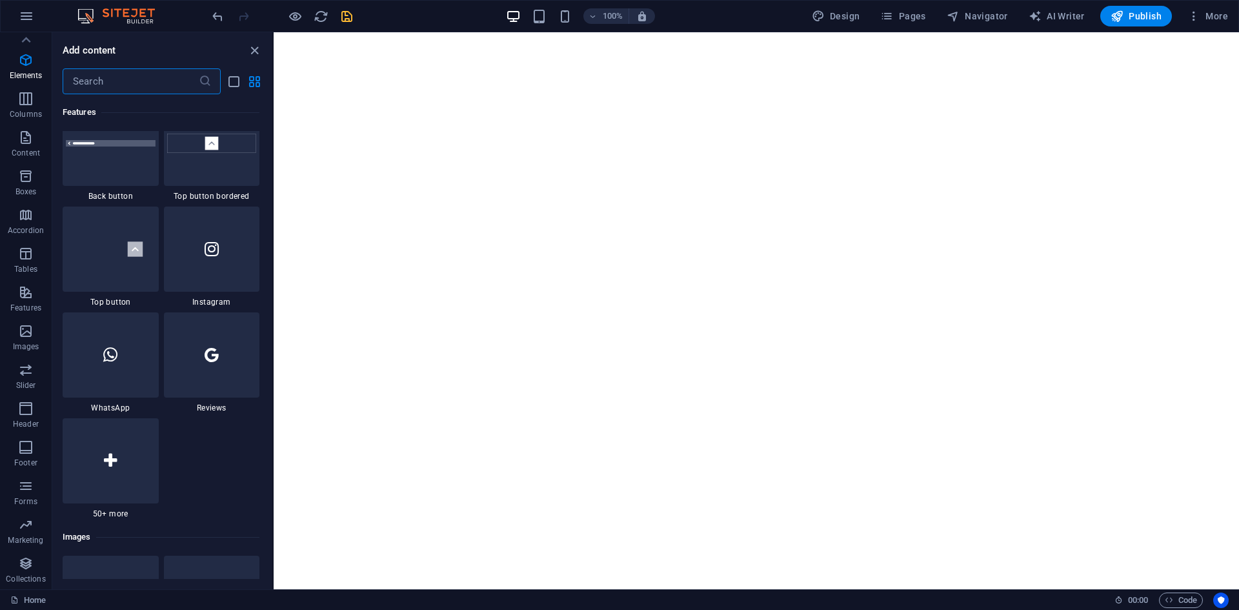
scroll to position [6544, 0]
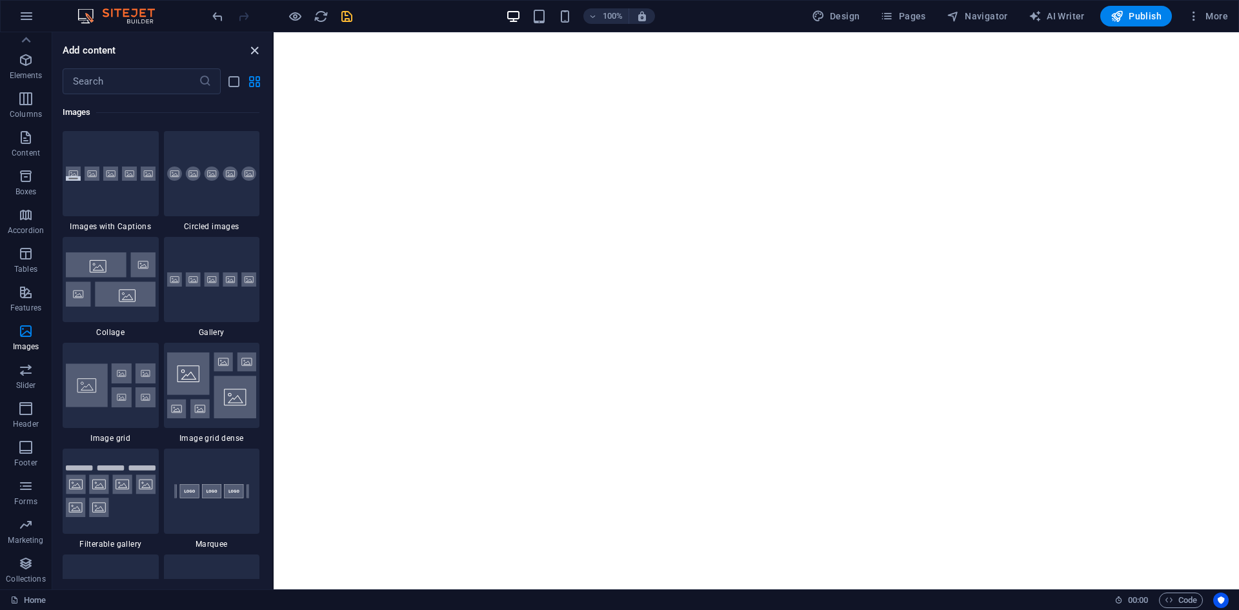
click at [256, 47] on icon "close panel" at bounding box center [254, 50] width 15 height 15
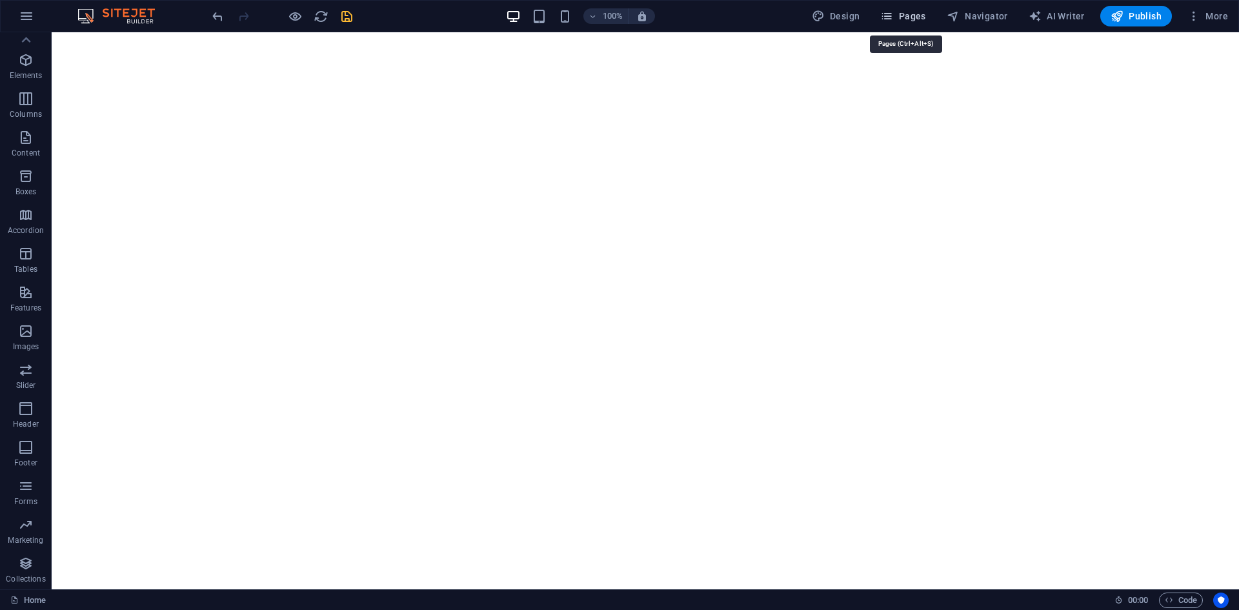
click at [915, 10] on span "Pages" at bounding box center [902, 16] width 45 height 13
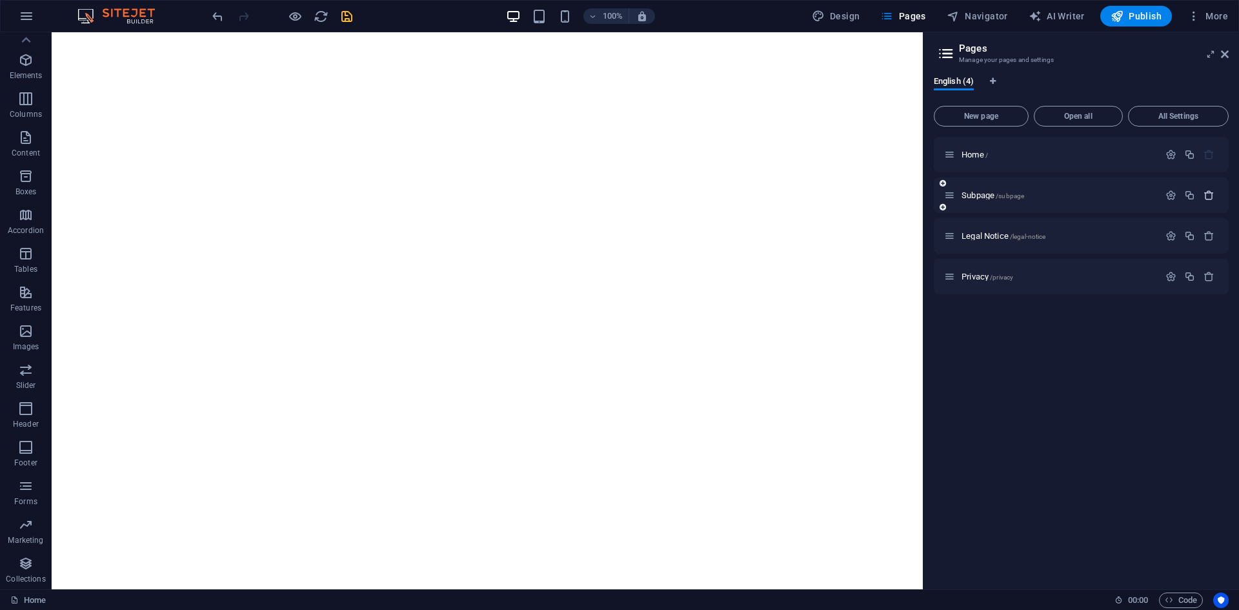
click at [1206, 190] on icon "button" at bounding box center [1209, 195] width 11 height 11
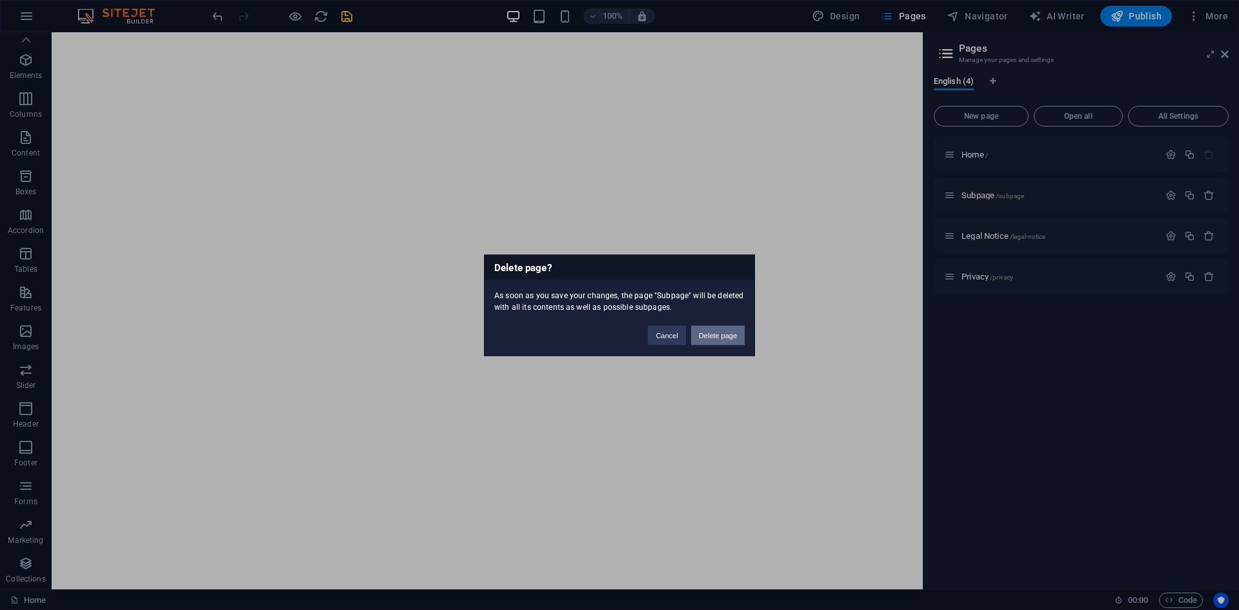
click at [729, 332] on button "Delete page" at bounding box center [718, 334] width 54 height 19
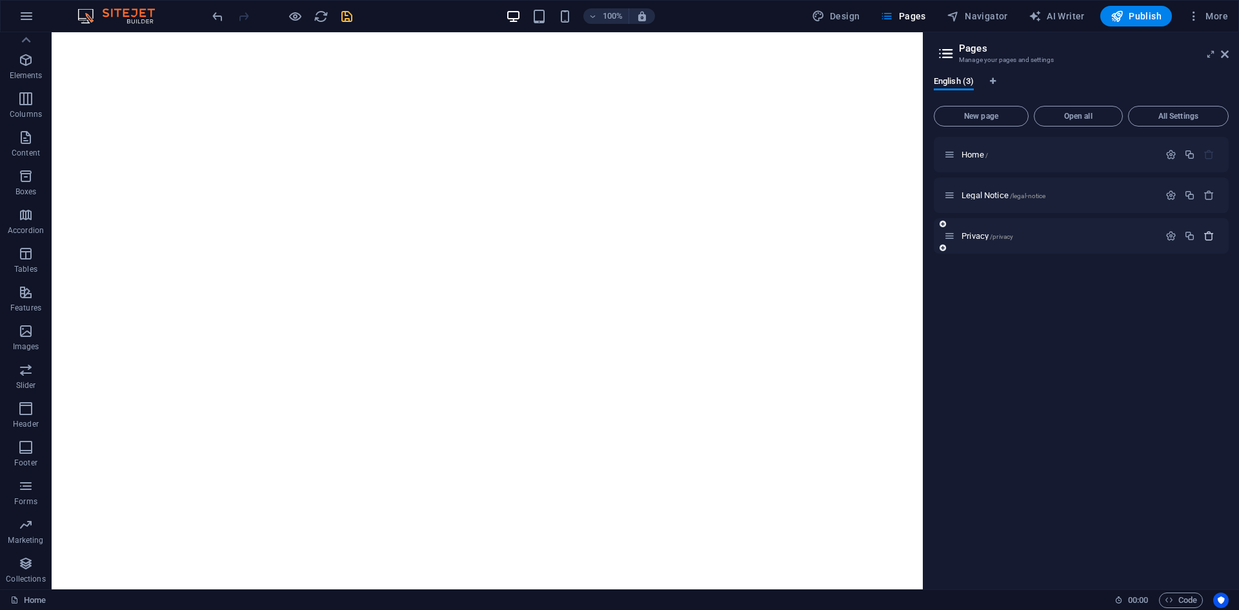
click at [1207, 239] on icon "button" at bounding box center [1209, 235] width 11 height 11
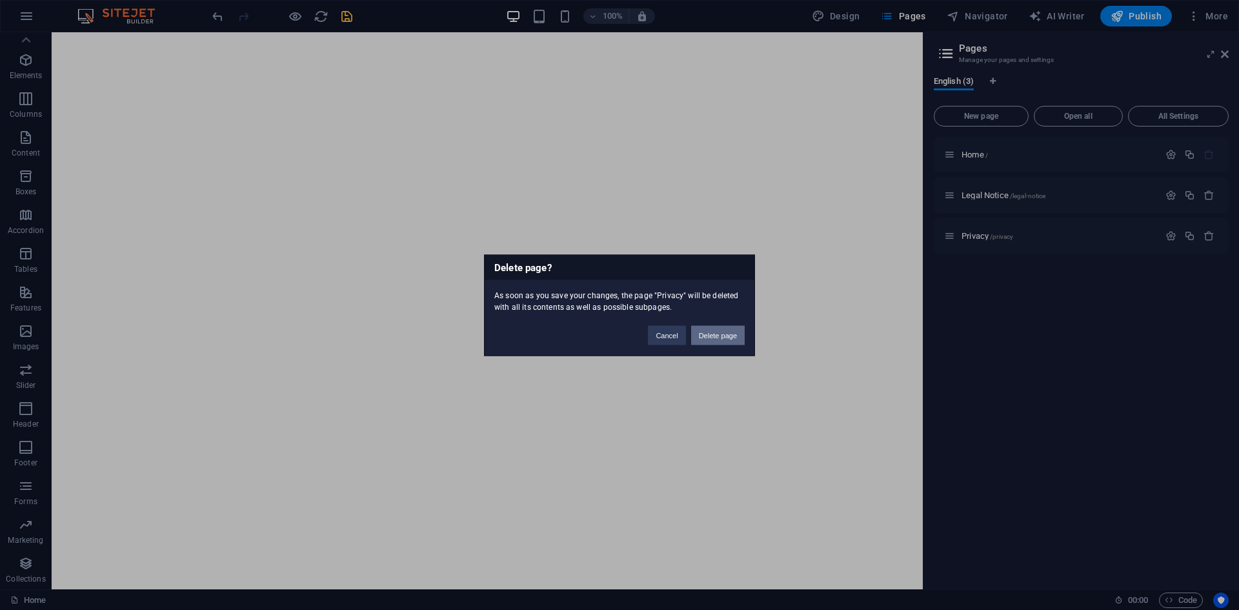
click at [712, 333] on button "Delete page" at bounding box center [718, 334] width 54 height 19
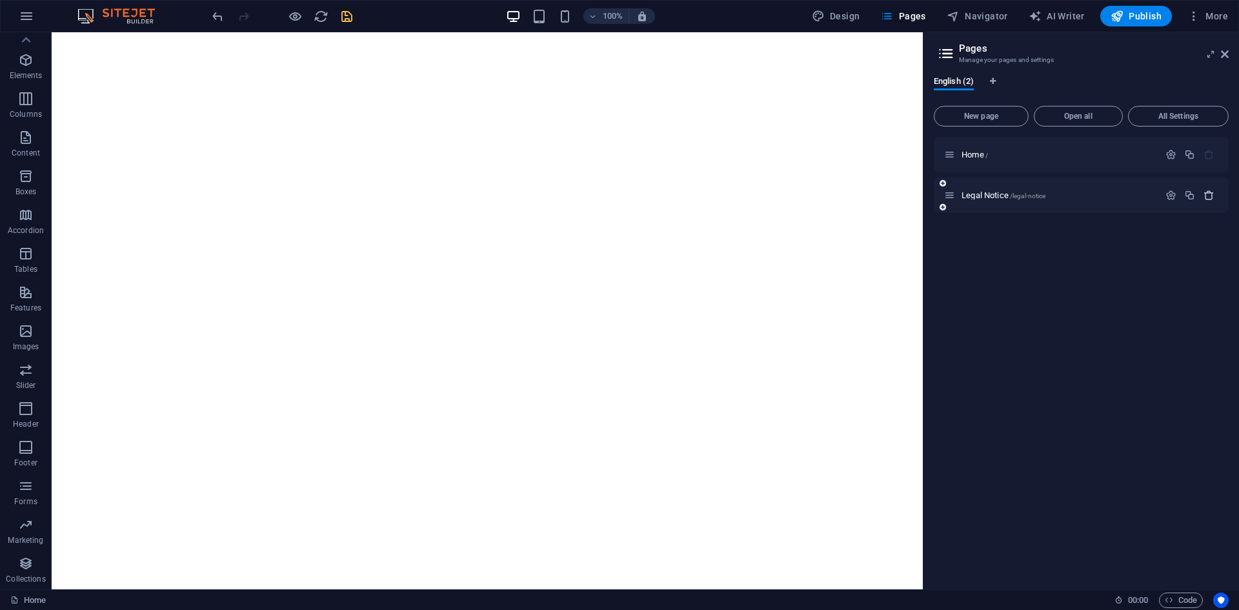
click at [1213, 197] on icon "button" at bounding box center [1209, 195] width 11 height 11
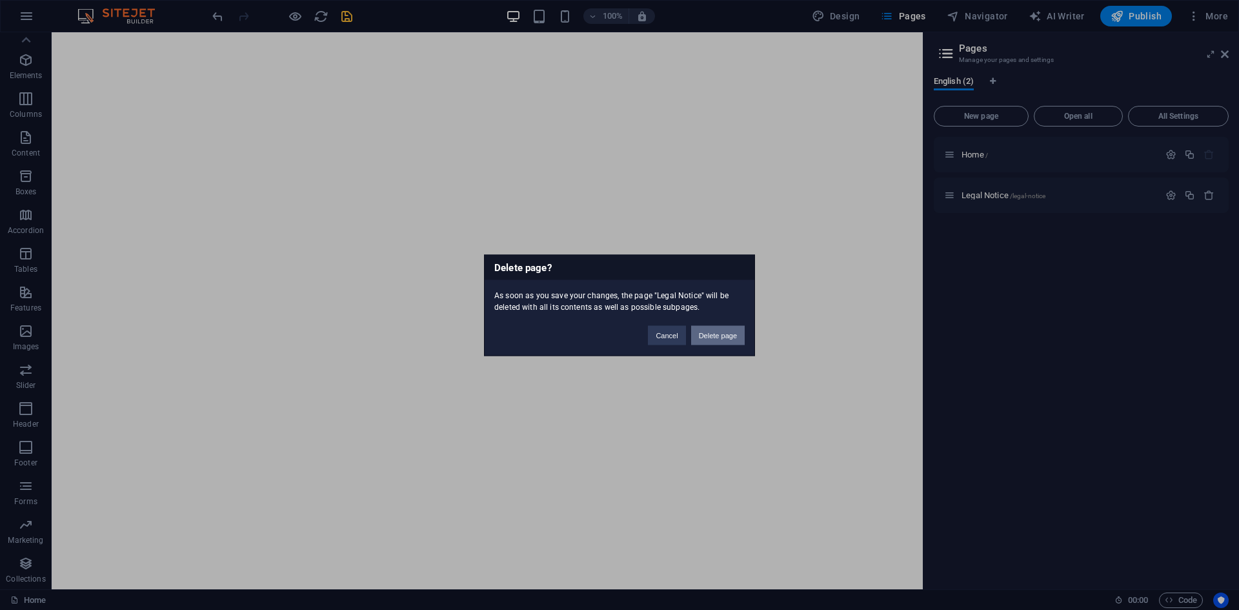
click at [718, 335] on button "Delete page" at bounding box center [718, 334] width 54 height 19
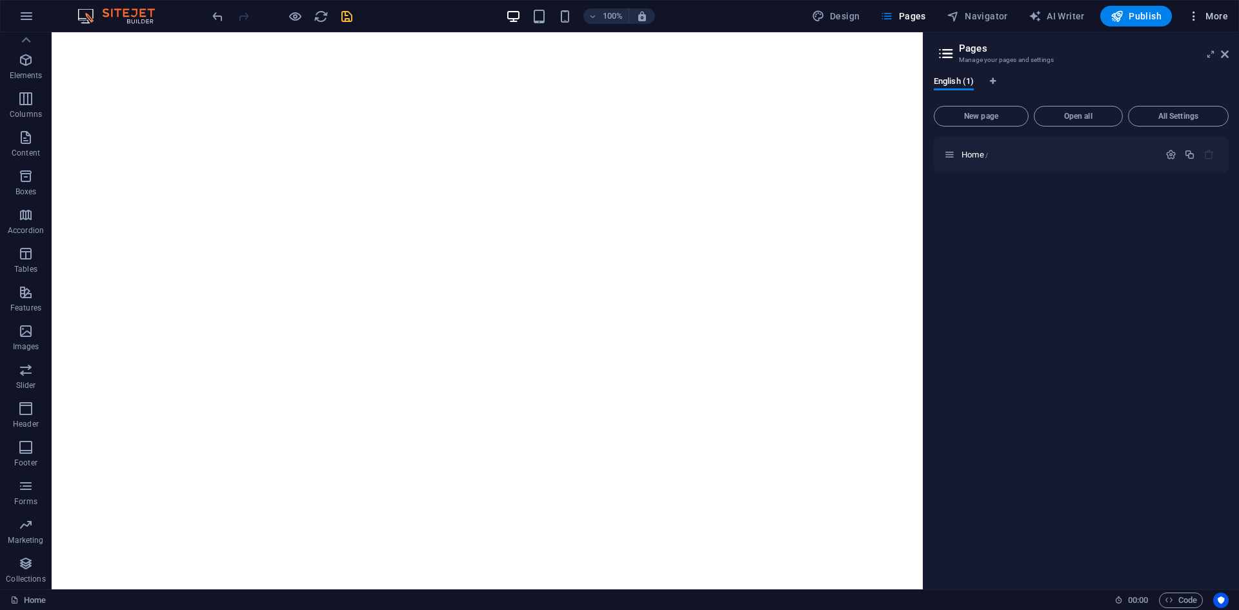
click at [1202, 17] on span "More" at bounding box center [1207, 16] width 41 height 13
click at [15, 10] on div at bounding box center [619, 305] width 1239 height 610
click at [21, 15] on icon "button" at bounding box center [26, 15] width 15 height 15
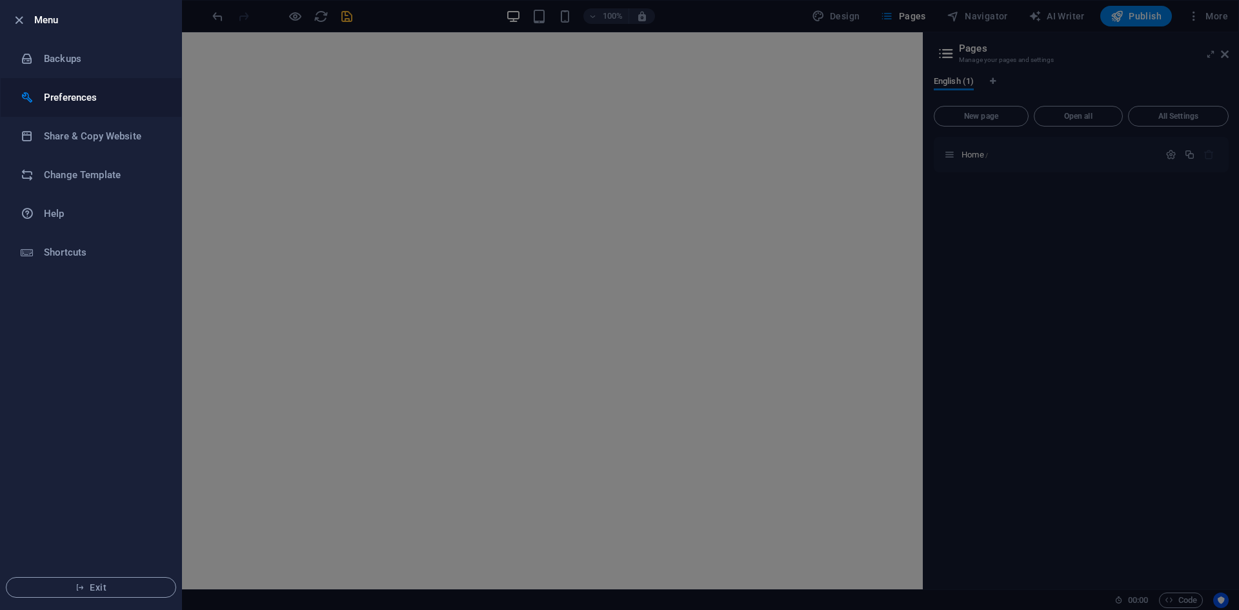
click at [132, 93] on h6 "Preferences" at bounding box center [103, 97] width 119 height 15
select select "dark"
select select "all"
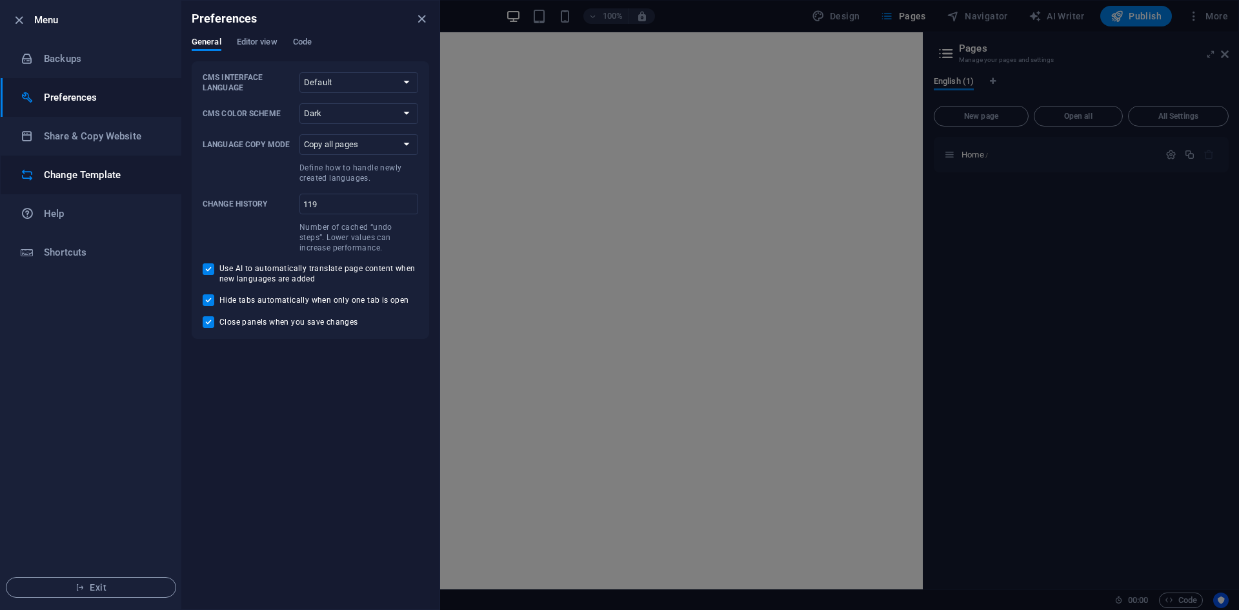
click at [124, 173] on h6 "Change Template" at bounding box center [103, 174] width 119 height 15
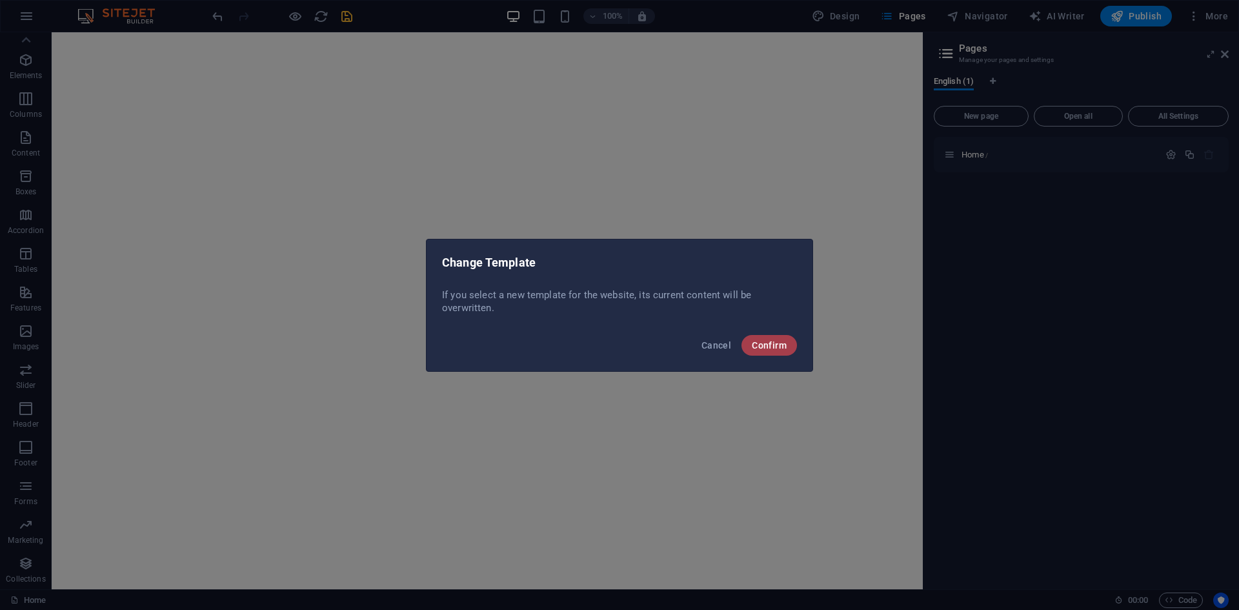
click at [782, 340] on span "Confirm" at bounding box center [769, 345] width 35 height 10
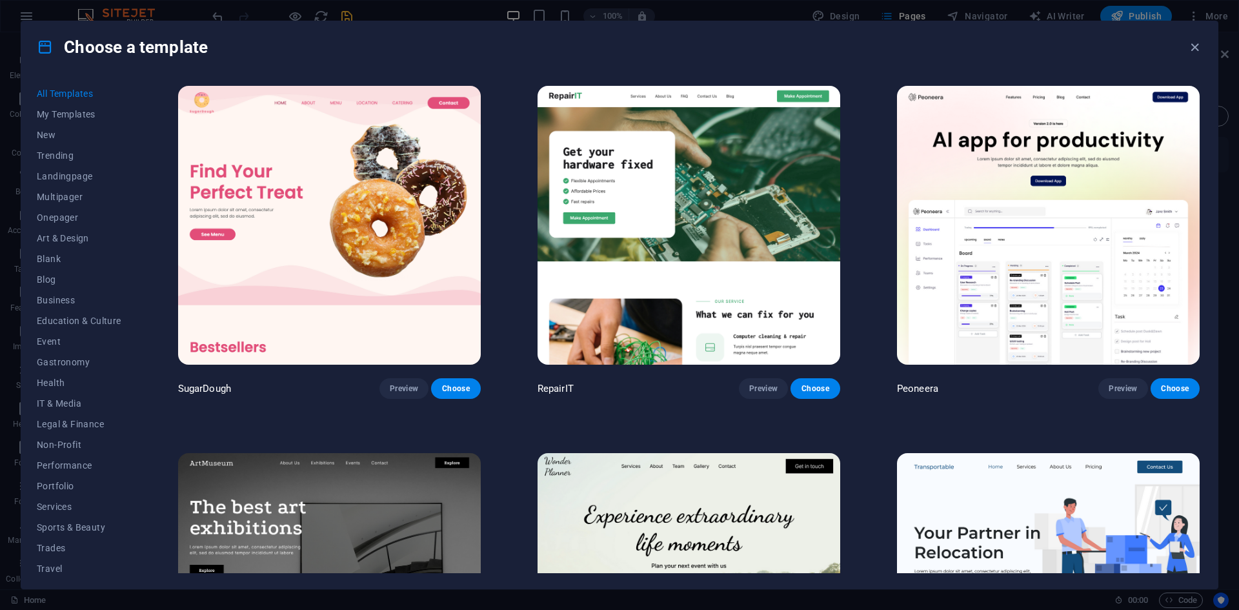
click at [77, 92] on span "All Templates" at bounding box center [79, 93] width 85 height 10
click at [76, 110] on span "My Templates" at bounding box center [79, 114] width 85 height 10
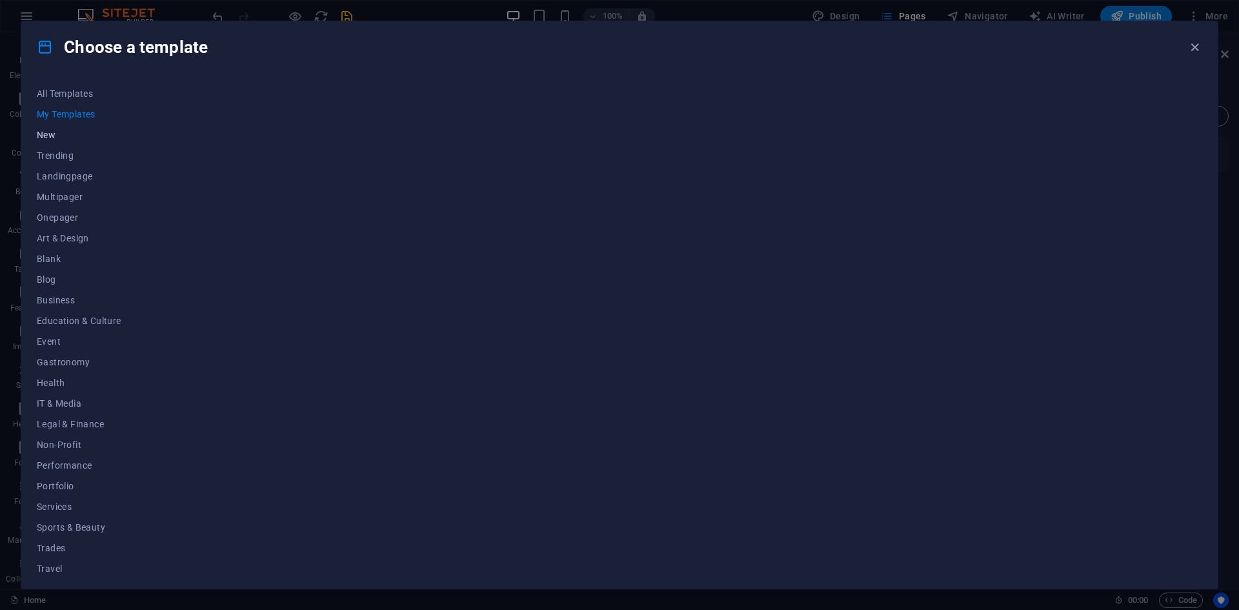
click at [56, 138] on span "New" at bounding box center [79, 135] width 85 height 10
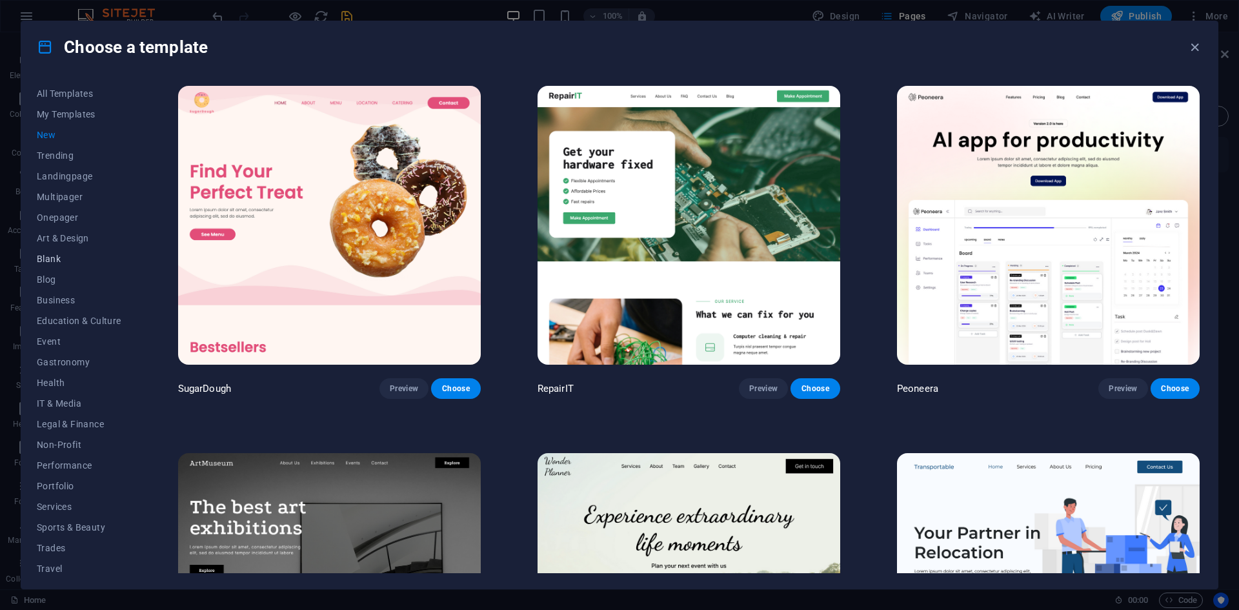
click at [44, 259] on span "Blank" at bounding box center [79, 259] width 85 height 10
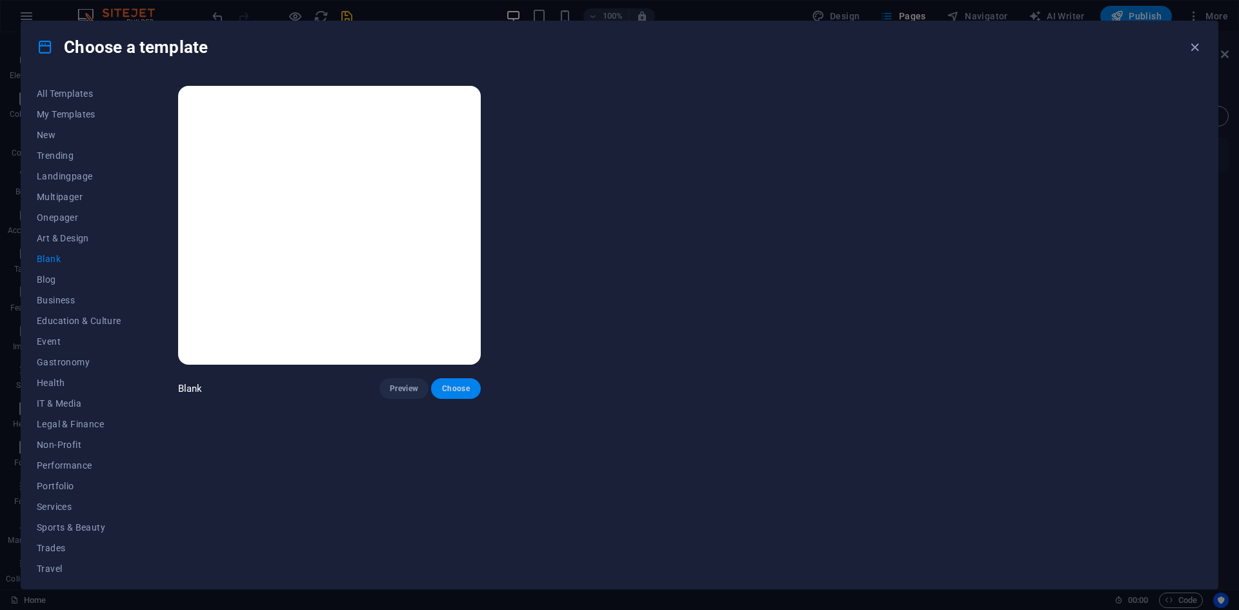
click at [451, 393] on button "Choose" at bounding box center [455, 388] width 49 height 21
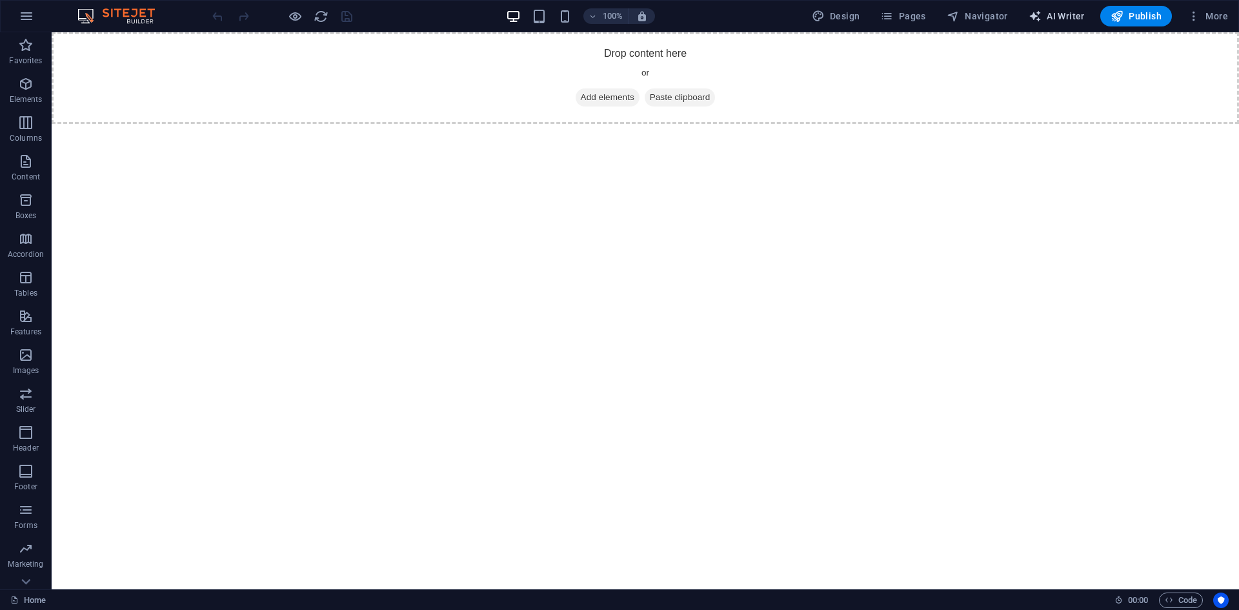
click at [1069, 12] on span "AI Writer" at bounding box center [1057, 16] width 56 height 13
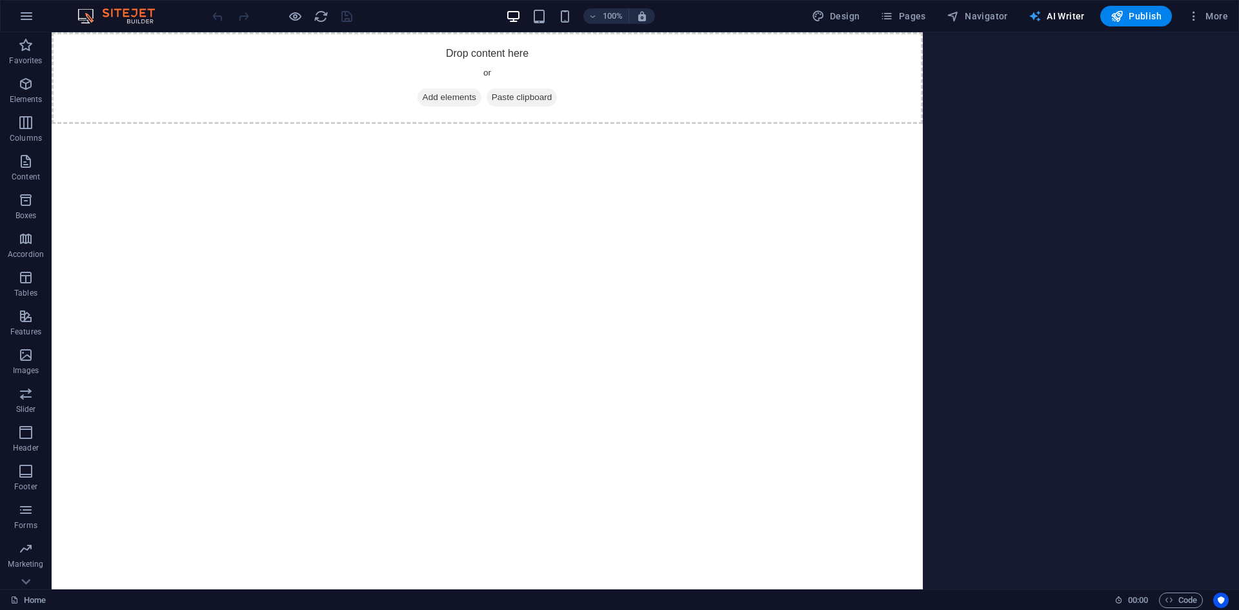
select select "English"
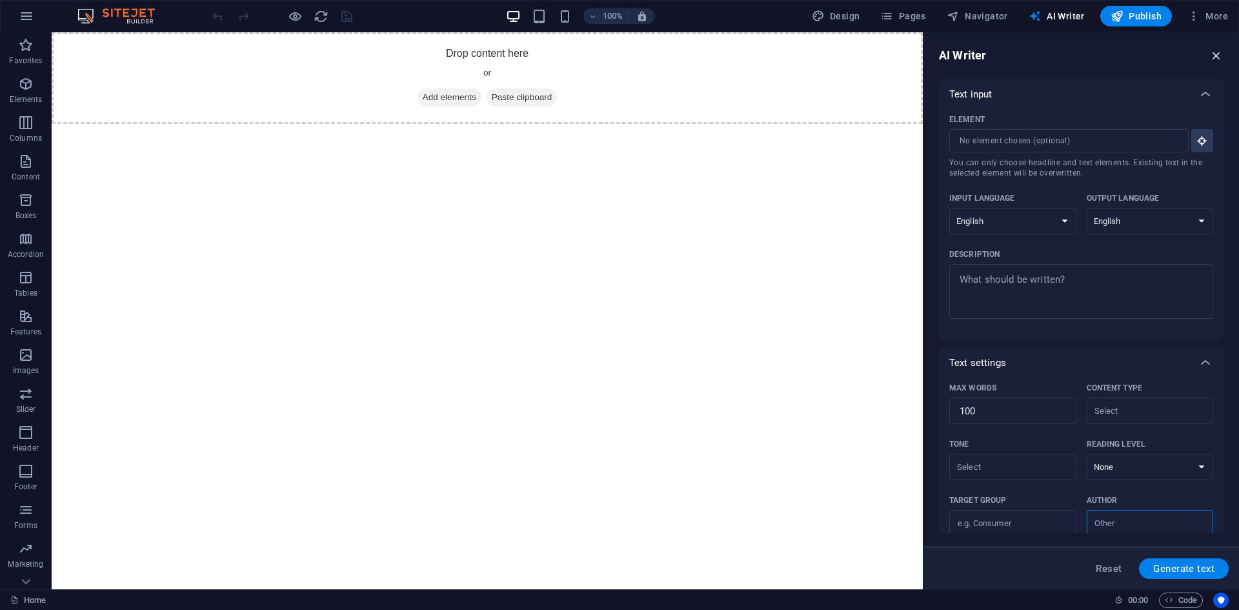
click at [1217, 56] on icon "button" at bounding box center [1216, 55] width 14 height 14
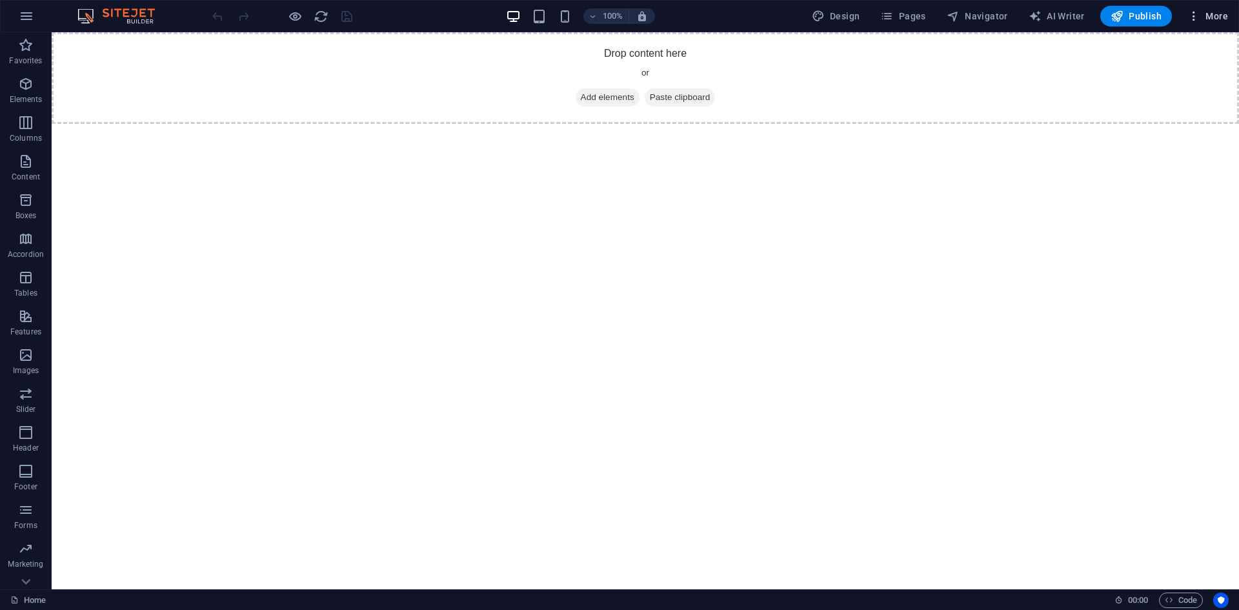
click at [1196, 15] on icon "button" at bounding box center [1193, 16] width 13 height 13
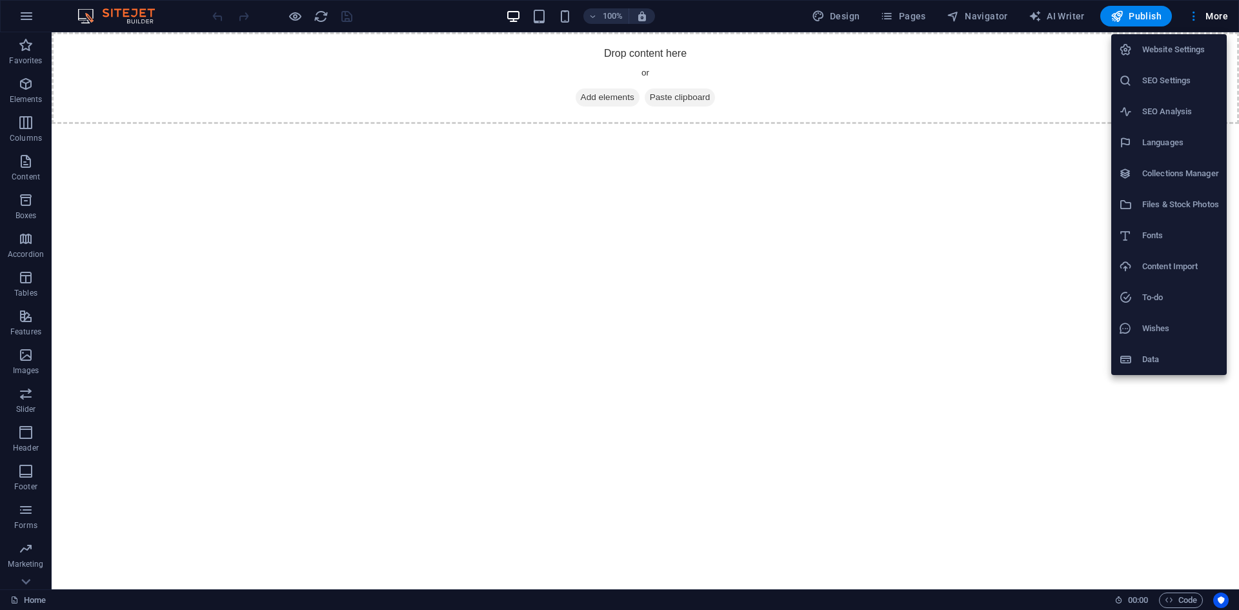
click at [1160, 358] on h6 "Data" at bounding box center [1180, 359] width 77 height 15
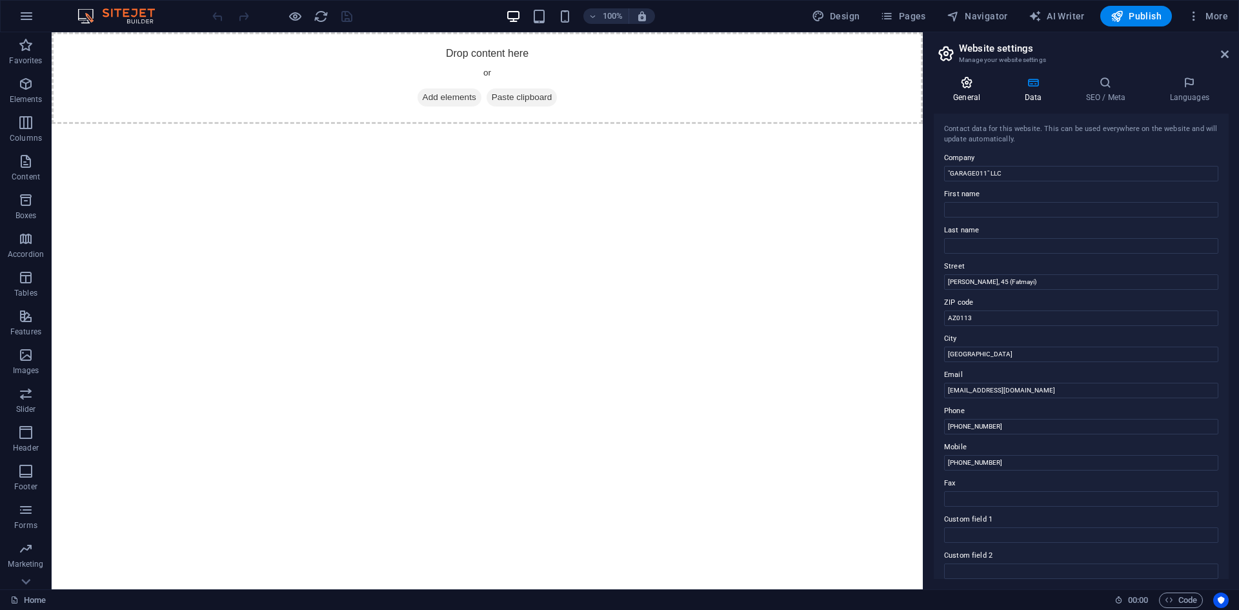
click at [976, 87] on icon at bounding box center [967, 82] width 66 height 13
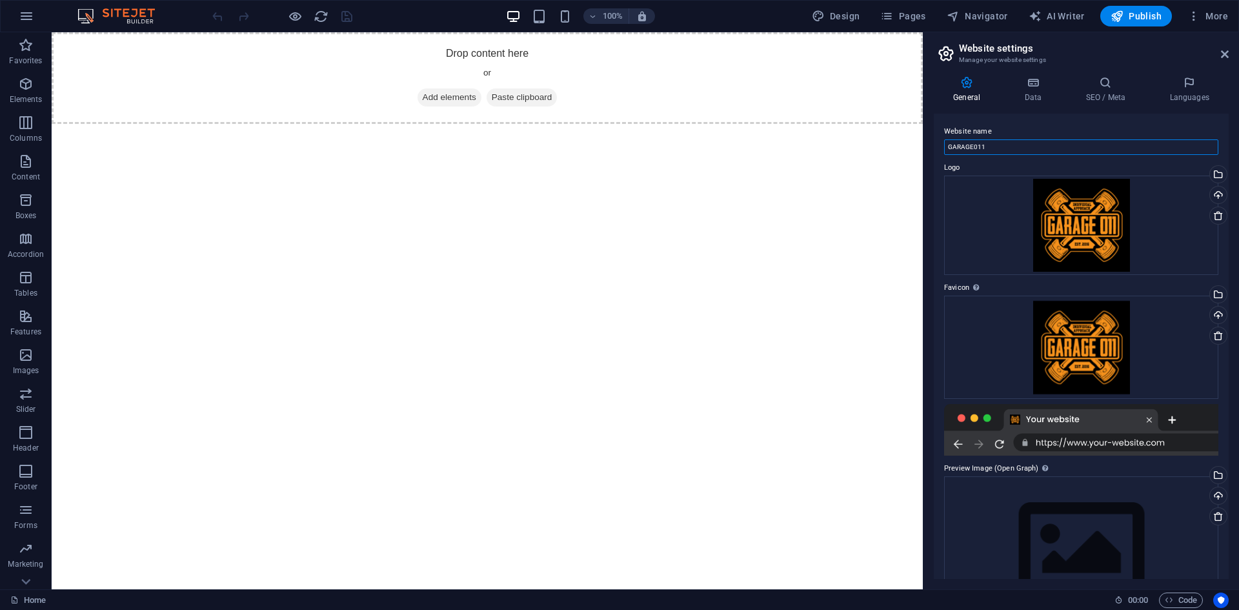
click at [1129, 150] on input "GARAGE011" at bounding box center [1081, 146] width 274 height 15
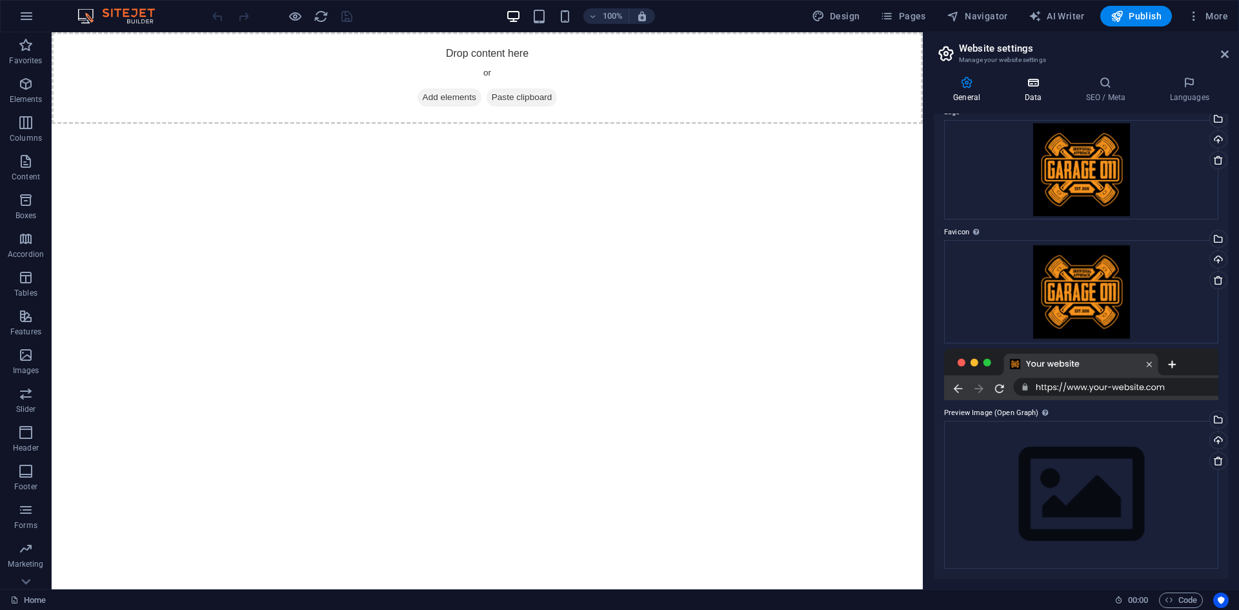
click at [1049, 86] on icon at bounding box center [1033, 82] width 56 height 13
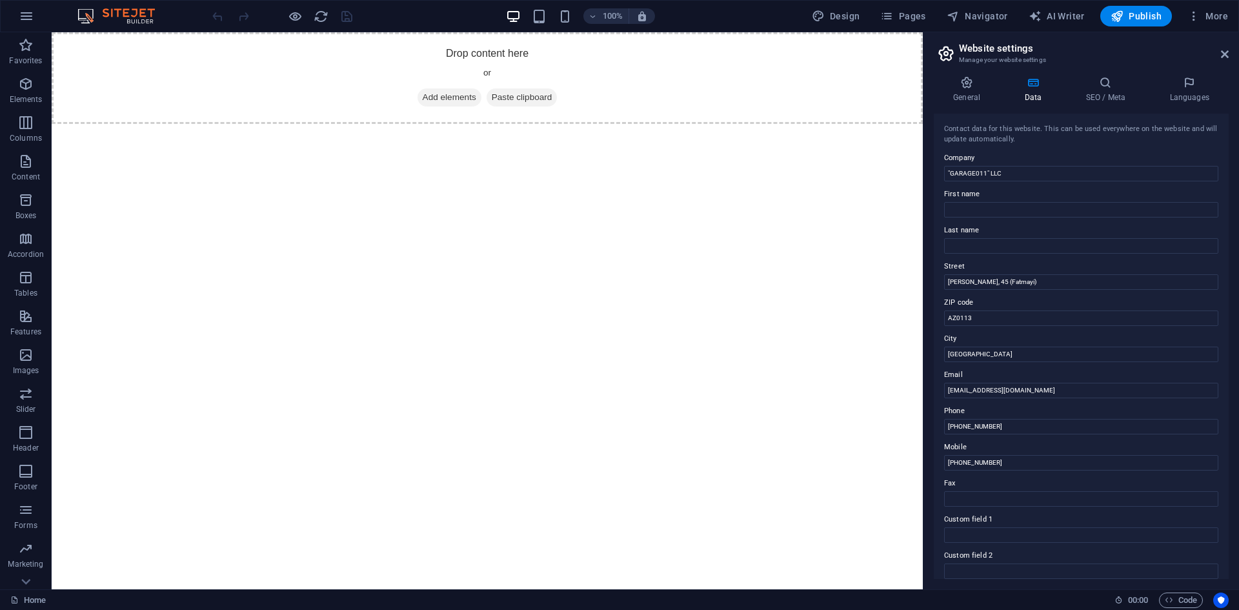
scroll to position [43, 0]
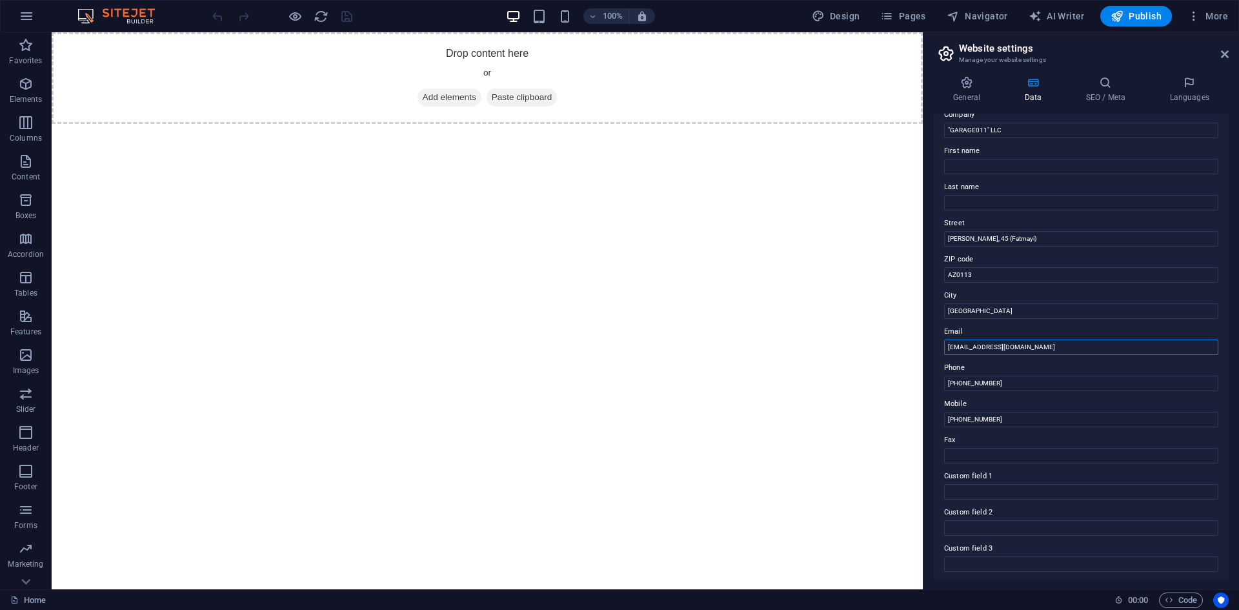
click at [956, 347] on input "support@garage011.az" at bounding box center [1081, 346] width 274 height 15
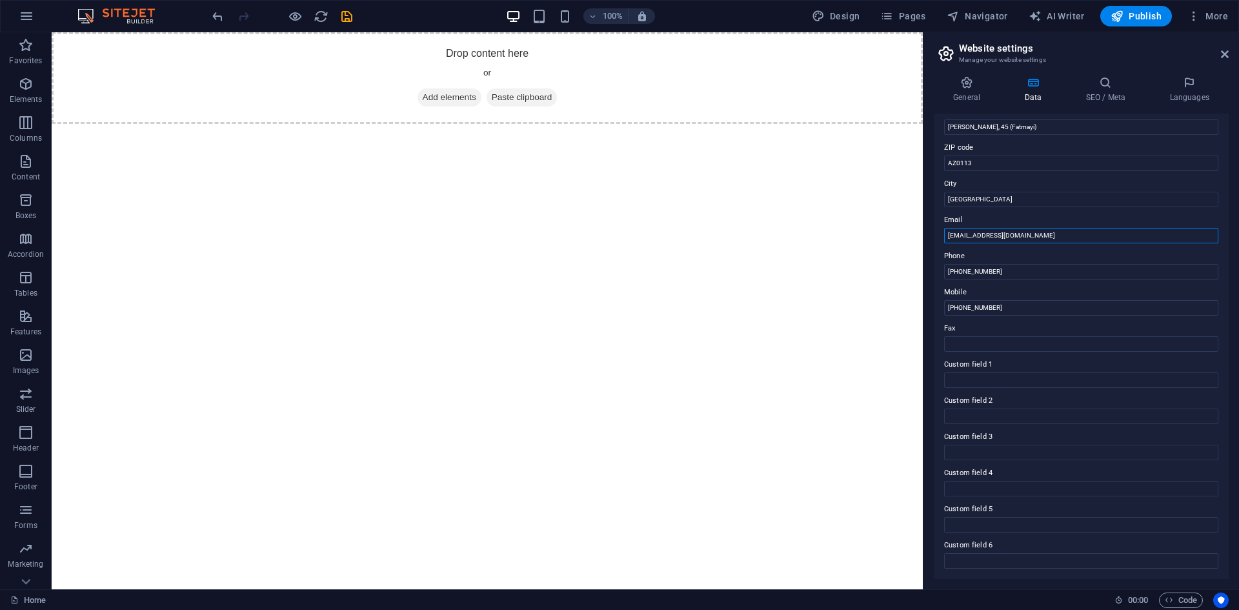
scroll to position [0, 0]
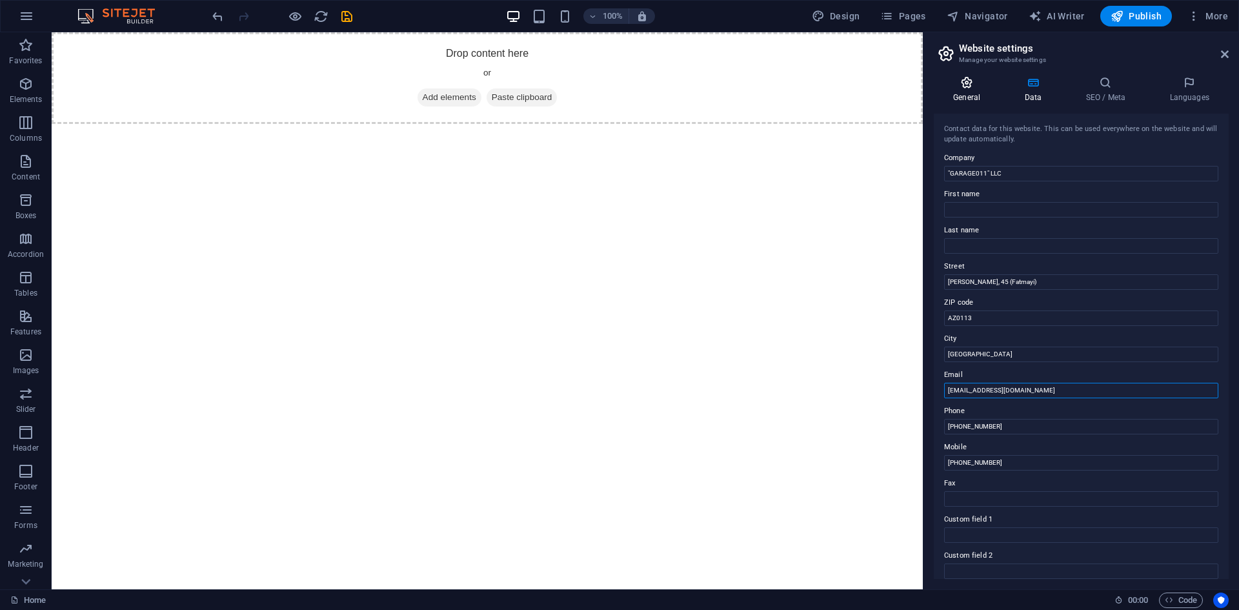
type input "info@garage011.az"
click at [976, 92] on h4 "General" at bounding box center [969, 89] width 71 height 27
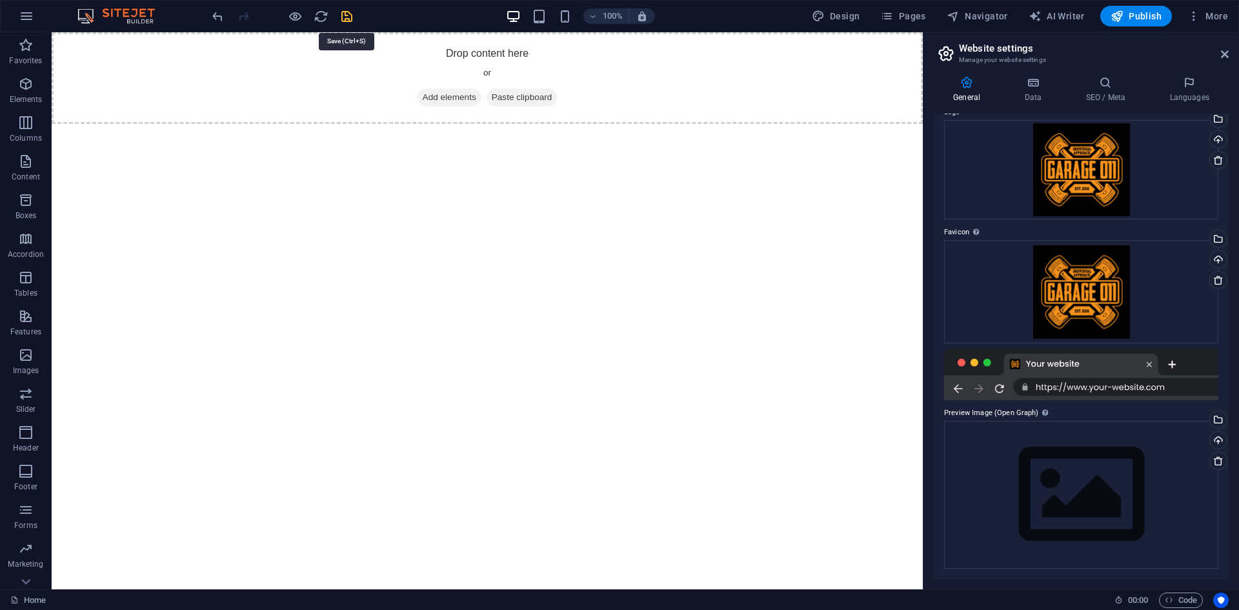
click at [345, 12] on icon "save" at bounding box center [346, 16] width 15 height 15
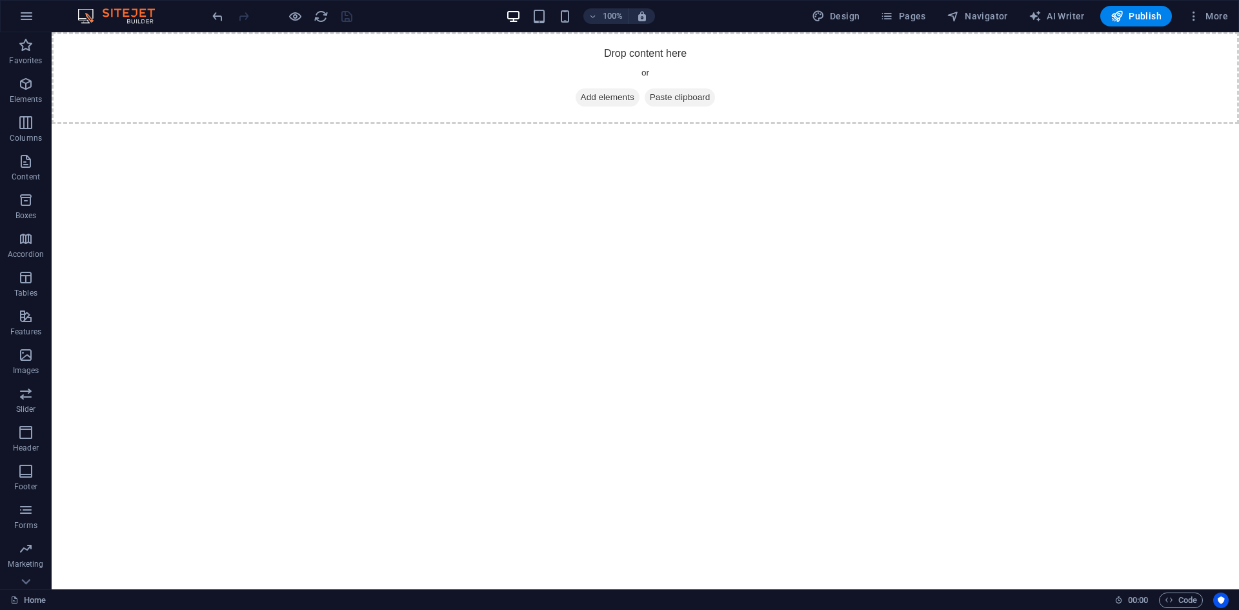
drag, startPoint x: 1186, startPoint y: 49, endPoint x: 1043, endPoint y: 170, distance: 187.3
click at [1225, 8] on button "More" at bounding box center [1207, 16] width 51 height 21
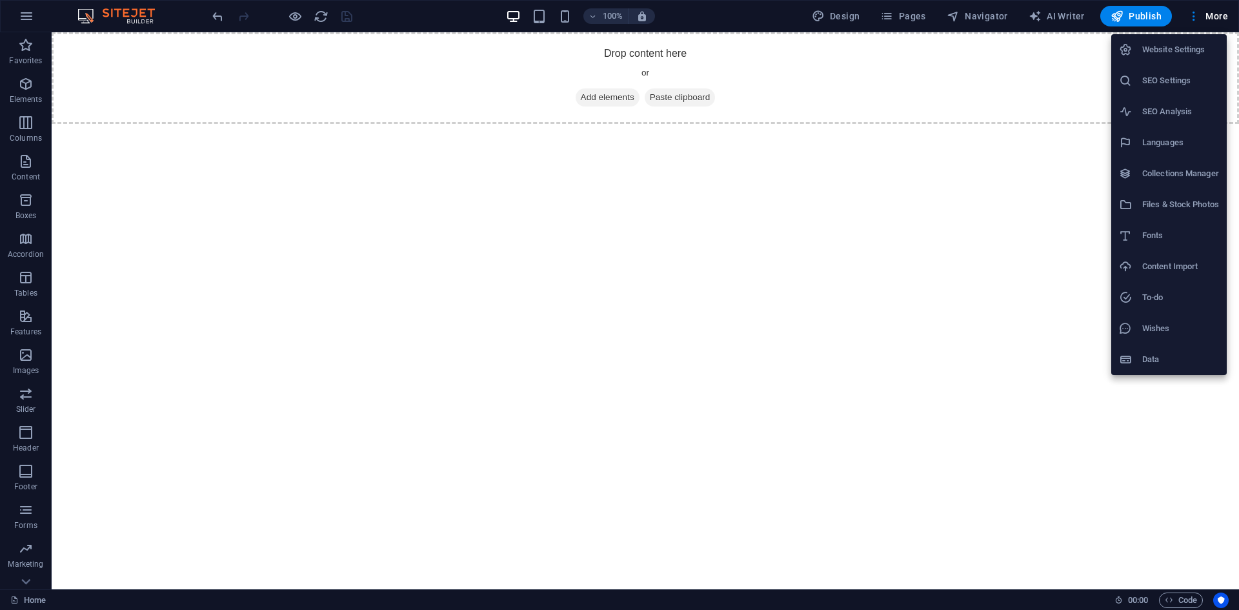
click at [1185, 93] on li "SEO Settings" at bounding box center [1169, 80] width 116 height 31
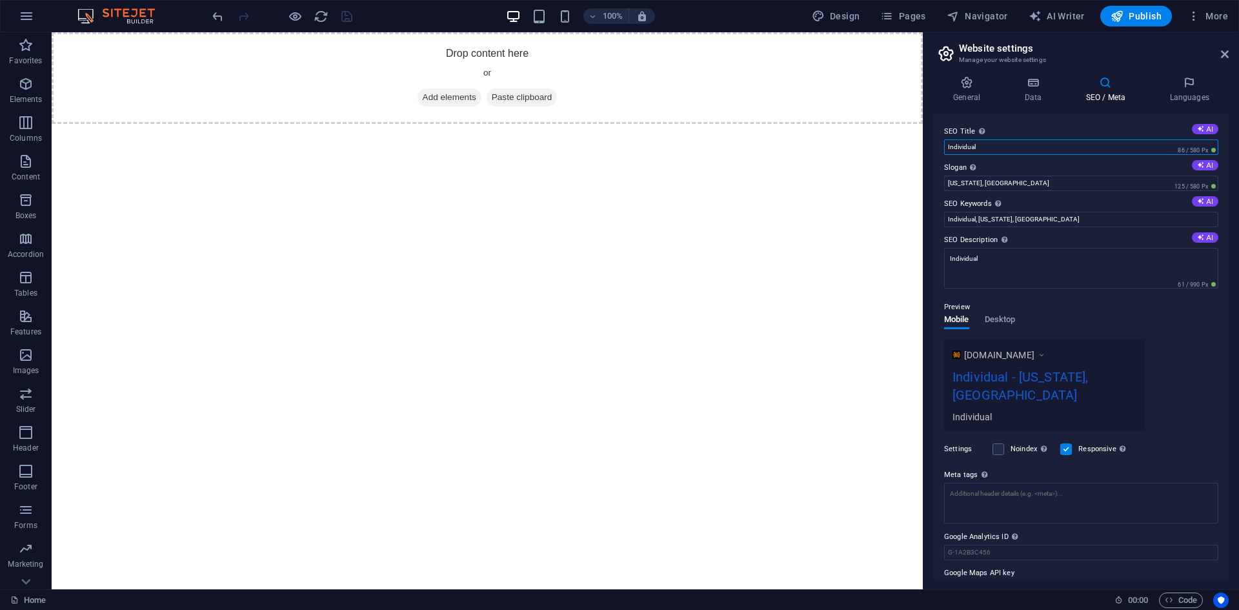
drag, startPoint x: 1048, startPoint y: 178, endPoint x: 788, endPoint y: 191, distance: 260.4
type input "Individual approach"
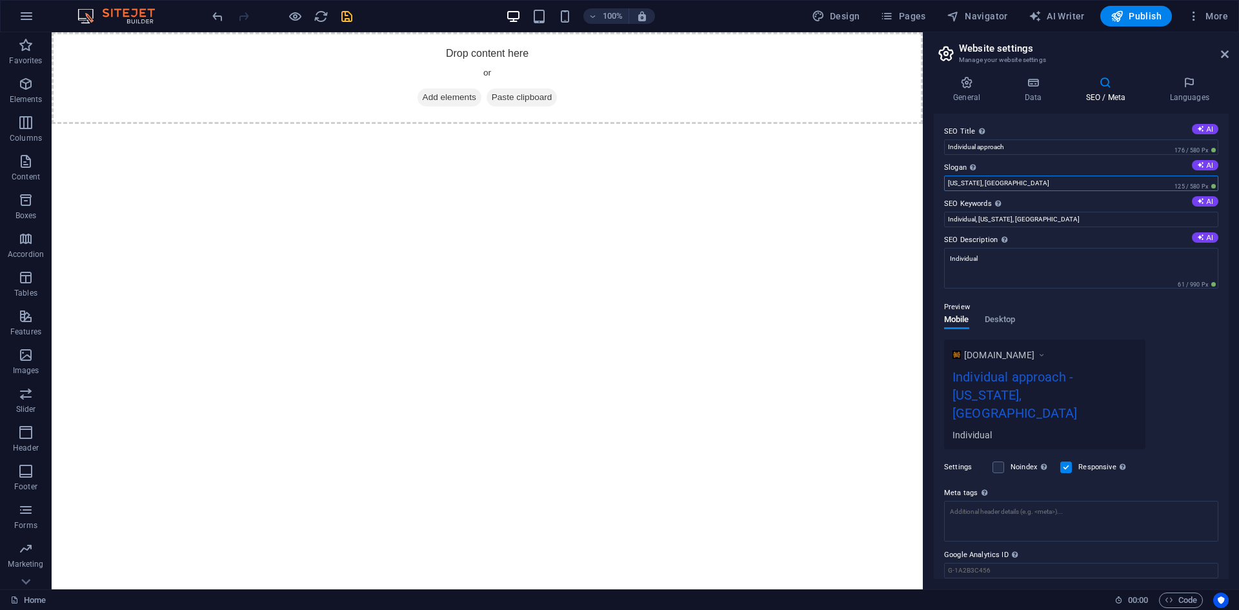
drag, startPoint x: 1087, startPoint y: 217, endPoint x: 849, endPoint y: 202, distance: 238.0
click at [1031, 188] on input "New York, NY" at bounding box center [1081, 183] width 274 height 15
drag, startPoint x: 1102, startPoint y: 219, endPoint x: 905, endPoint y: 191, distance: 198.8
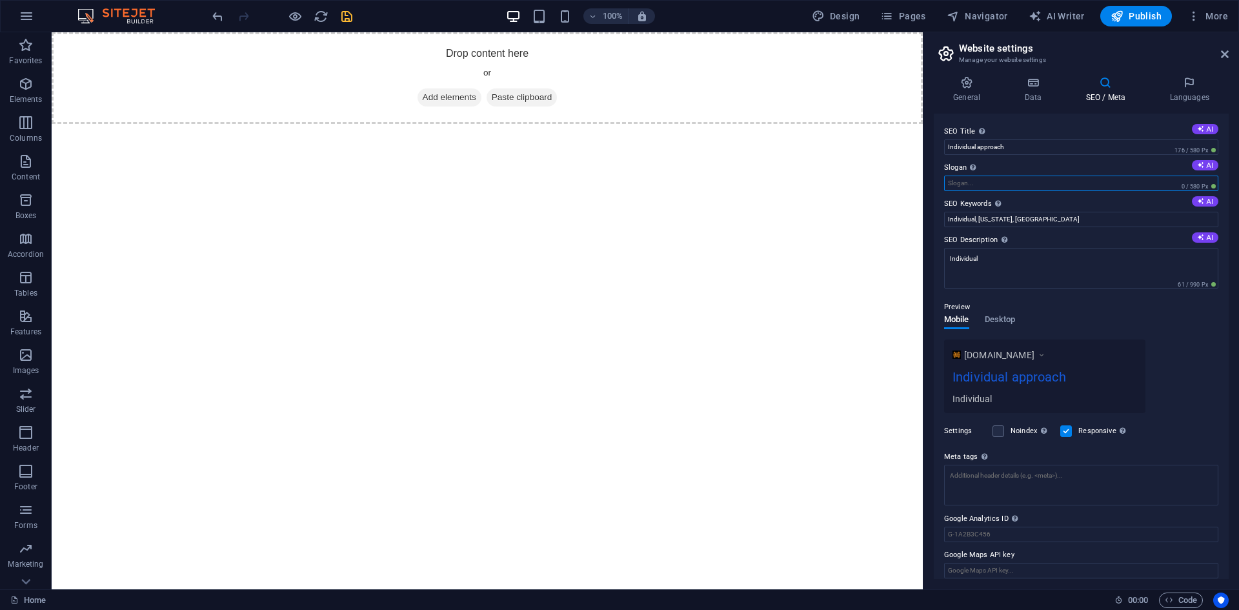
type input "T"
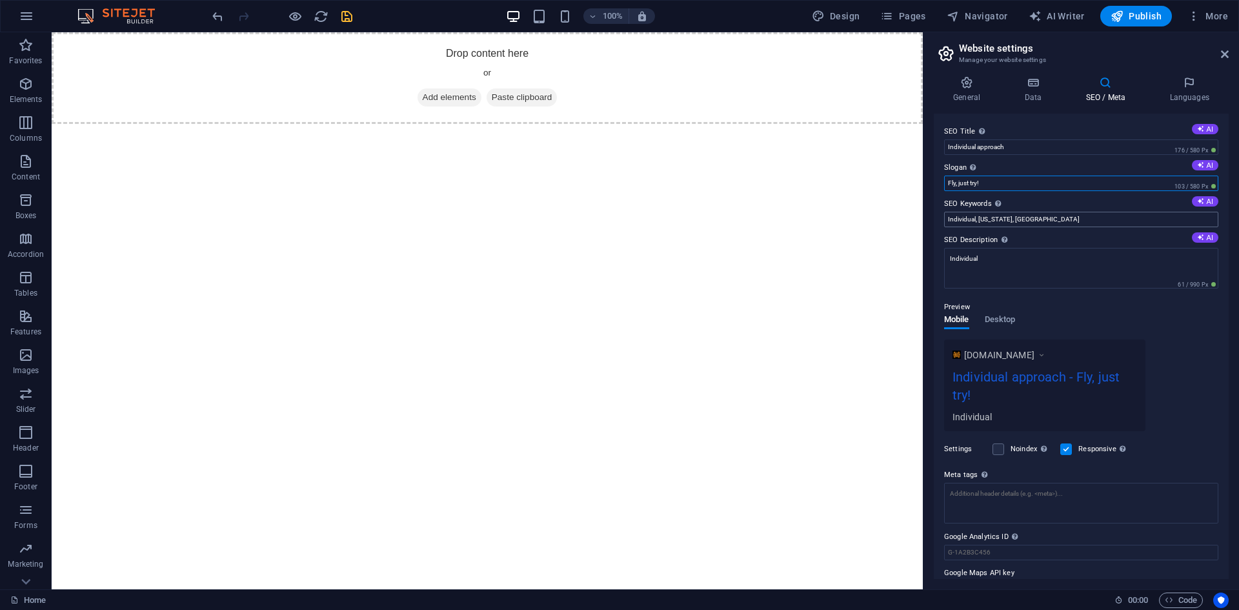
type input "Fly, just try!"
drag, startPoint x: 1124, startPoint y: 253, endPoint x: 803, endPoint y: 227, distance: 321.8
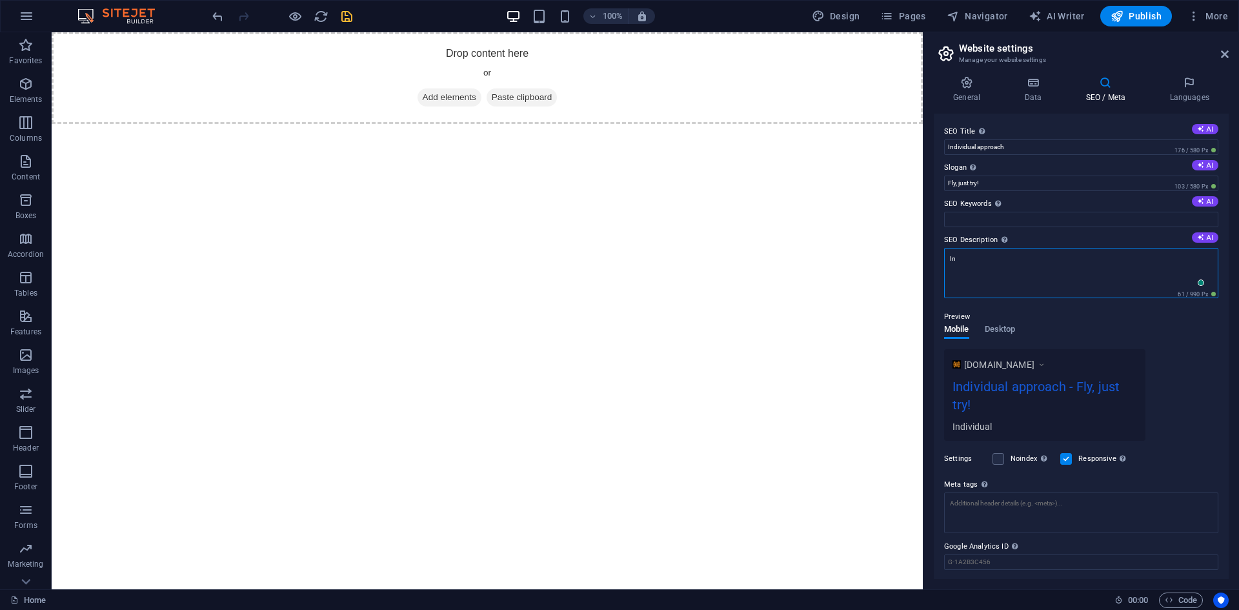
type textarea "I"
click at [1000, 329] on div "Mobile Desktop" at bounding box center [979, 337] width 71 height 25
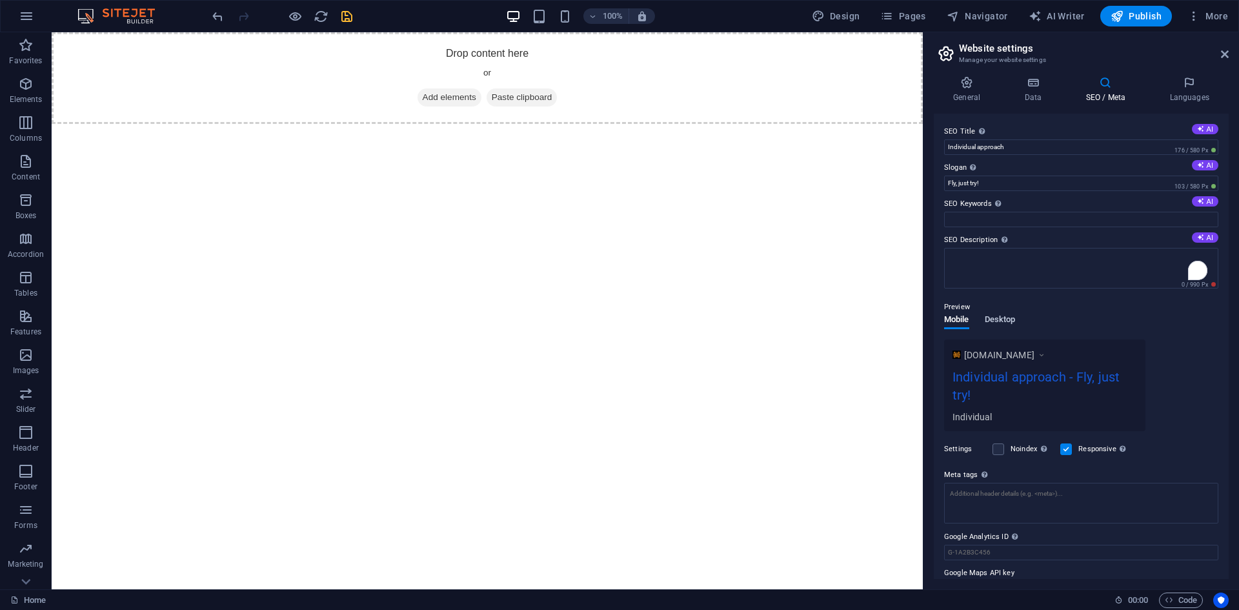
click at [1000, 319] on span "Desktop" at bounding box center [1000, 321] width 31 height 18
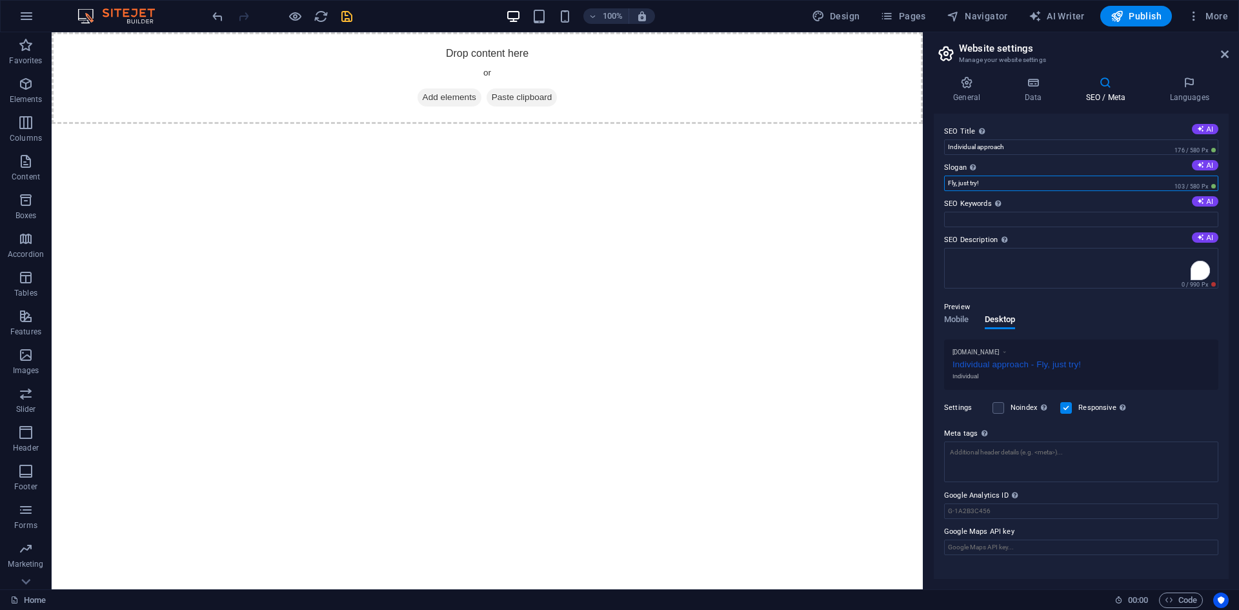
drag, startPoint x: 1076, startPoint y: 211, endPoint x: 709, endPoint y: 183, distance: 368.3
type input "F"
click at [1195, 91] on h4 "Languages" at bounding box center [1189, 89] width 79 height 27
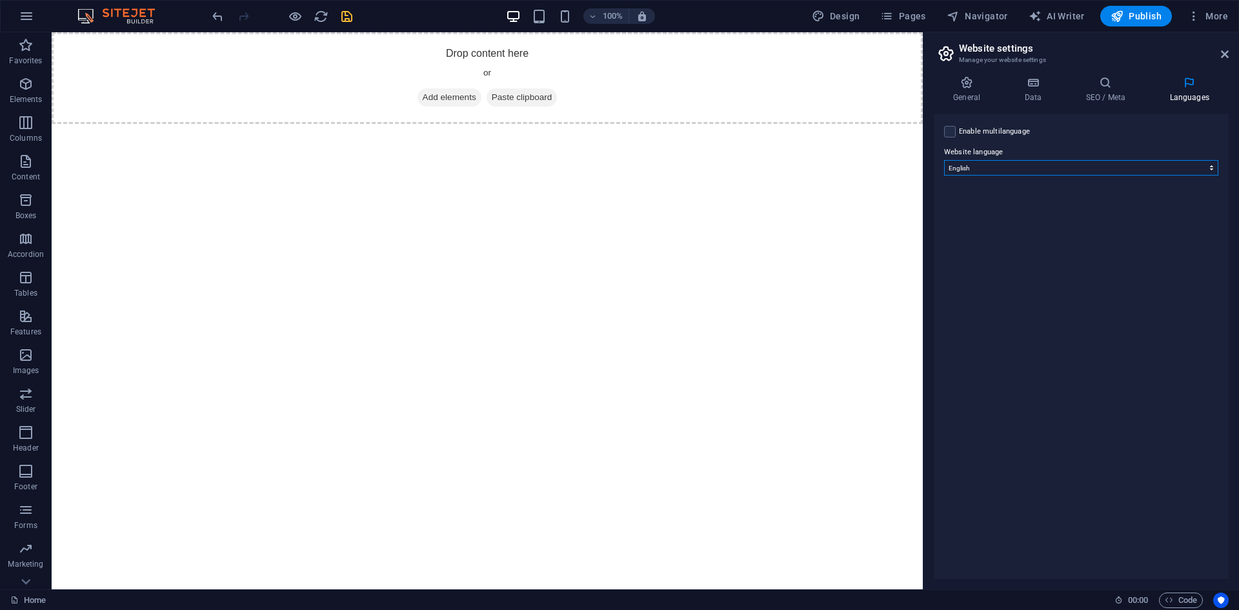
click at [1025, 168] on select "Abkhazian Afar Afrikaans Akan Albanian Amharic Arabic Aragonese Armenian Assame…" at bounding box center [1081, 167] width 274 height 15
click at [962, 81] on icon at bounding box center [967, 82] width 66 height 13
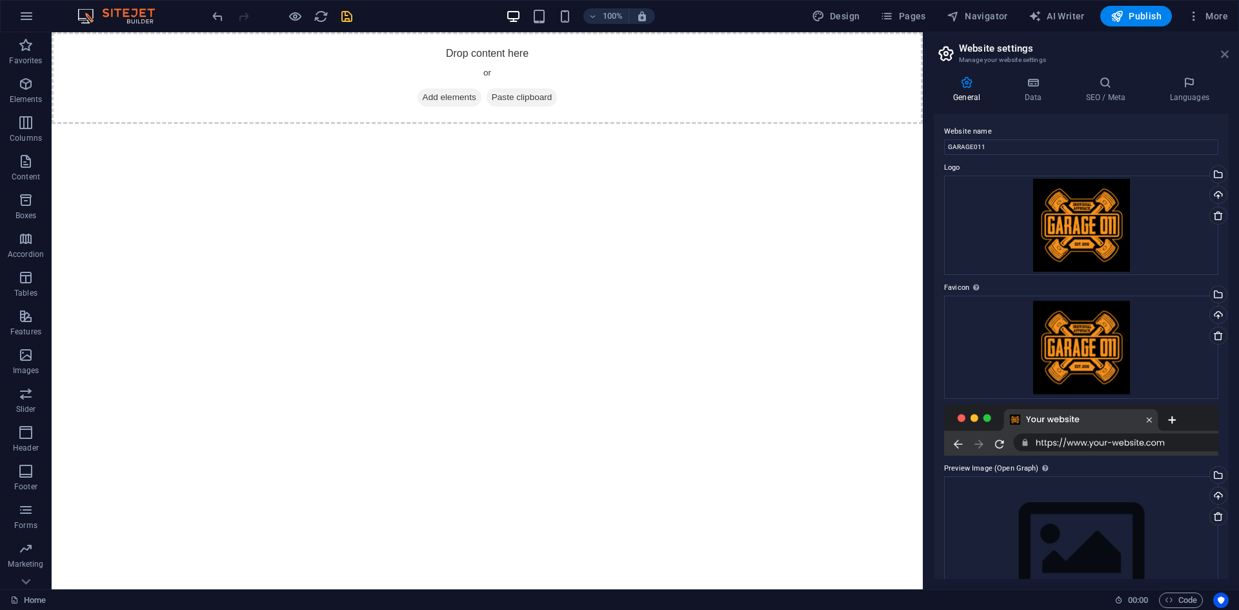
click at [1227, 54] on icon at bounding box center [1225, 54] width 8 height 10
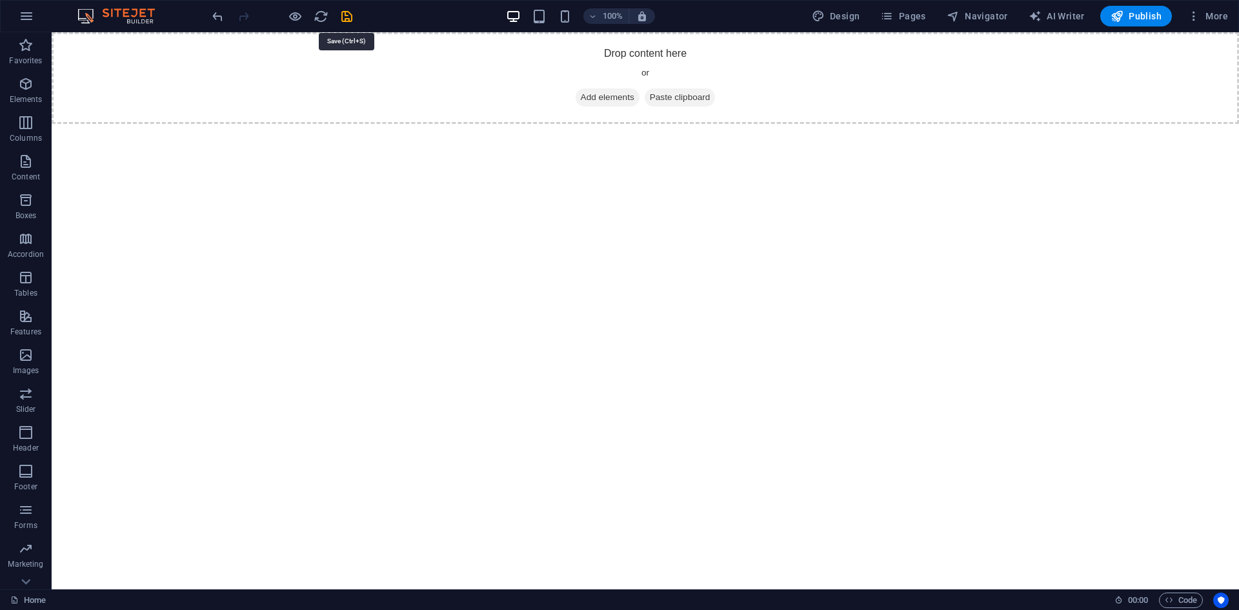
click at [347, 14] on icon "save" at bounding box center [346, 16] width 15 height 15
click at [600, 92] on span "Add elements" at bounding box center [608, 97] width 64 height 18
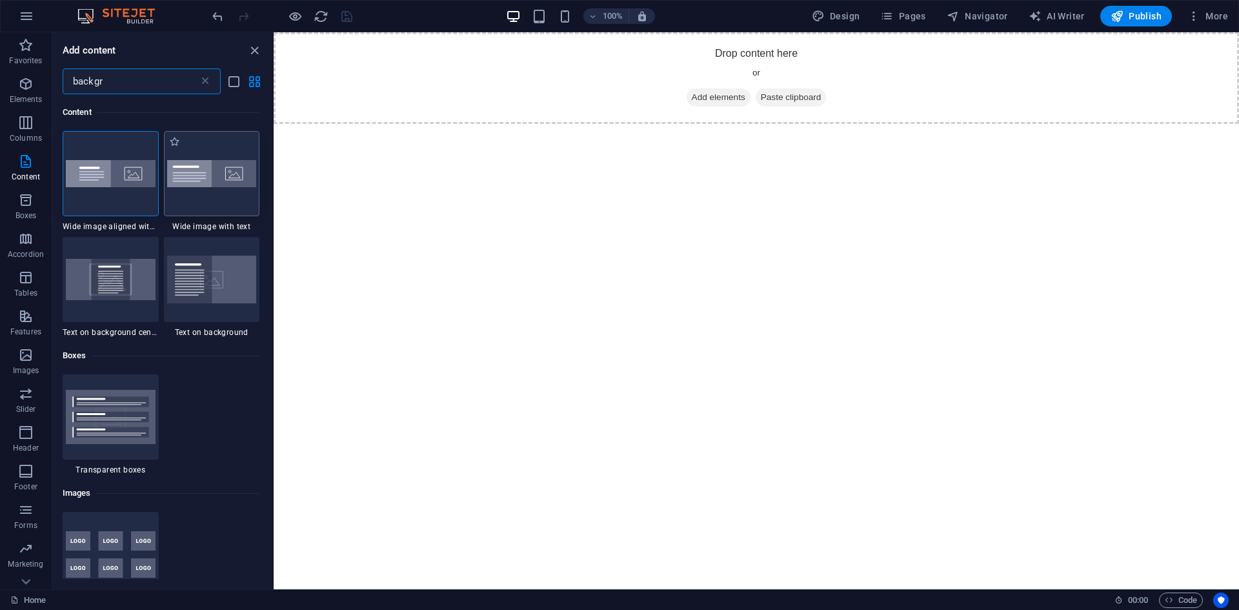
type input "backgr"
click at [231, 170] on img at bounding box center [212, 173] width 90 height 27
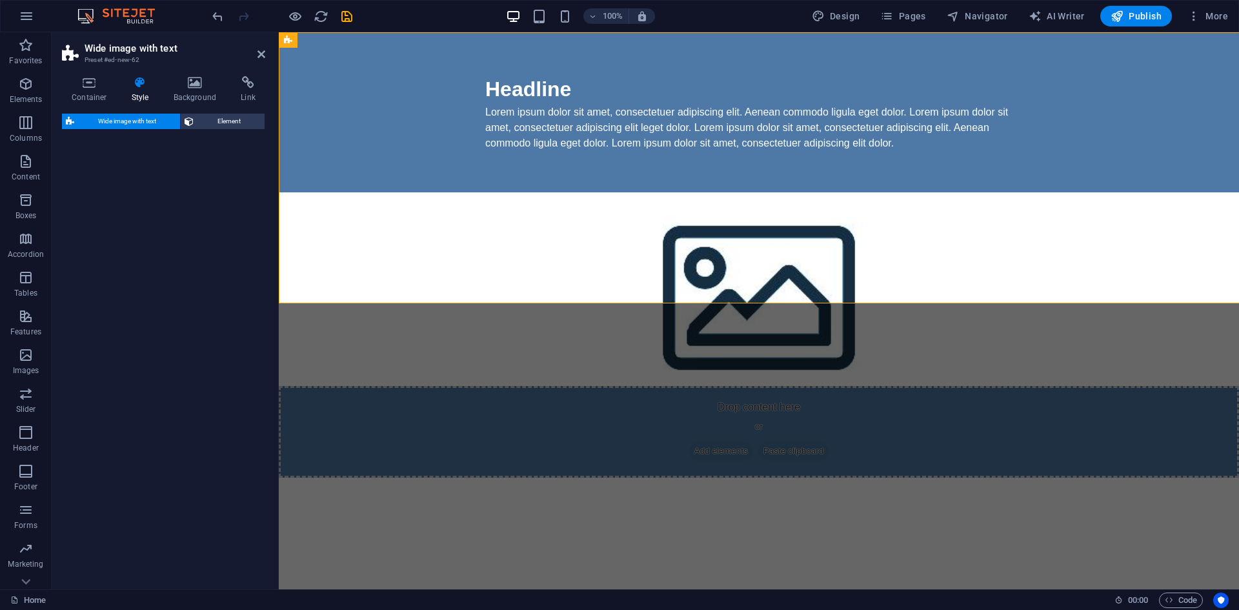
select select "%"
select select "rem"
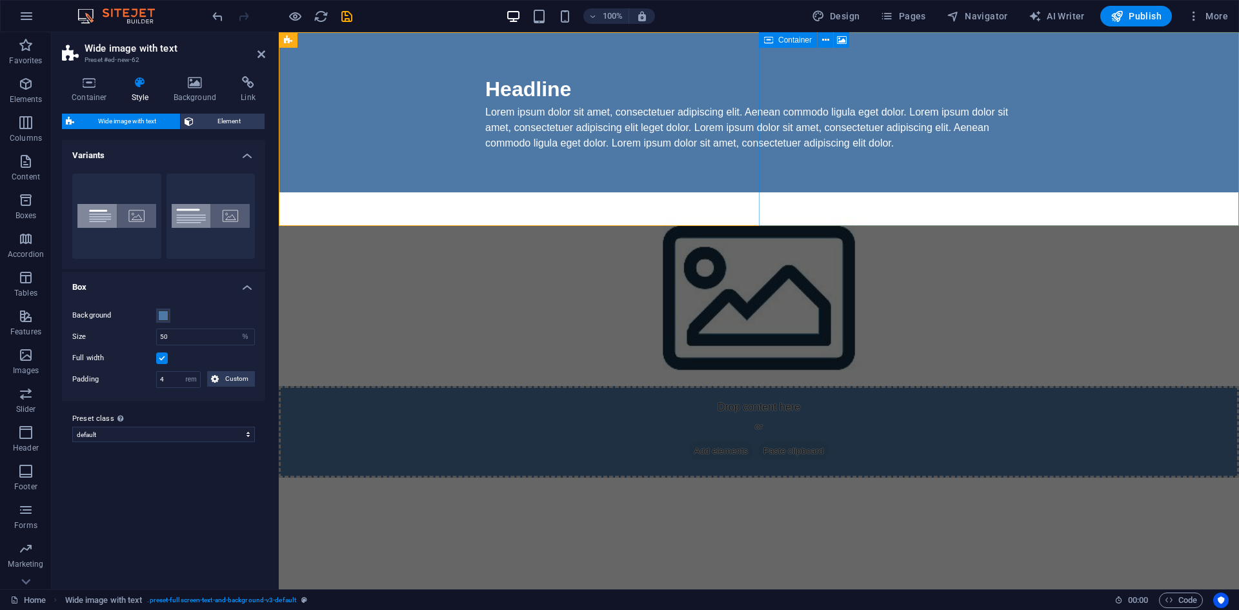
click at [889, 386] on div "Drop content here or Add elements Paste clipboard" at bounding box center [759, 432] width 960 height 92
select select "px"
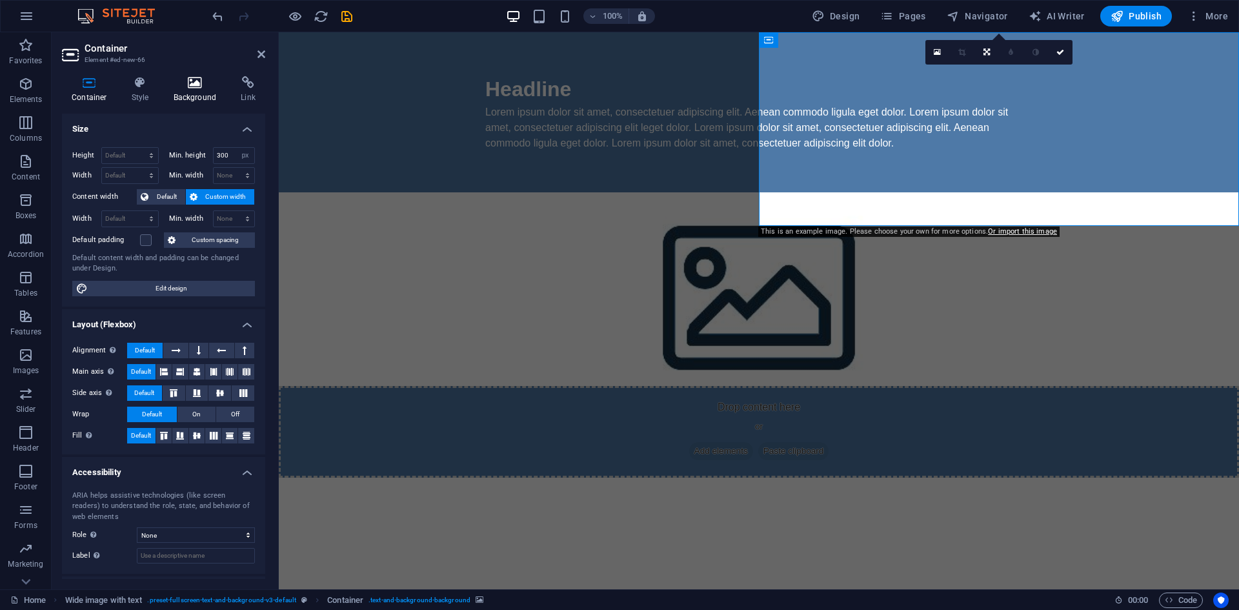
click at [187, 85] on icon at bounding box center [195, 82] width 63 height 13
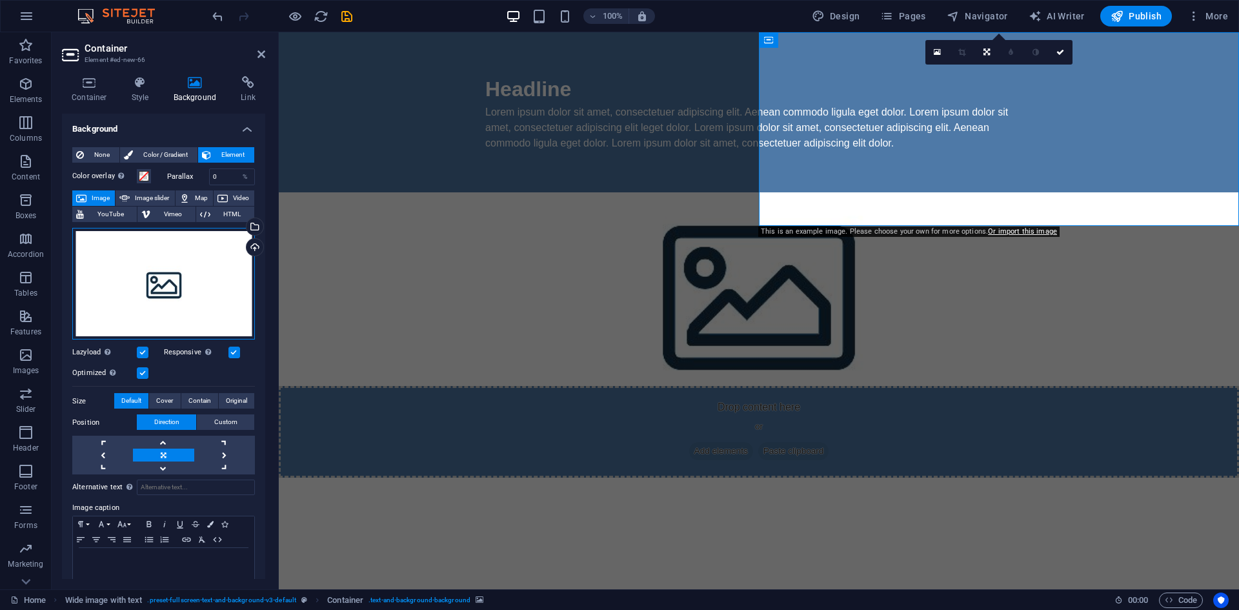
click at [149, 270] on div "Drag files here, click to choose files or select files from Files or our free s…" at bounding box center [163, 284] width 183 height 112
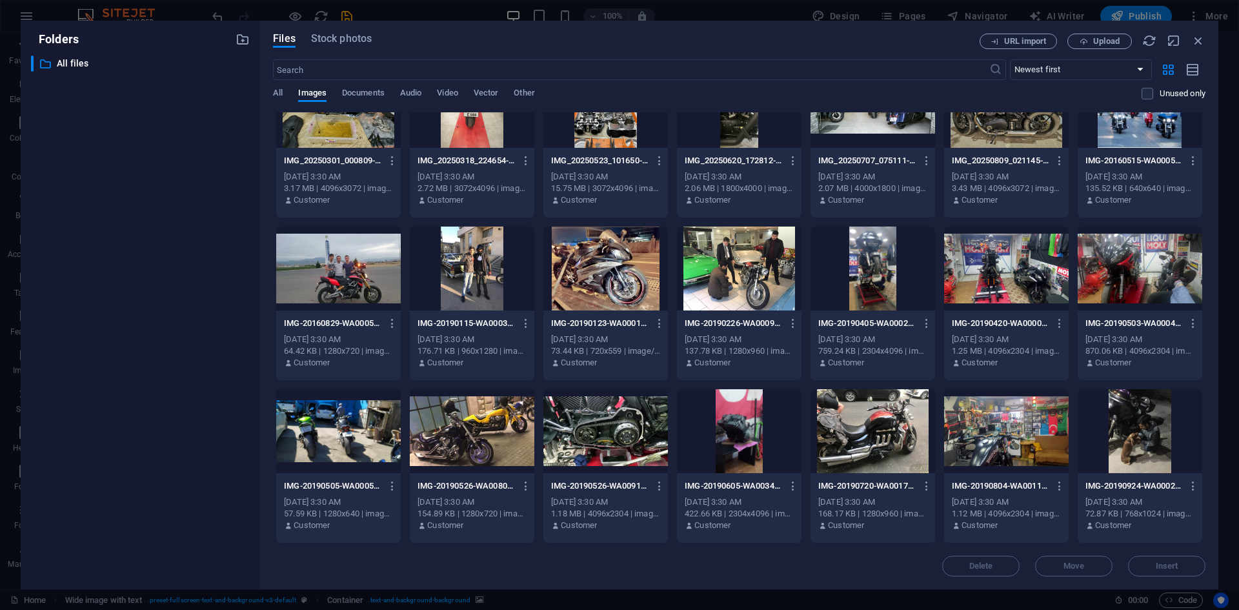
scroll to position [2096, 0]
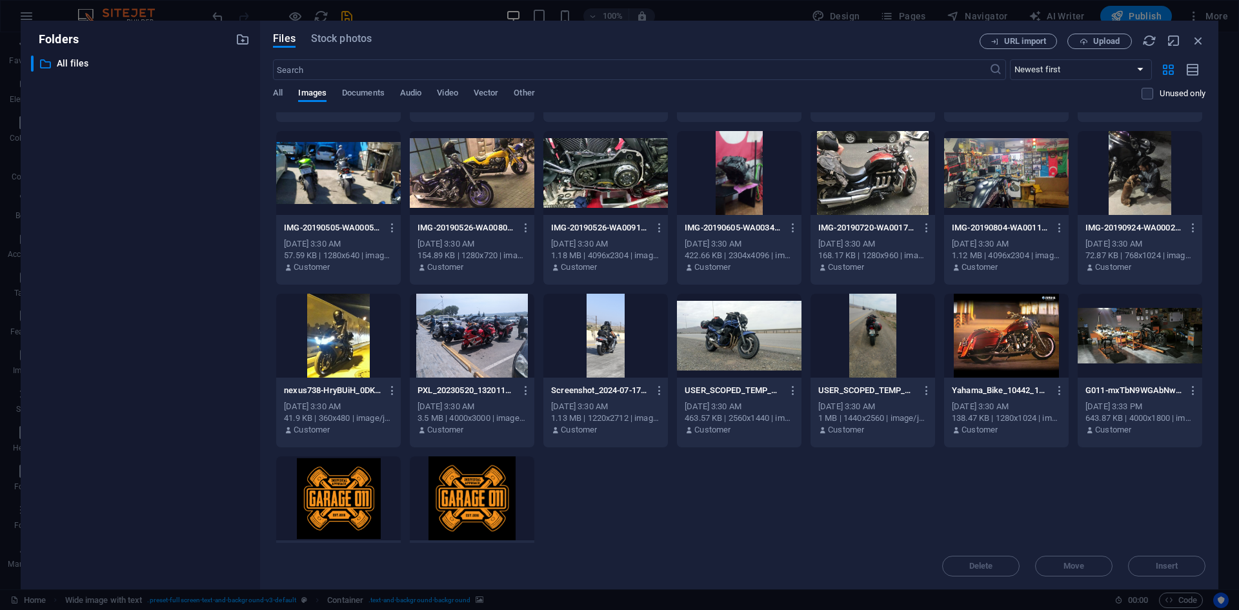
click at [1173, 347] on div at bounding box center [1140, 336] width 125 height 84
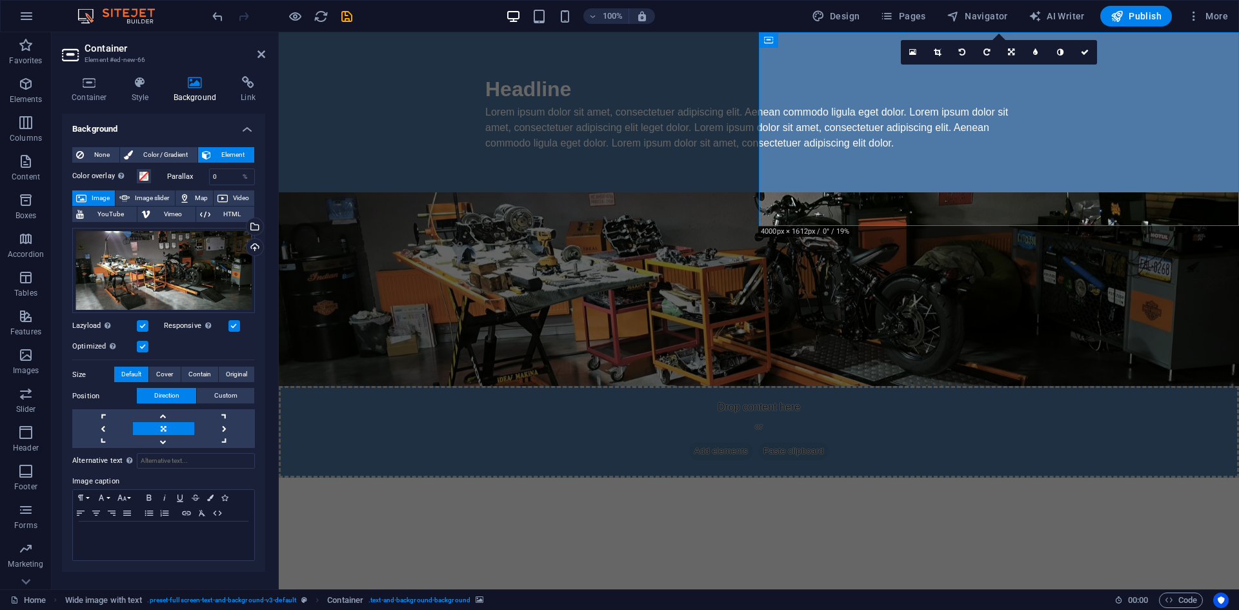
drag, startPoint x: 836, startPoint y: 296, endPoint x: 760, endPoint y: 299, distance: 76.2
click at [829, 299] on html "Skip to main content Headline Lorem ipsum dolor sit amet, consectetuer adipisci…" at bounding box center [759, 254] width 960 height 445
click at [485, 97] on div "Headline" at bounding box center [758, 89] width 547 height 31
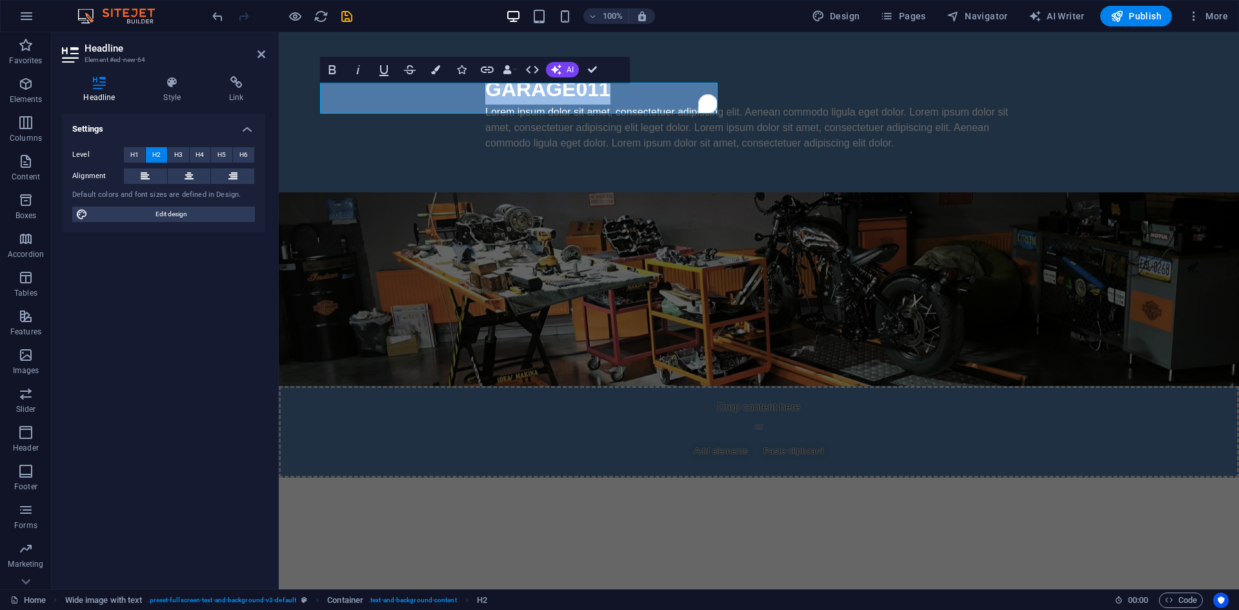
drag, startPoint x: 487, startPoint y: 99, endPoint x: 502, endPoint y: 132, distance: 36.1
click at [279, 99] on html "Skip to main content GARAGE011 Lorem ipsum dolor sit amet, consectetuer adipisc…" at bounding box center [759, 254] width 960 height 445
click at [485, 143] on div "Lorem ipsum dolor sit amet, consectetuer adipiscing elit. Aenean commodo ligula…" at bounding box center [758, 128] width 547 height 46
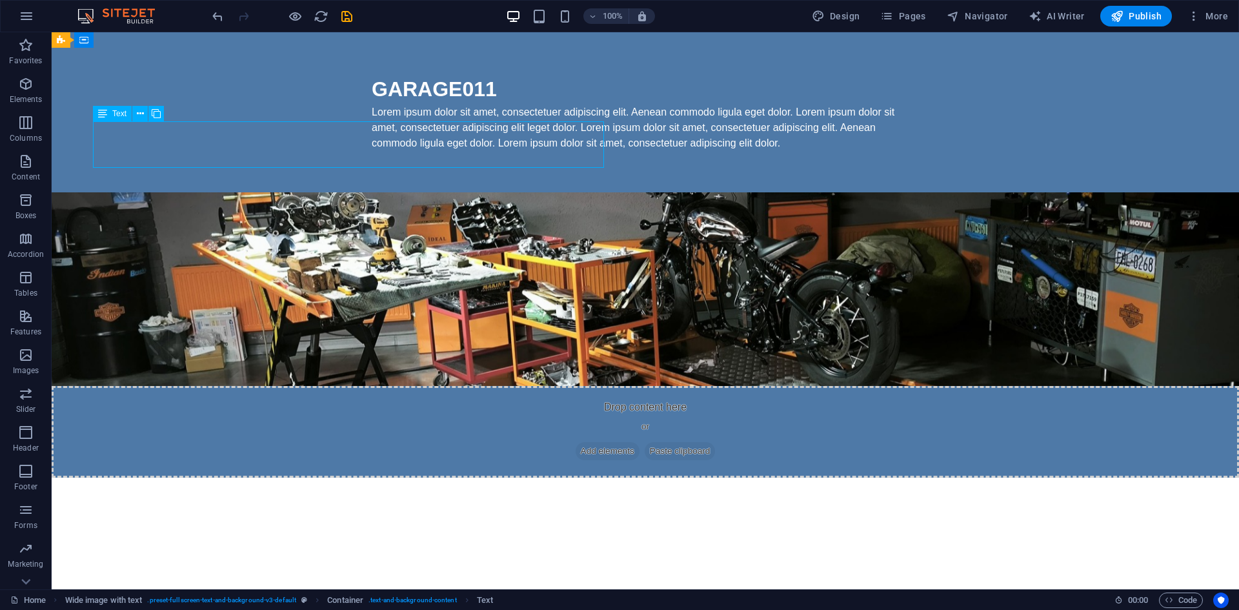
click at [372, 133] on div "Lorem ipsum dolor sit amet, consectetuer adipiscing elit. Aenean commodo ligula…" at bounding box center [645, 128] width 547 height 46
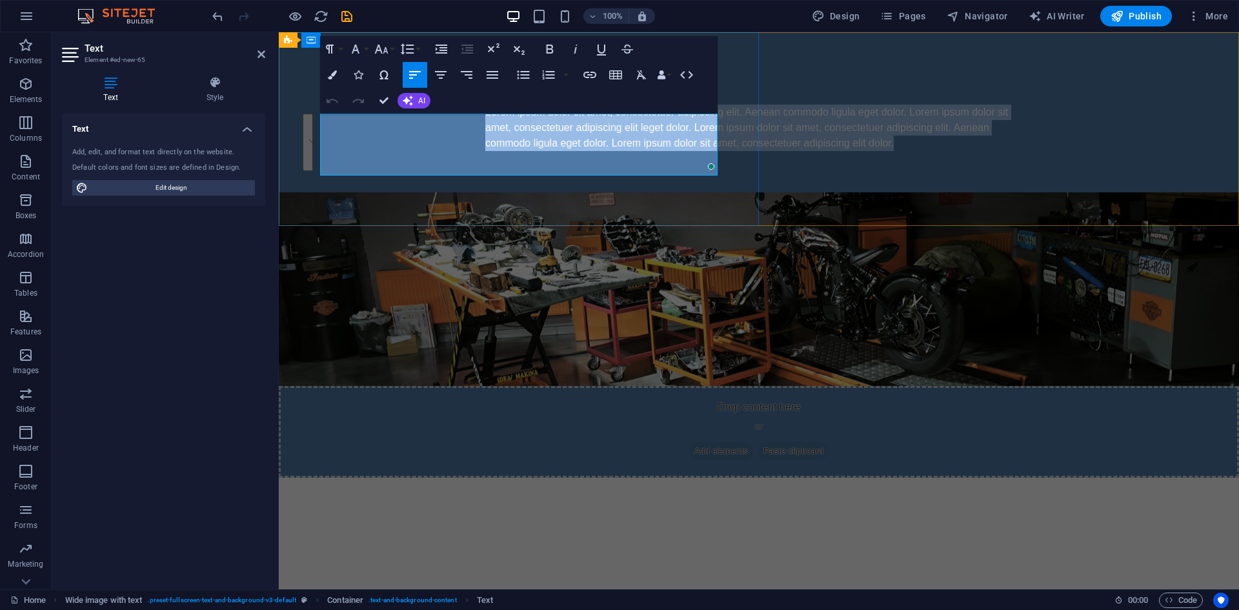
drag, startPoint x: 321, startPoint y: 121, endPoint x: 685, endPoint y: 172, distance: 367.6
click at [685, 151] on p "Lorem ipsum dolor sit amet, consectetuer adipiscing elit. Aenean commodo ligula…" at bounding box center [758, 128] width 547 height 46
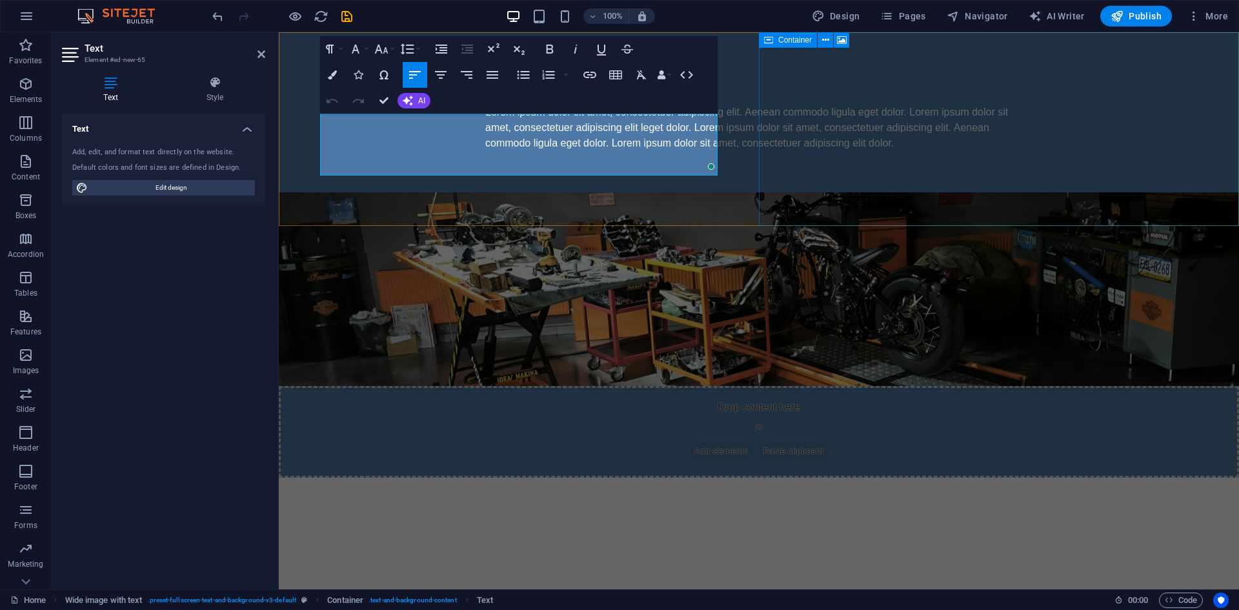
click at [961, 386] on div "Drop content here or Add elements Paste clipboard" at bounding box center [759, 432] width 960 height 92
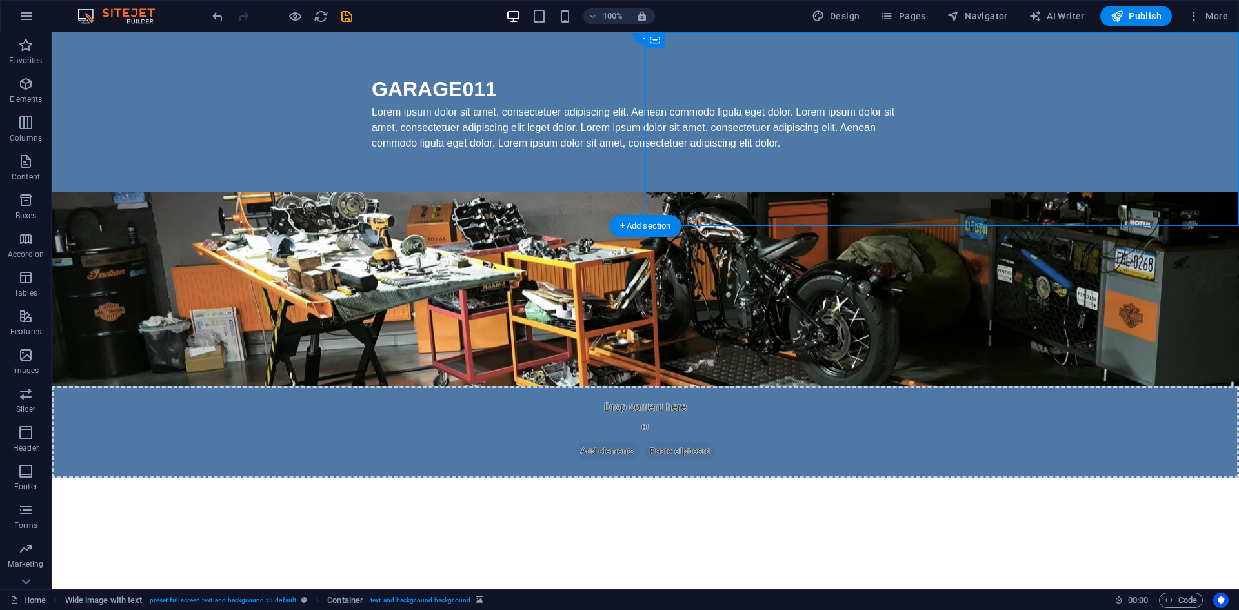
click at [967, 192] on figure at bounding box center [645, 289] width 1187 height 194
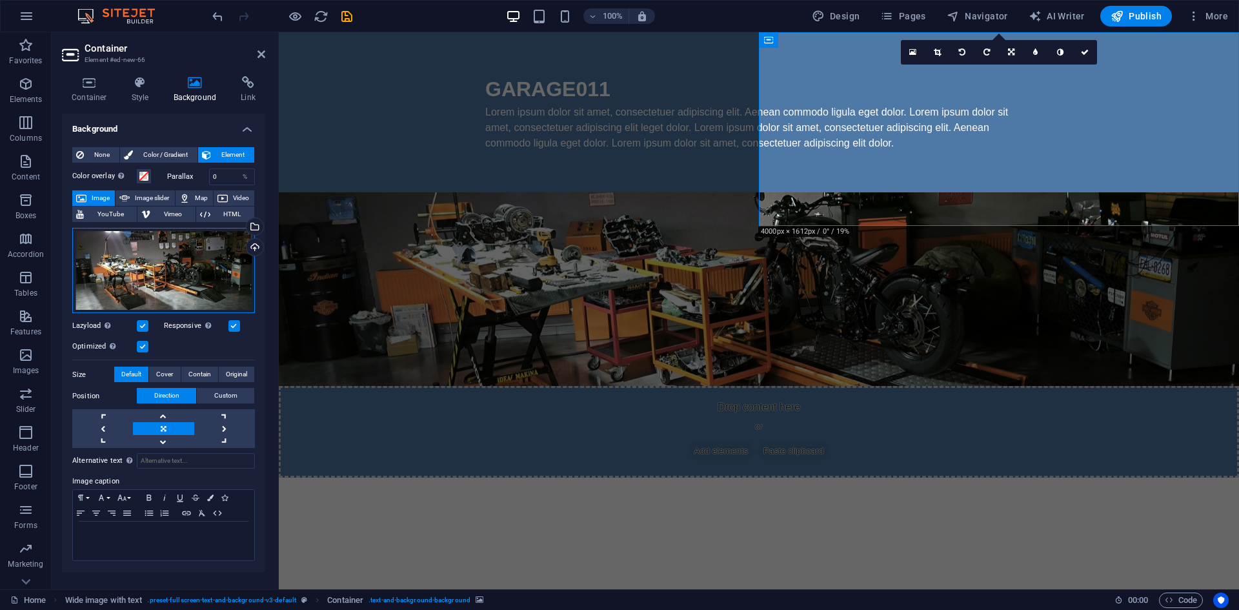
click at [128, 274] on div "Drag files here, click to choose files or select files from Files or our free s…" at bounding box center [163, 271] width 183 height 86
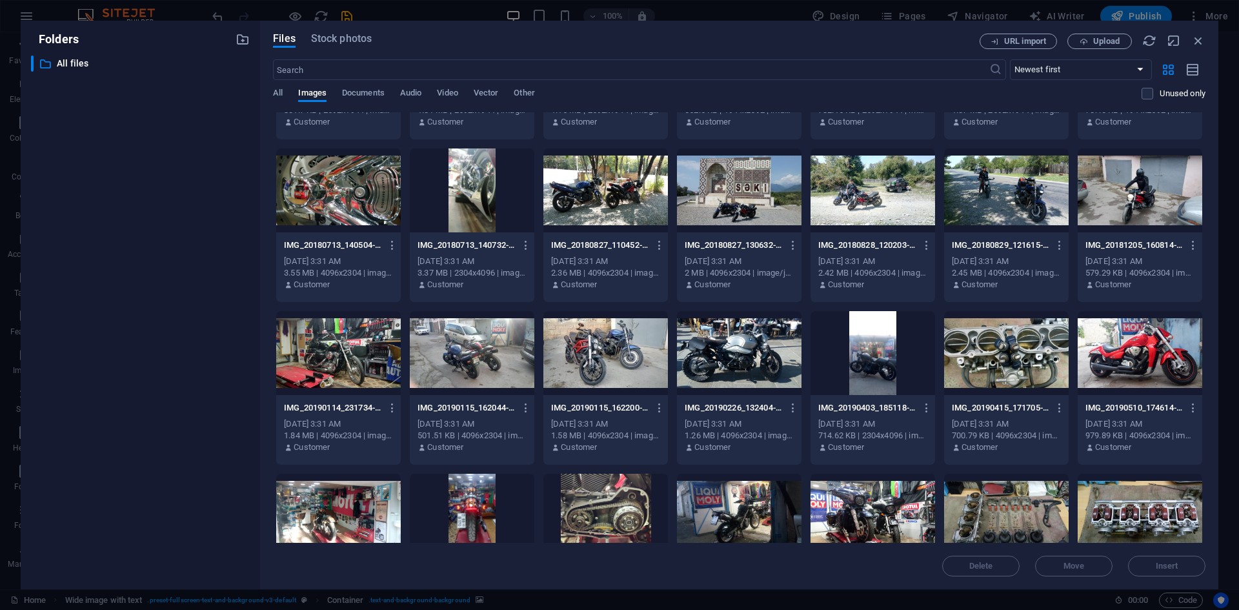
scroll to position [271, 0]
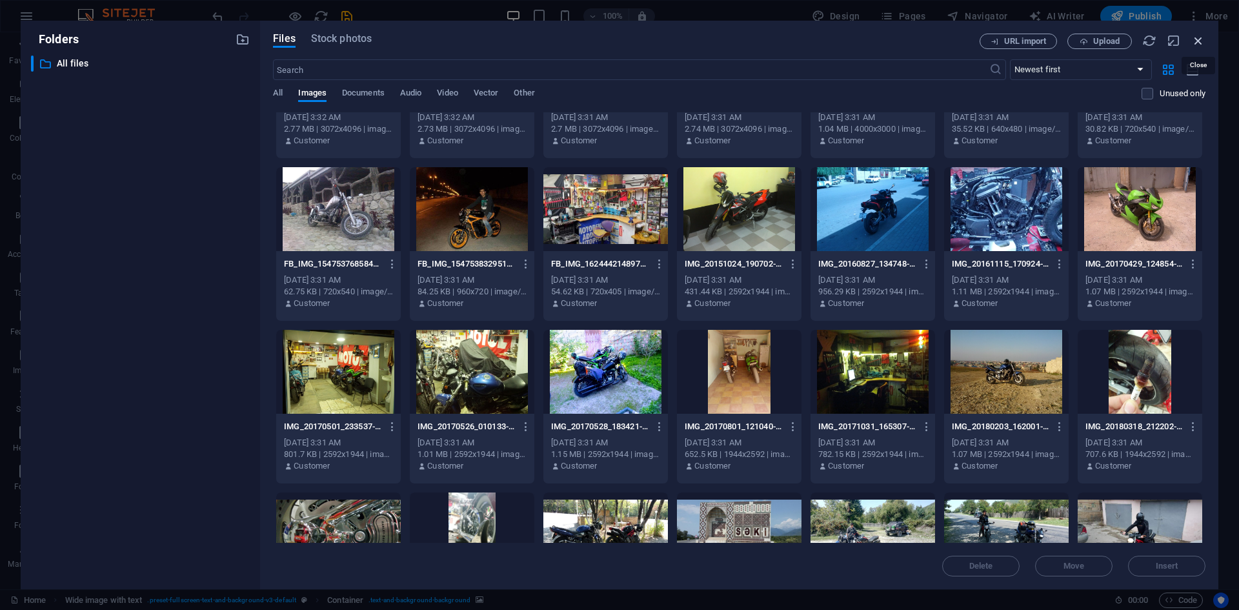
click at [1201, 40] on icon "button" at bounding box center [1198, 41] width 14 height 14
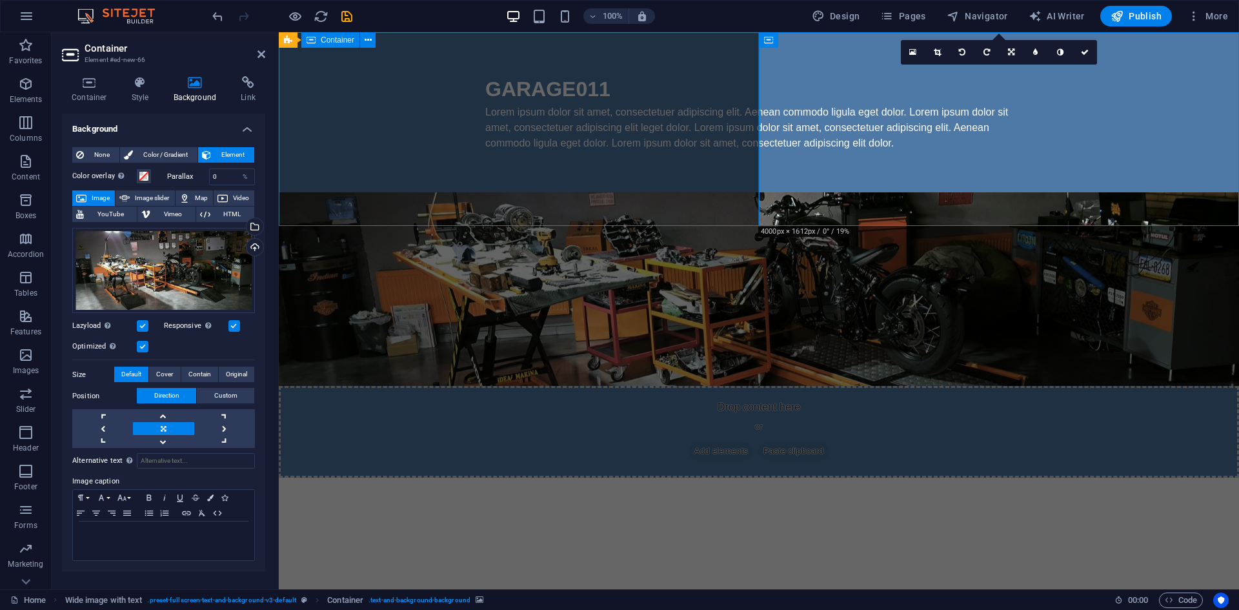
click at [574, 192] on div "GARAGE011 Lorem ipsum dolor sit amet, consectetuer adipiscing elit. Aenean comm…" at bounding box center [759, 112] width 960 height 160
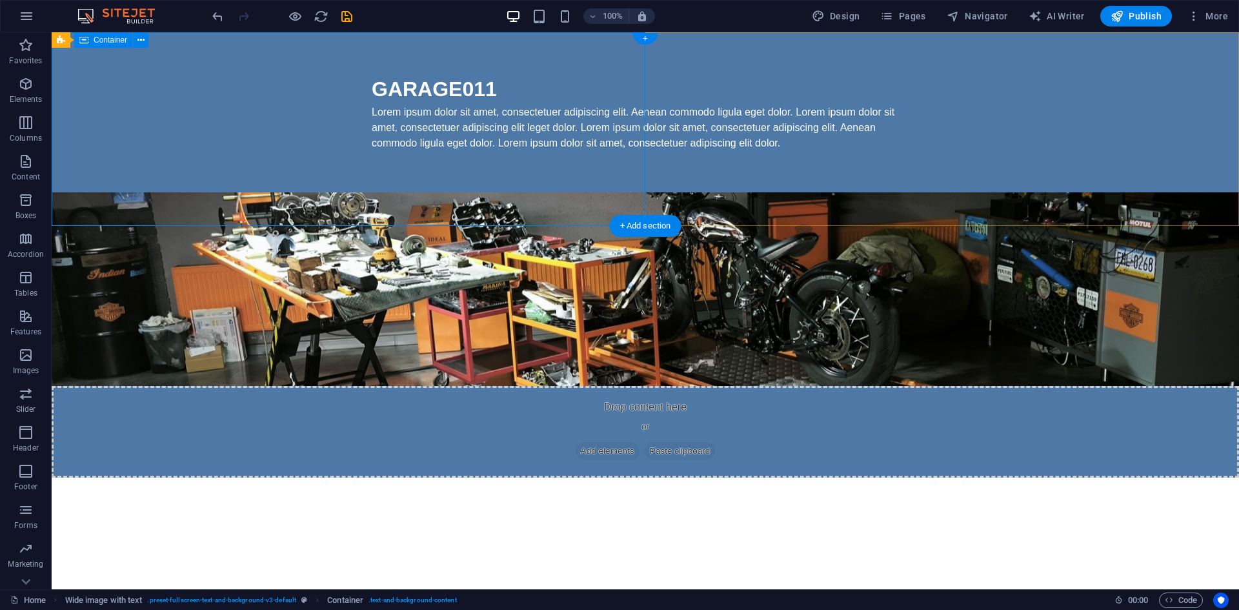
click at [393, 174] on div "GARAGE011 Lorem ipsum dolor sit amet, consectetuer adipiscing elit. Aenean comm…" at bounding box center [645, 112] width 1187 height 160
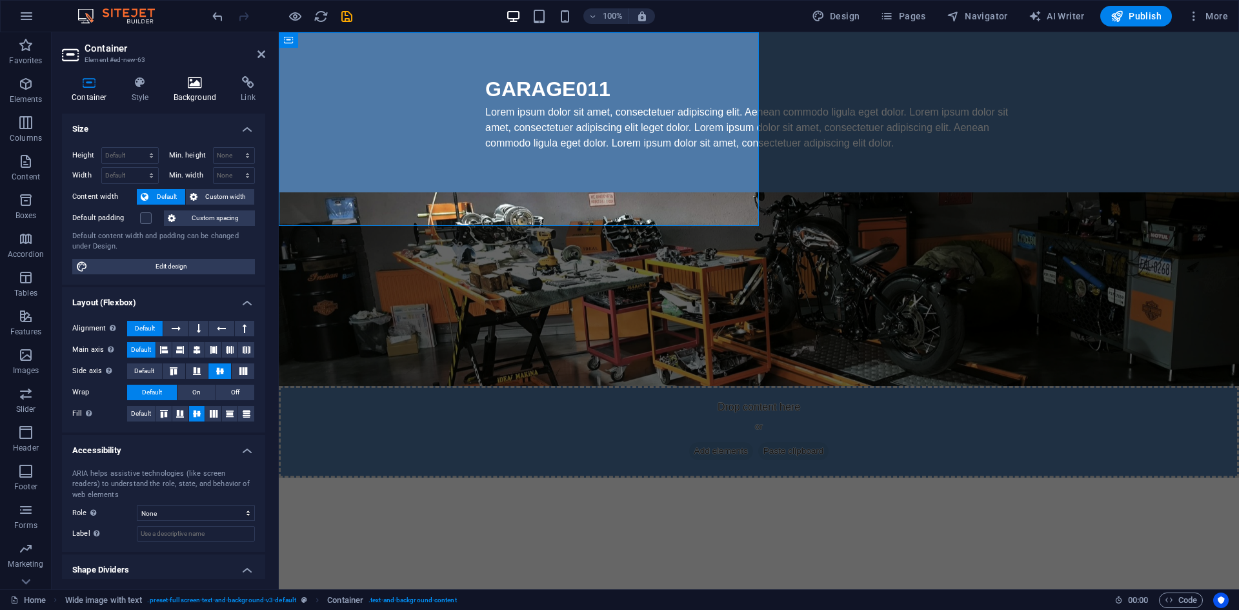
click at [196, 82] on icon at bounding box center [195, 82] width 63 height 13
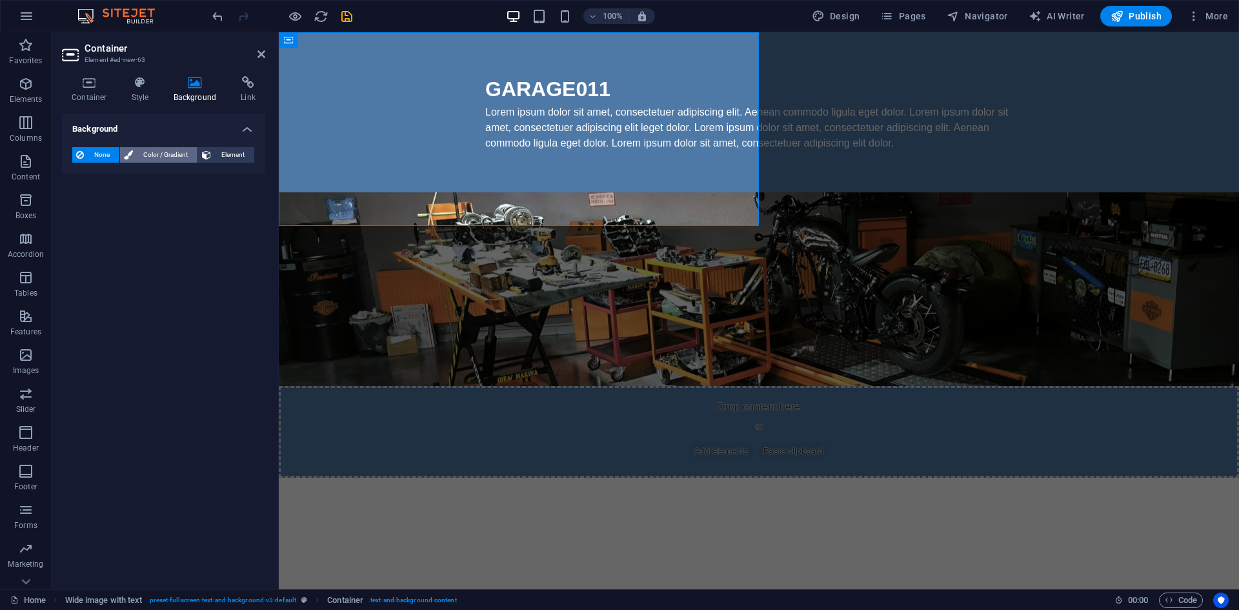
click at [175, 155] on span "Color / Gradient" at bounding box center [165, 154] width 57 height 15
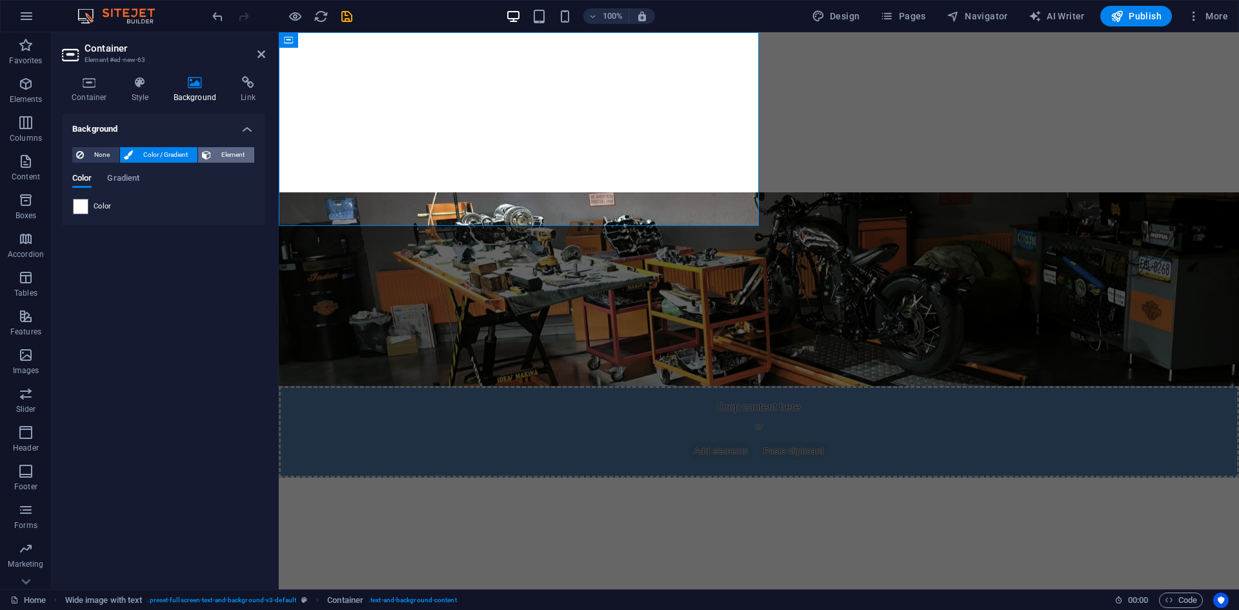
click at [236, 152] on span "Element" at bounding box center [232, 154] width 35 height 15
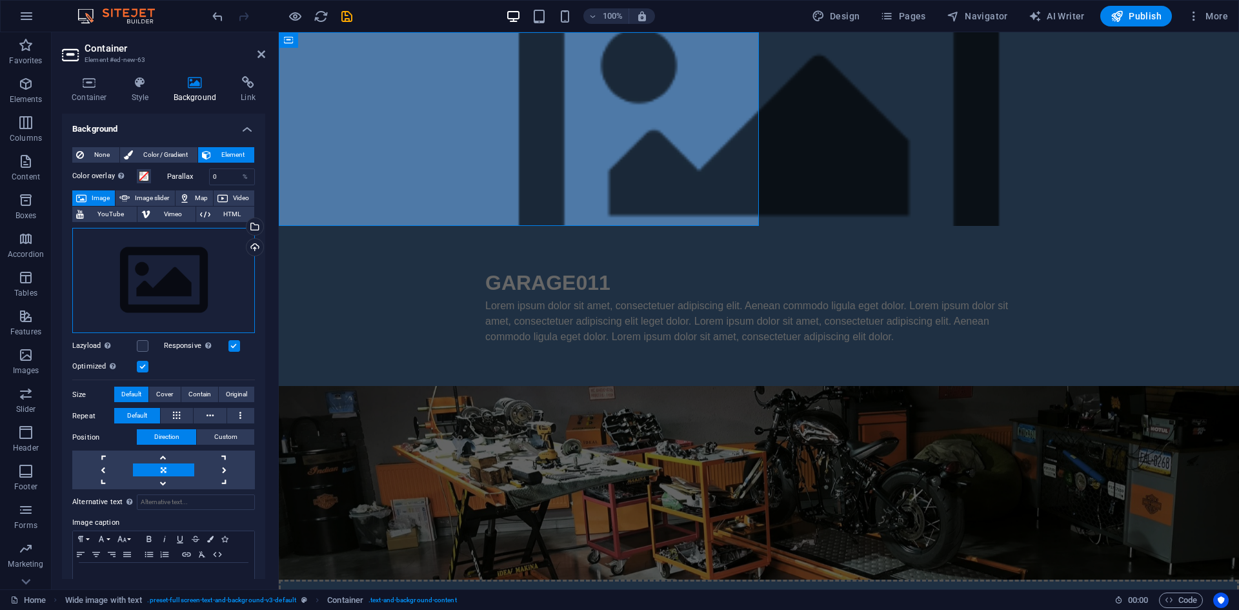
click at [163, 252] on div "Drag files here, click to choose files or select files from Files or our free s…" at bounding box center [163, 281] width 183 height 106
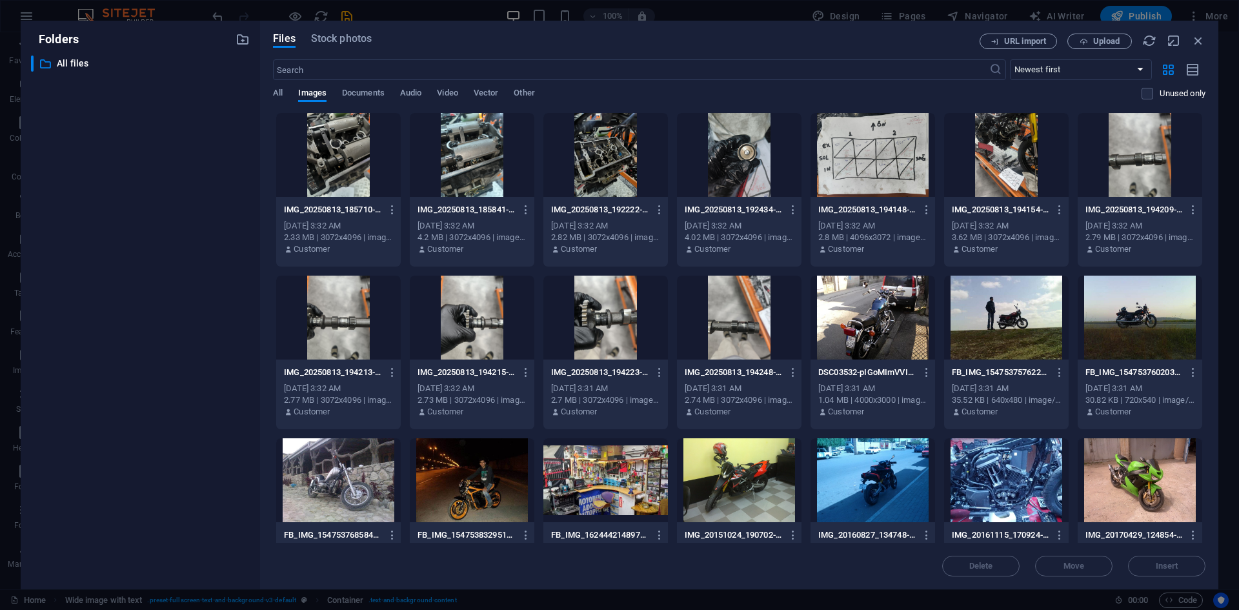
click at [163, 252] on div "​ All files All files" at bounding box center [140, 316] width 219 height 523
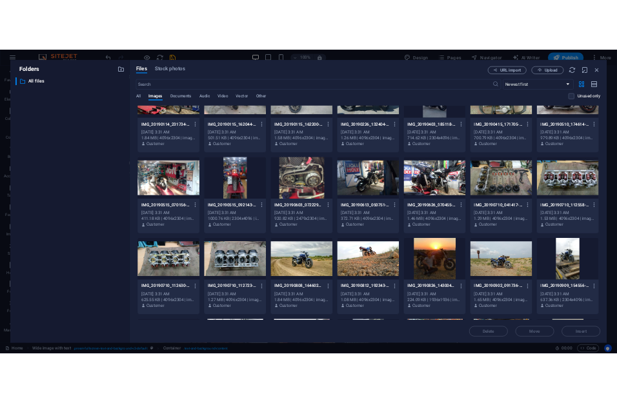
scroll to position [529, 0]
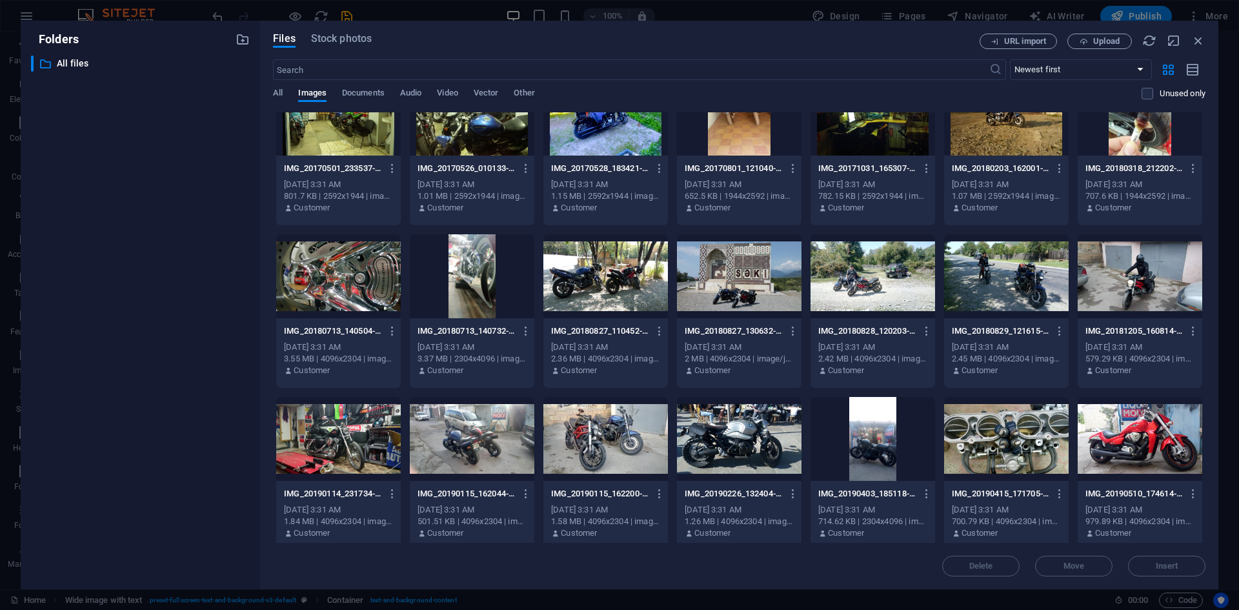
click at [1118, 30] on div "Files Stock photos URL import Upload ​ Newest first Oldest first Name (A-Z) Nam…" at bounding box center [739, 305] width 958 height 569
click at [1112, 35] on button "Upload" at bounding box center [1099, 41] width 65 height 15
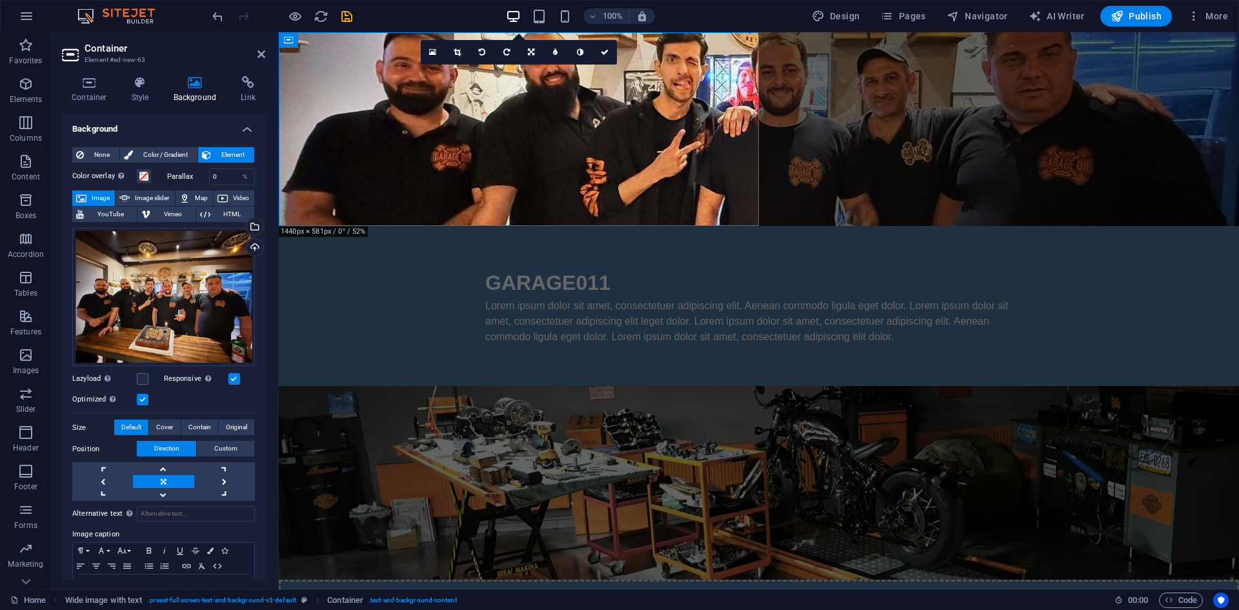
click at [717, 307] on html "Skip to main content GARAGE011 Lorem ipsum dolor sit amet, consectetuer adipisc…" at bounding box center [759, 351] width 960 height 639
click at [614, 298] on div "Lorem ipsum dolor sit amet, consectetuer adipiscing elit. Aenean commodo ligula…" at bounding box center [758, 321] width 547 height 46
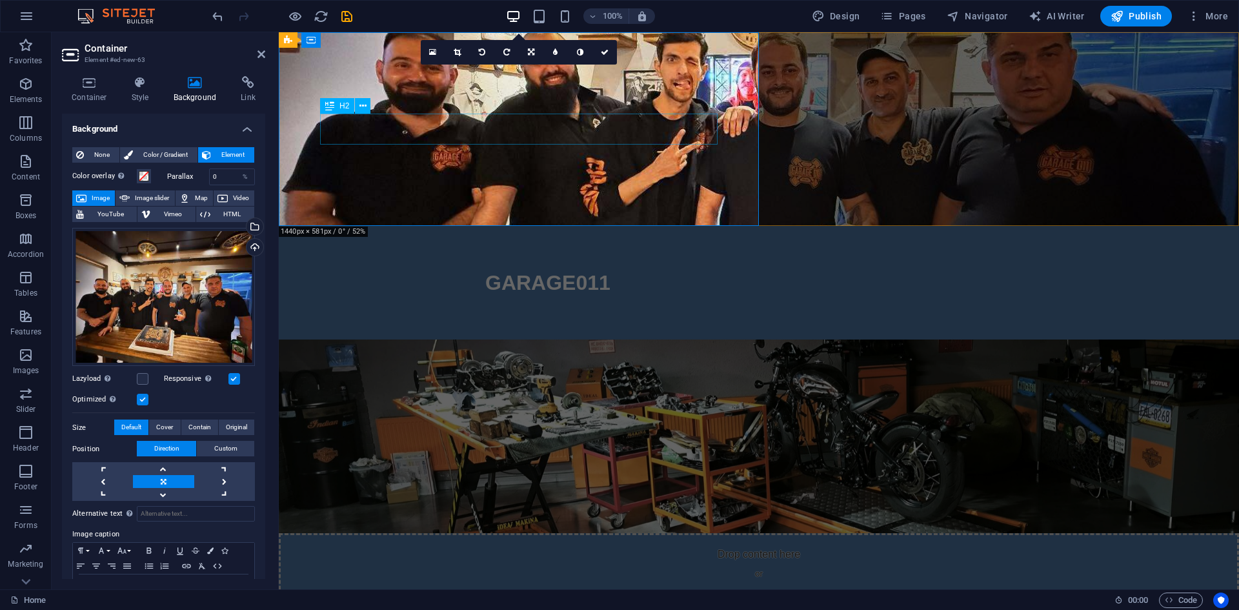
click at [485, 267] on div "GARAGE011" at bounding box center [758, 282] width 547 height 31
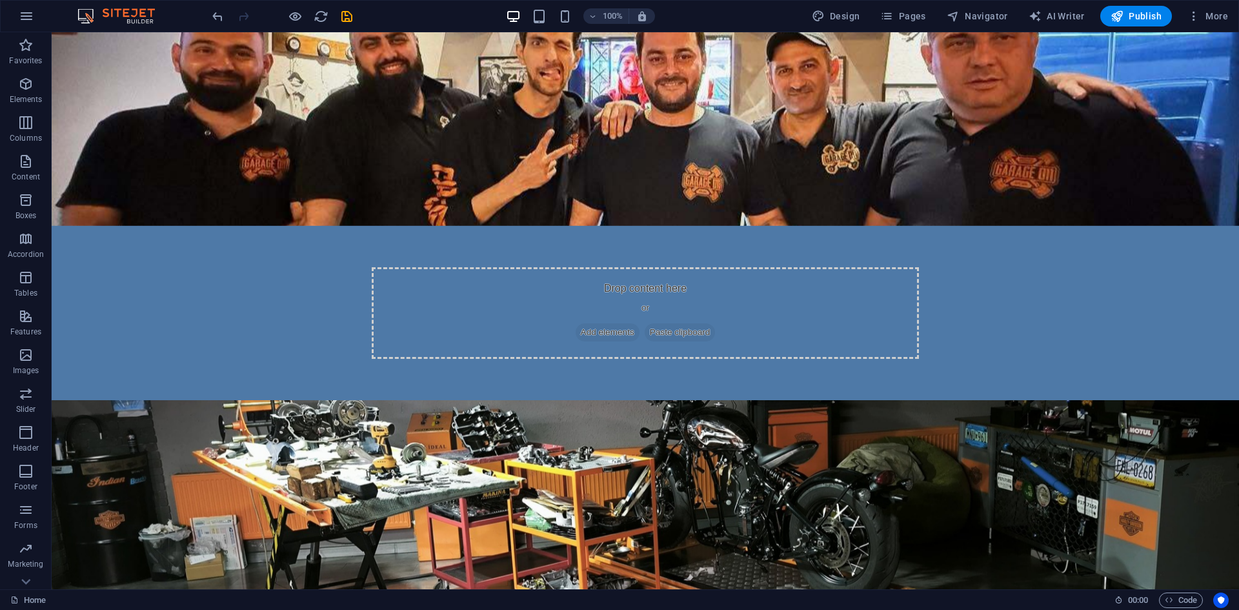
click at [514, 358] on html "Skip to main content Drop content here or Add elements Paste clipboard Drop con…" at bounding box center [645, 358] width 1187 height 653
click at [484, 243] on html "Skip to main content Drop content here or Add elements Paste clipboard Drop con…" at bounding box center [645, 358] width 1187 height 653
click at [521, 176] on figure at bounding box center [645, 129] width 1187 height 194
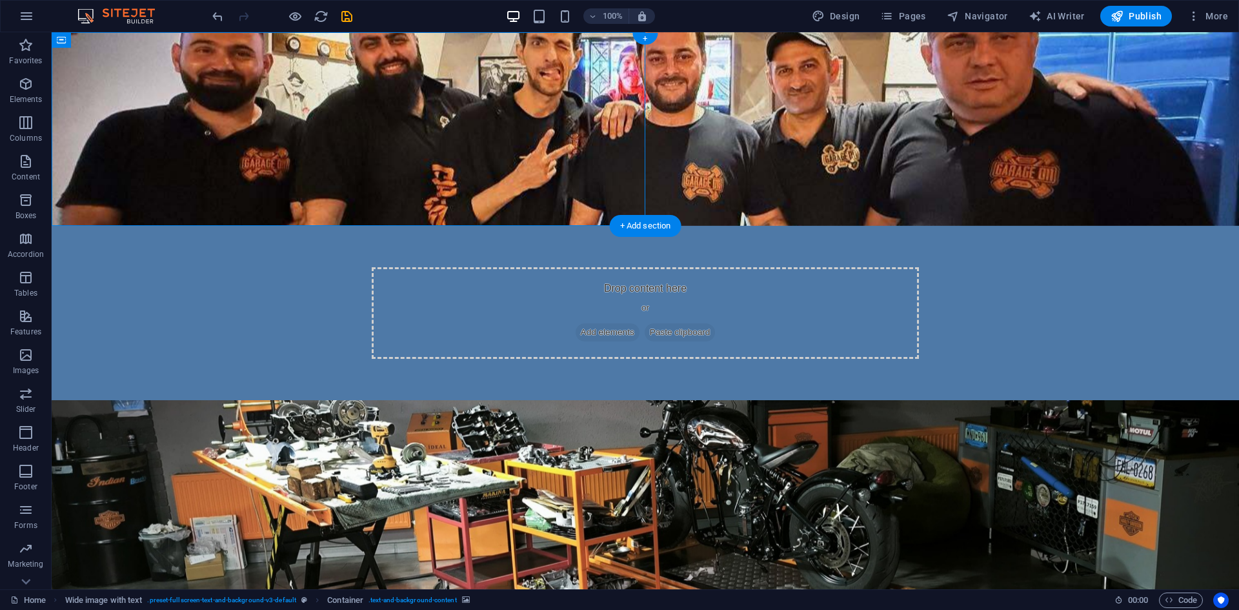
click at [492, 216] on figure at bounding box center [645, 129] width 1187 height 194
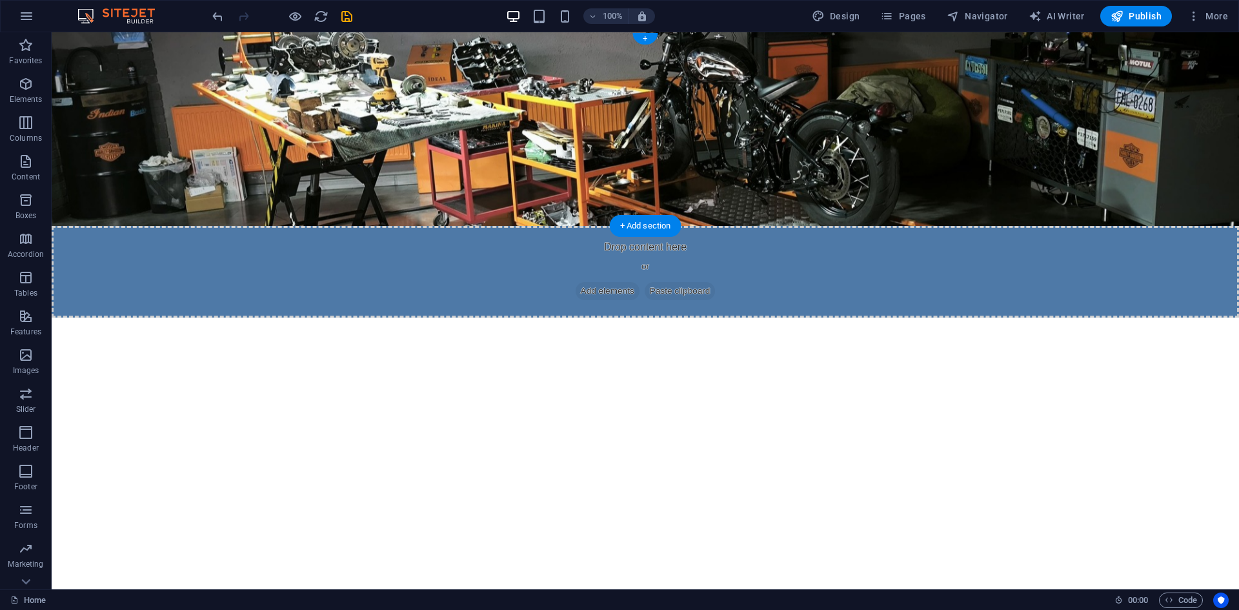
click at [729, 175] on figure at bounding box center [645, 129] width 1187 height 194
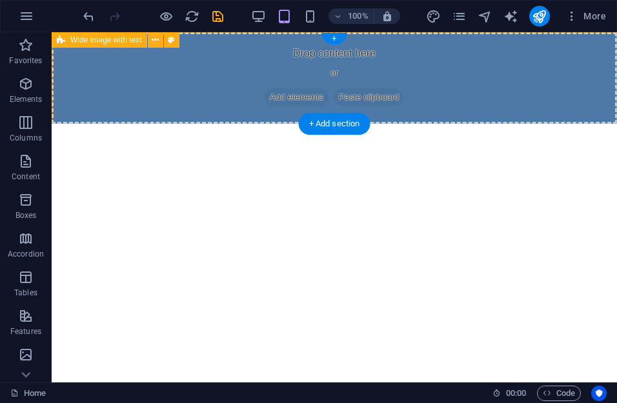
click at [188, 92] on div "Drop content here or Add elements Paste clipboard" at bounding box center [334, 78] width 565 height 92
select select "%"
select select "rem"
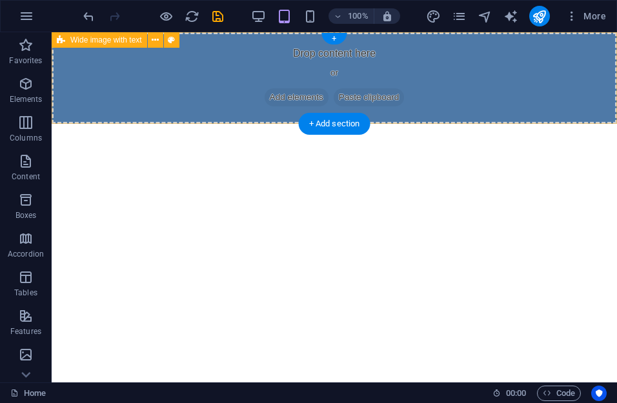
select select "rem"
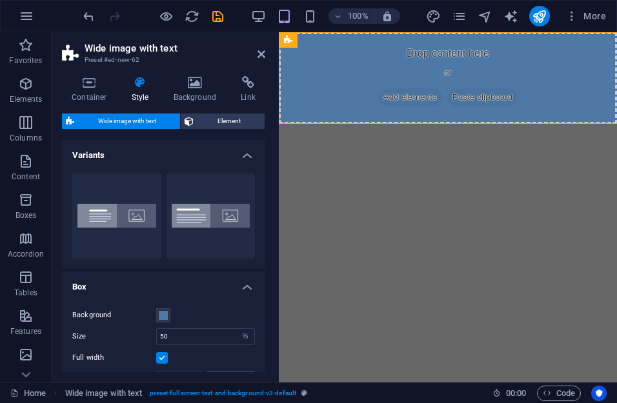
type input "100"
select select "DISABLED_OPTION_VALUE"
type input "1"
click at [194, 92] on h4 "Background" at bounding box center [198, 89] width 68 height 27
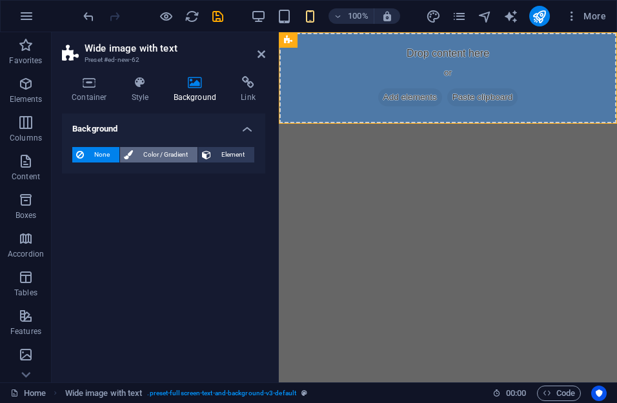
click at [166, 157] on span "Color / Gradient" at bounding box center [165, 154] width 57 height 15
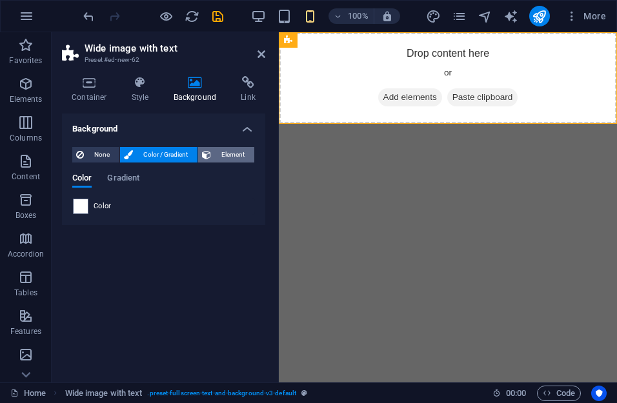
click at [209, 149] on icon at bounding box center [206, 154] width 9 height 15
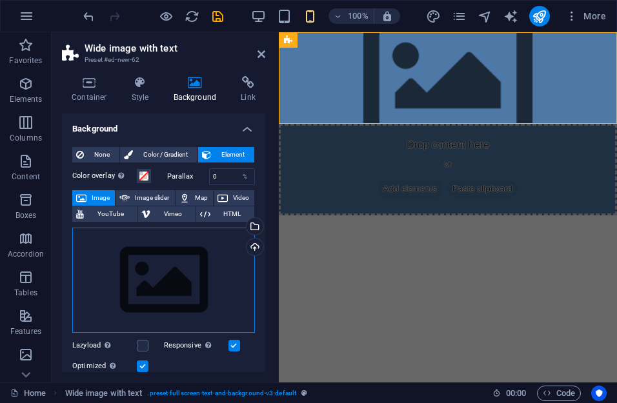
click at [162, 259] on div "Drag files here, click to choose files or select files from Files or our free s…" at bounding box center [163, 281] width 183 height 106
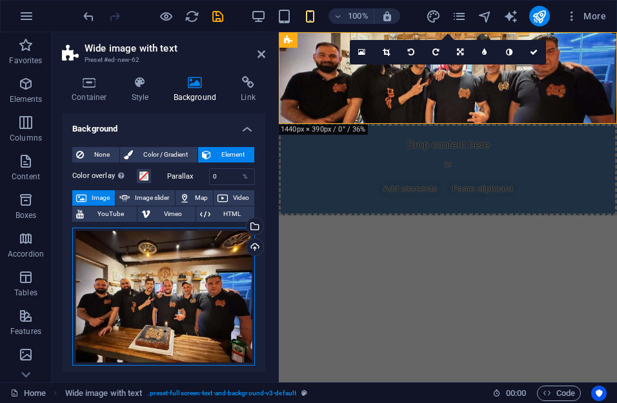
click at [149, 281] on div "Drag files here, click to choose files or select files from Files or our free s…" at bounding box center [163, 297] width 183 height 139
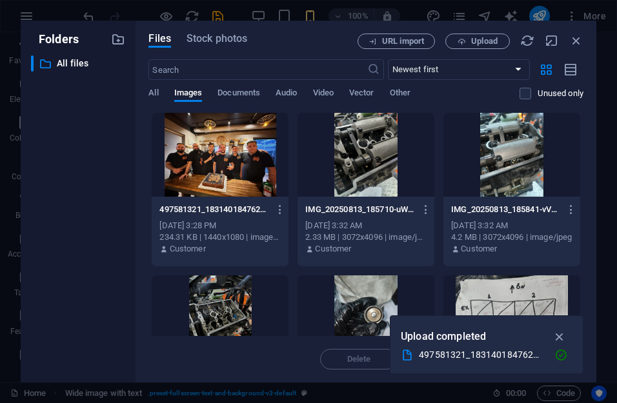
click at [481, 39] on span "Upload" at bounding box center [484, 41] width 26 height 8
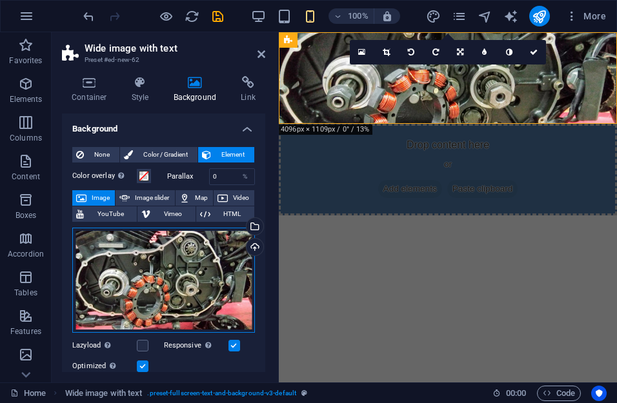
click at [145, 272] on div "Drag files here, click to choose files or select files from Files or our free s…" at bounding box center [163, 281] width 183 height 106
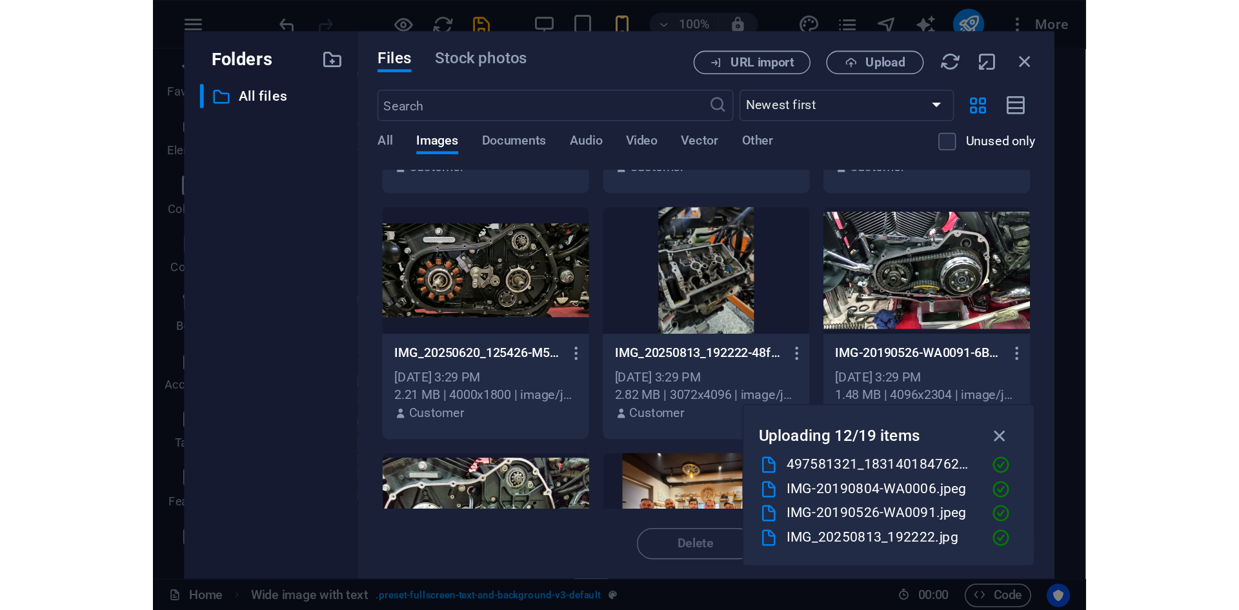
scroll to position [0, 0]
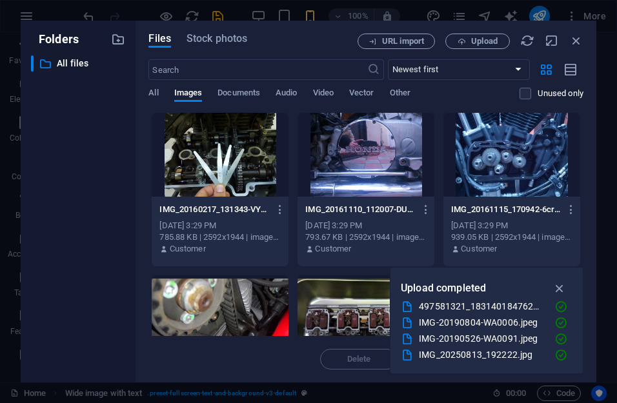
click at [307, 28] on div "Files Stock photos URL import Upload ​ Newest first Oldest first Name (A-Z) Nam…" at bounding box center [366, 202] width 461 height 362
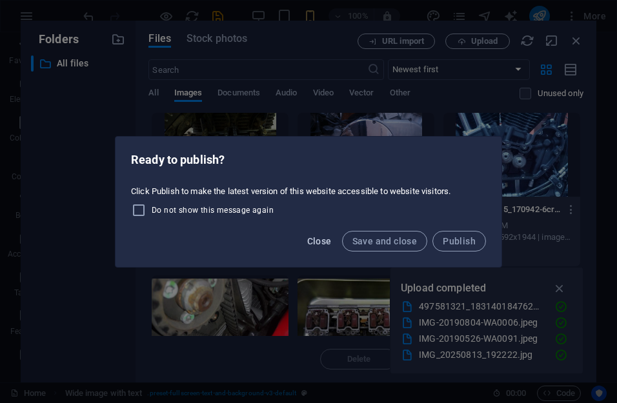
click at [314, 243] on span "Close" at bounding box center [319, 241] width 25 height 10
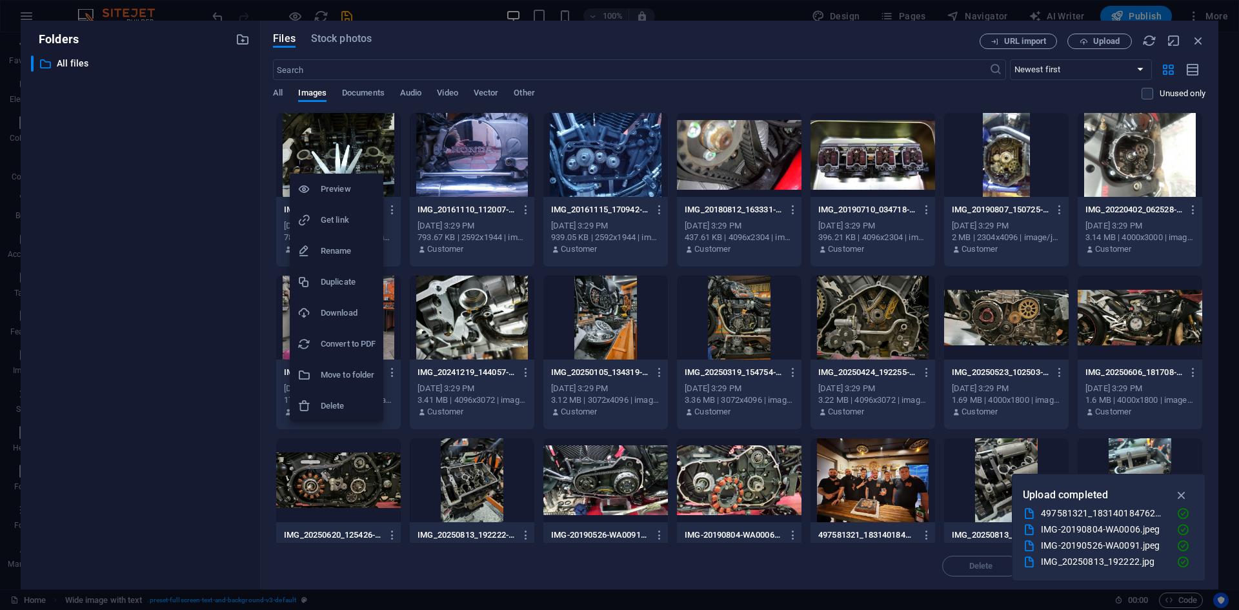
click at [172, 220] on div at bounding box center [619, 305] width 1239 height 610
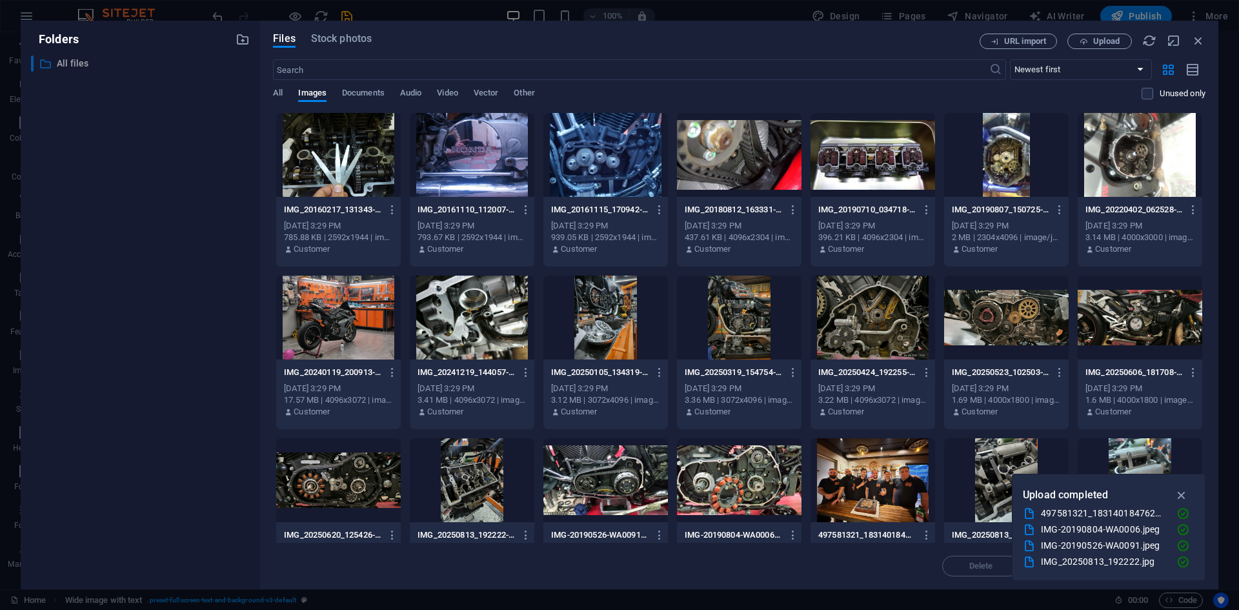
click at [48, 64] on icon at bounding box center [45, 63] width 13 height 13
click at [48, 17] on div "Folders ​ All files All files Files Stock photos URL import Upload ​ Newest fir…" at bounding box center [619, 305] width 1239 height 610
